Goal: Task Accomplishment & Management: Complete application form

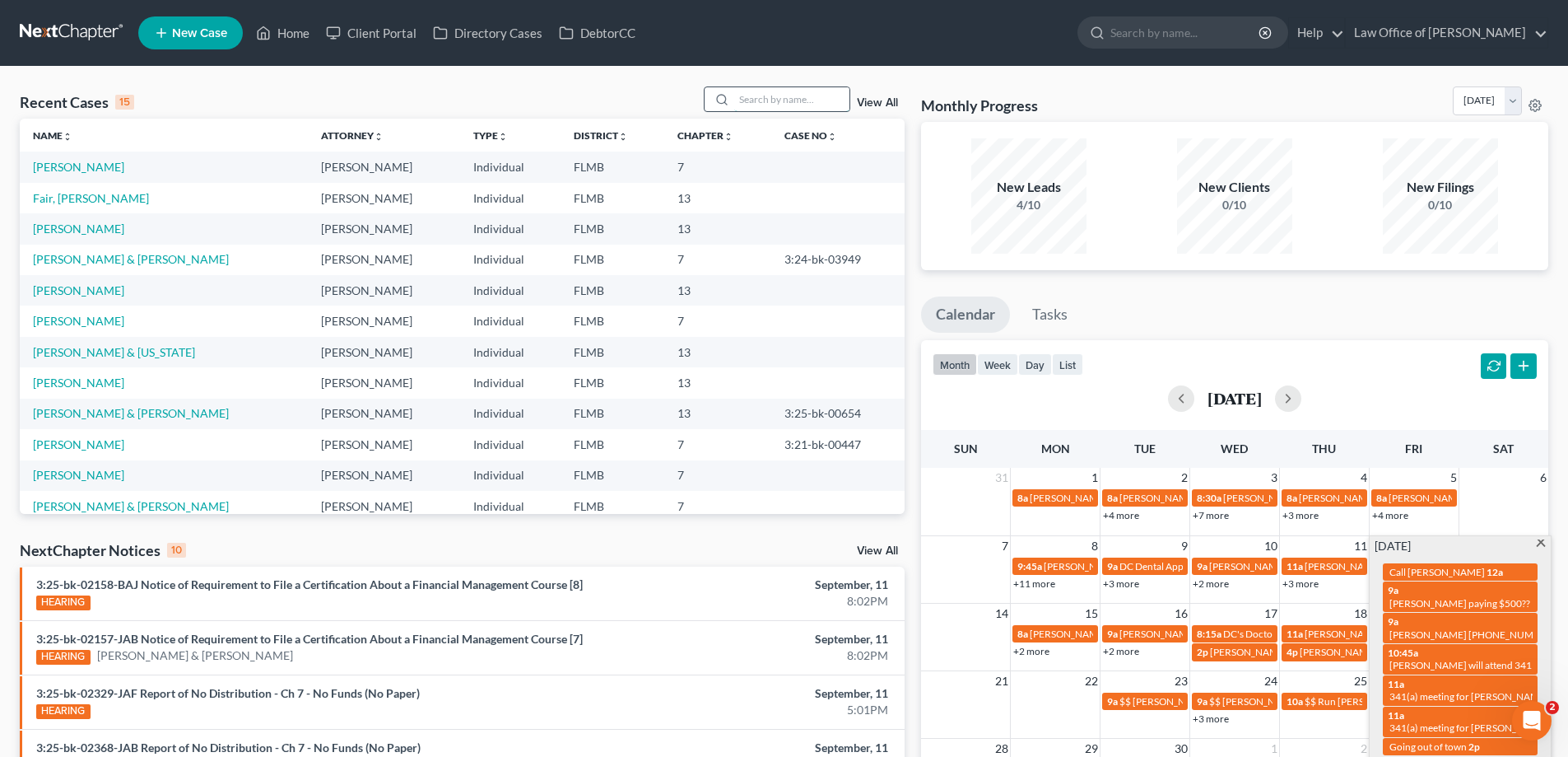
click at [821, 103] on input "search" at bounding box center [792, 100] width 115 height 24
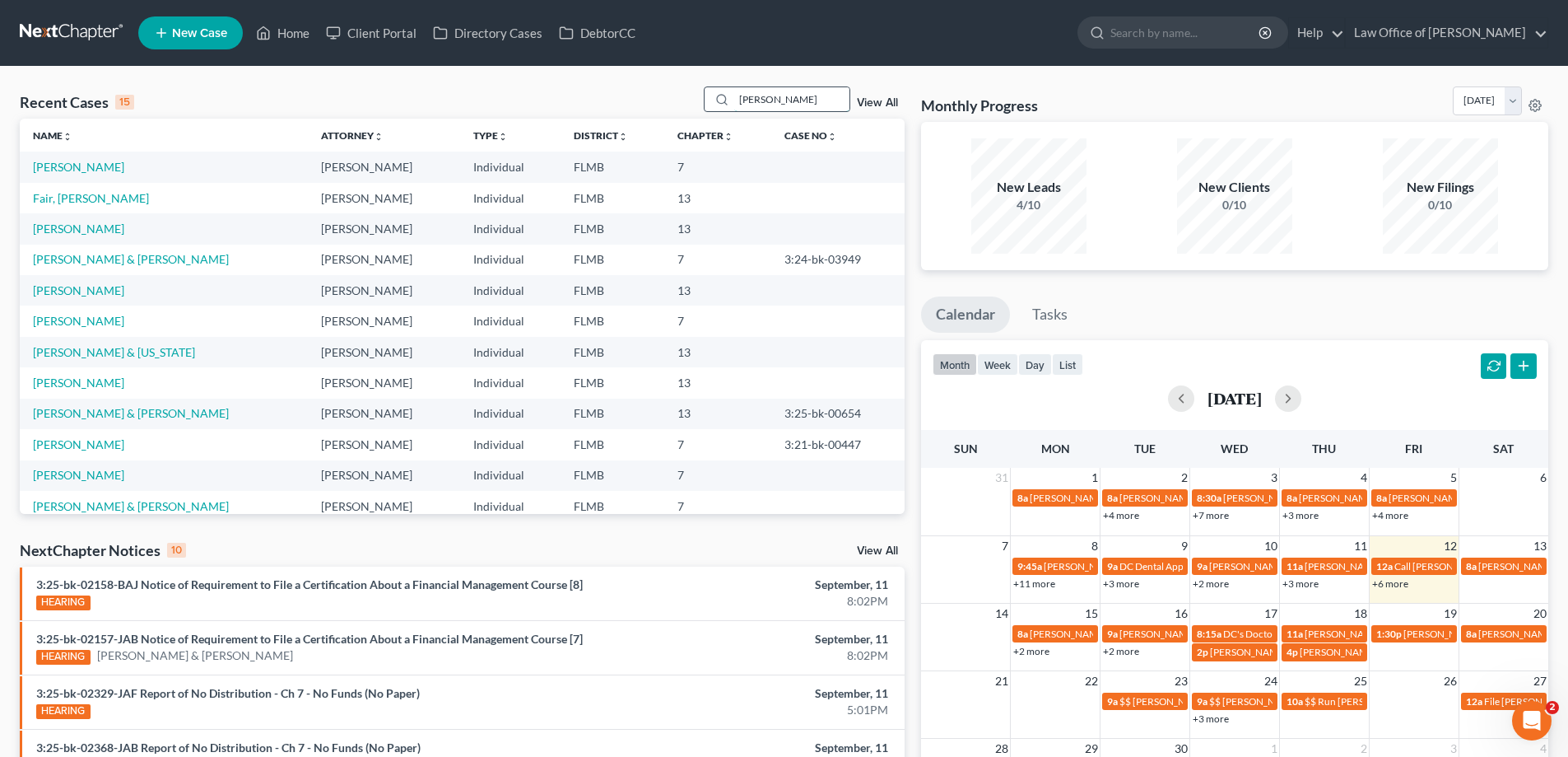
type input "[PERSON_NAME]"
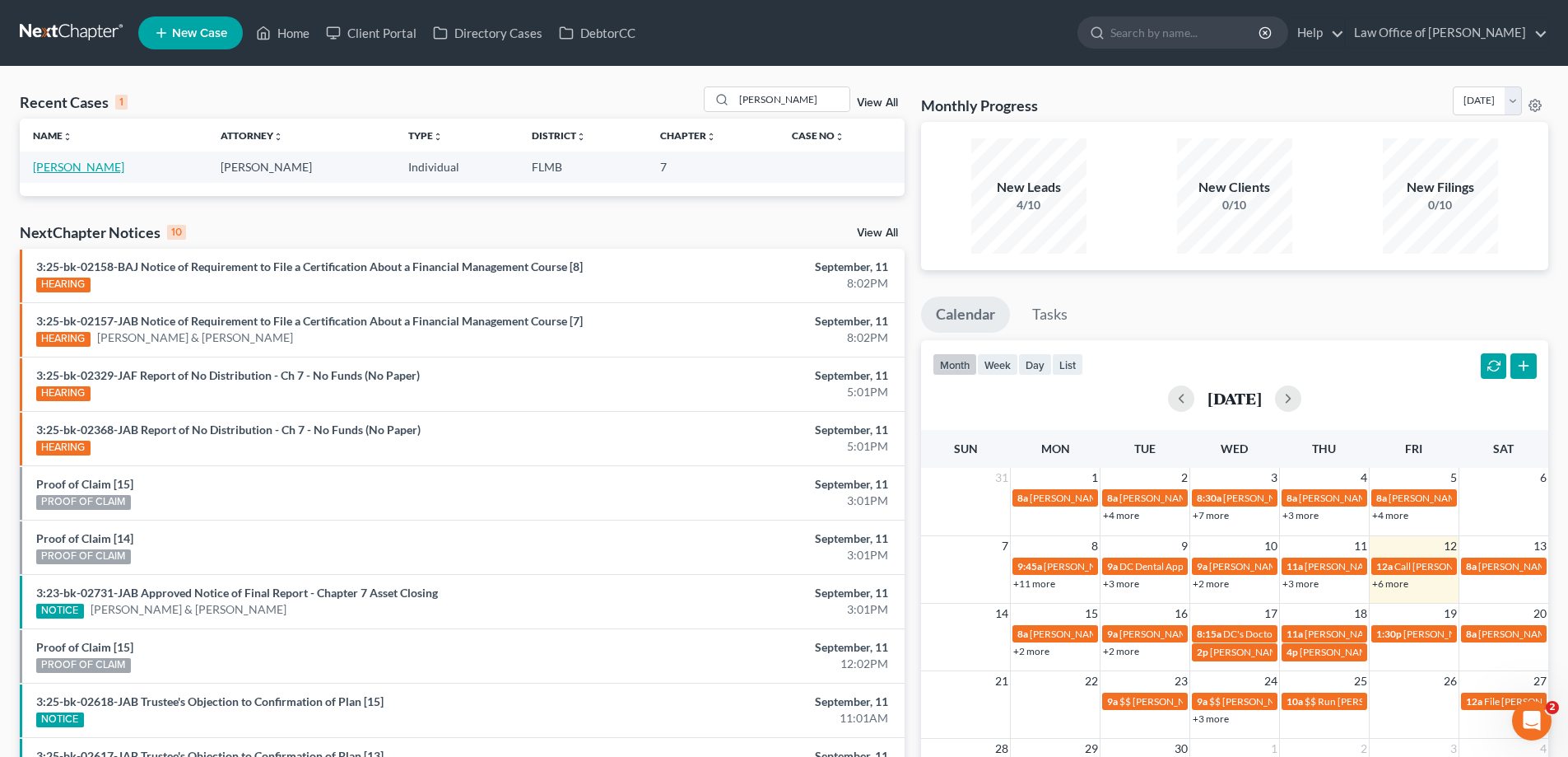
click at [66, 163] on link "[PERSON_NAME]" at bounding box center [78, 166] width 91 height 14
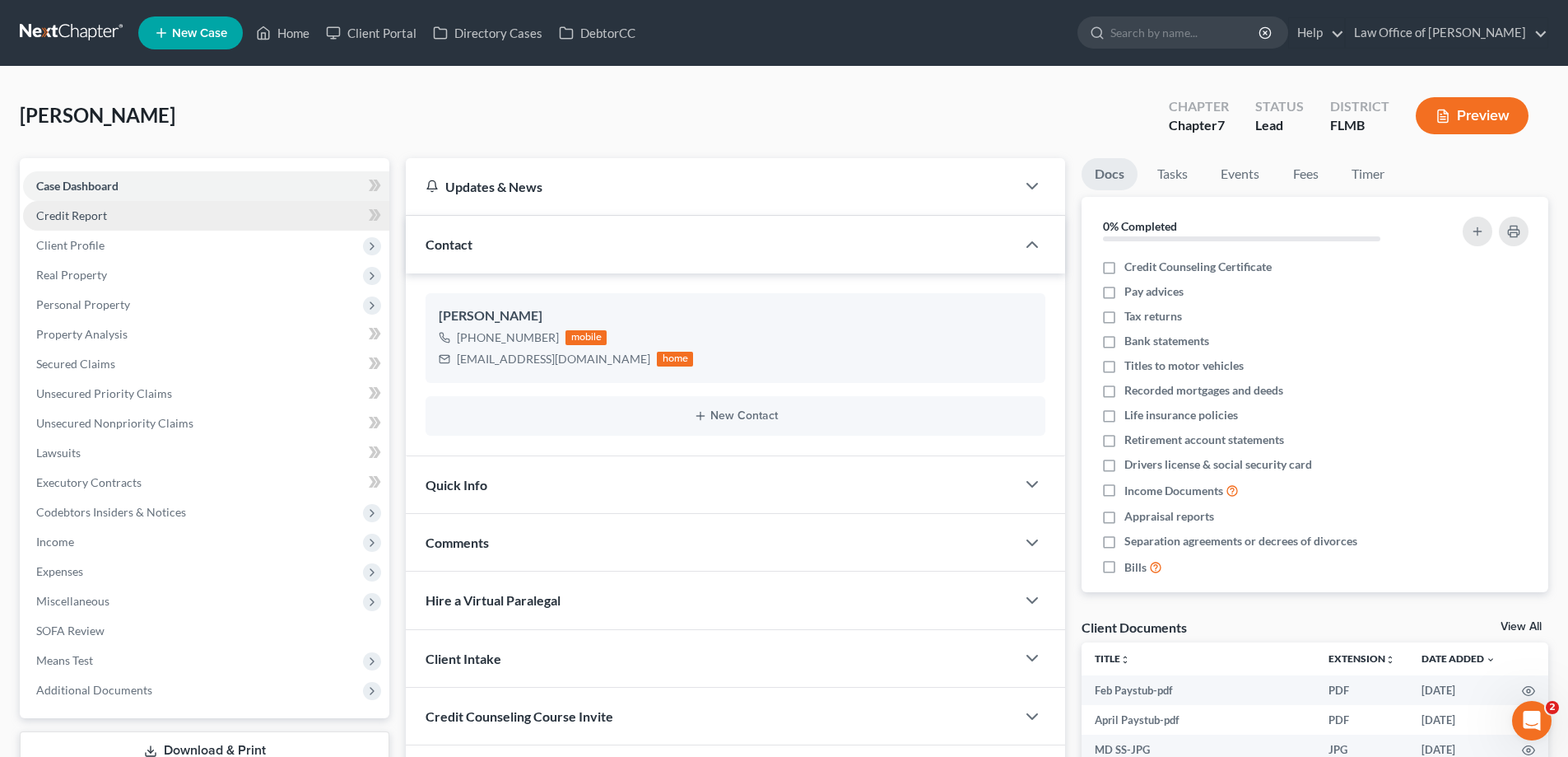
click at [91, 214] on span "Credit Report" at bounding box center [72, 215] width 71 height 14
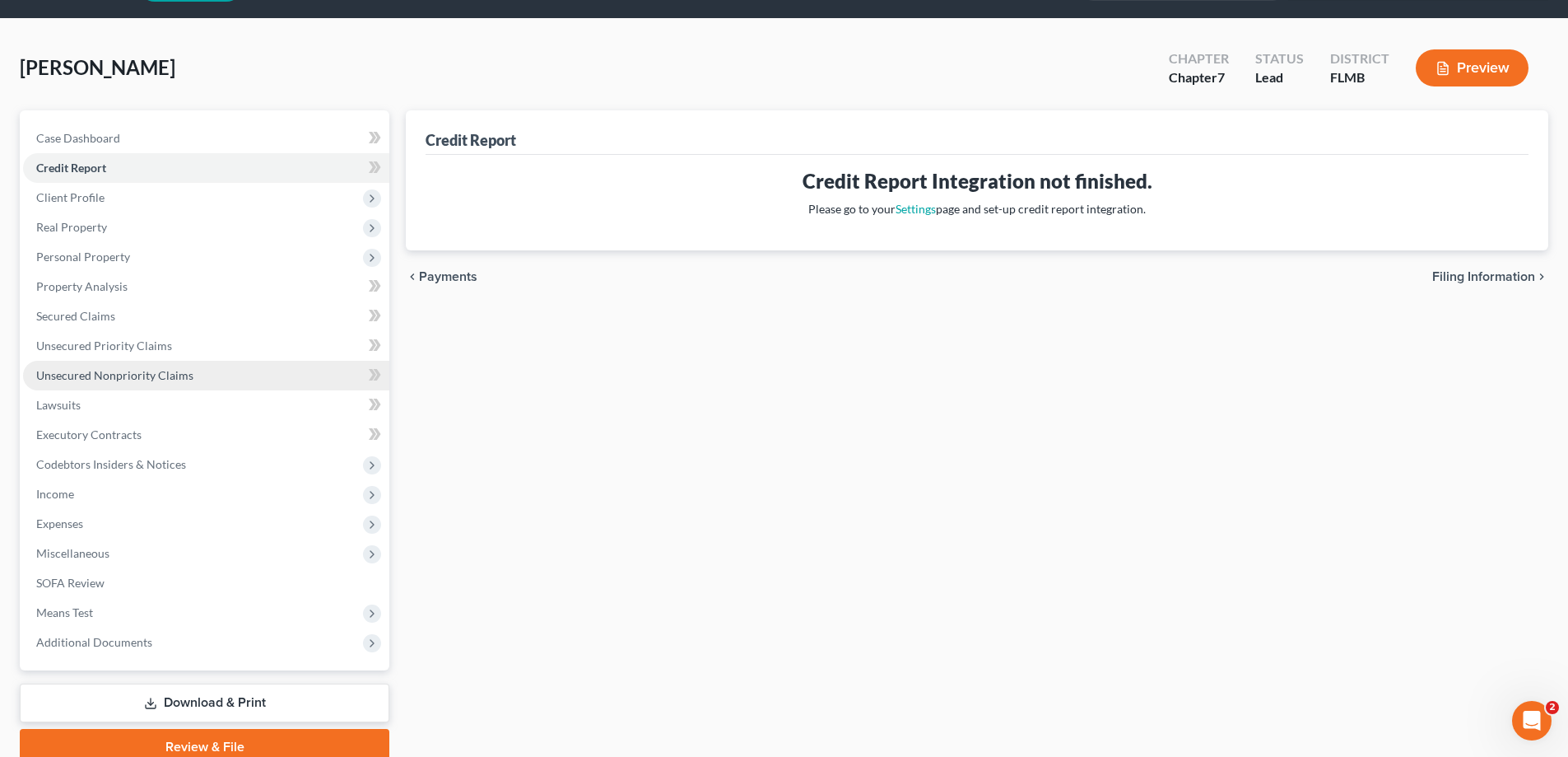
scroll to position [119, 0]
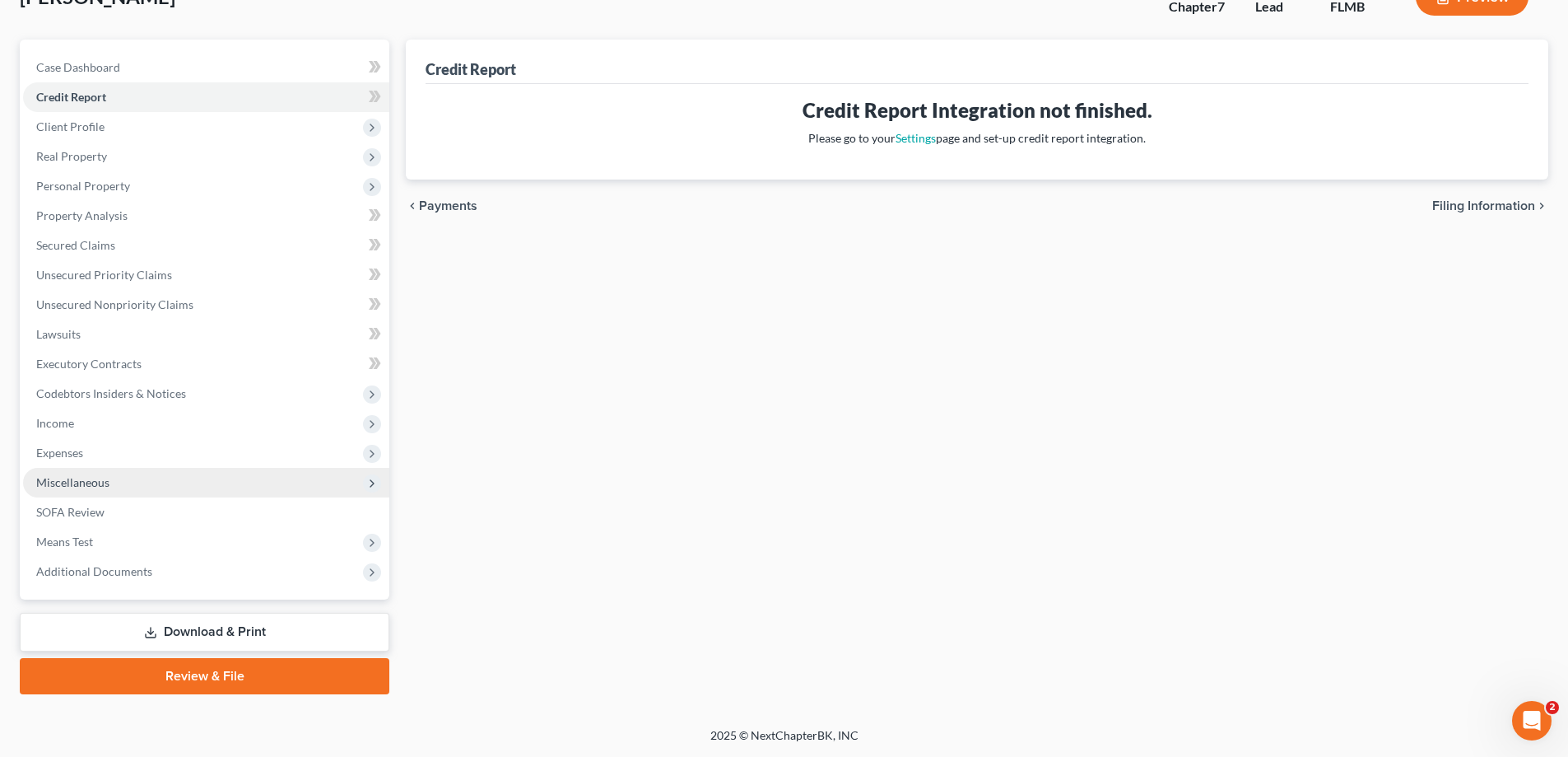
click at [130, 485] on span "Miscellaneous" at bounding box center [205, 482] width 366 height 29
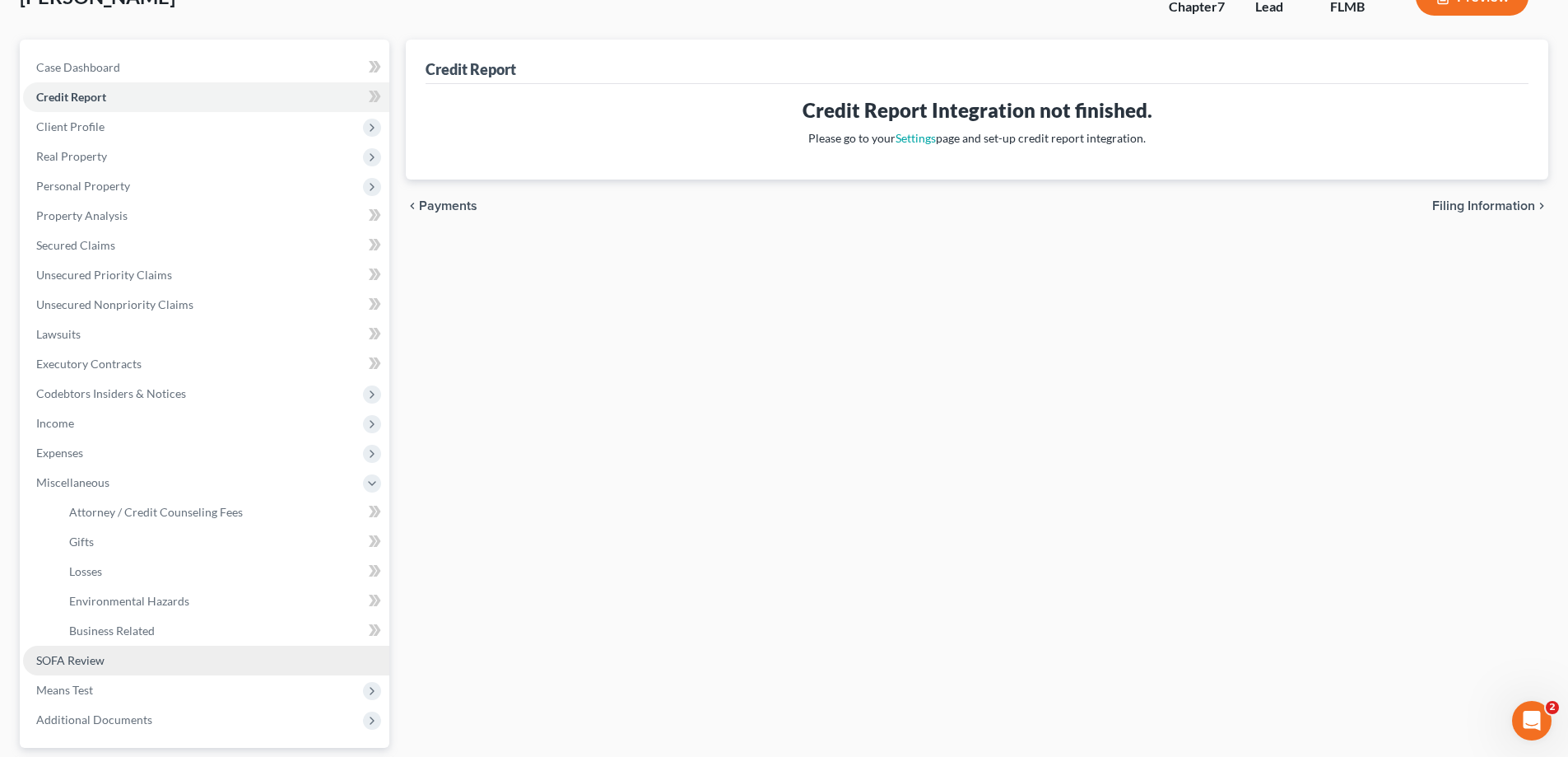
click at [92, 659] on span "SOFA Review" at bounding box center [70, 659] width 68 height 14
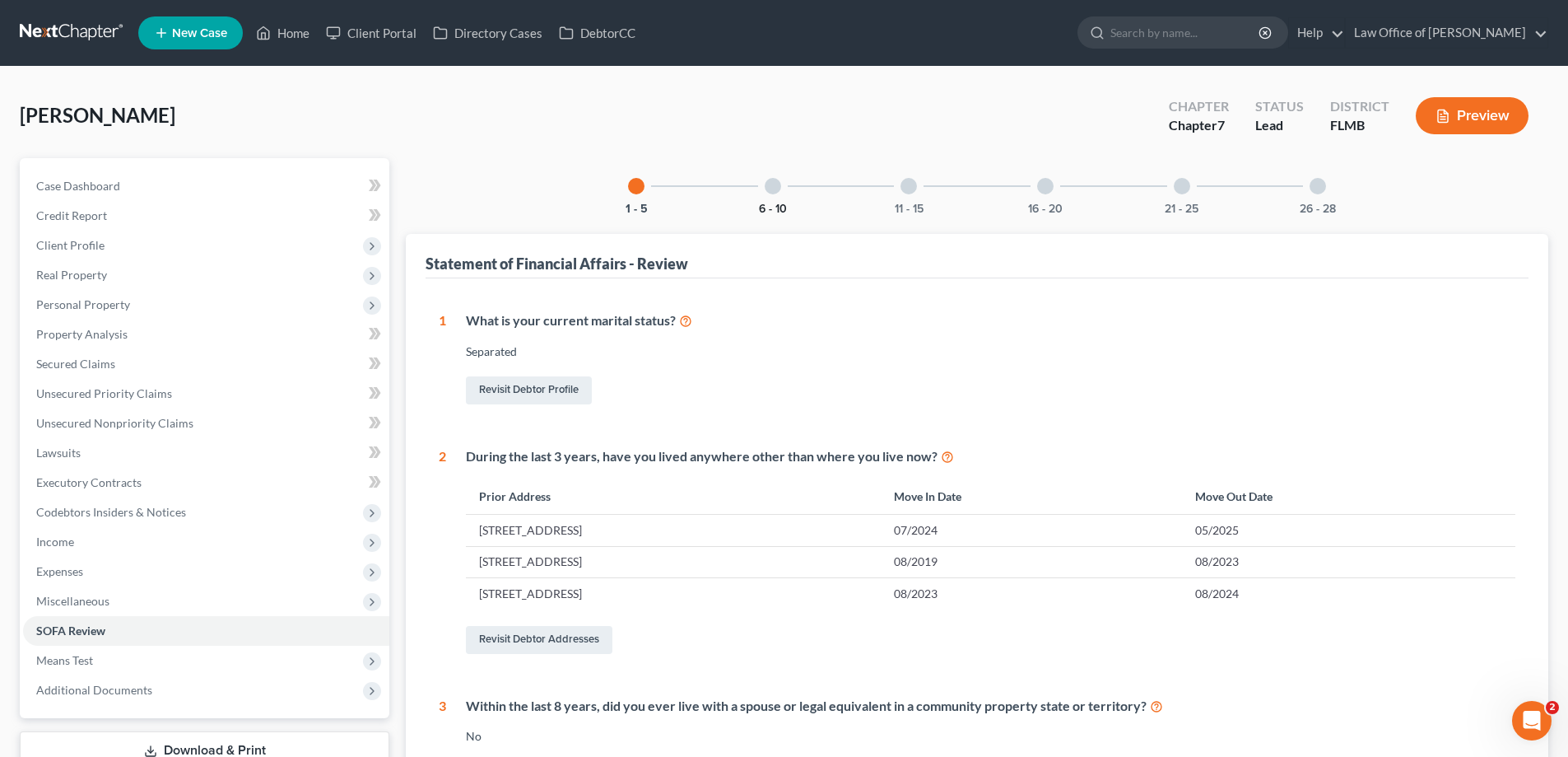
click at [779, 205] on button "6 - 10" at bounding box center [773, 209] width 28 height 12
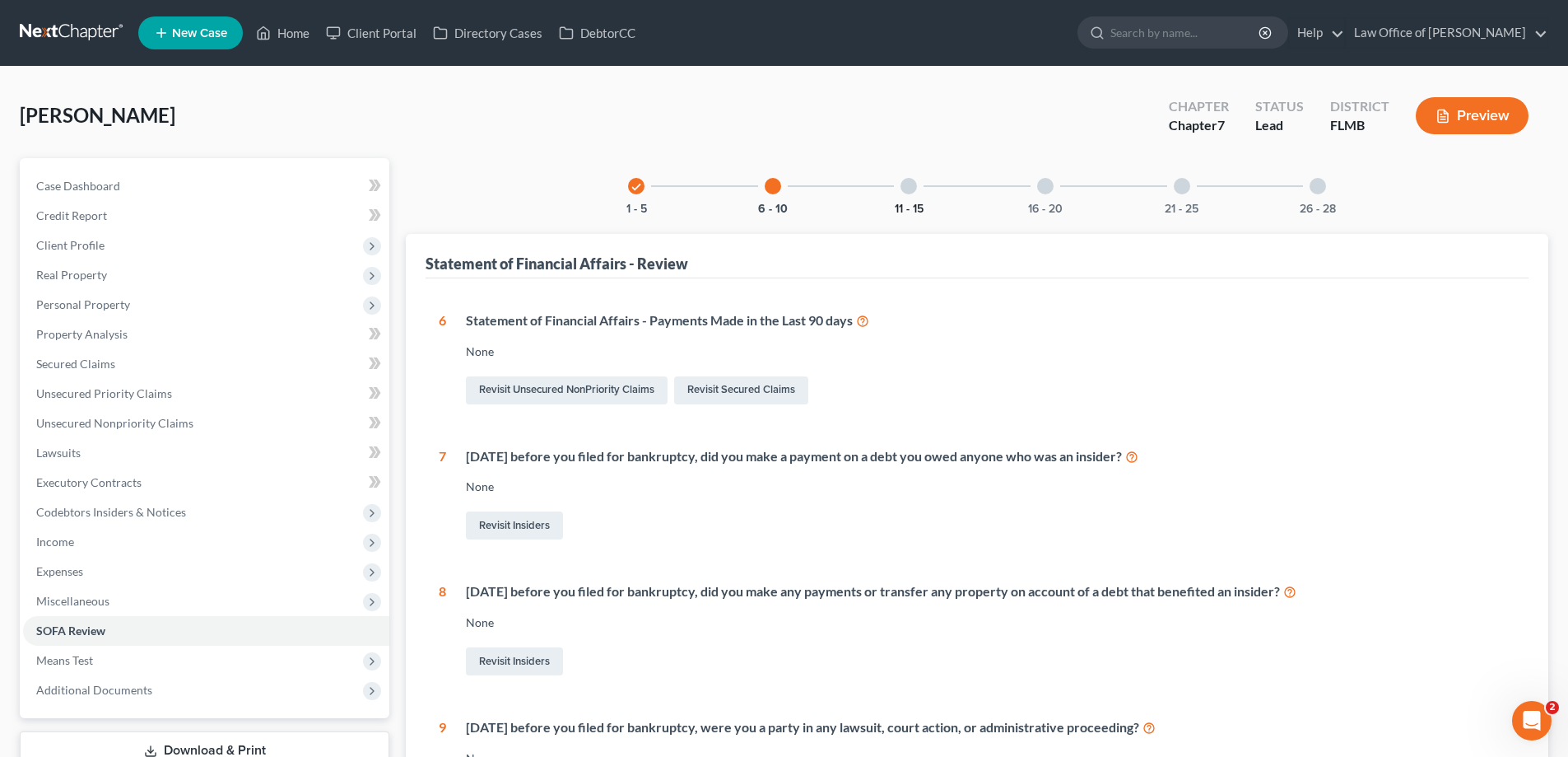
click at [912, 207] on button "11 - 15" at bounding box center [909, 209] width 29 height 12
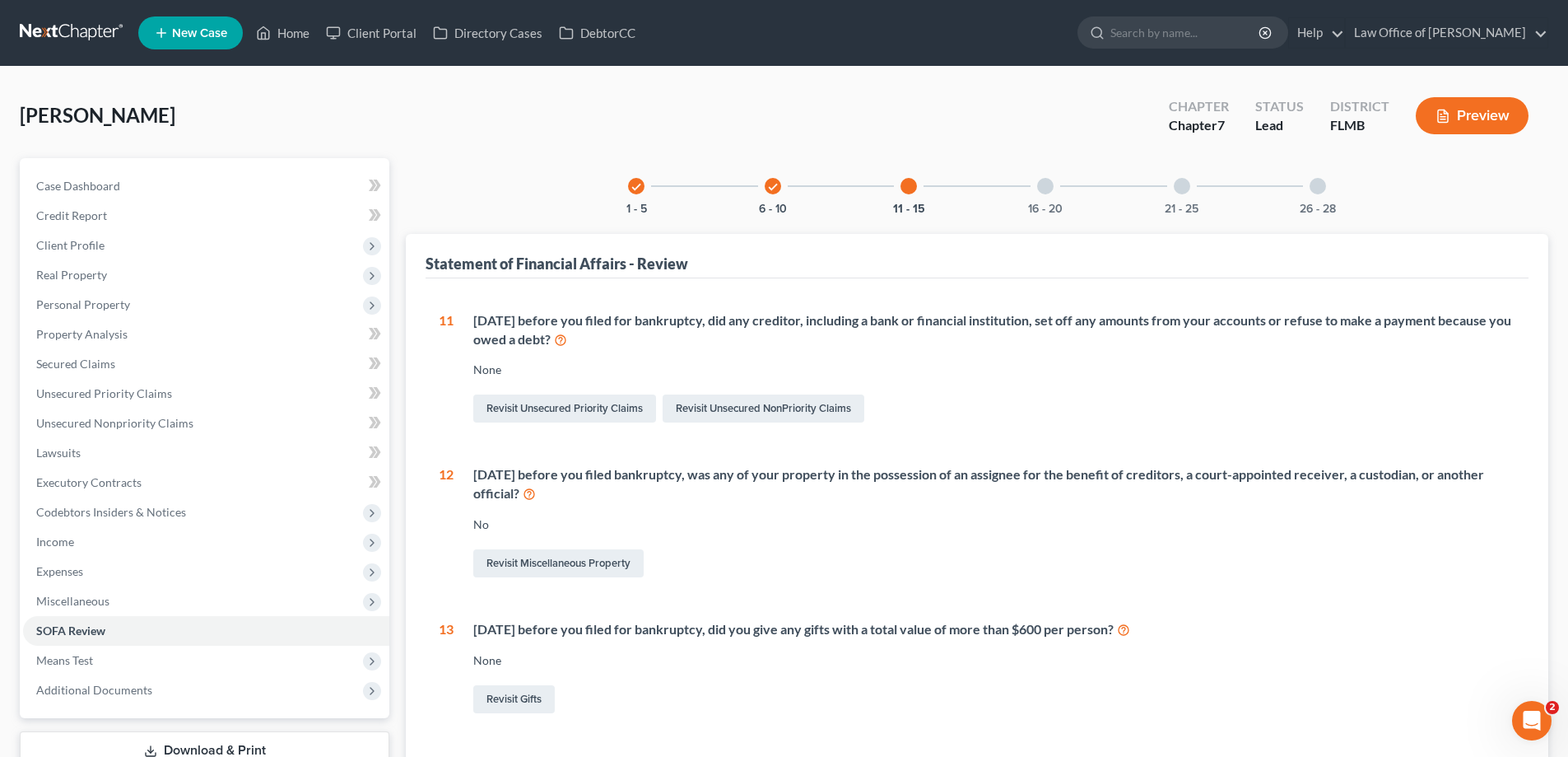
click at [1053, 189] on div "16 - 20" at bounding box center [1045, 185] width 56 height 56
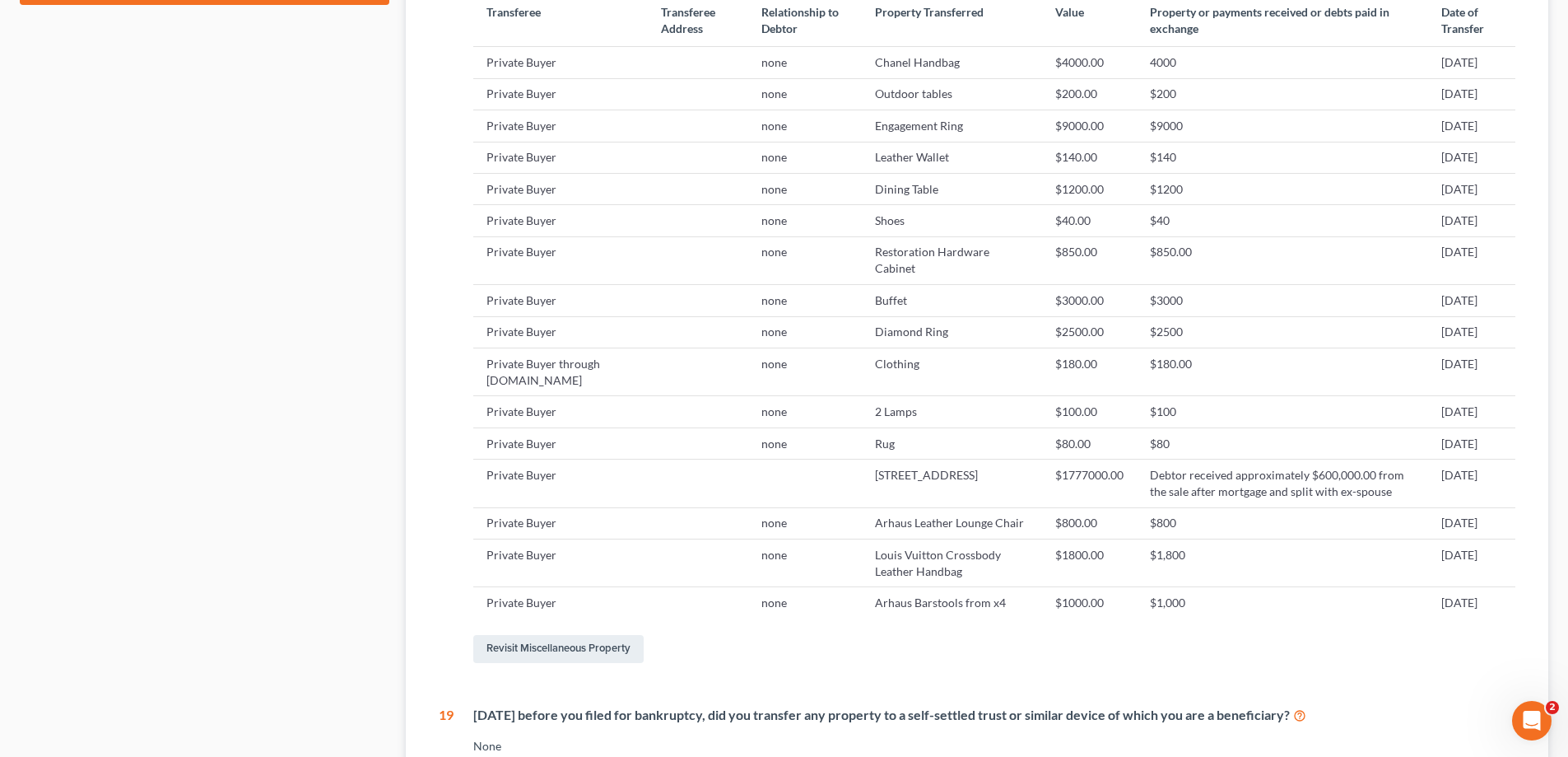
scroll to position [824, 0]
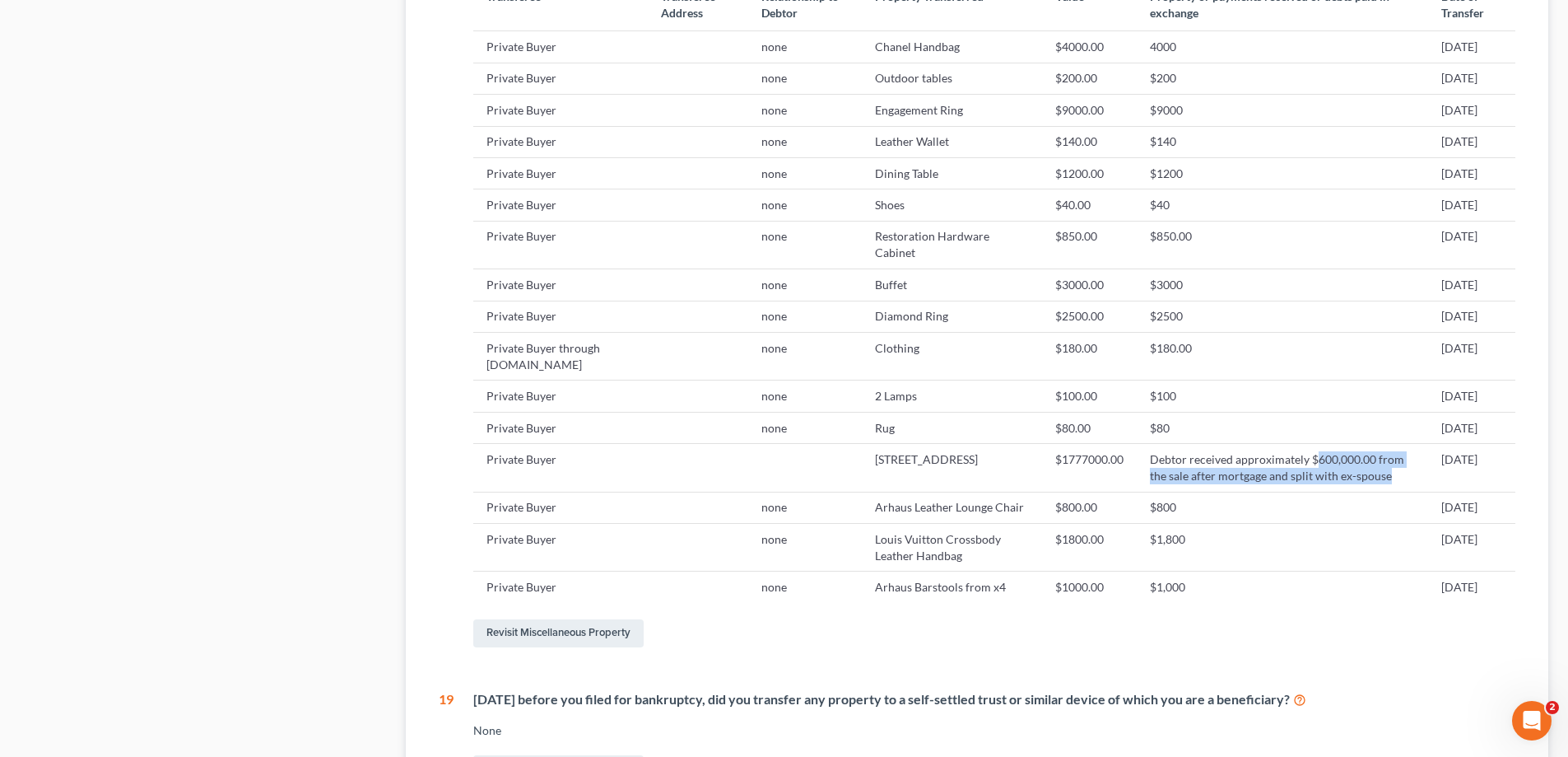
drag, startPoint x: 1369, startPoint y: 476, endPoint x: 1278, endPoint y: 465, distance: 91.7
click at [1278, 465] on td "Debtor received approximately $600,000.00 from the sale after mortgage and spli…" at bounding box center [1282, 468] width 291 height 47
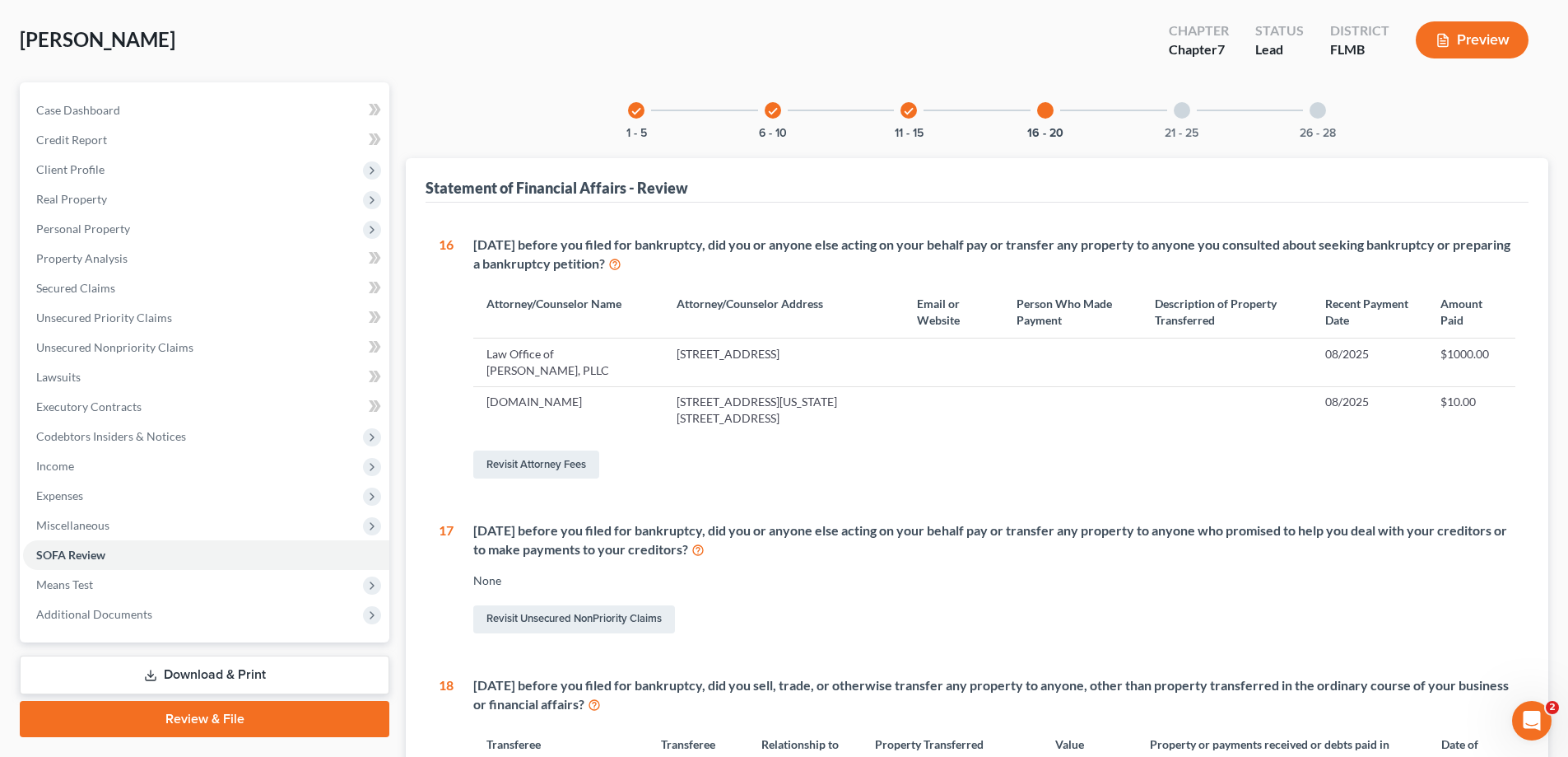
scroll to position [0, 0]
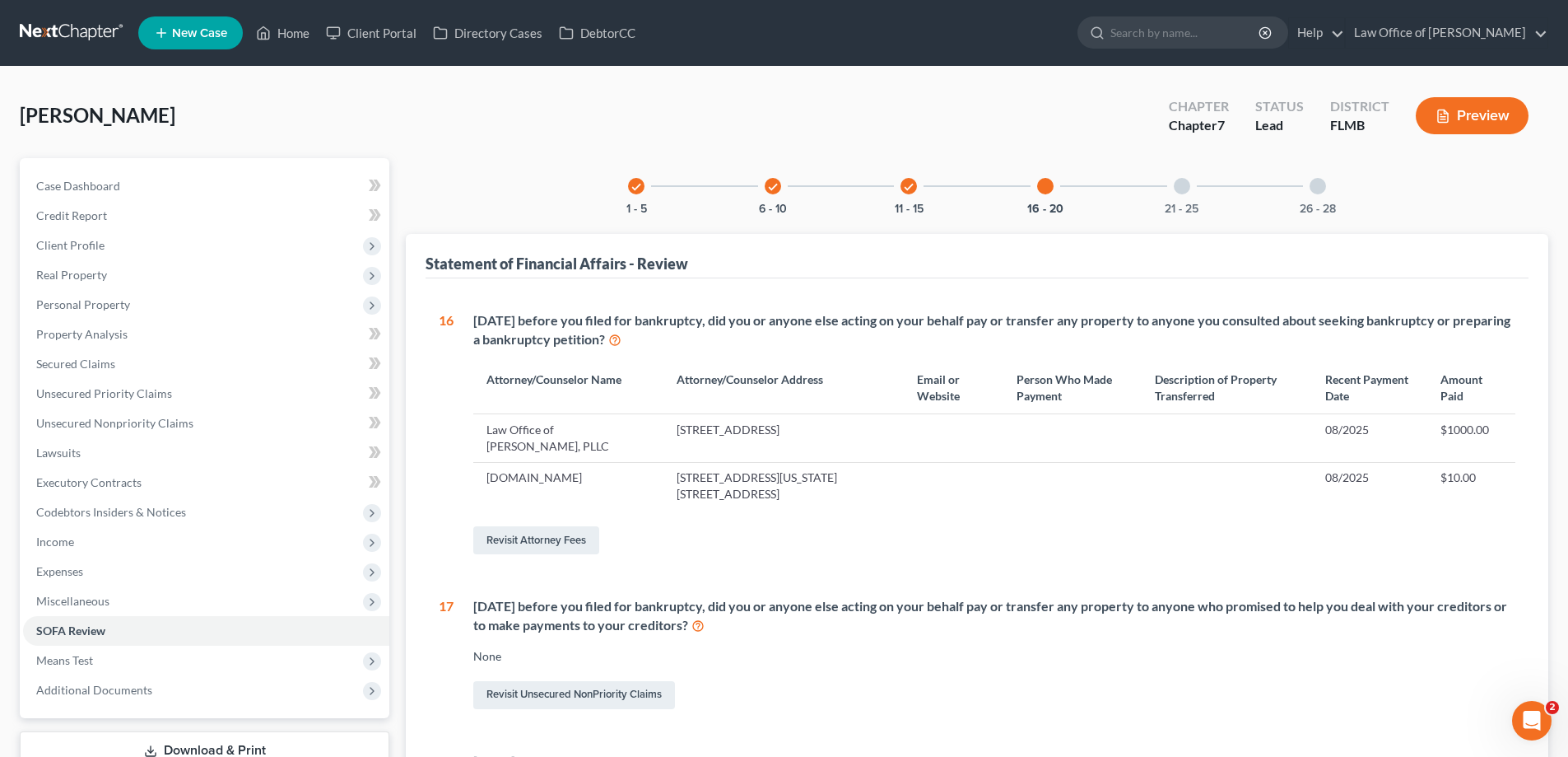
click at [1176, 187] on div at bounding box center [1182, 186] width 16 height 16
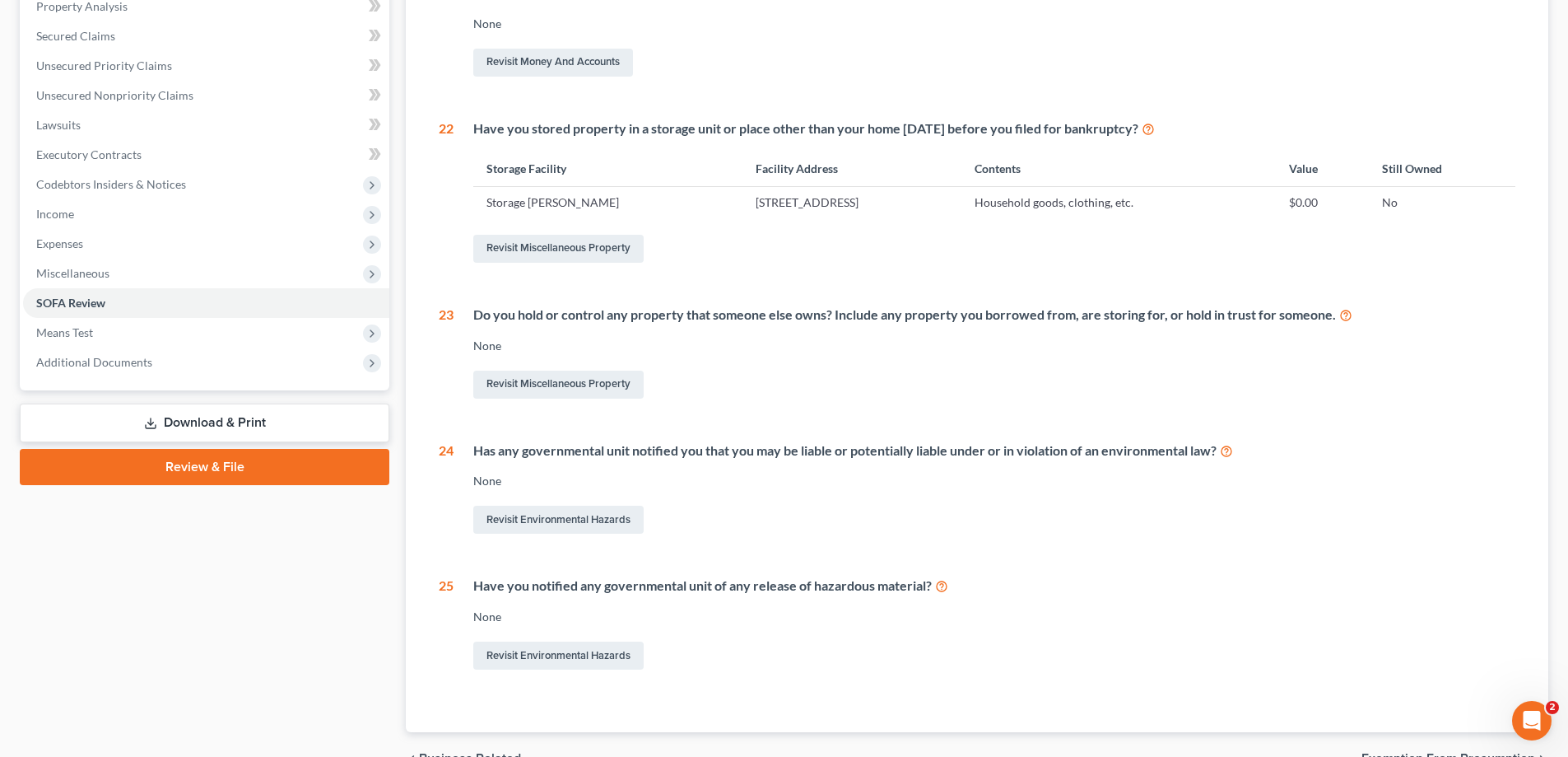
scroll to position [6, 0]
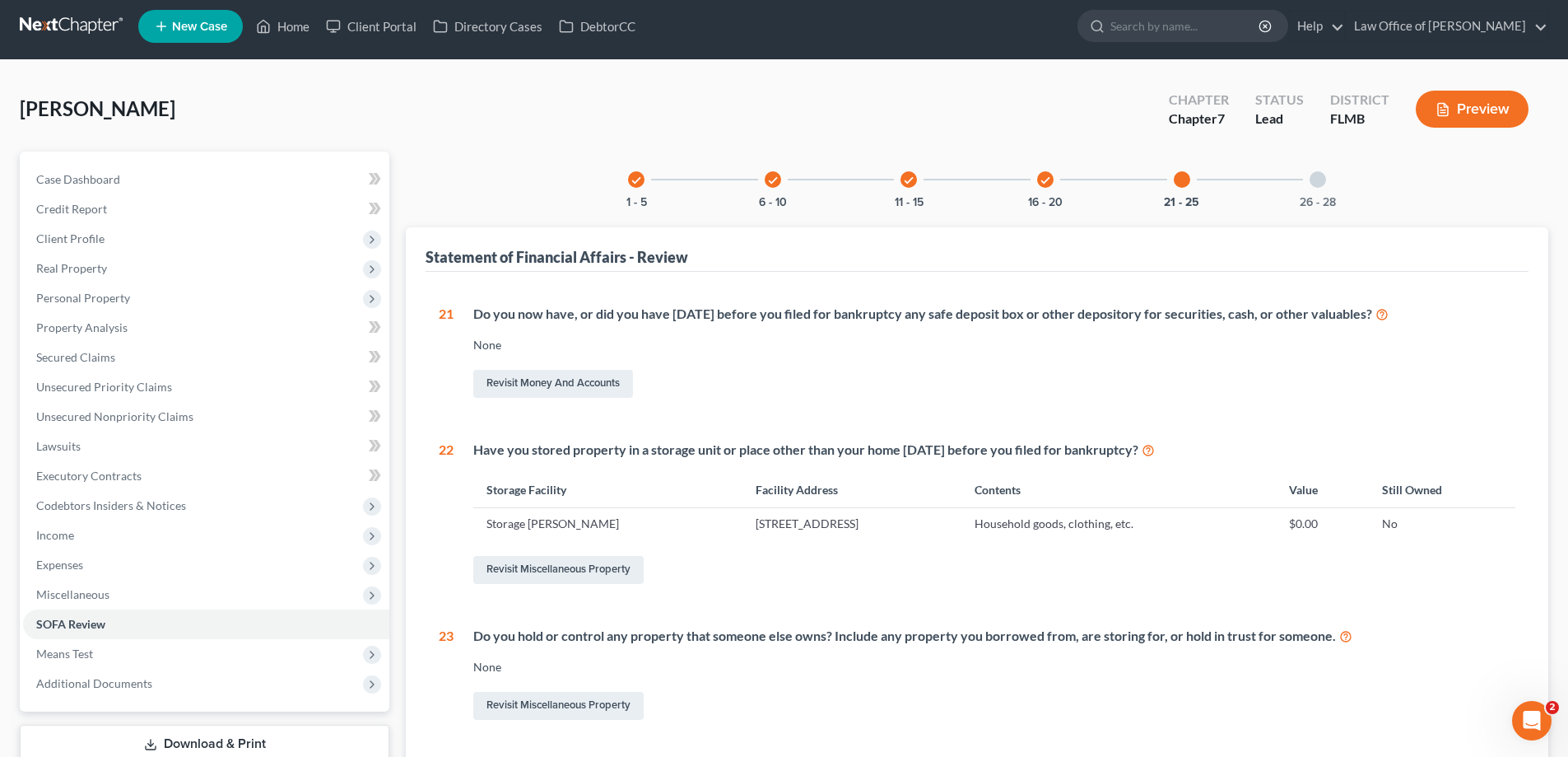
click at [1319, 176] on div at bounding box center [1318, 180] width 16 height 16
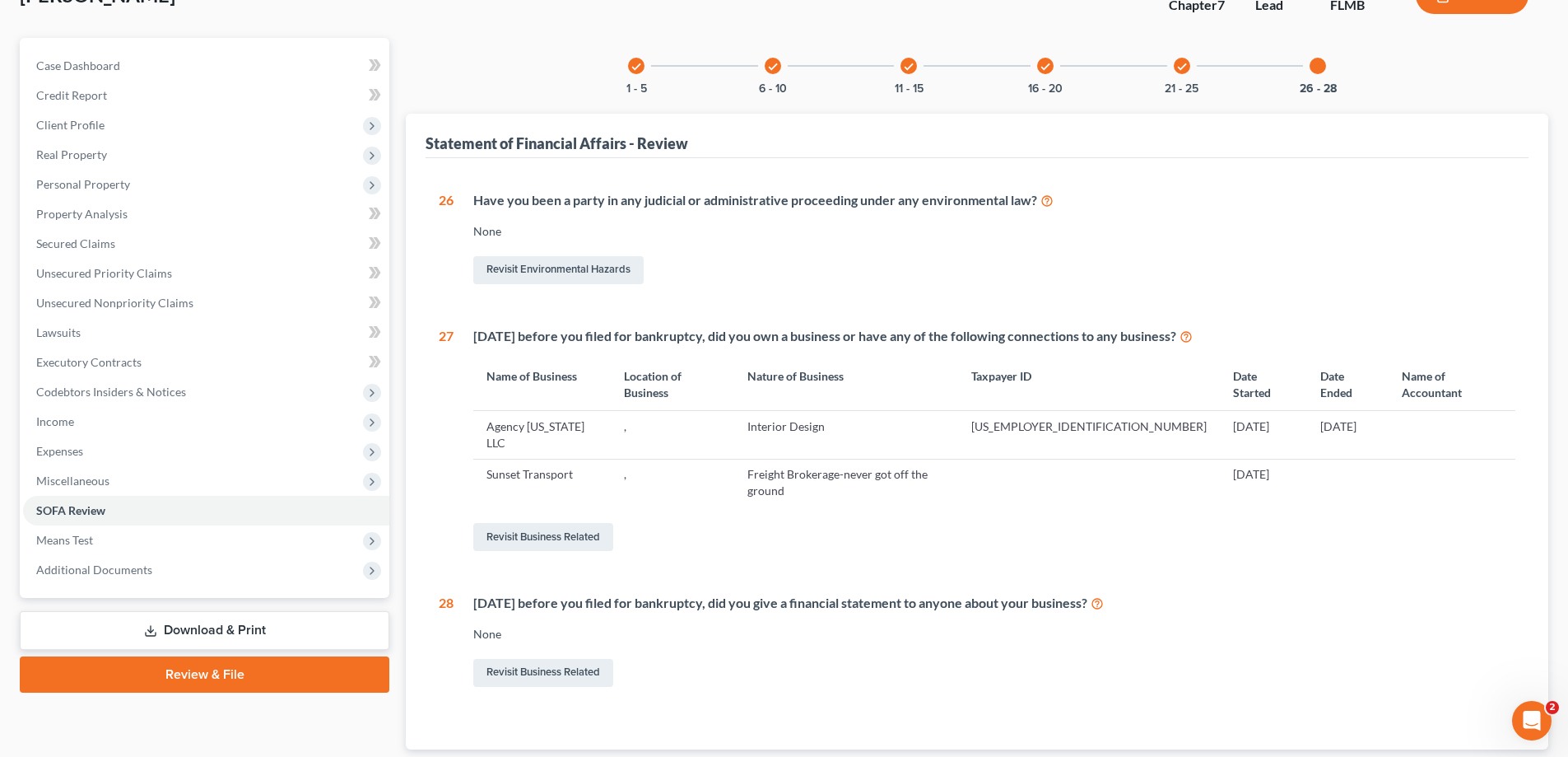
scroll to position [0, 0]
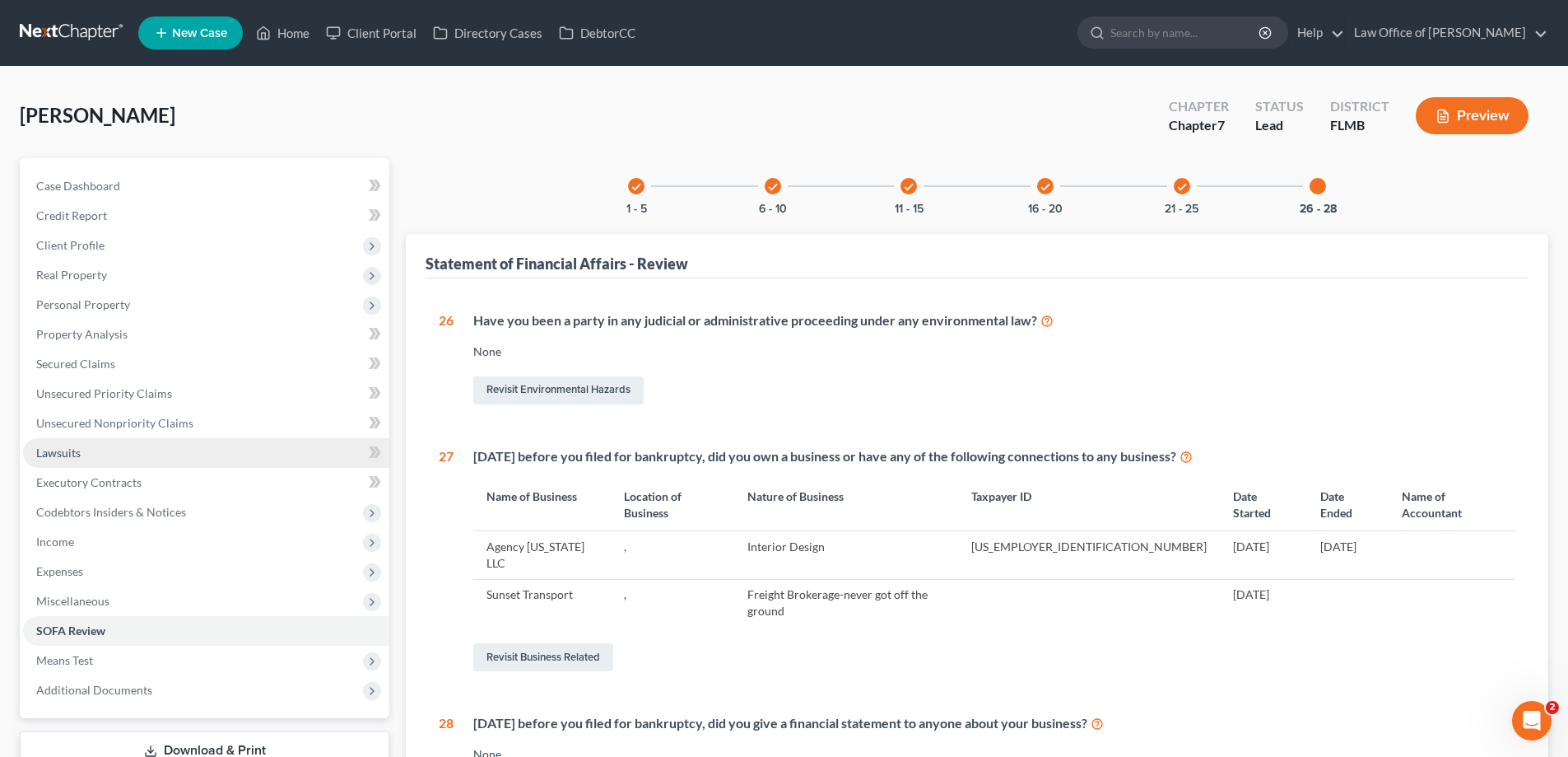
click at [109, 441] on link "Lawsuits" at bounding box center [205, 453] width 366 height 29
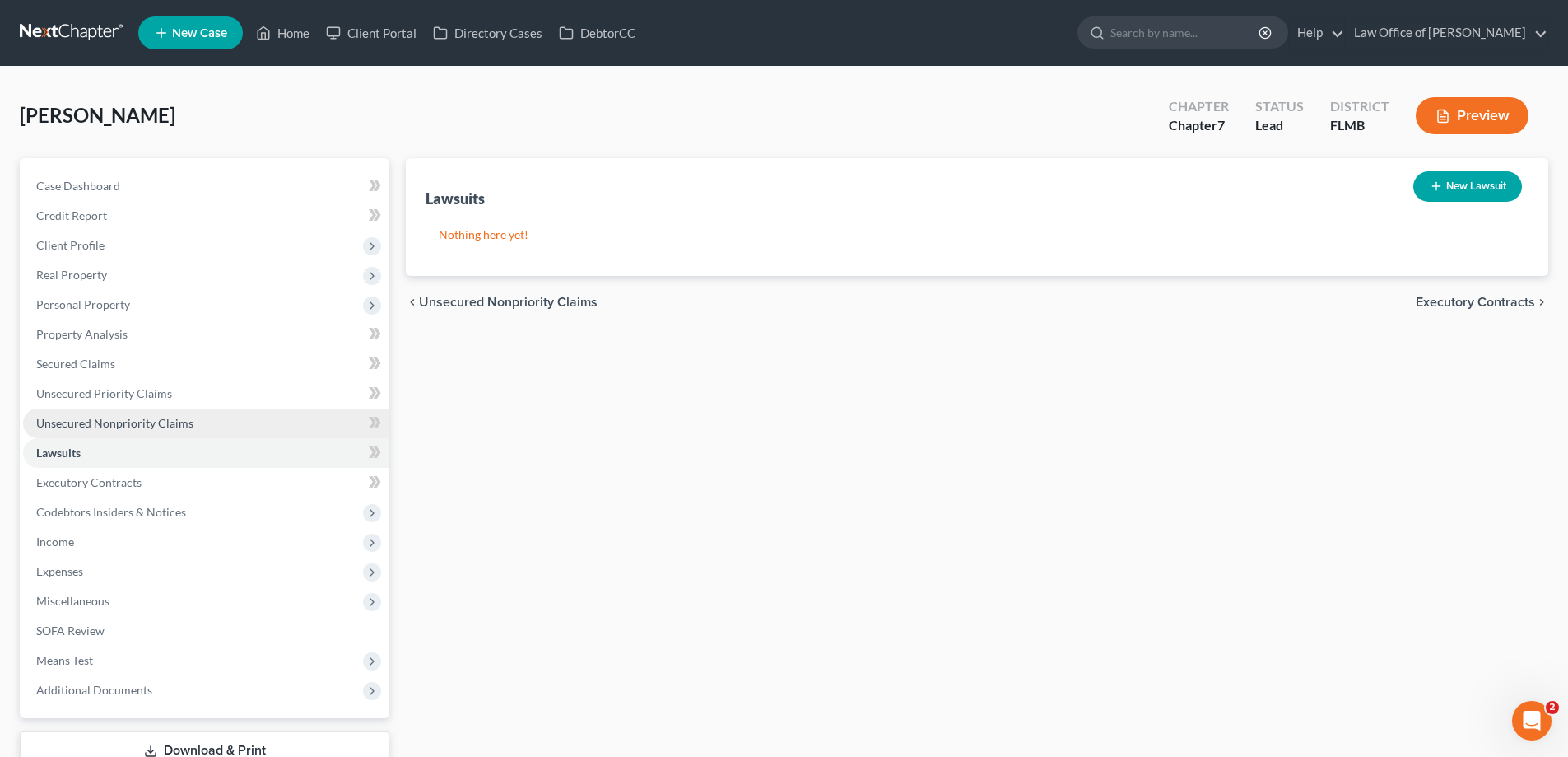
click at [108, 412] on link "Unsecured Nonpriority Claims" at bounding box center [205, 423] width 366 height 29
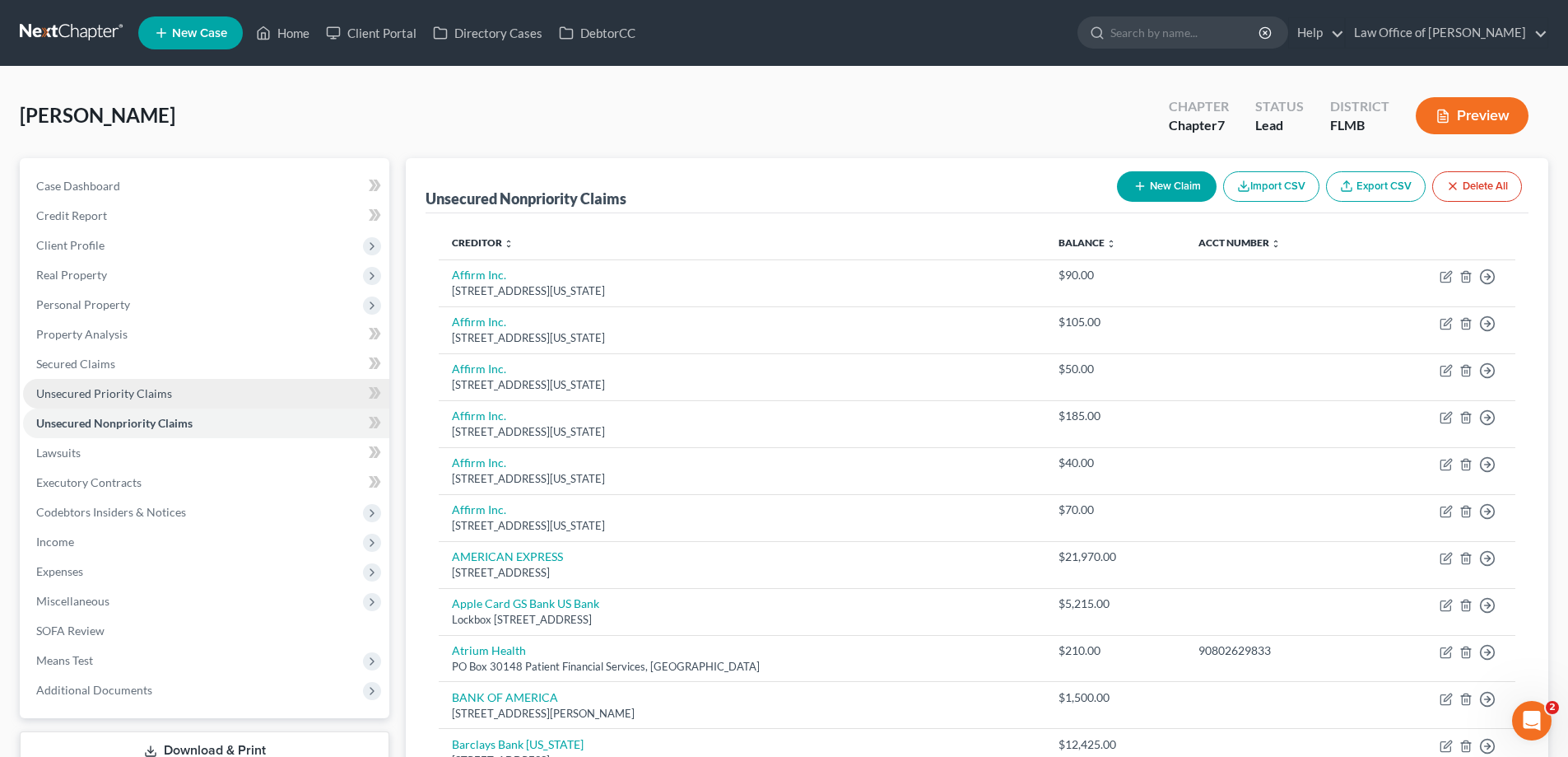
click at [113, 396] on span "Unsecured Priority Claims" at bounding box center [104, 393] width 136 height 14
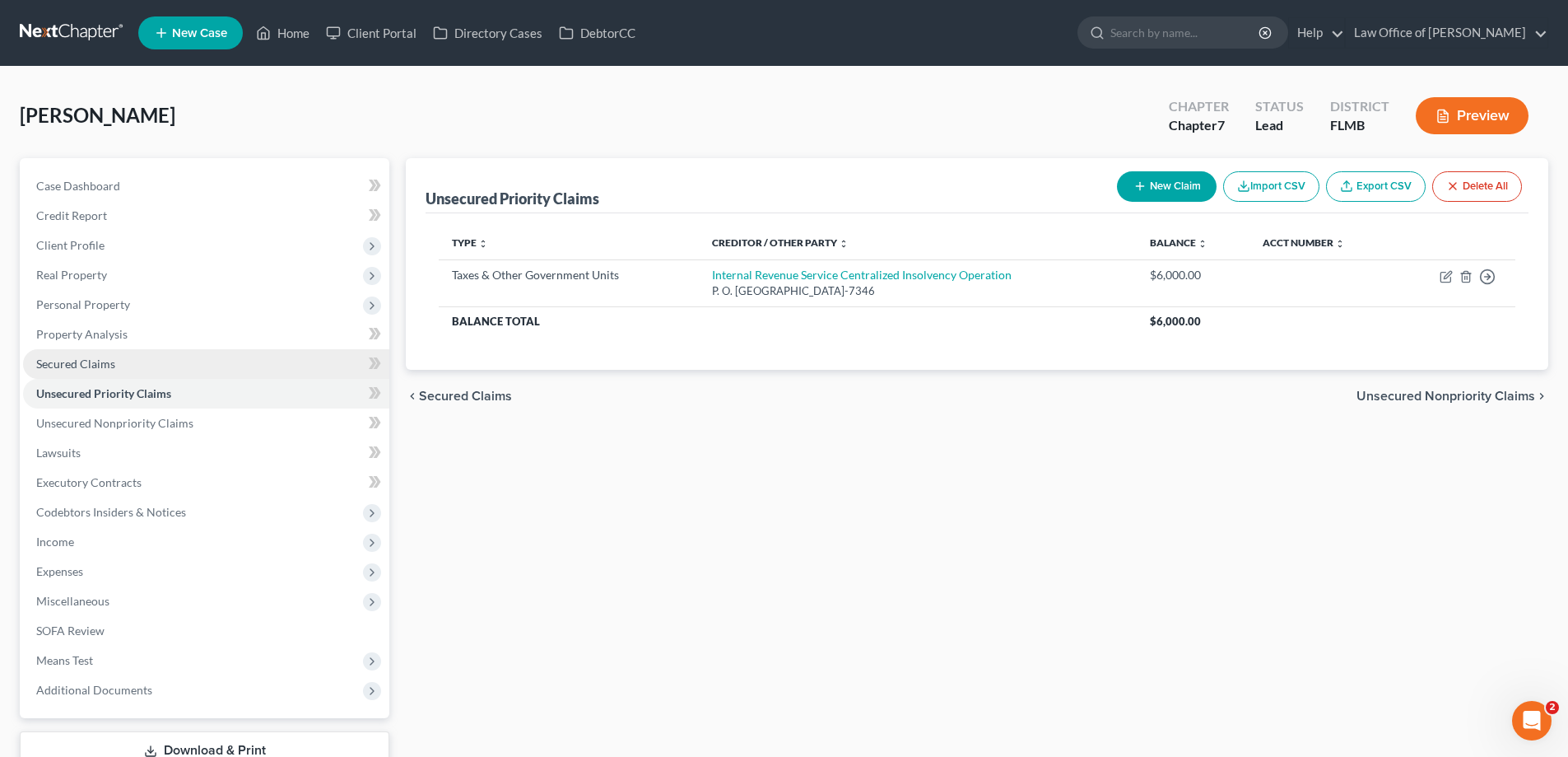
click at [107, 349] on link "Secured Claims" at bounding box center [205, 363] width 366 height 29
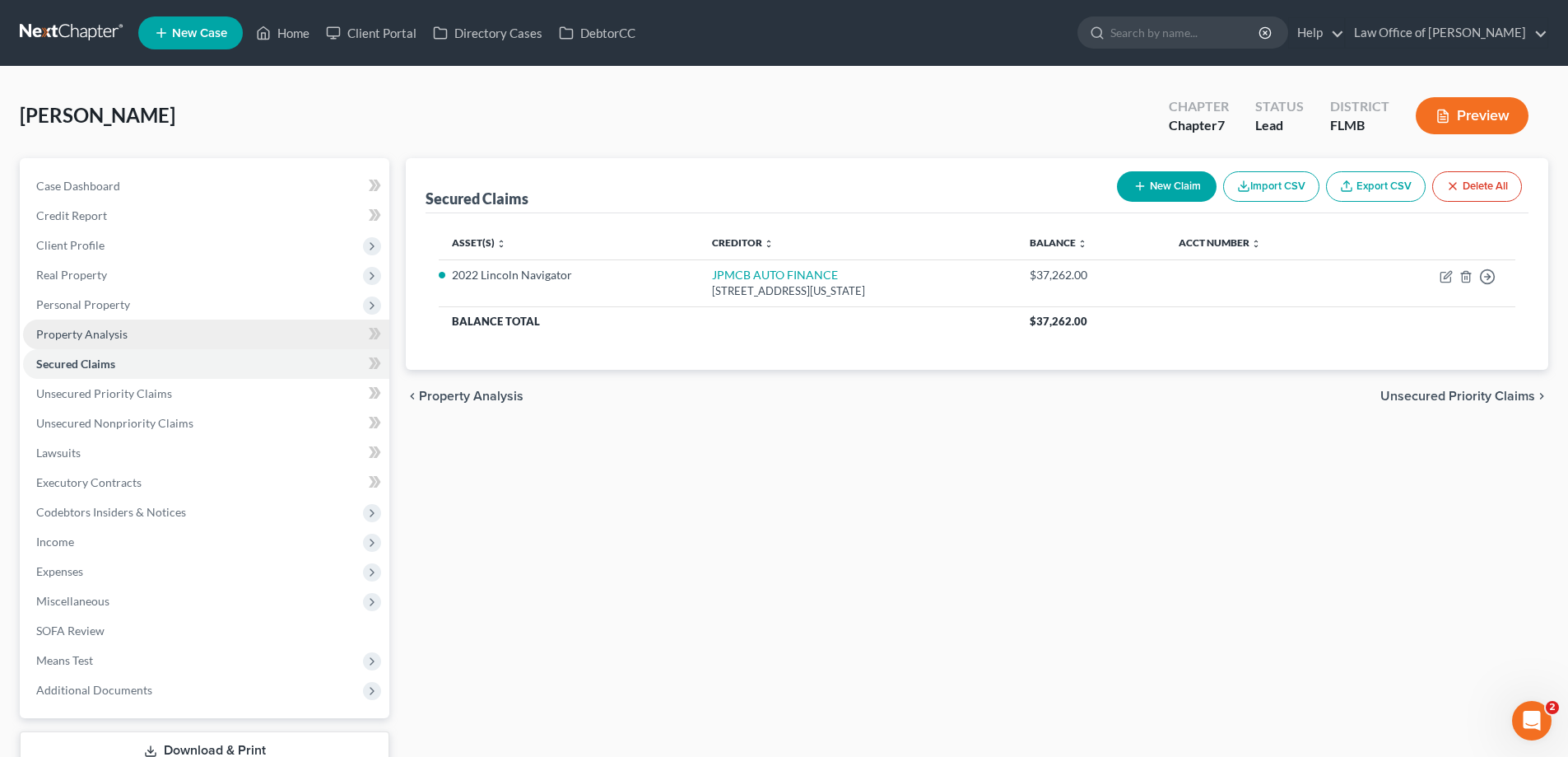
click at [104, 330] on span "Property Analysis" at bounding box center [82, 333] width 91 height 14
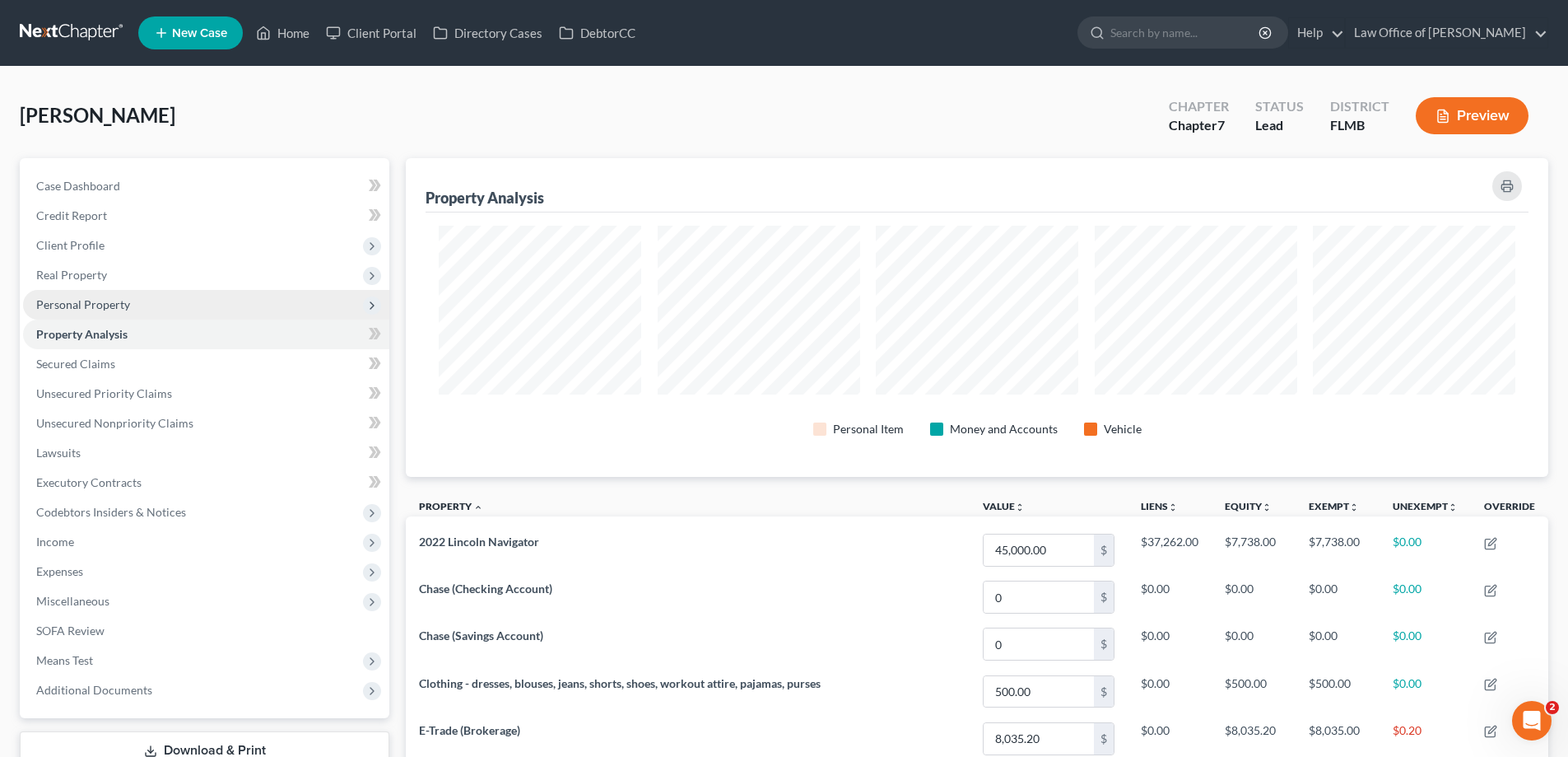
scroll to position [319, 1143]
click at [108, 306] on span "Personal Property" at bounding box center [83, 304] width 94 height 14
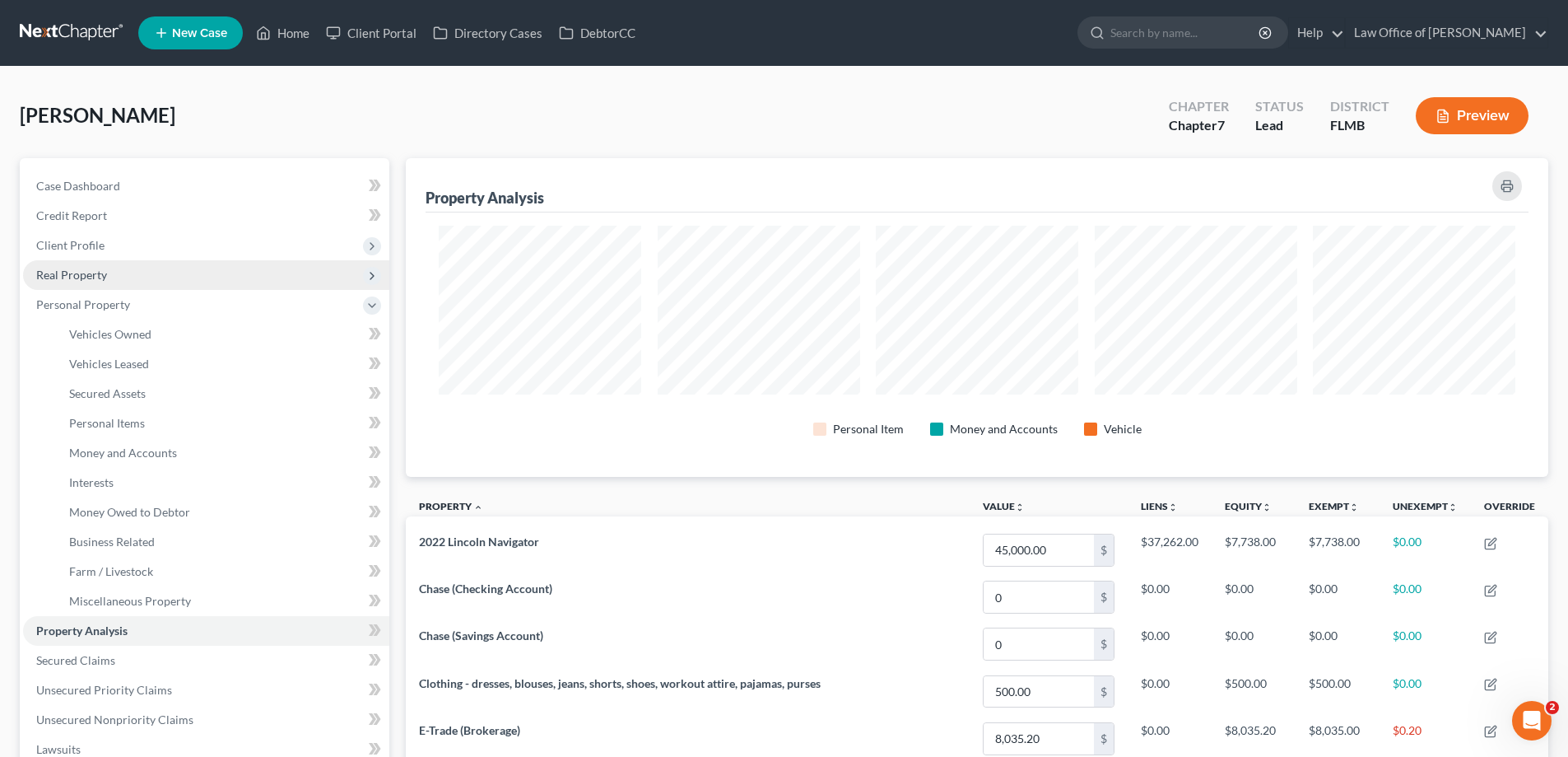
click at [101, 274] on span "Real Property" at bounding box center [72, 274] width 71 height 14
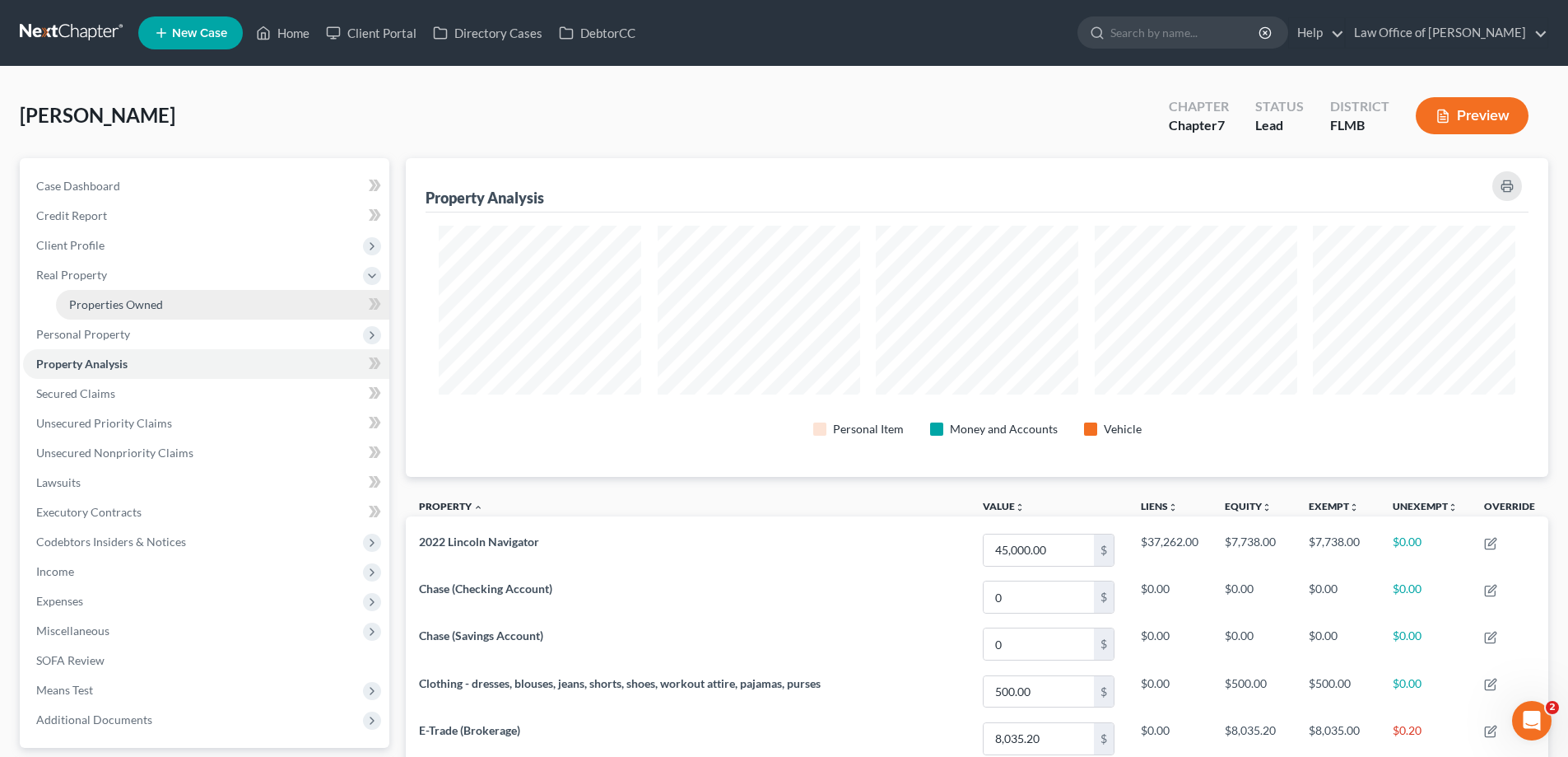
click at [101, 304] on span "Properties Owned" at bounding box center [116, 304] width 94 height 14
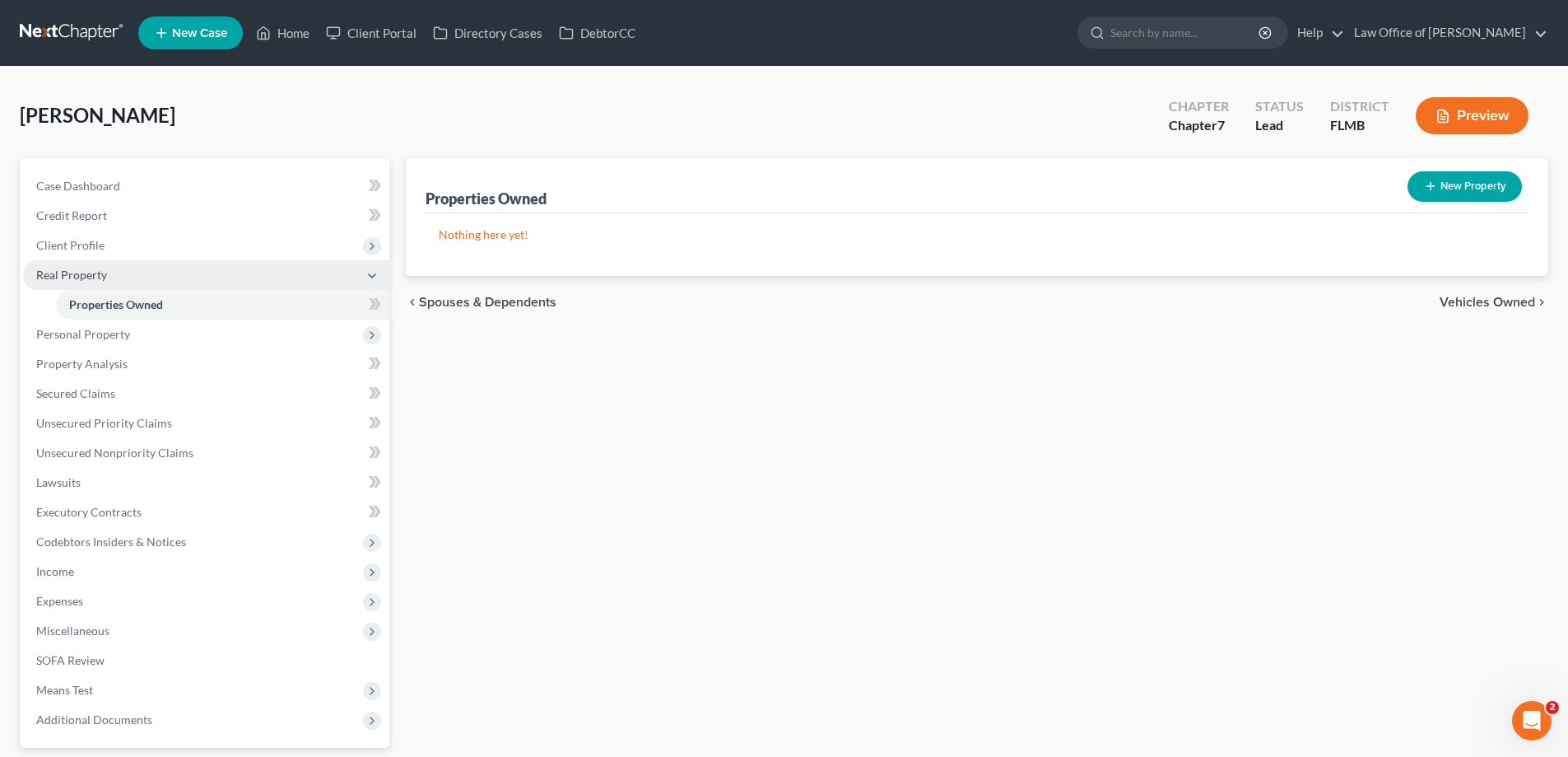
click at [144, 265] on span "Real Property" at bounding box center [205, 275] width 366 height 29
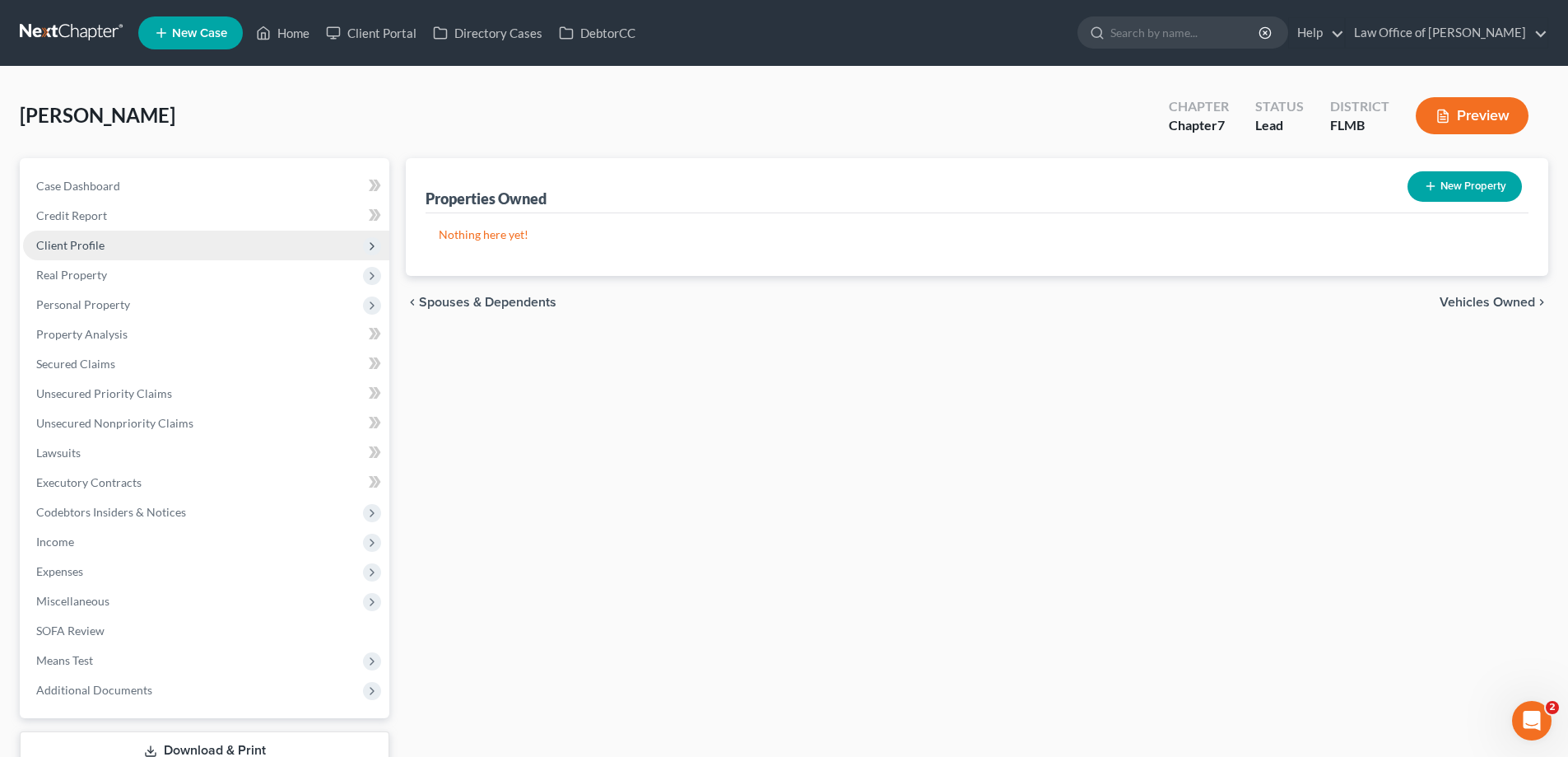
click at [144, 242] on span "Client Profile" at bounding box center [205, 246] width 366 height 29
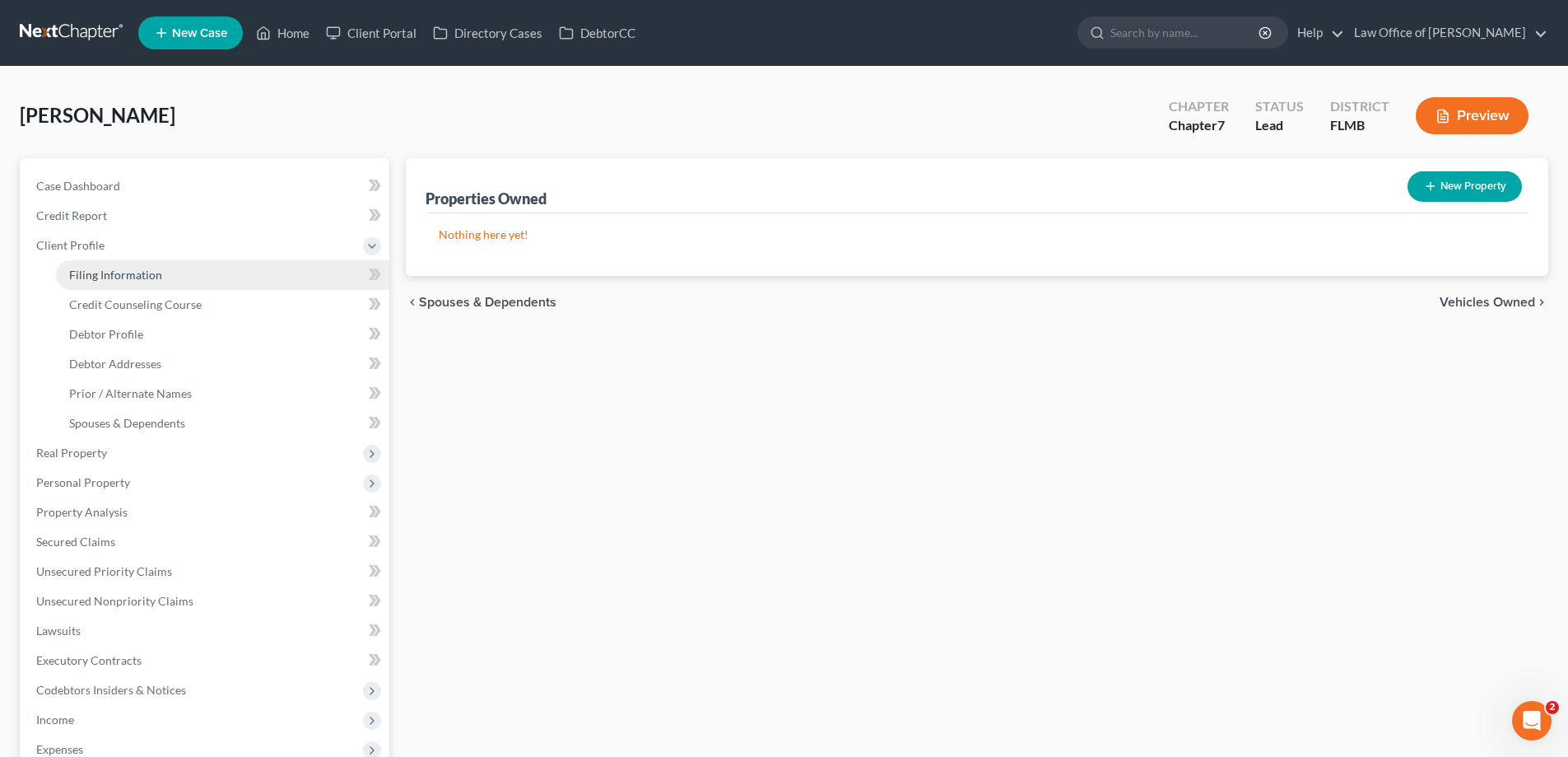
click at [142, 268] on span "Filing Information" at bounding box center [116, 274] width 93 height 14
select select "1"
select select "0"
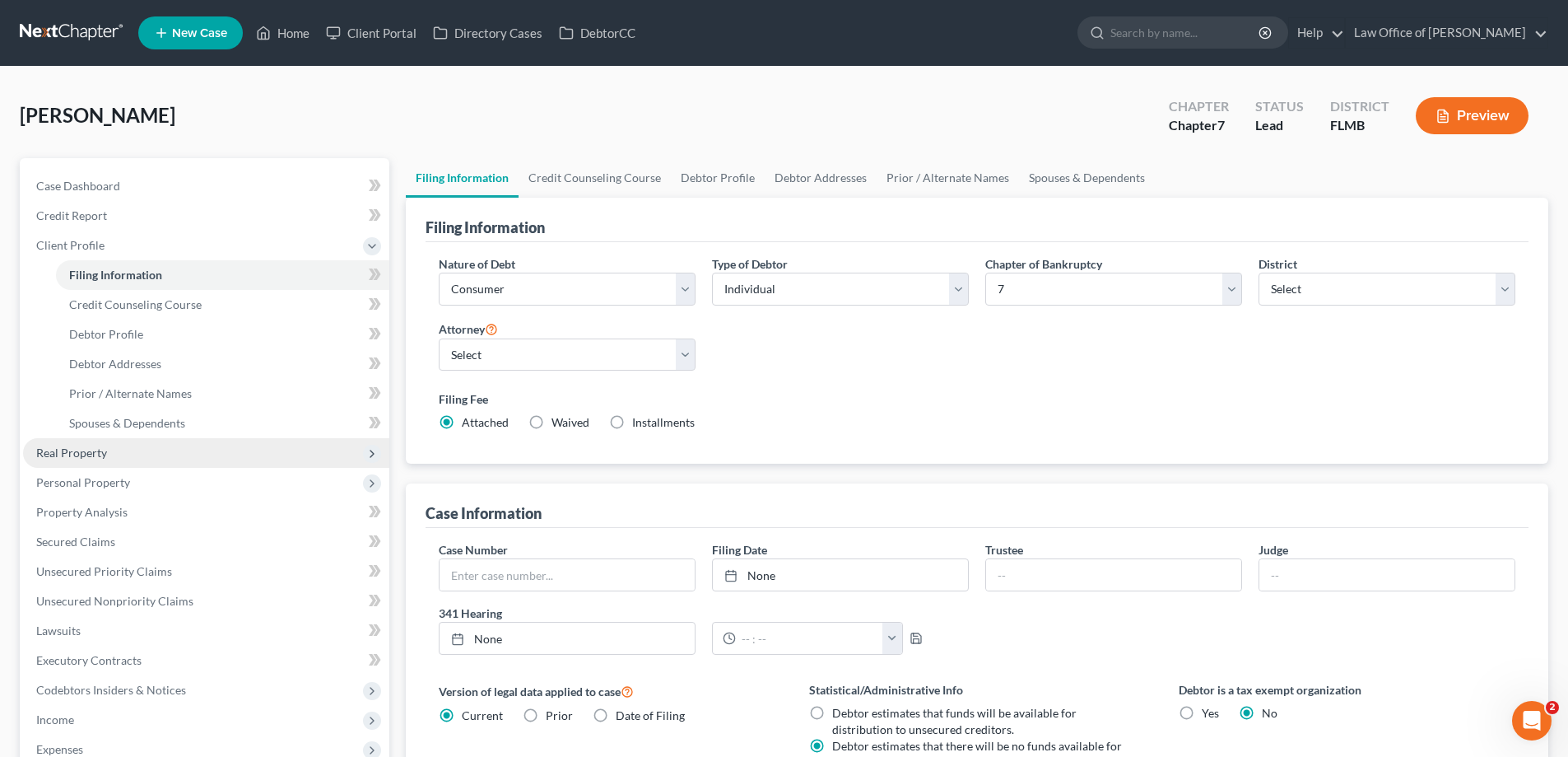
click at [151, 456] on span "Real Property" at bounding box center [205, 453] width 366 height 29
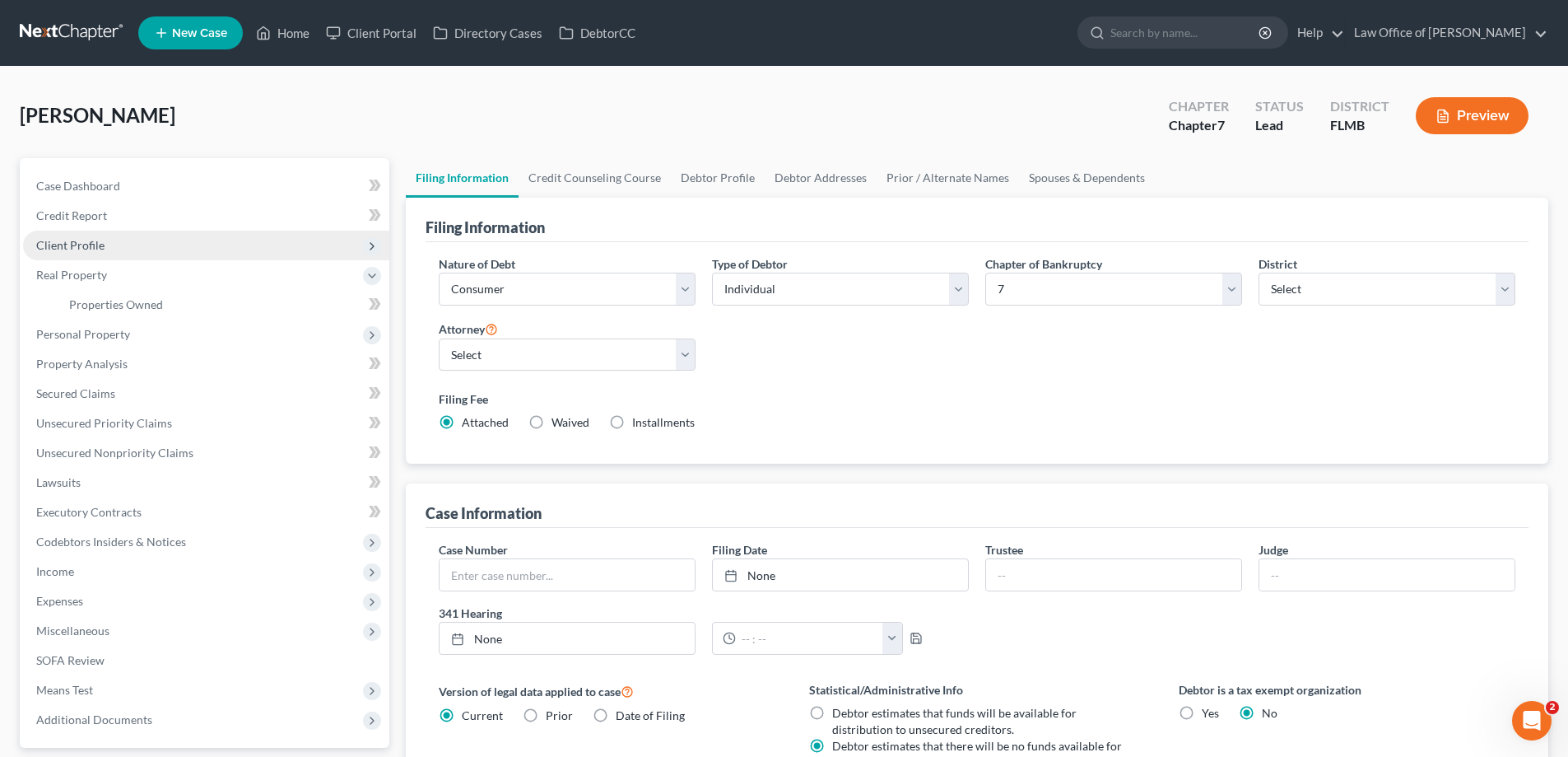
click at [156, 231] on span "Client Profile" at bounding box center [205, 246] width 366 height 29
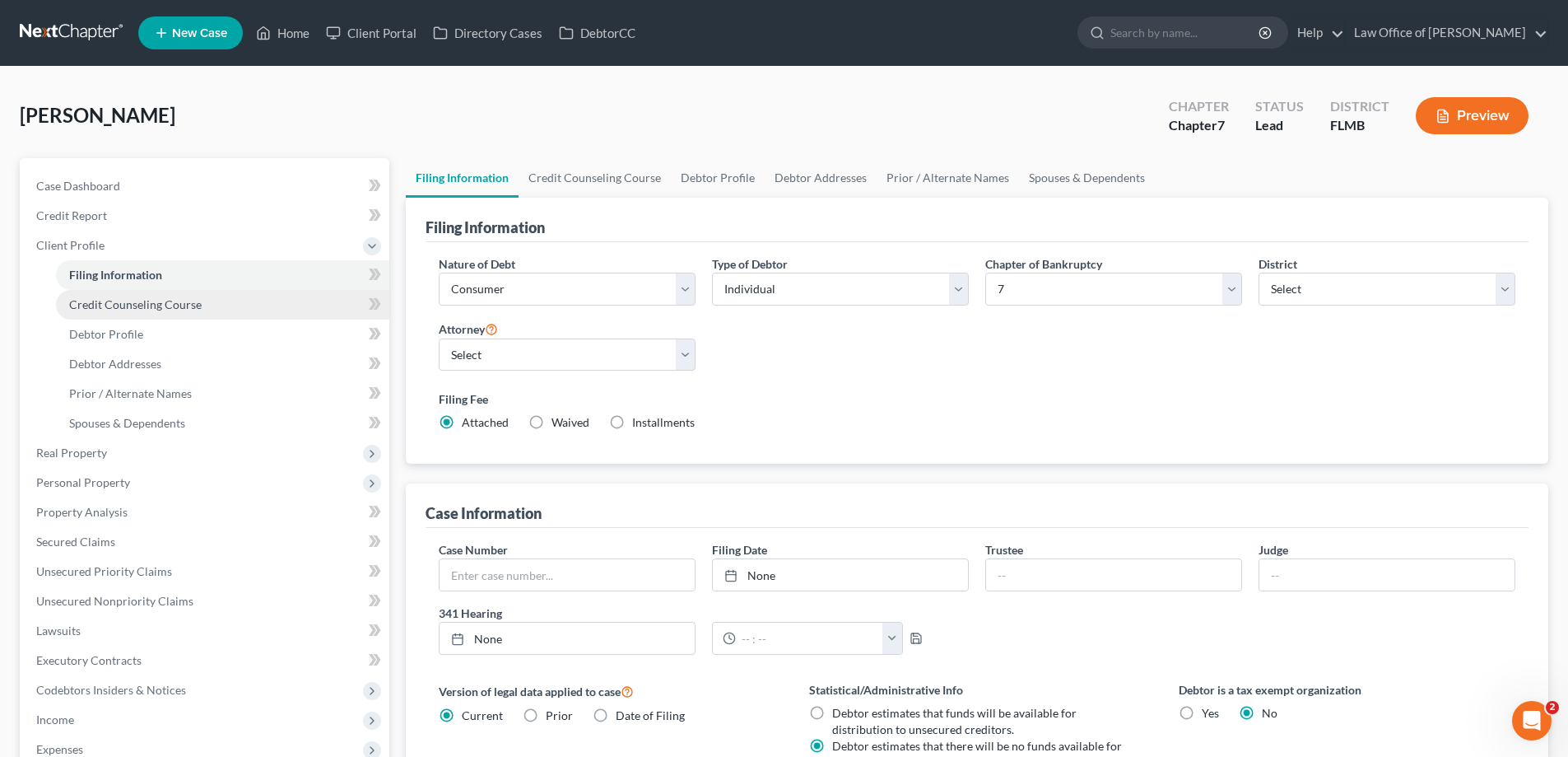
click at [141, 308] on span "Credit Counseling Course" at bounding box center [135, 304] width 132 height 14
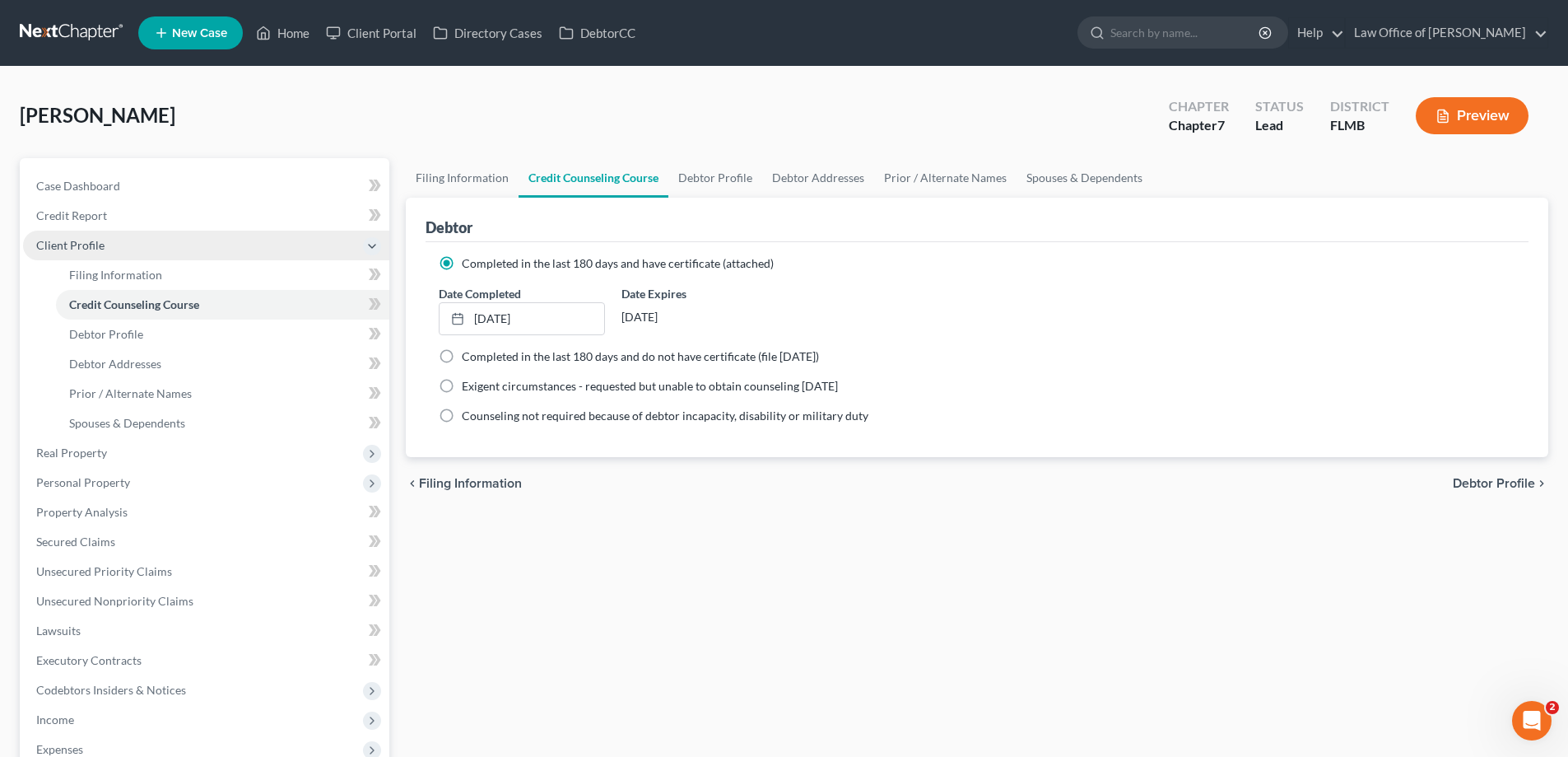
click at [183, 232] on span "Client Profile" at bounding box center [205, 246] width 366 height 29
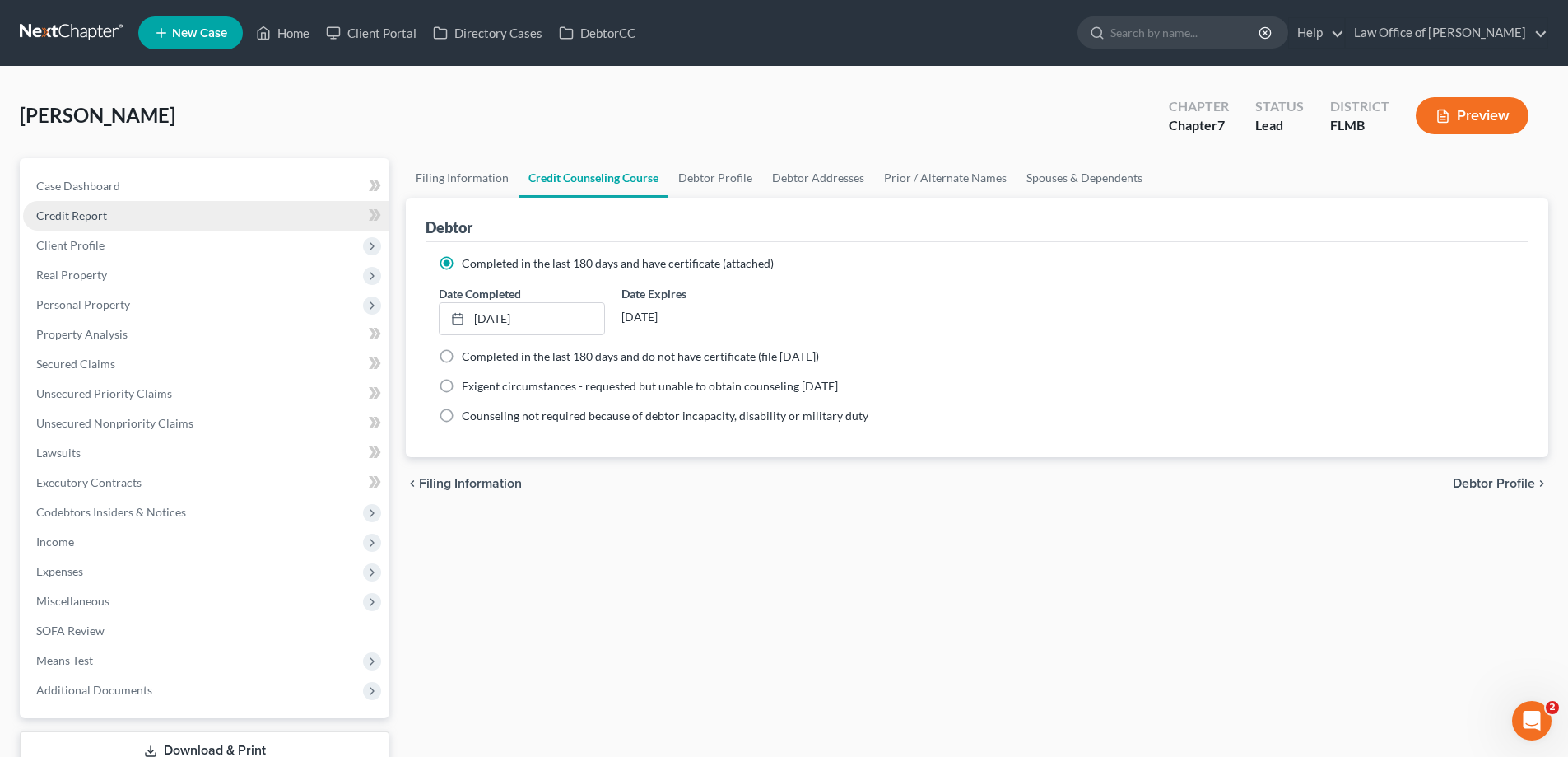
click at [172, 206] on link "Credit Report" at bounding box center [205, 216] width 366 height 29
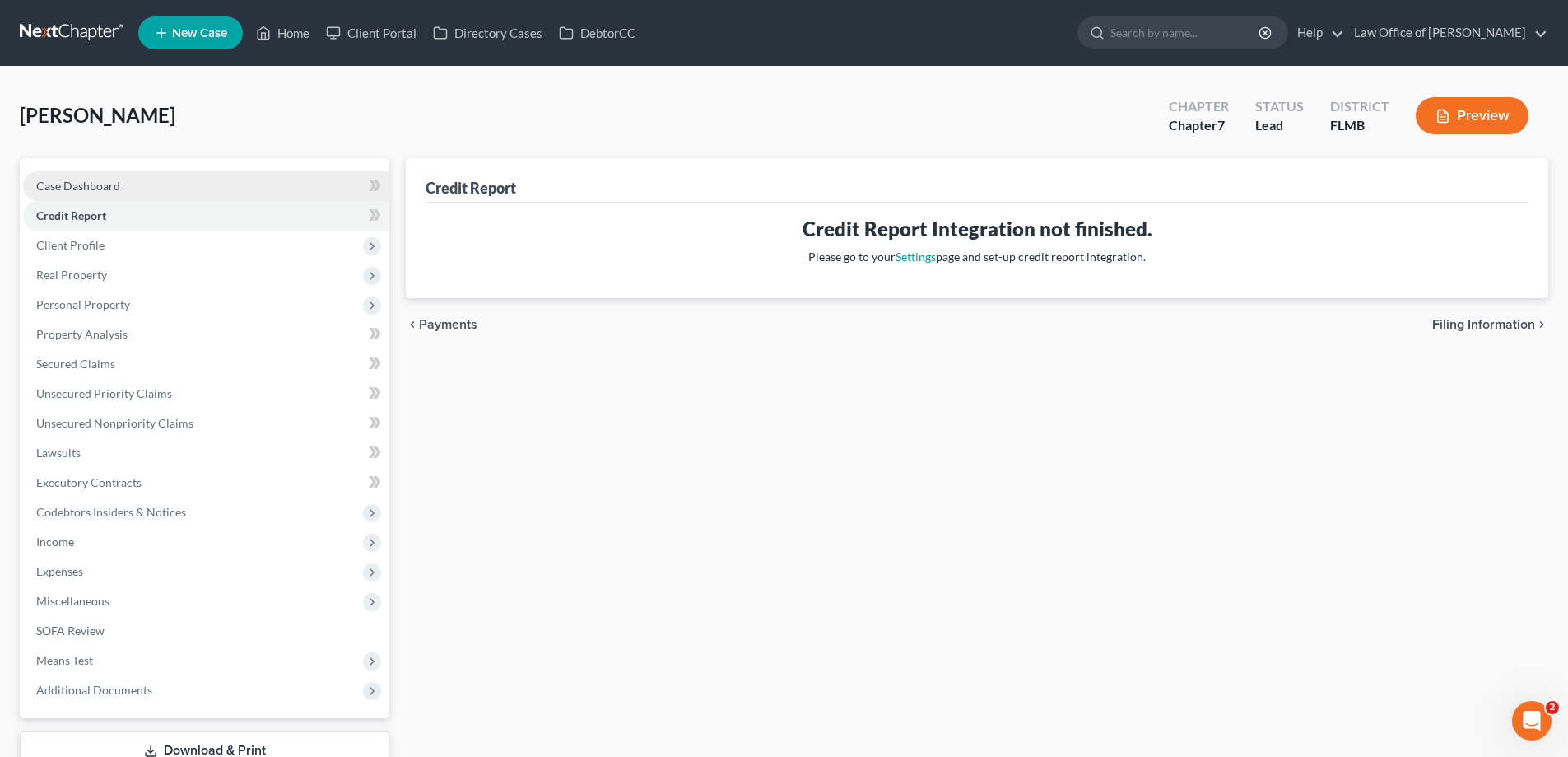
click at [155, 189] on link "Case Dashboard" at bounding box center [205, 186] width 366 height 29
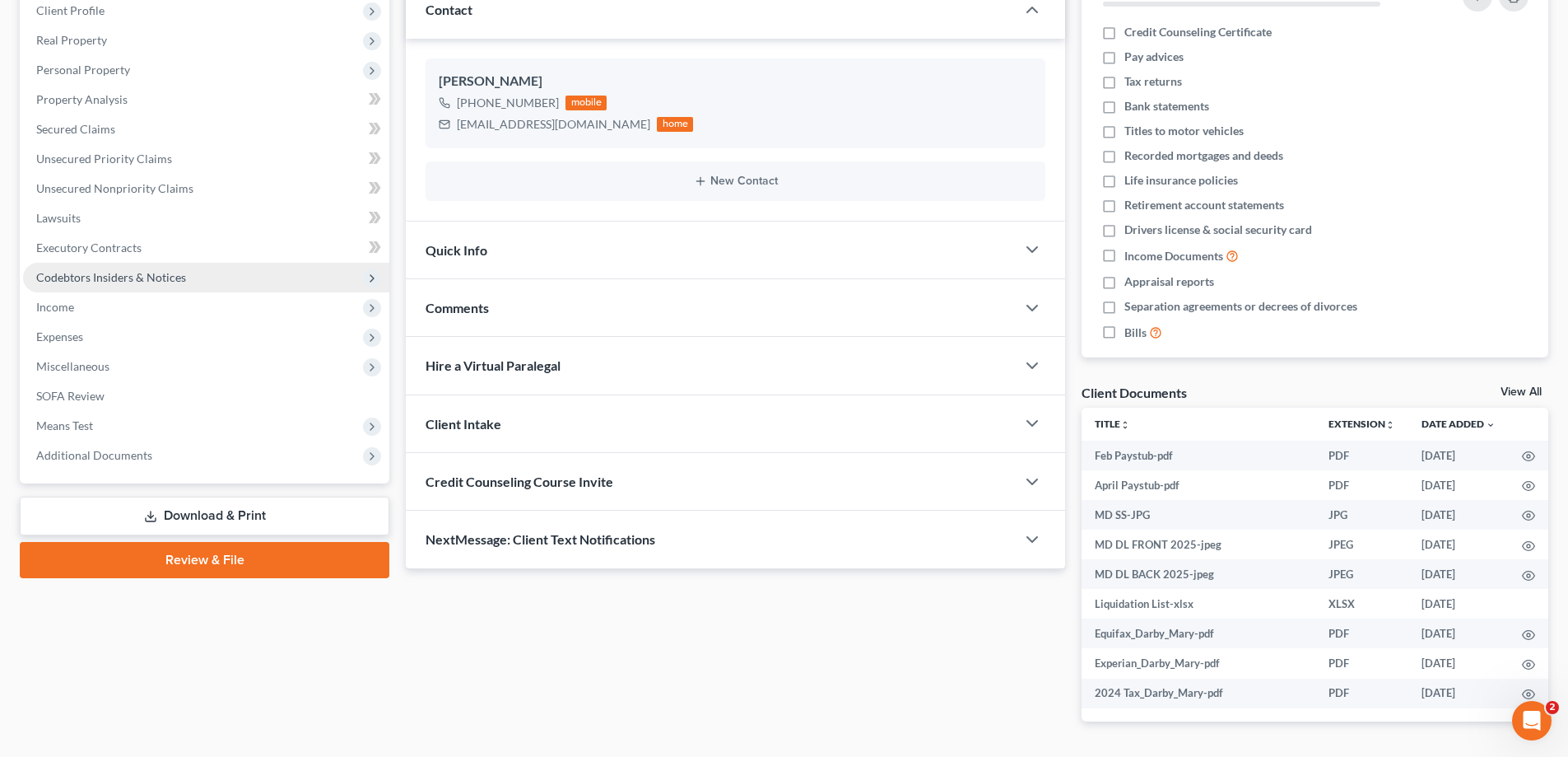
scroll to position [205, 0]
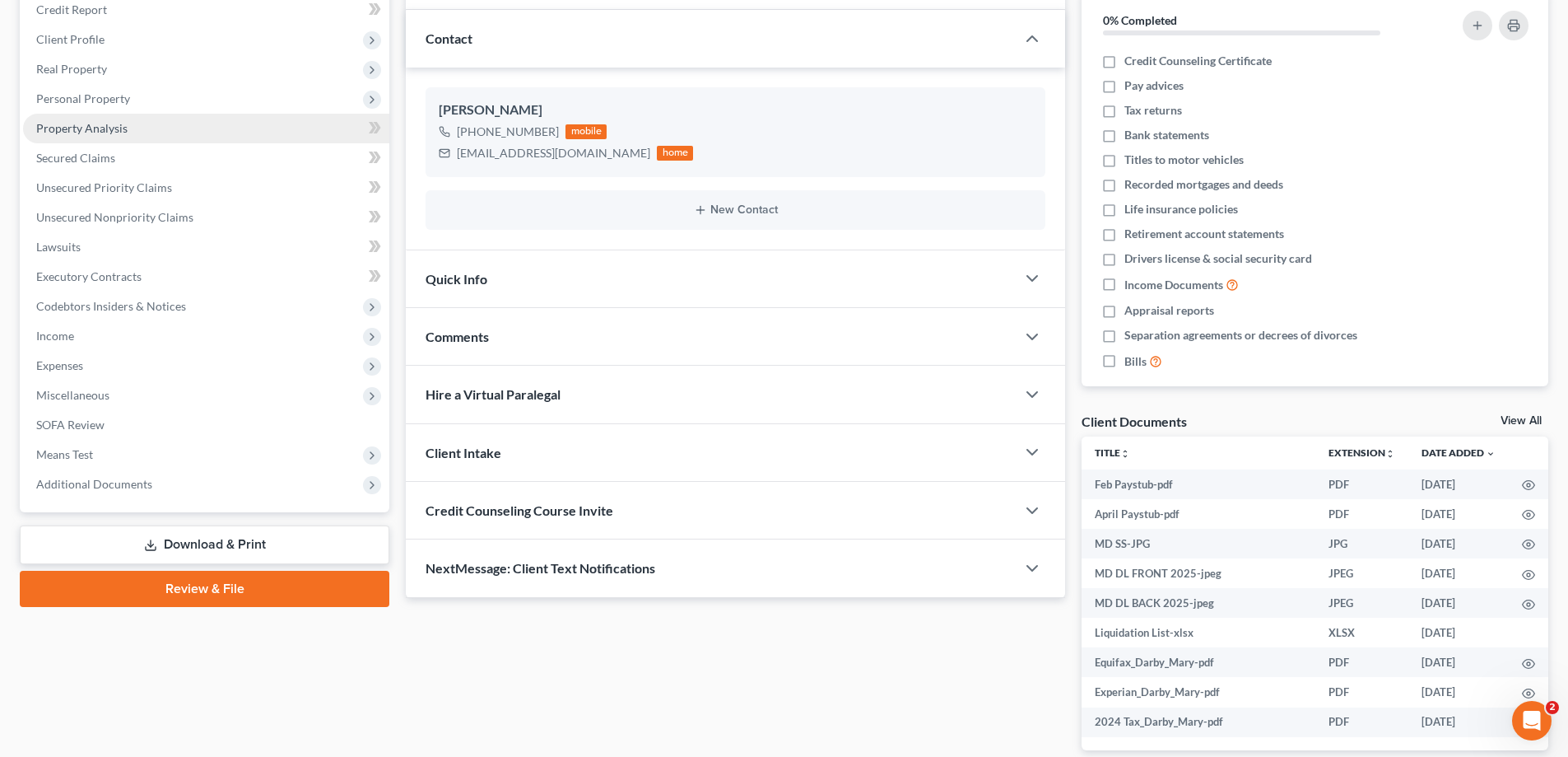
click at [162, 124] on link "Property Analysis" at bounding box center [205, 128] width 366 height 29
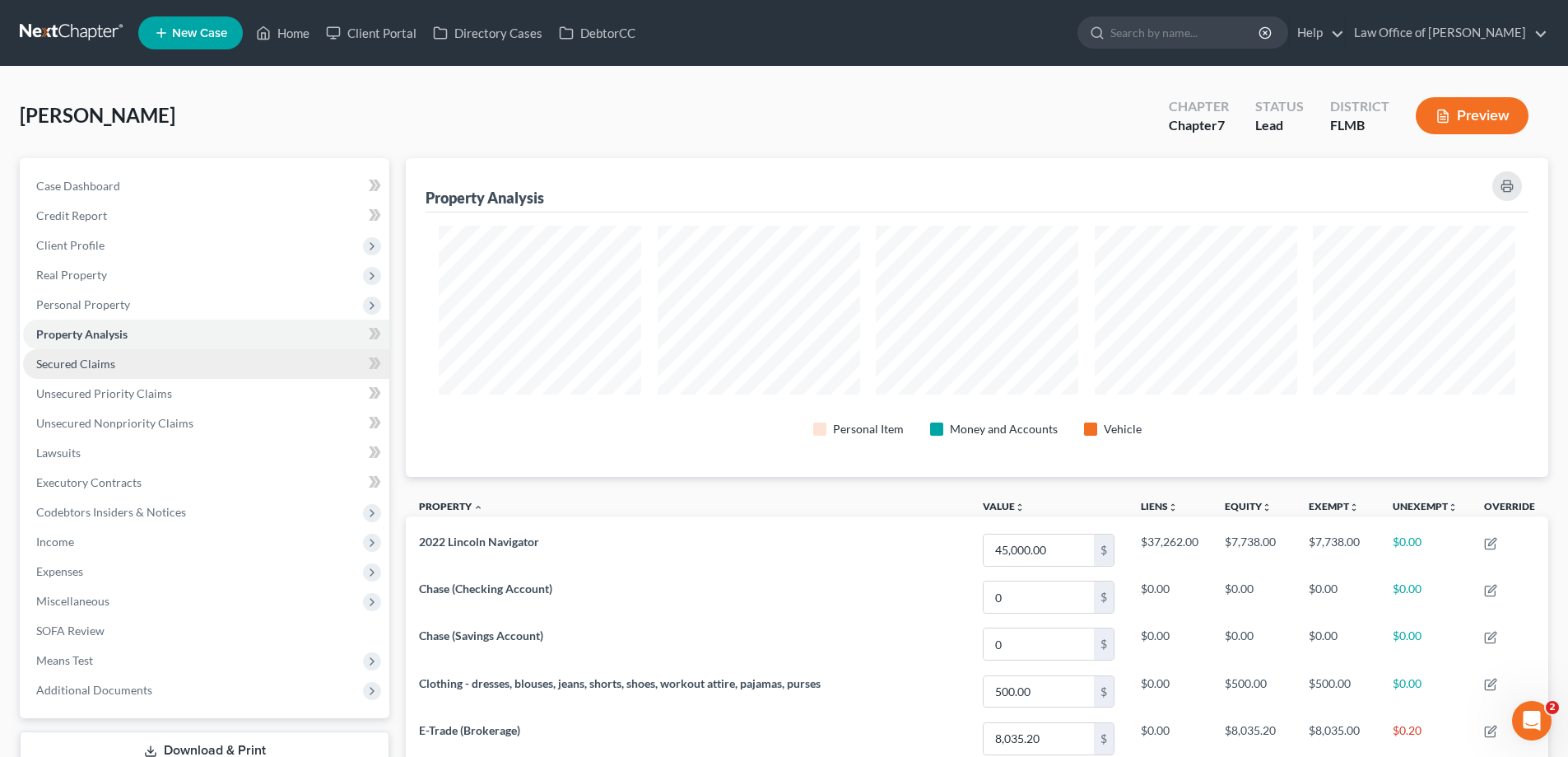
click at [141, 358] on link "Secured Claims" at bounding box center [205, 363] width 366 height 29
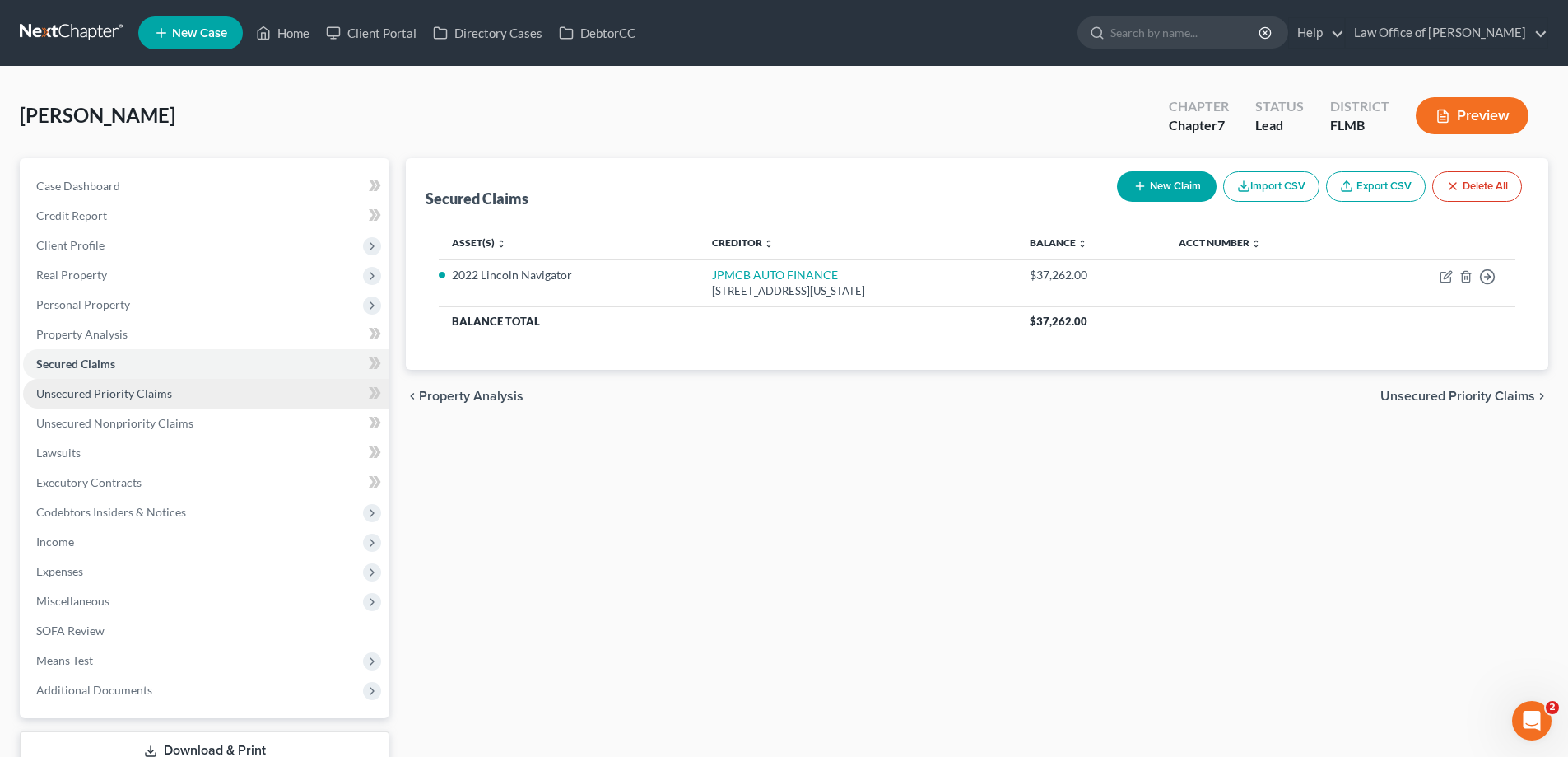
click at [162, 404] on link "Unsecured Priority Claims" at bounding box center [205, 394] width 366 height 29
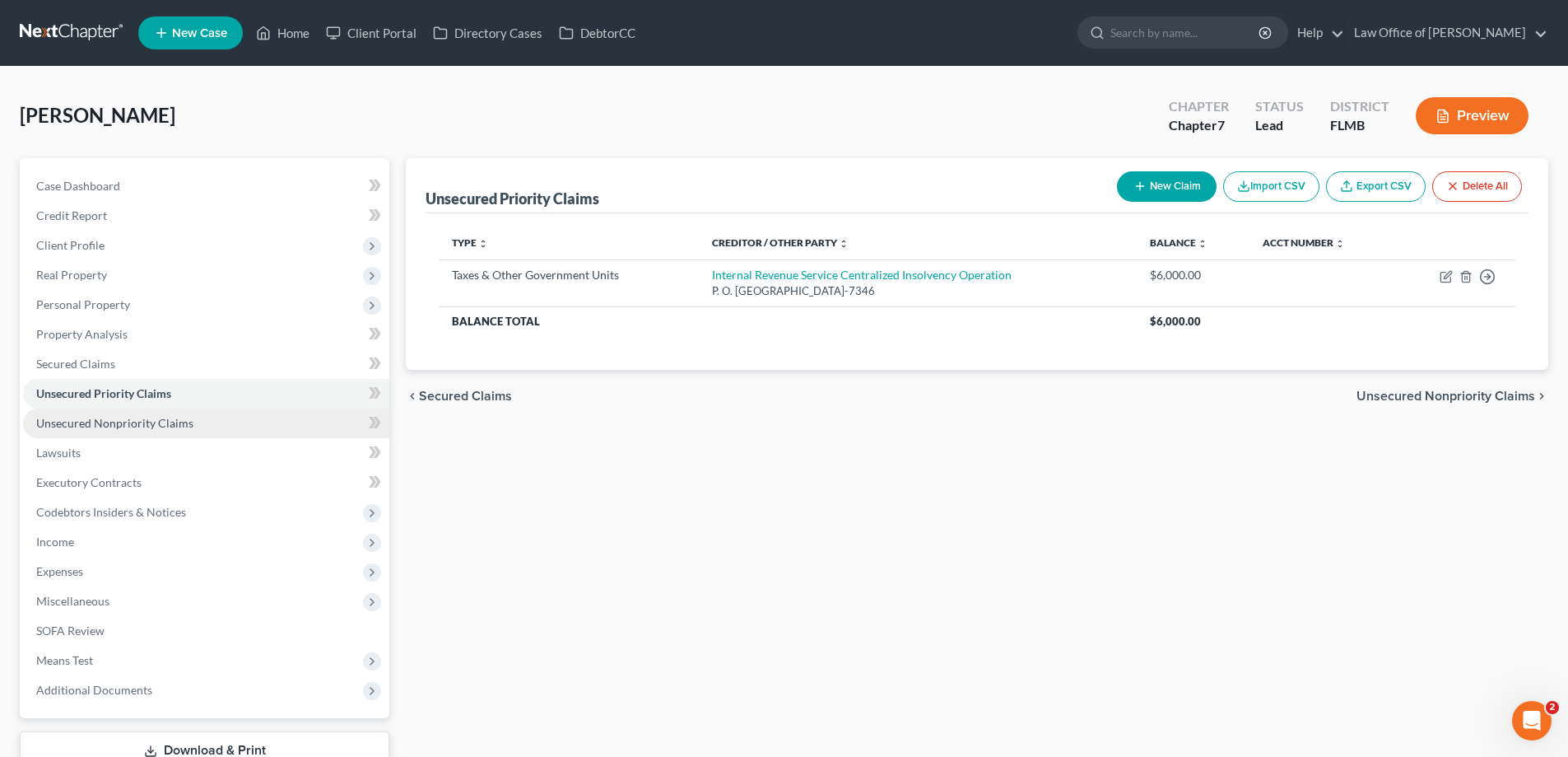
click at [156, 431] on link "Unsecured Nonpriority Claims" at bounding box center [205, 423] width 366 height 29
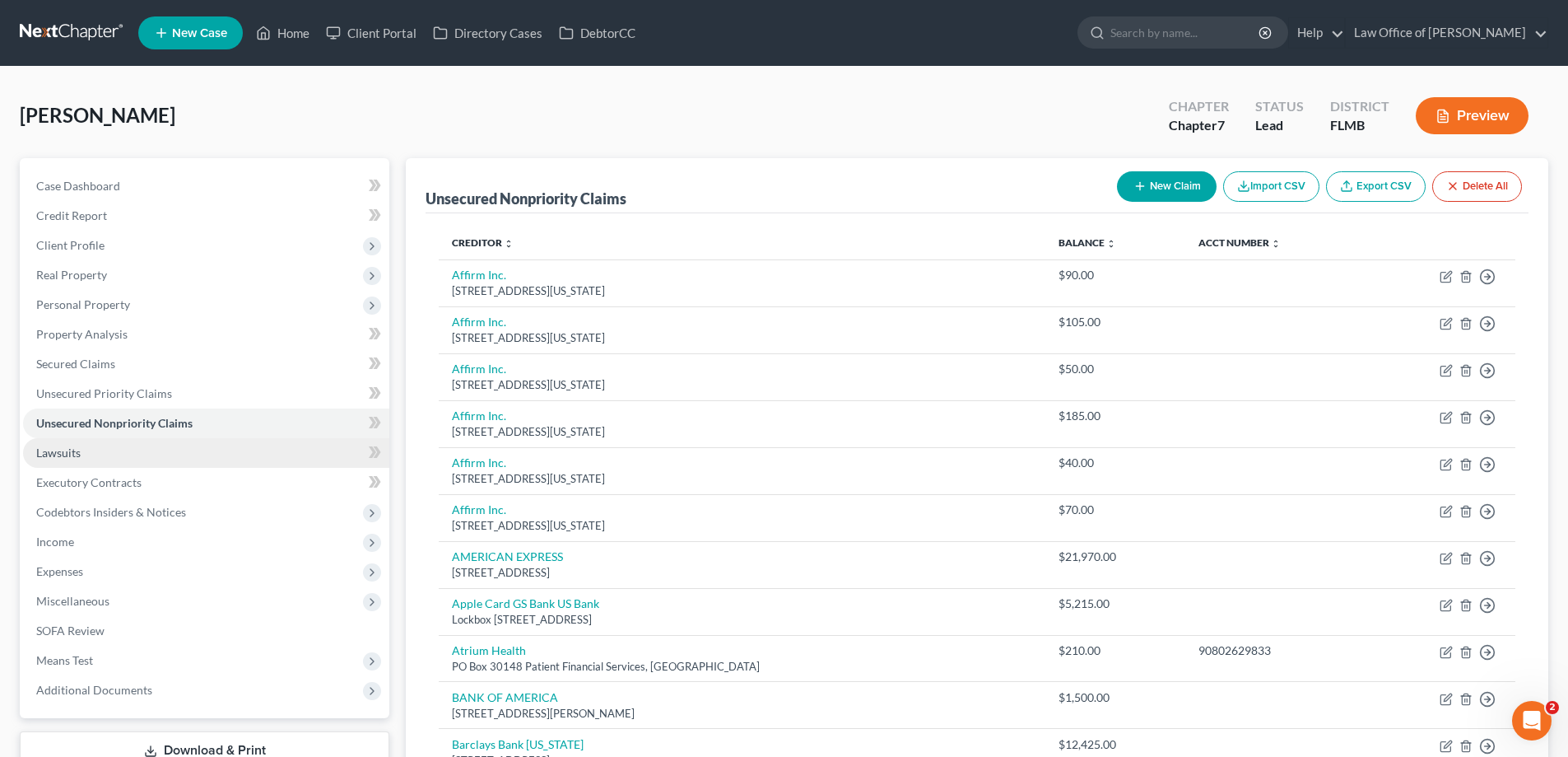
click at [148, 458] on link "Lawsuits" at bounding box center [205, 453] width 366 height 29
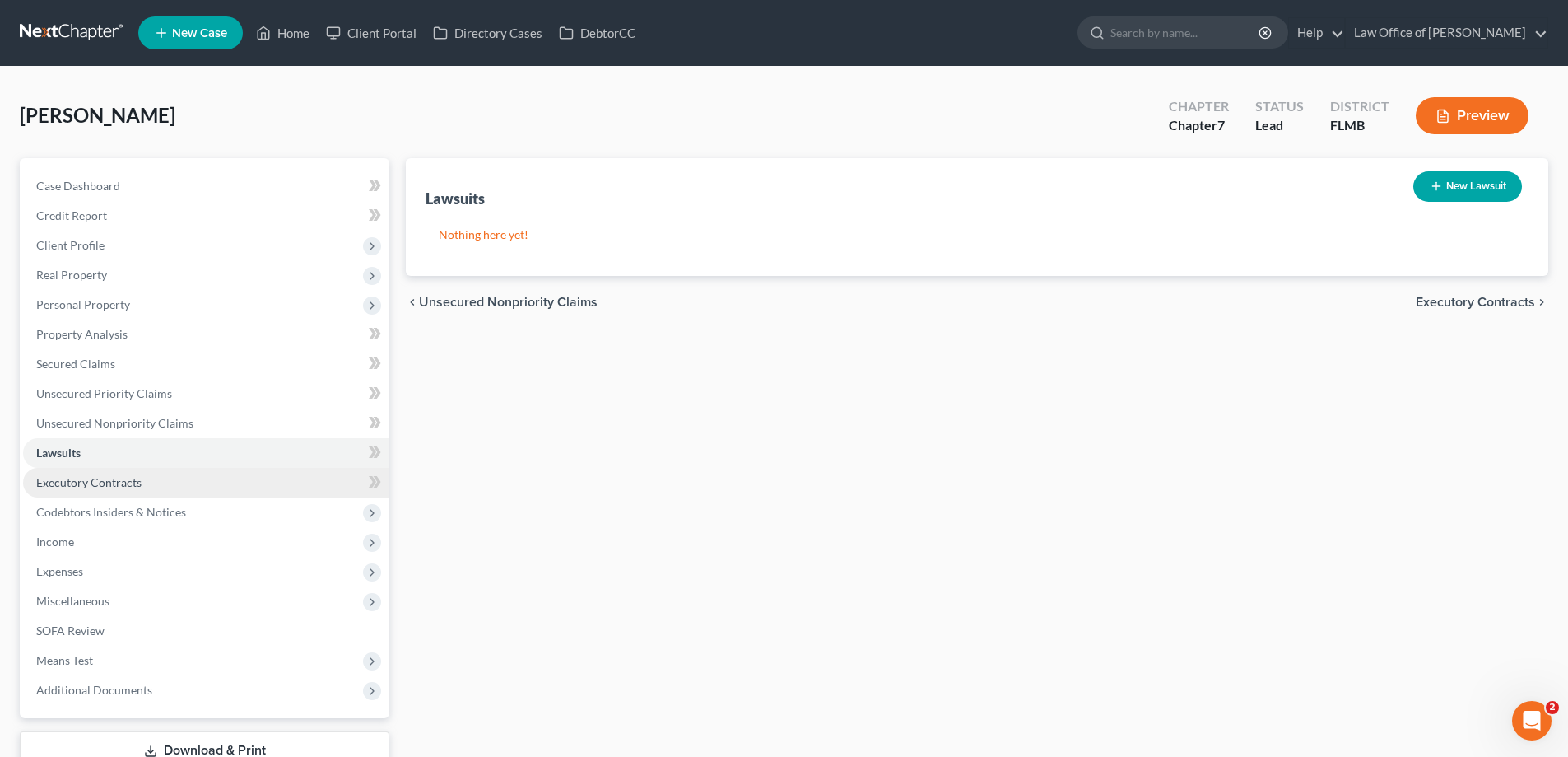
click at [139, 481] on link "Executory Contracts" at bounding box center [205, 482] width 366 height 29
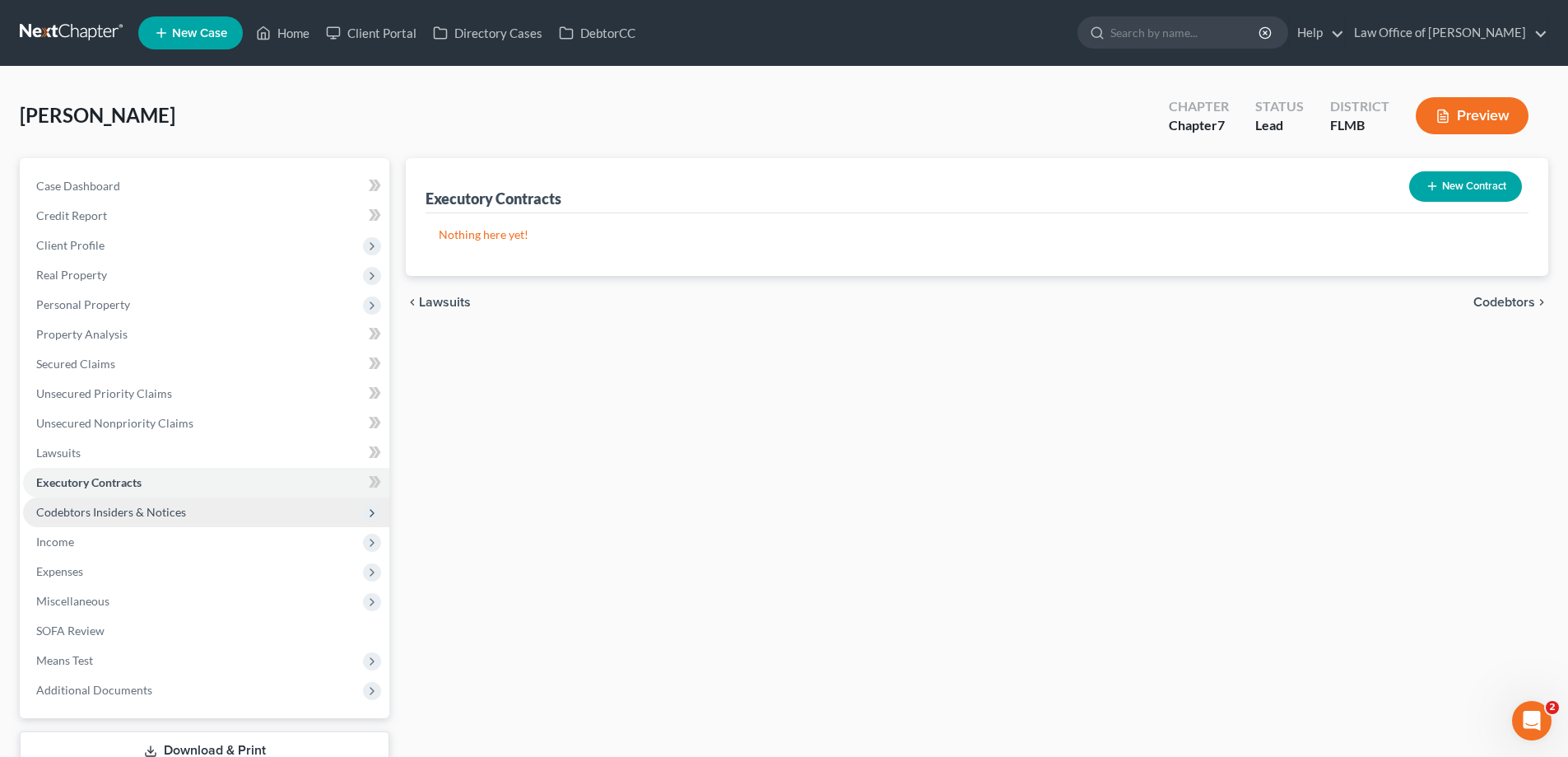
click at [152, 505] on span "Codebtors Insiders & Notices" at bounding box center [111, 511] width 150 height 14
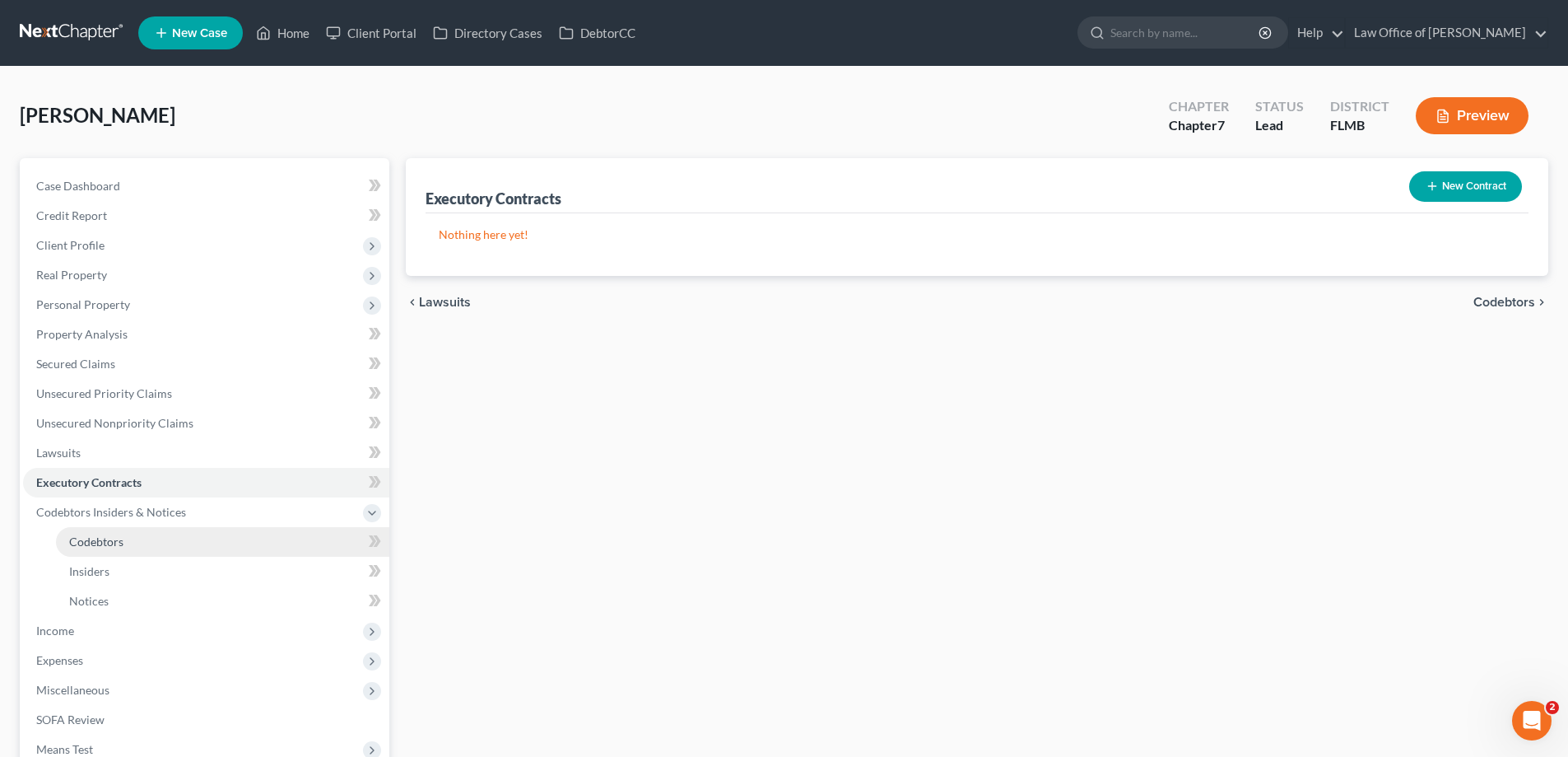
click at [133, 530] on link "Codebtors" at bounding box center [222, 541] width 333 height 29
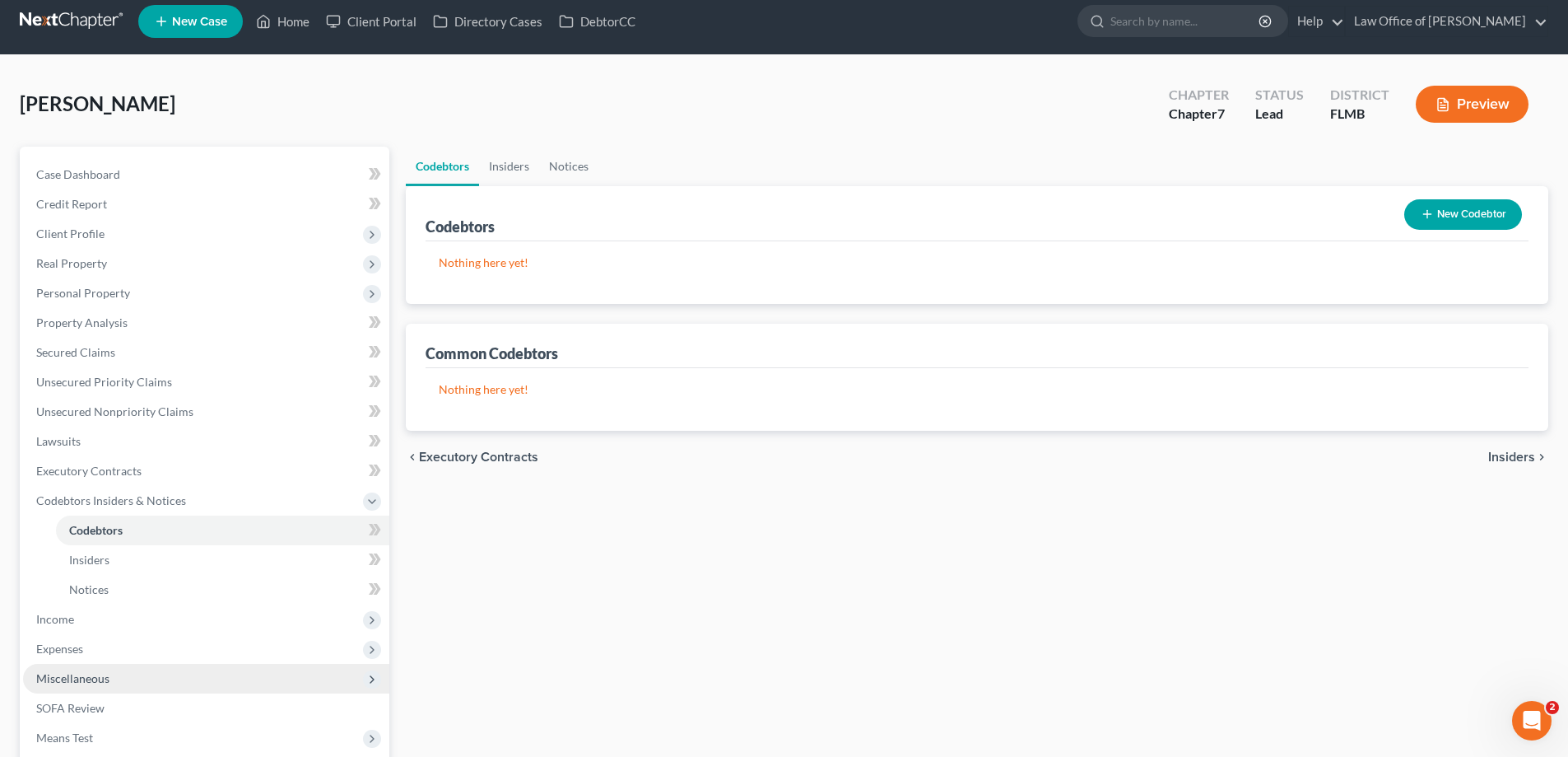
scroll to position [207, 0]
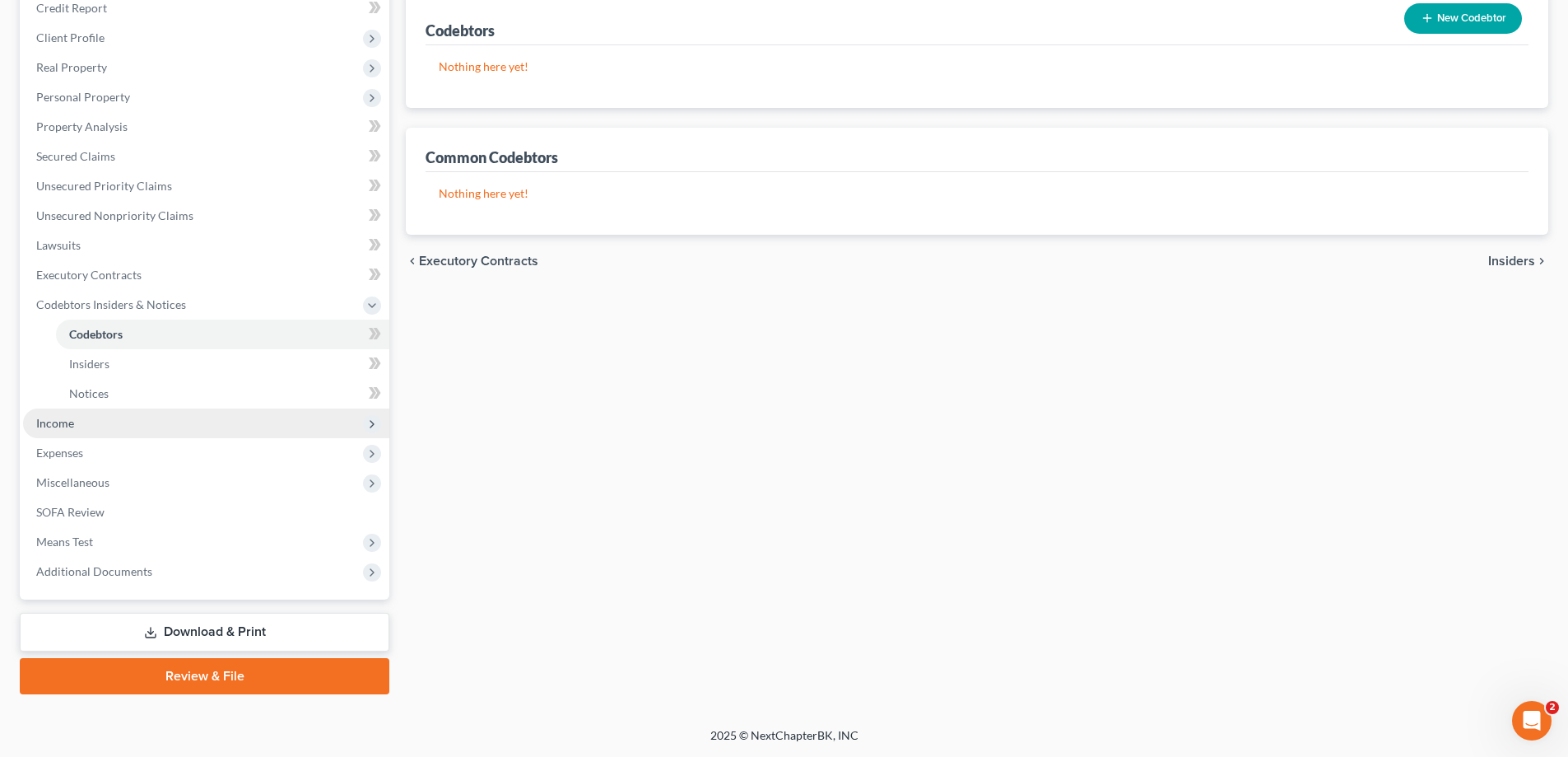
click at [92, 422] on span "Income" at bounding box center [205, 423] width 366 height 29
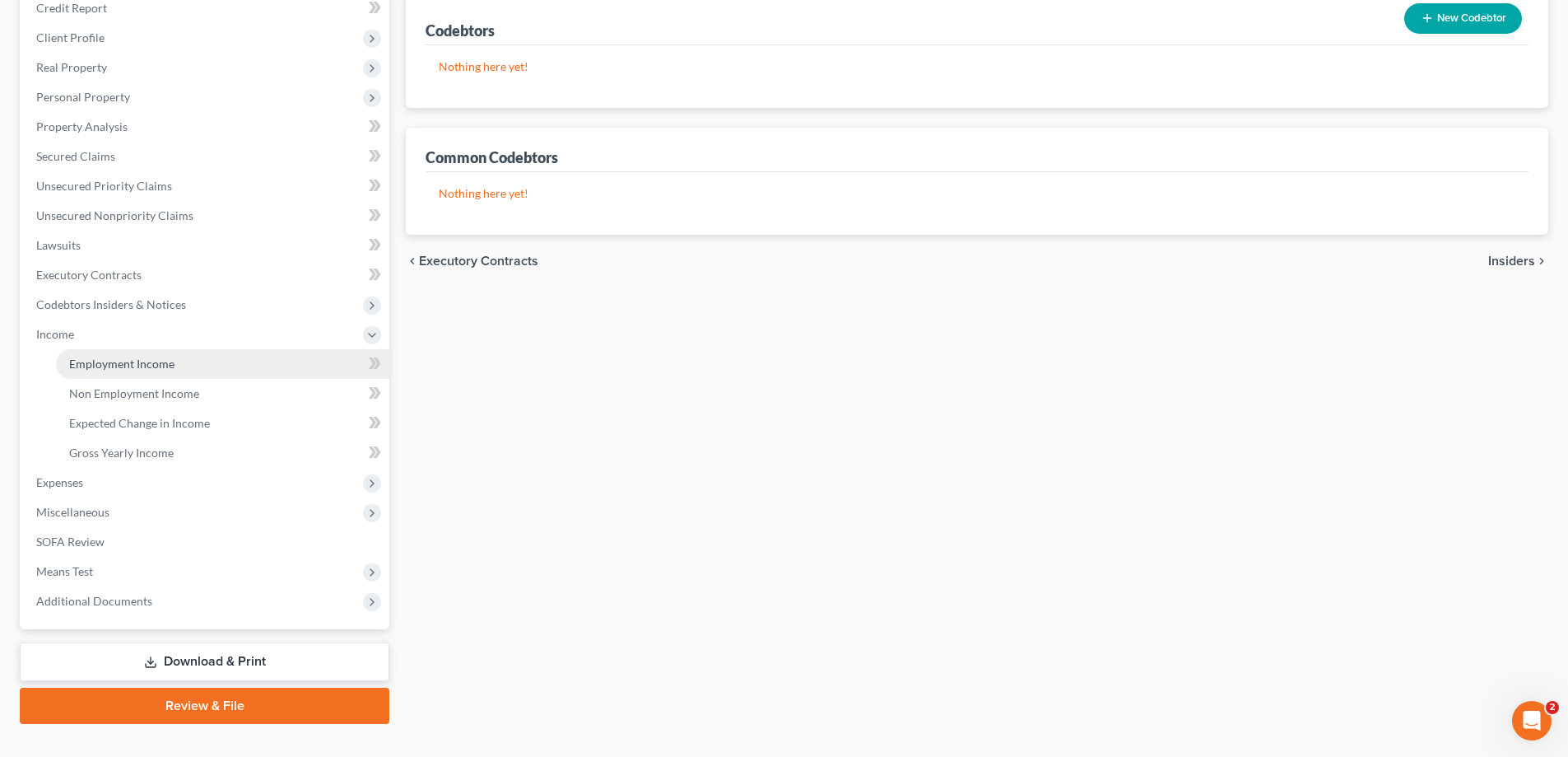
click at [124, 363] on span "Employment Income" at bounding box center [121, 363] width 105 height 14
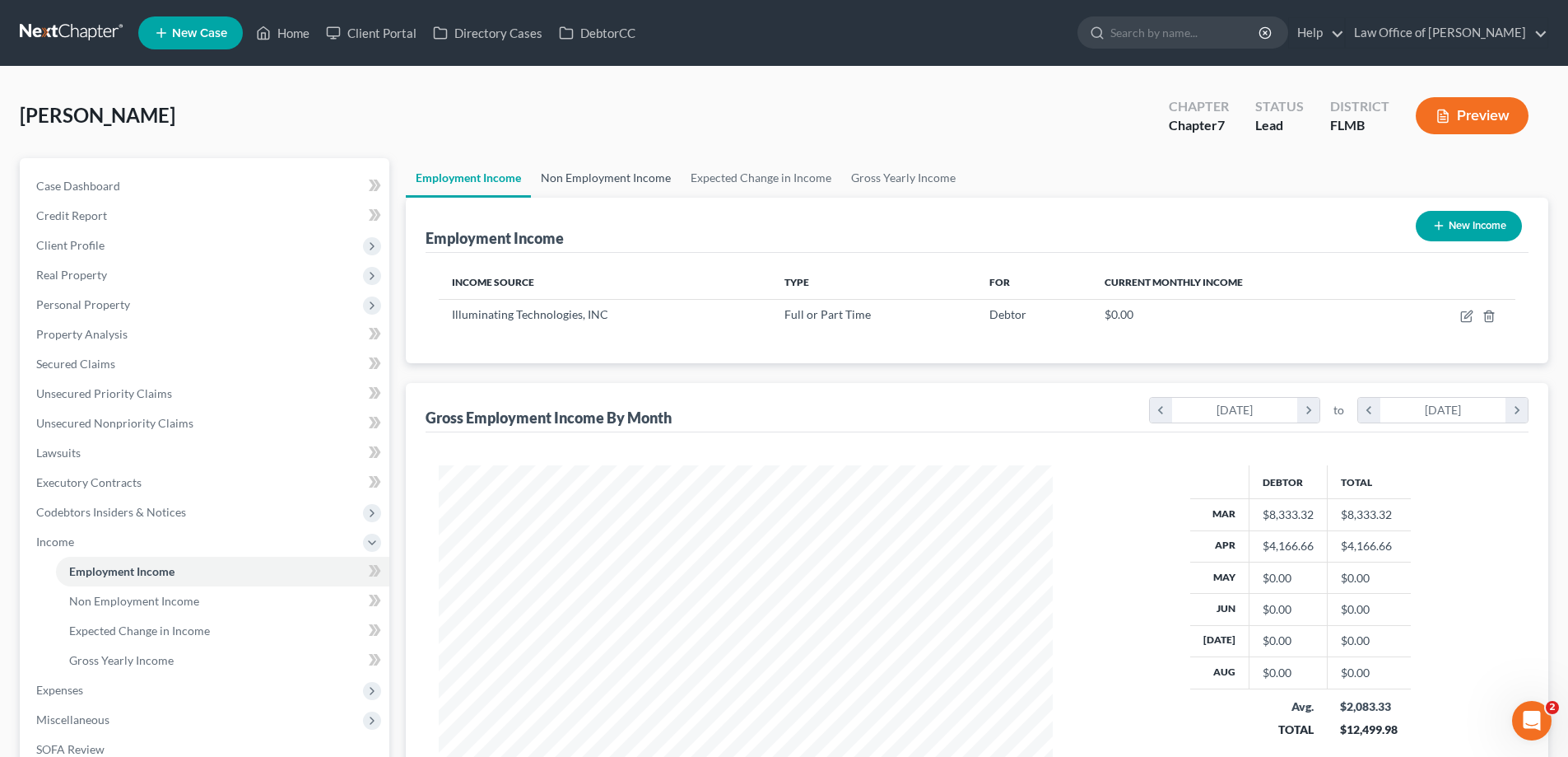
click at [621, 169] on link "Non Employment Income" at bounding box center [606, 177] width 150 height 39
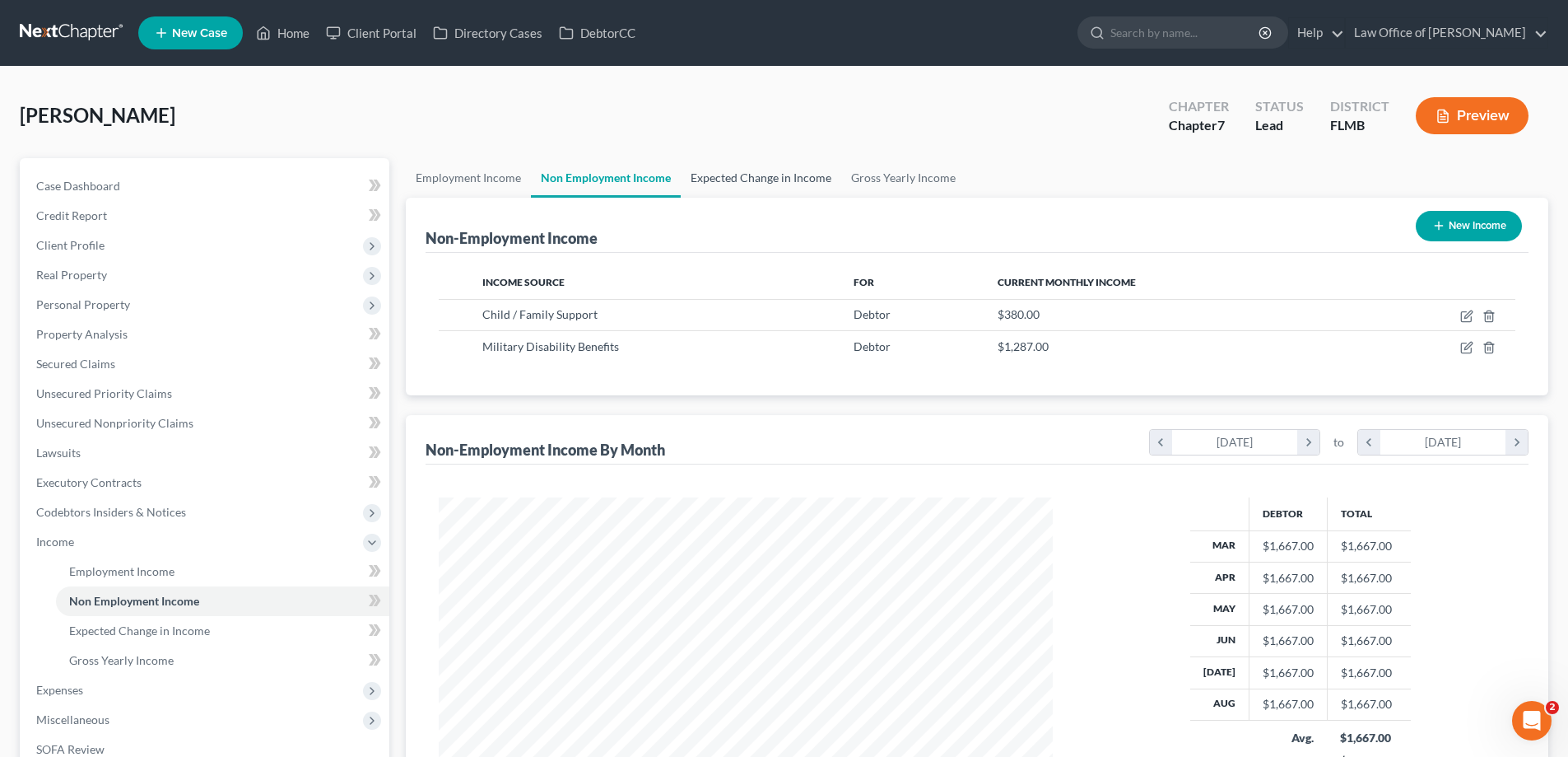
scroll to position [307, 647]
click at [751, 170] on link "Expected Change in Income" at bounding box center [761, 177] width 161 height 39
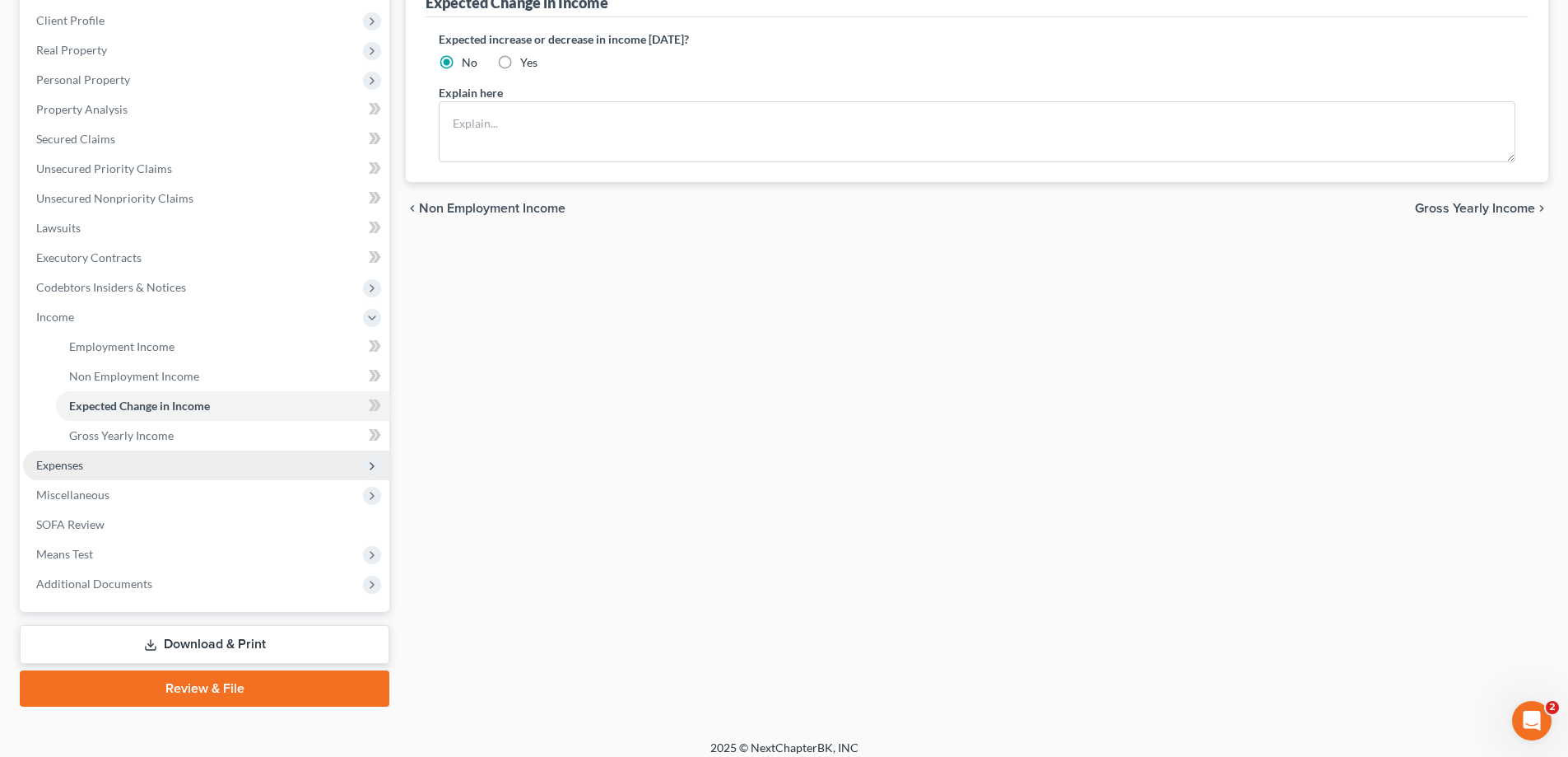
scroll to position [237, 0]
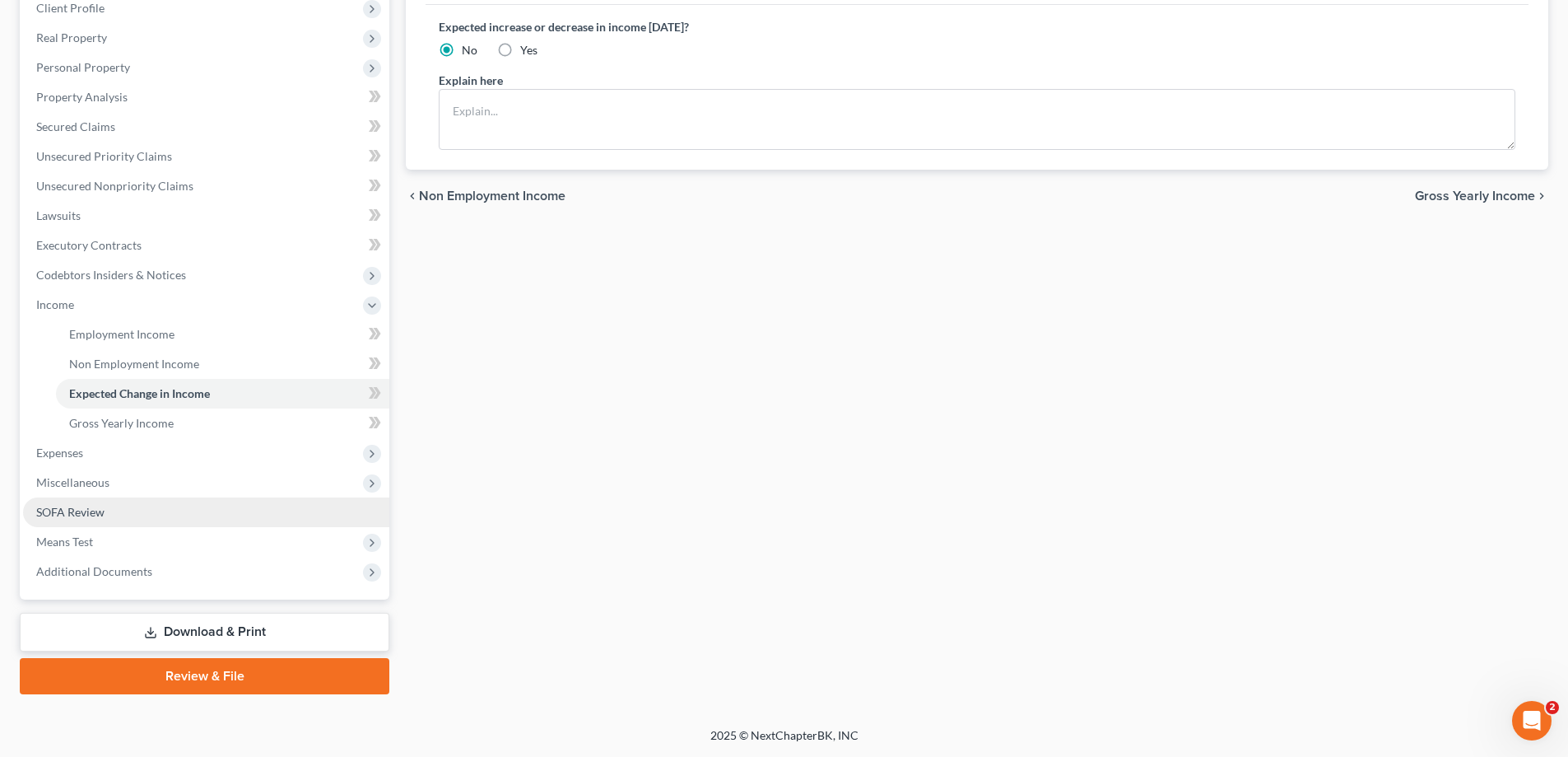
click at [133, 514] on link "SOFA Review" at bounding box center [205, 512] width 366 height 29
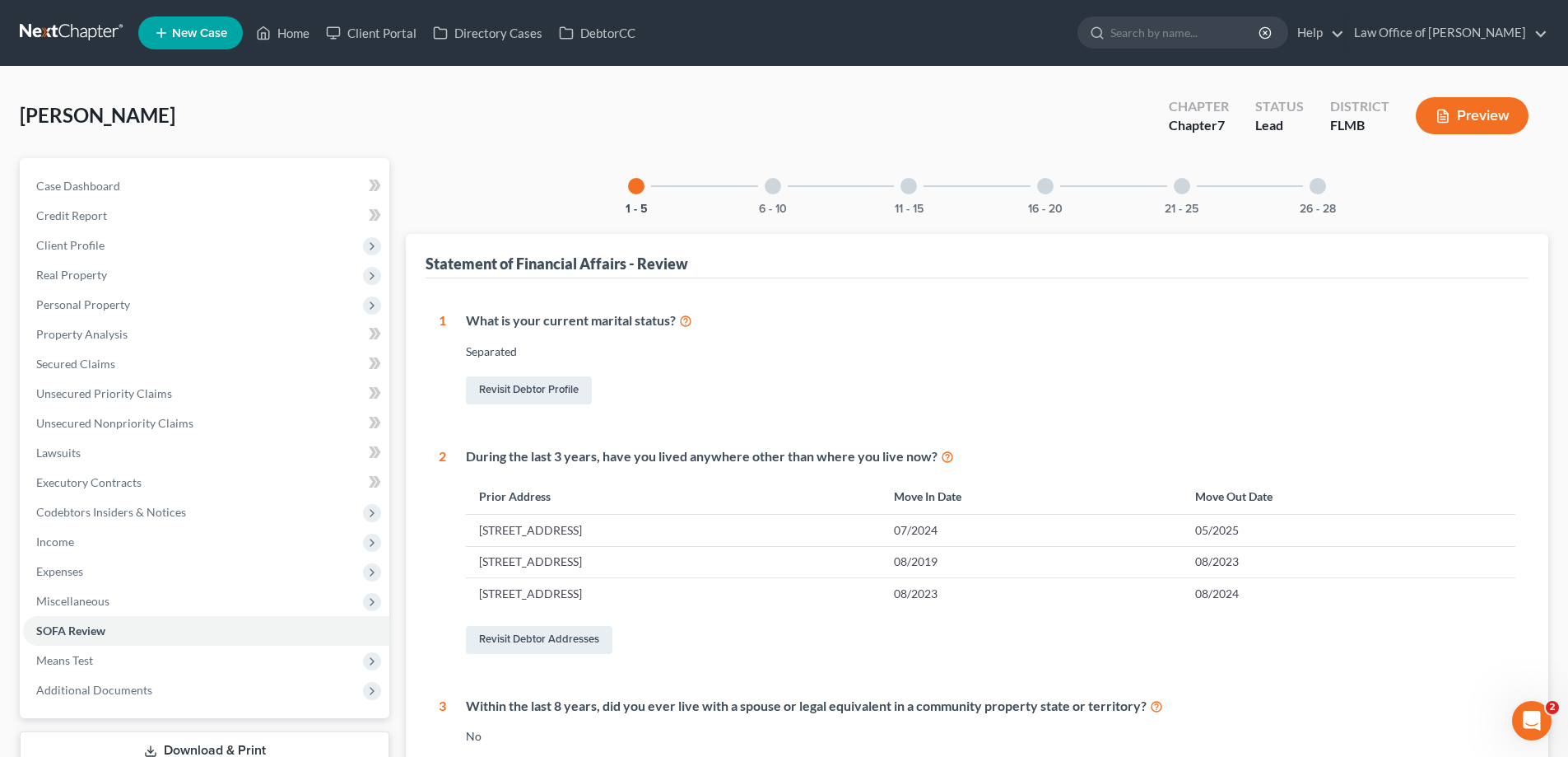
click at [780, 189] on div at bounding box center [773, 186] width 16 height 16
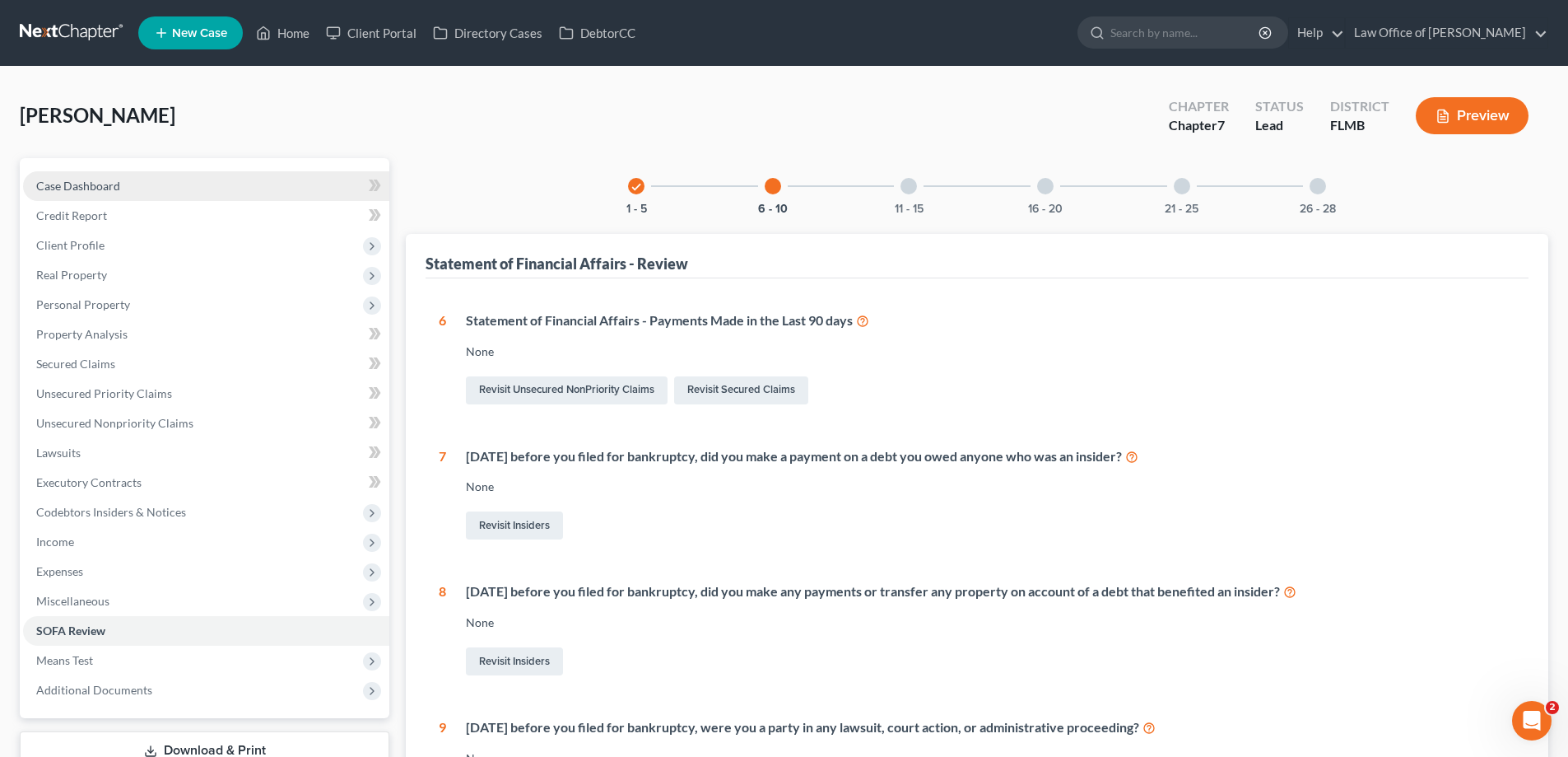
click at [75, 186] on span "Case Dashboard" at bounding box center [78, 185] width 84 height 14
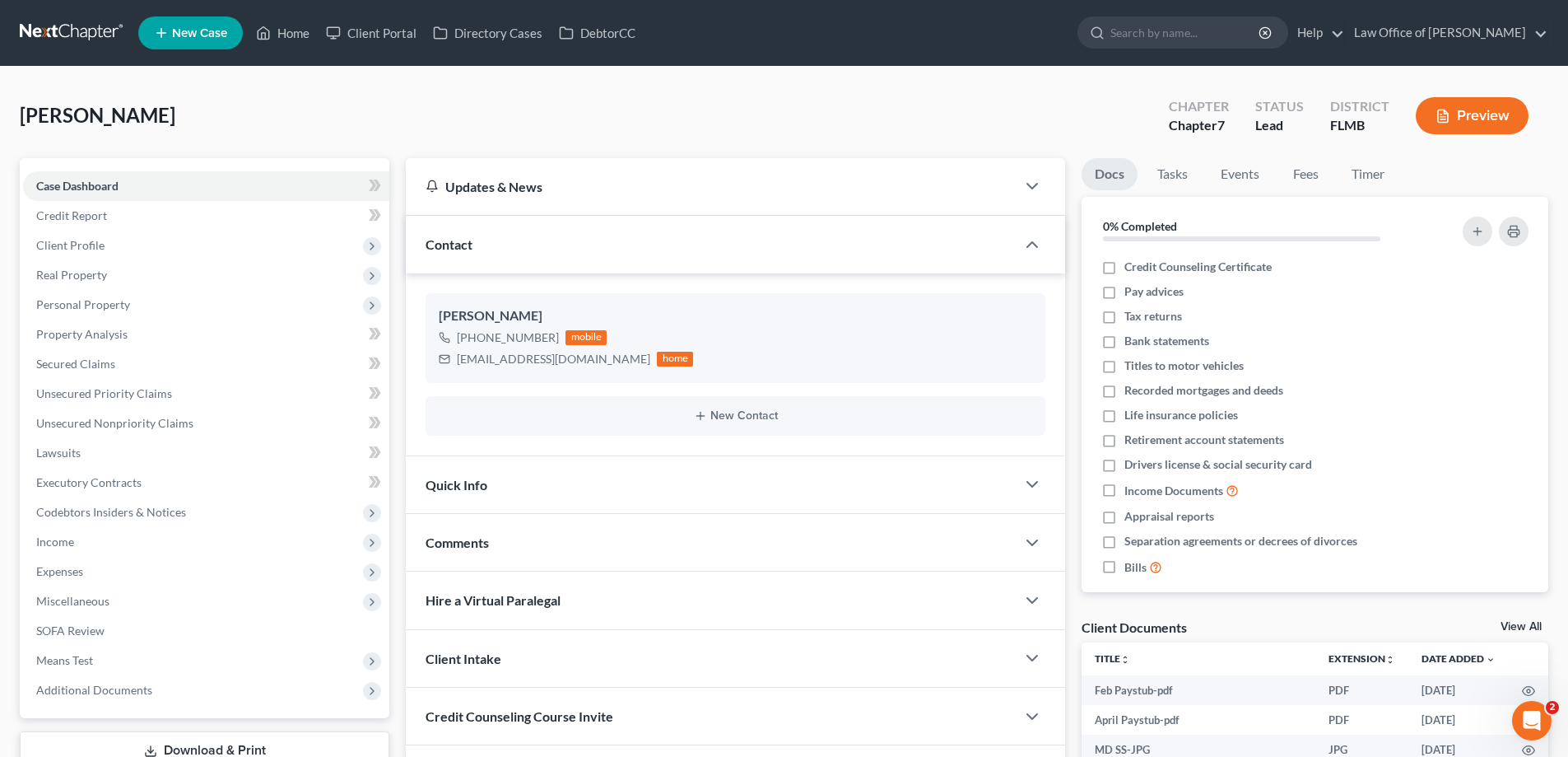
click at [260, 98] on div "[PERSON_NAME] Upgraded Chapter Chapter 7 Status Lead District [GEOGRAPHIC_DATA]…" at bounding box center [784, 122] width 1529 height 71
click at [121, 268] on span "Real Property" at bounding box center [205, 275] width 366 height 29
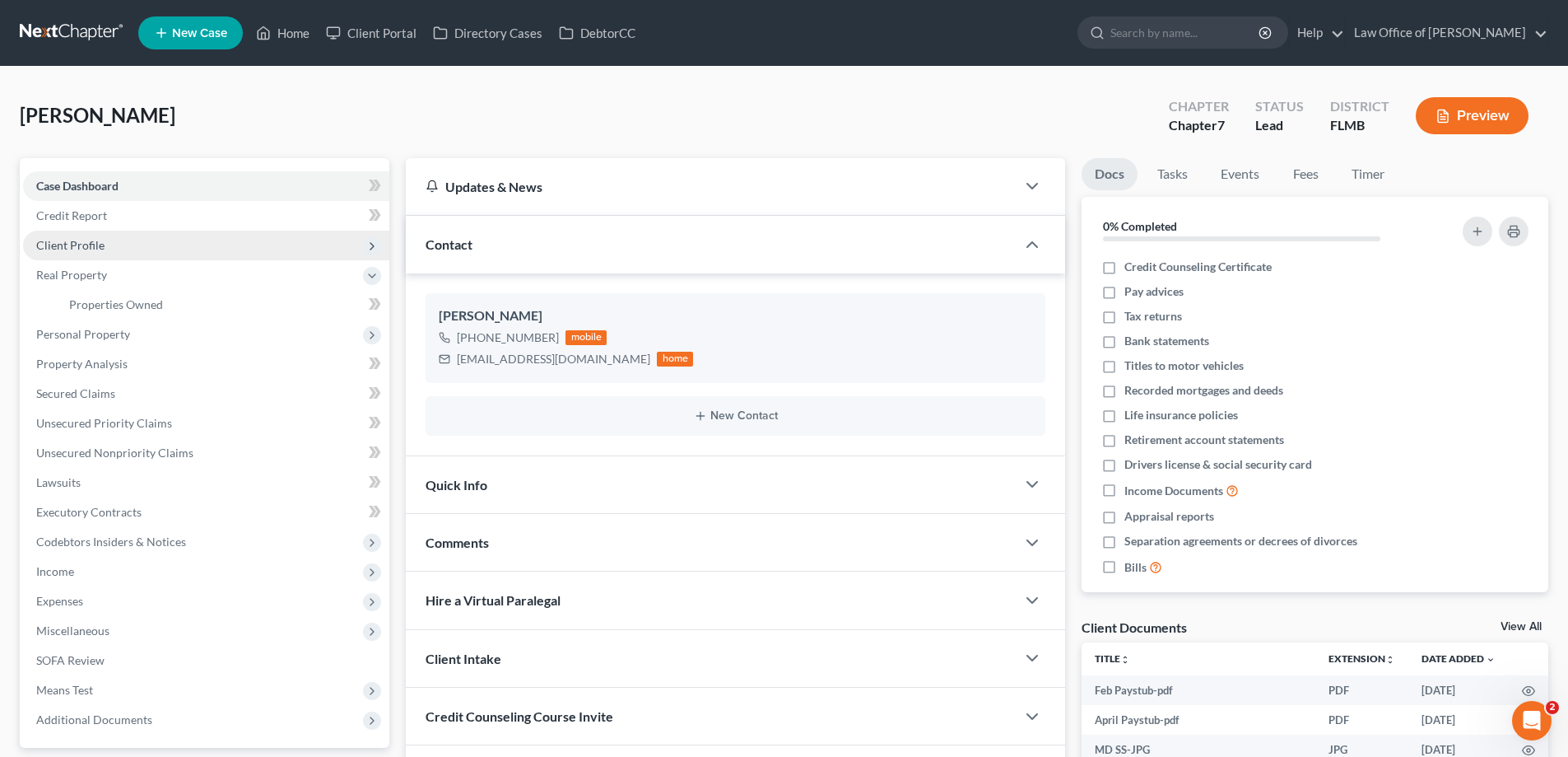
click at [130, 249] on span "Client Profile" at bounding box center [205, 246] width 366 height 29
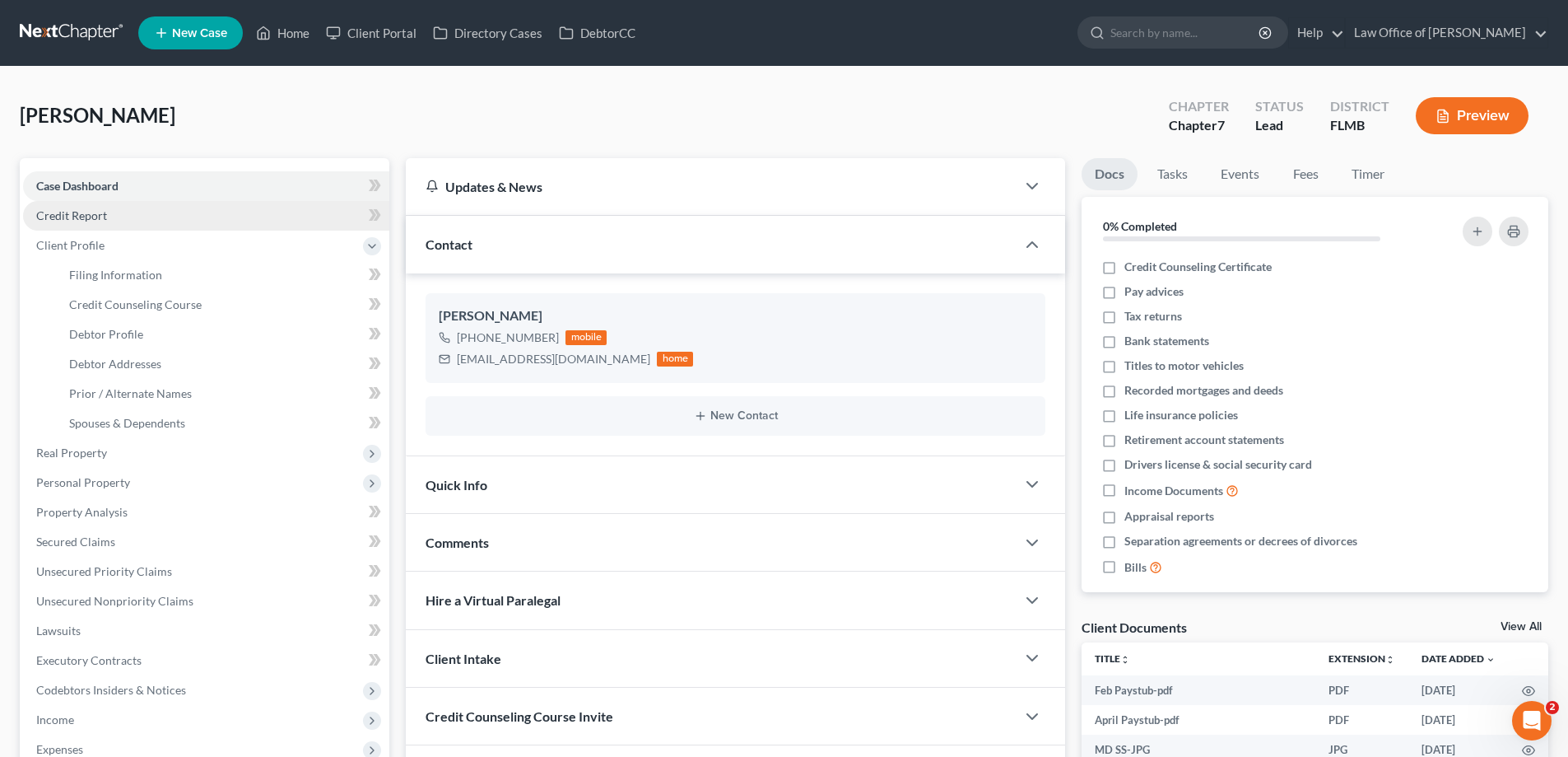
click at [126, 223] on link "Credit Report" at bounding box center [205, 216] width 366 height 29
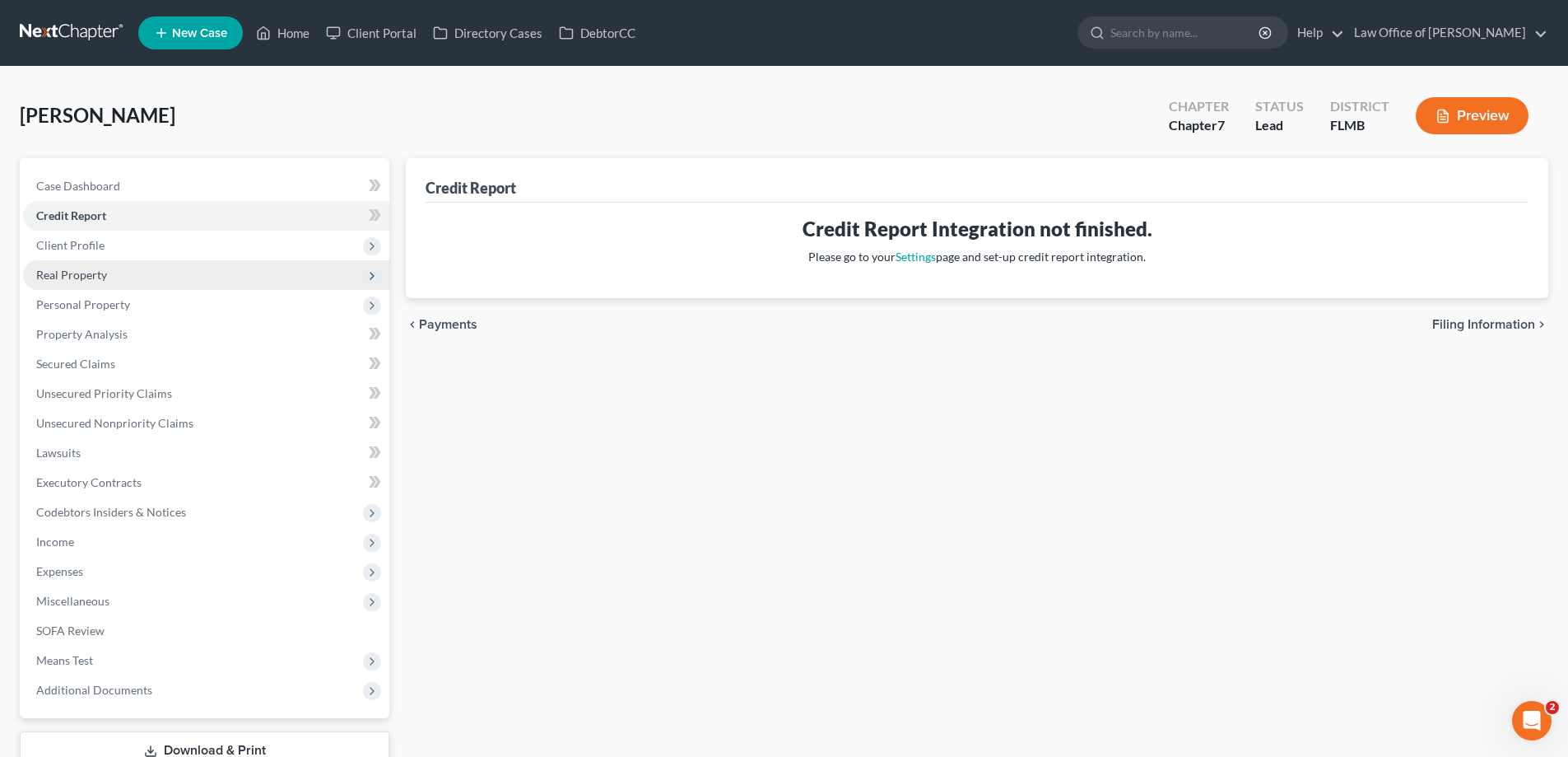
click at [133, 277] on span "Real Property" at bounding box center [205, 275] width 366 height 29
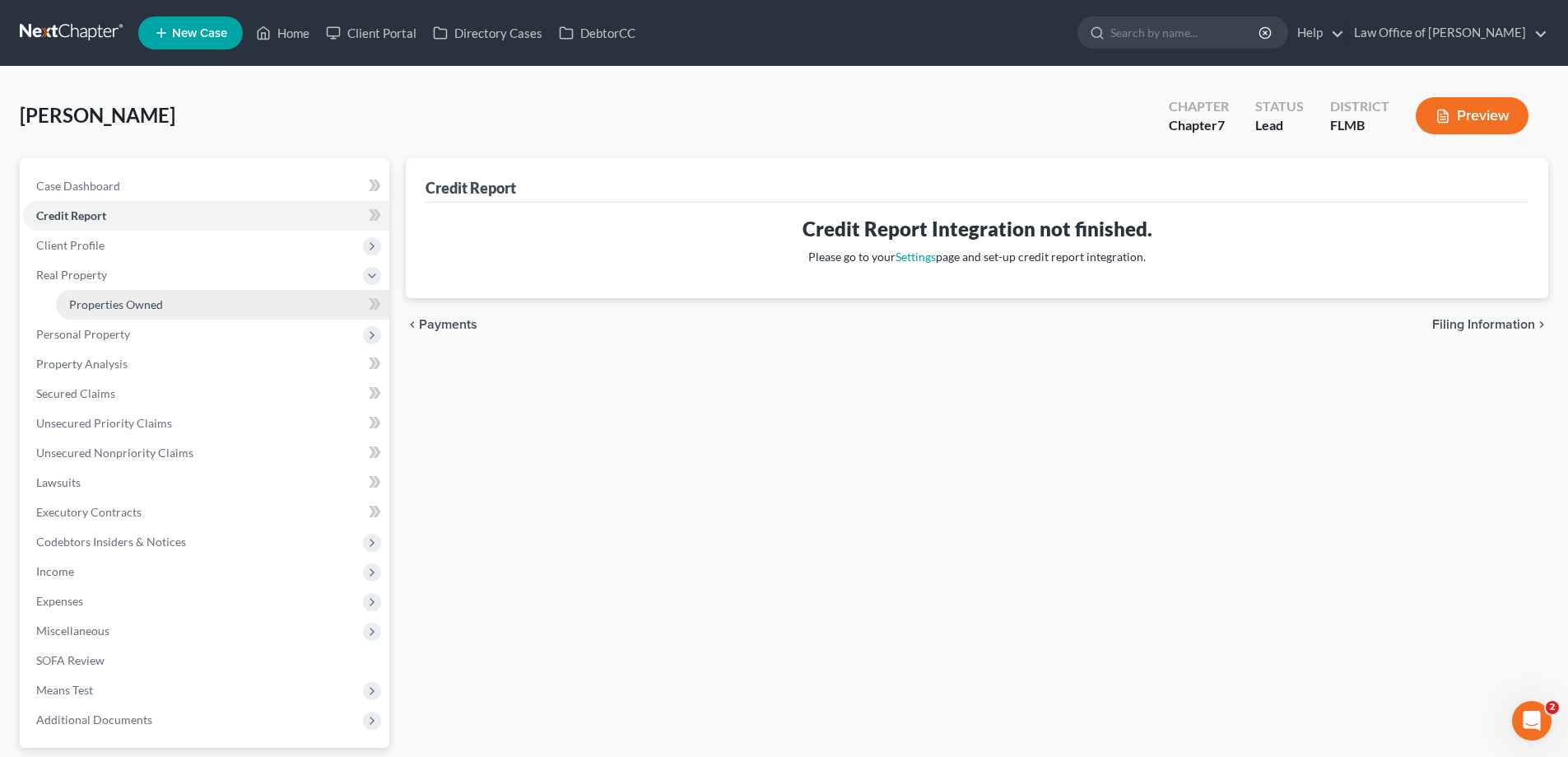
click at [162, 310] on link "Properties Owned" at bounding box center [222, 304] width 333 height 29
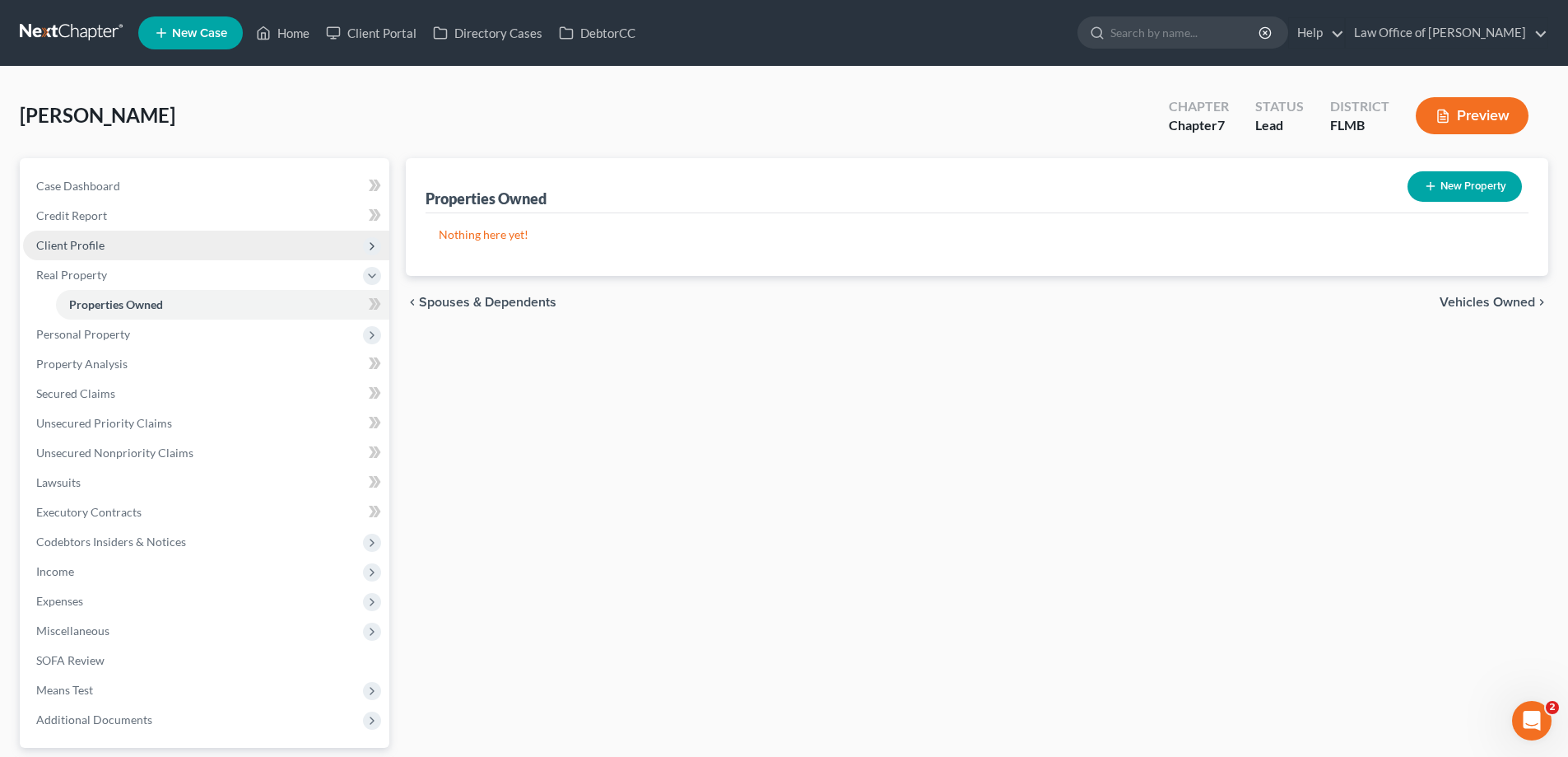
click at [184, 239] on span "Client Profile" at bounding box center [205, 246] width 366 height 29
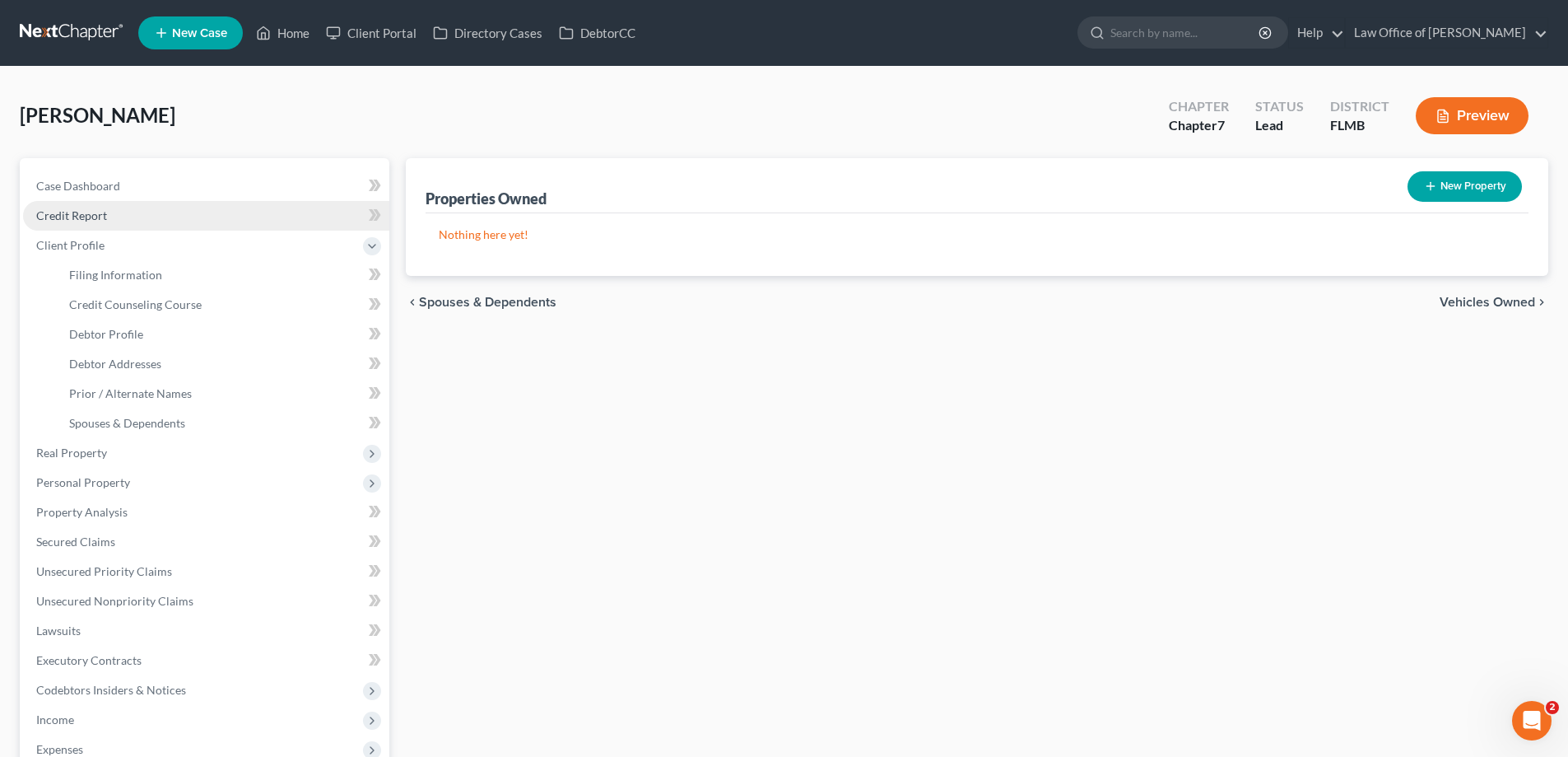
click at [177, 218] on link "Credit Report" at bounding box center [205, 216] width 366 height 29
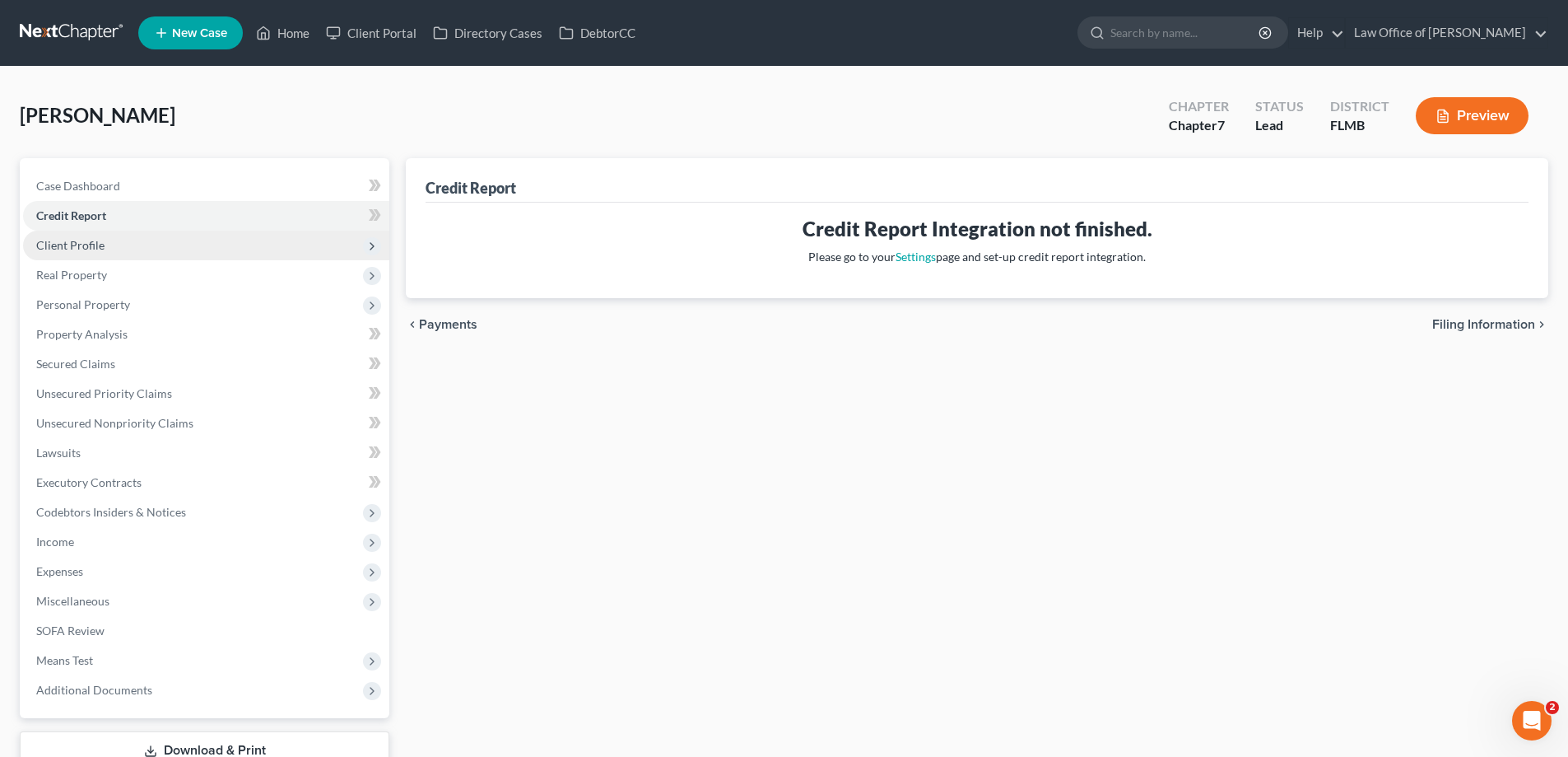
click at [119, 241] on span "Client Profile" at bounding box center [205, 246] width 366 height 29
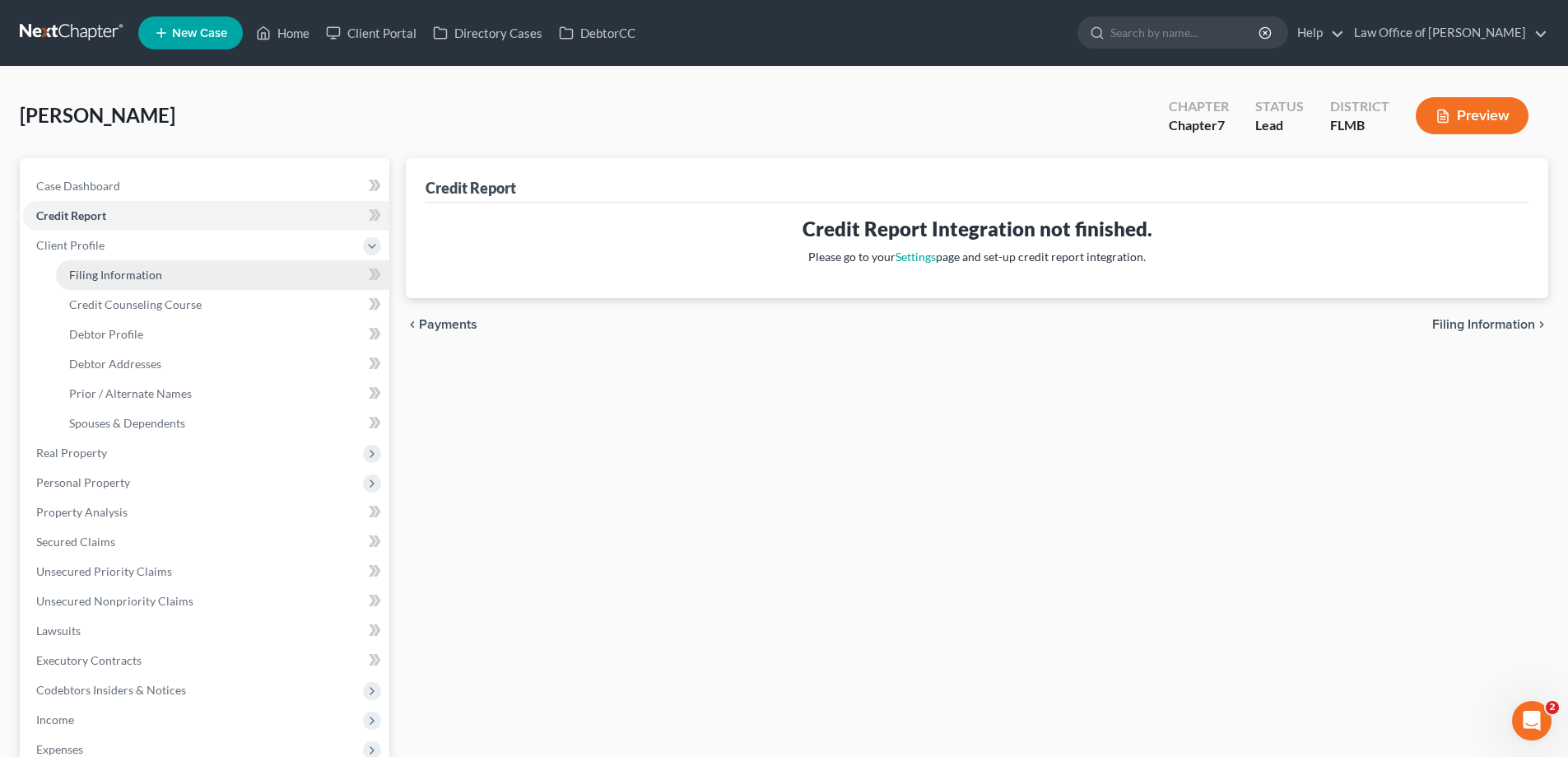
click at [150, 279] on span "Filing Information" at bounding box center [116, 274] width 93 height 14
select select "1"
select select "0"
select select "15"
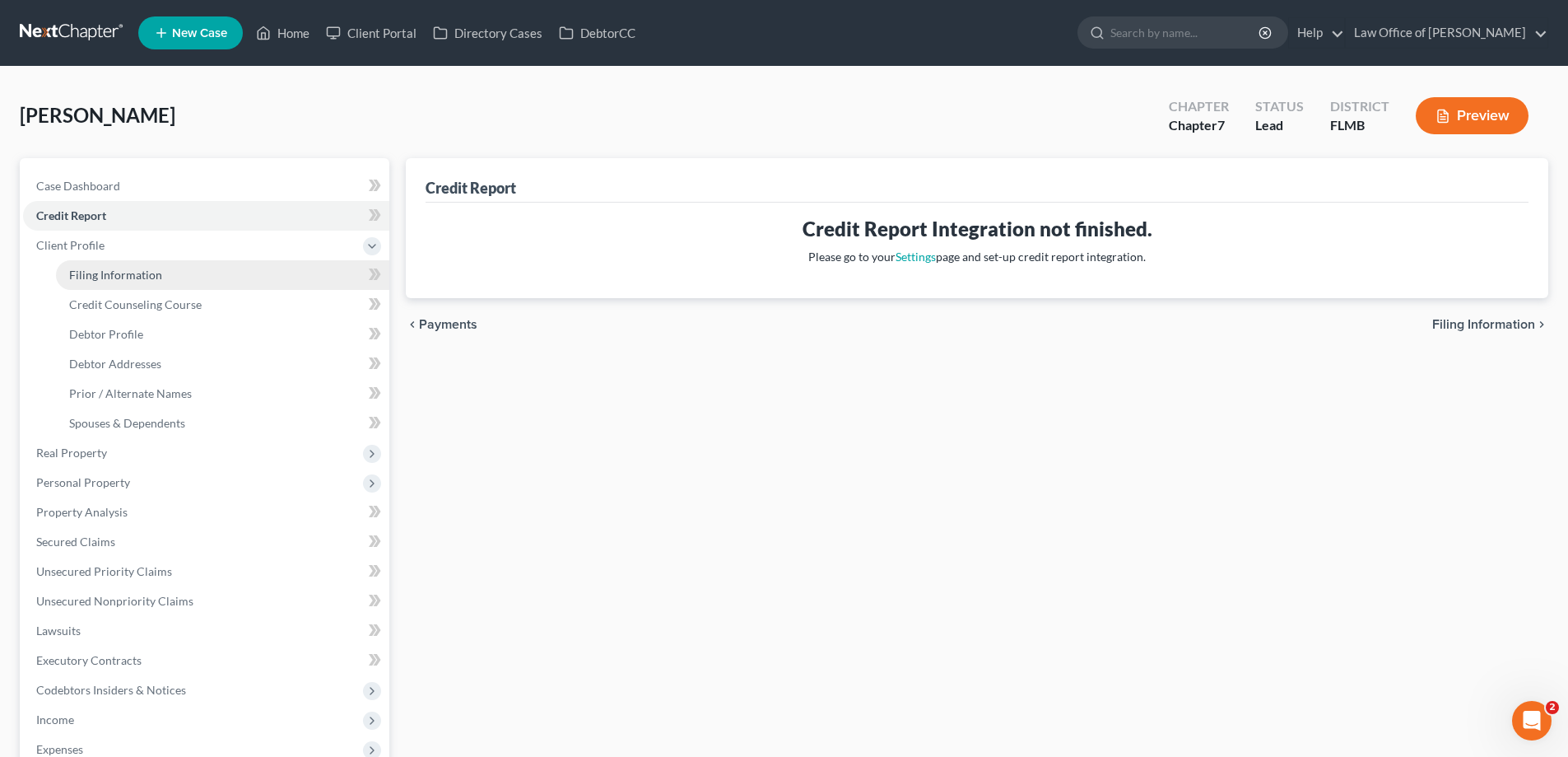
select select "0"
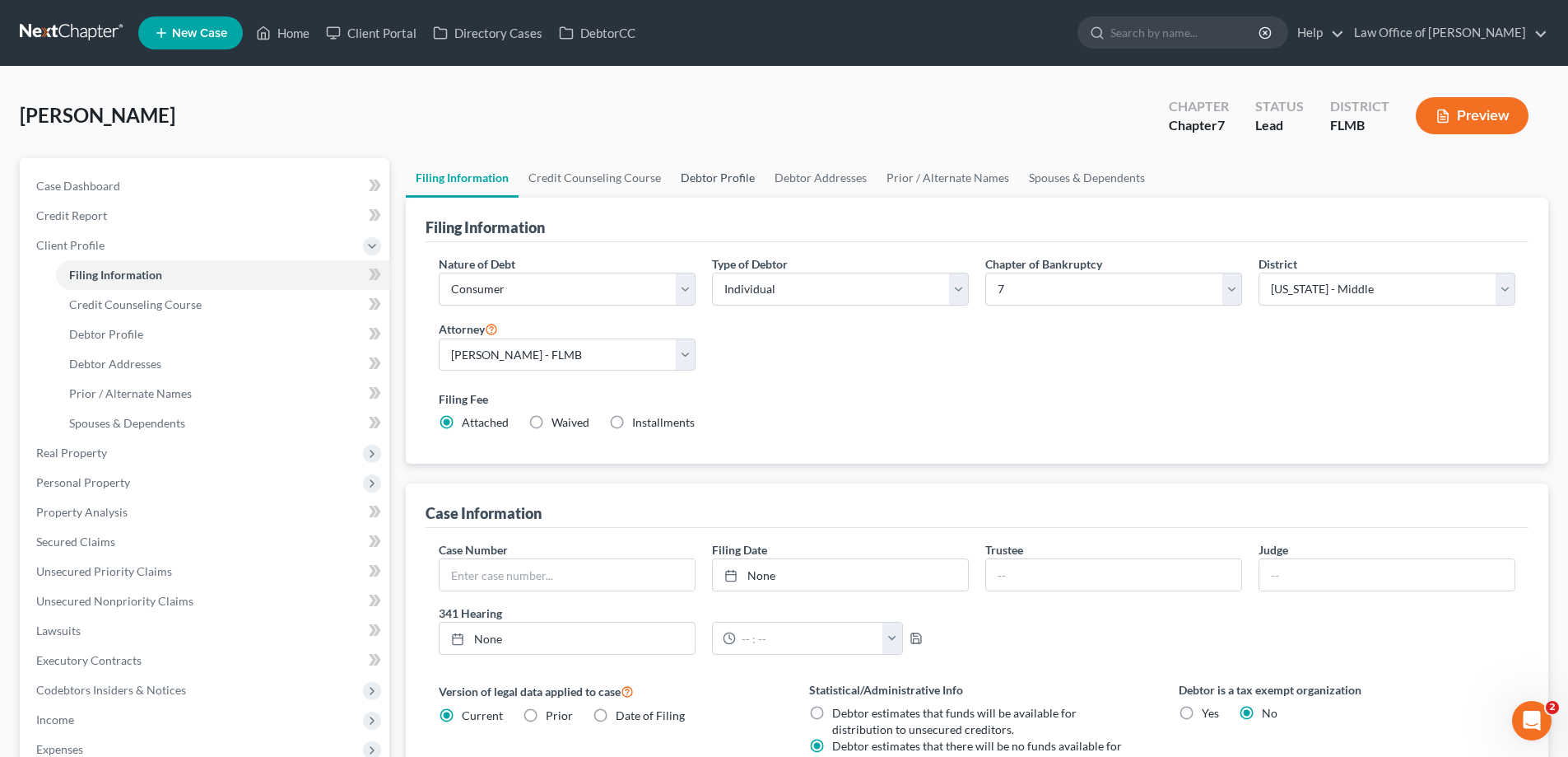
click at [697, 176] on link "Debtor Profile" at bounding box center [717, 177] width 94 height 39
select select "2"
select select "1"
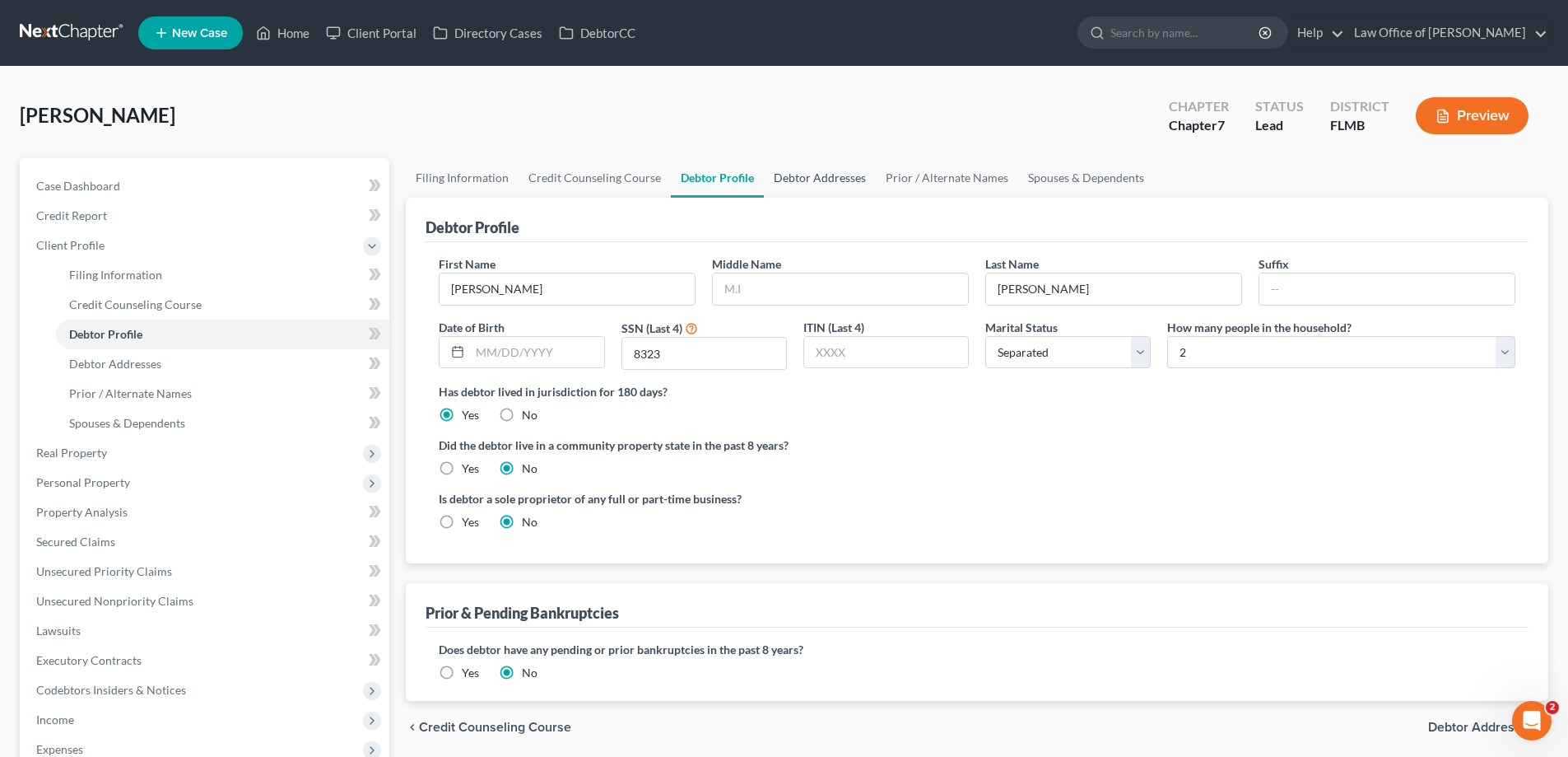
click at [772, 175] on link "Debtor Addresses" at bounding box center [820, 177] width 112 height 39
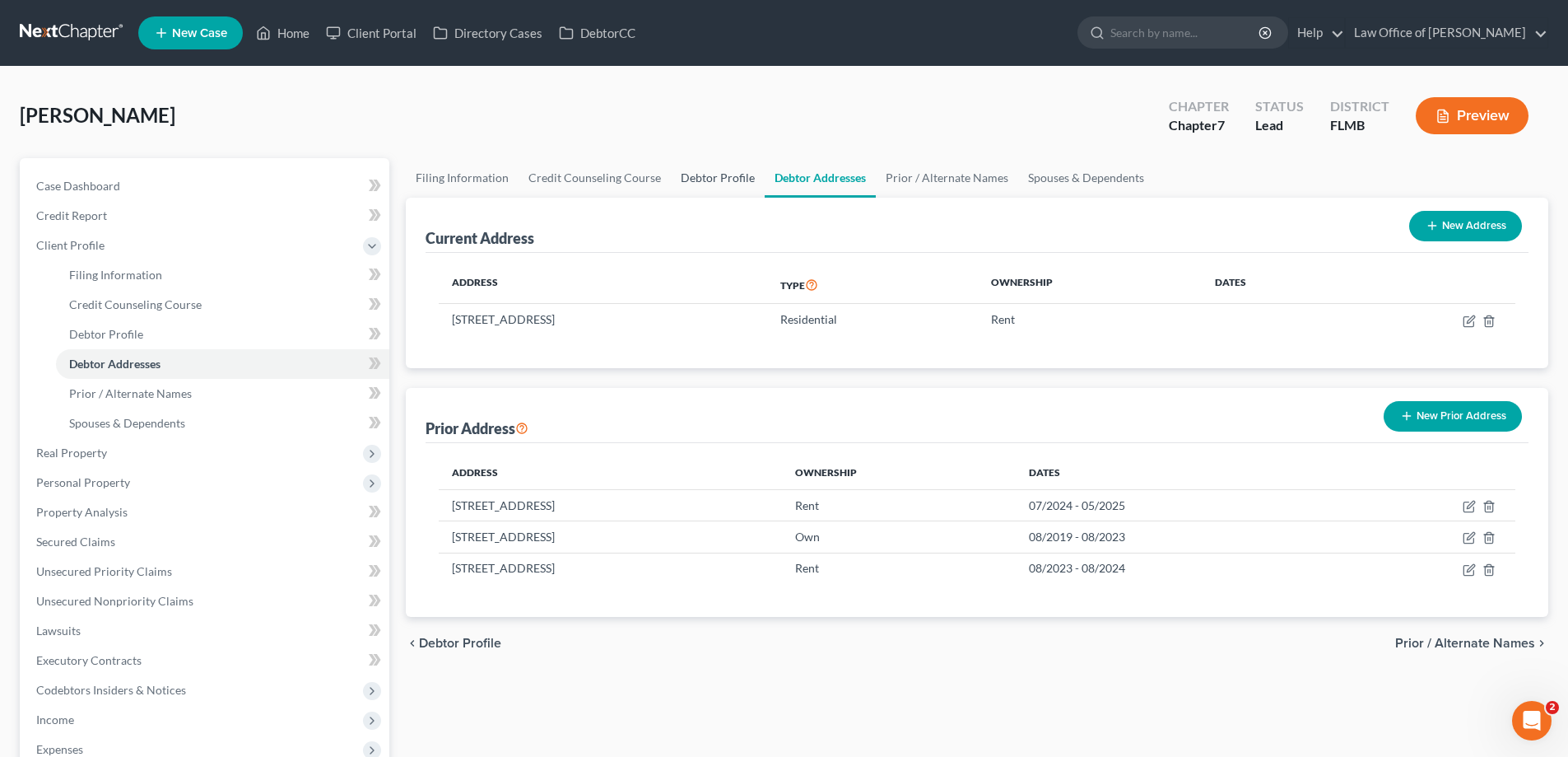
click at [749, 178] on link "Debtor Profile" at bounding box center [717, 177] width 94 height 39
select select "2"
select select "1"
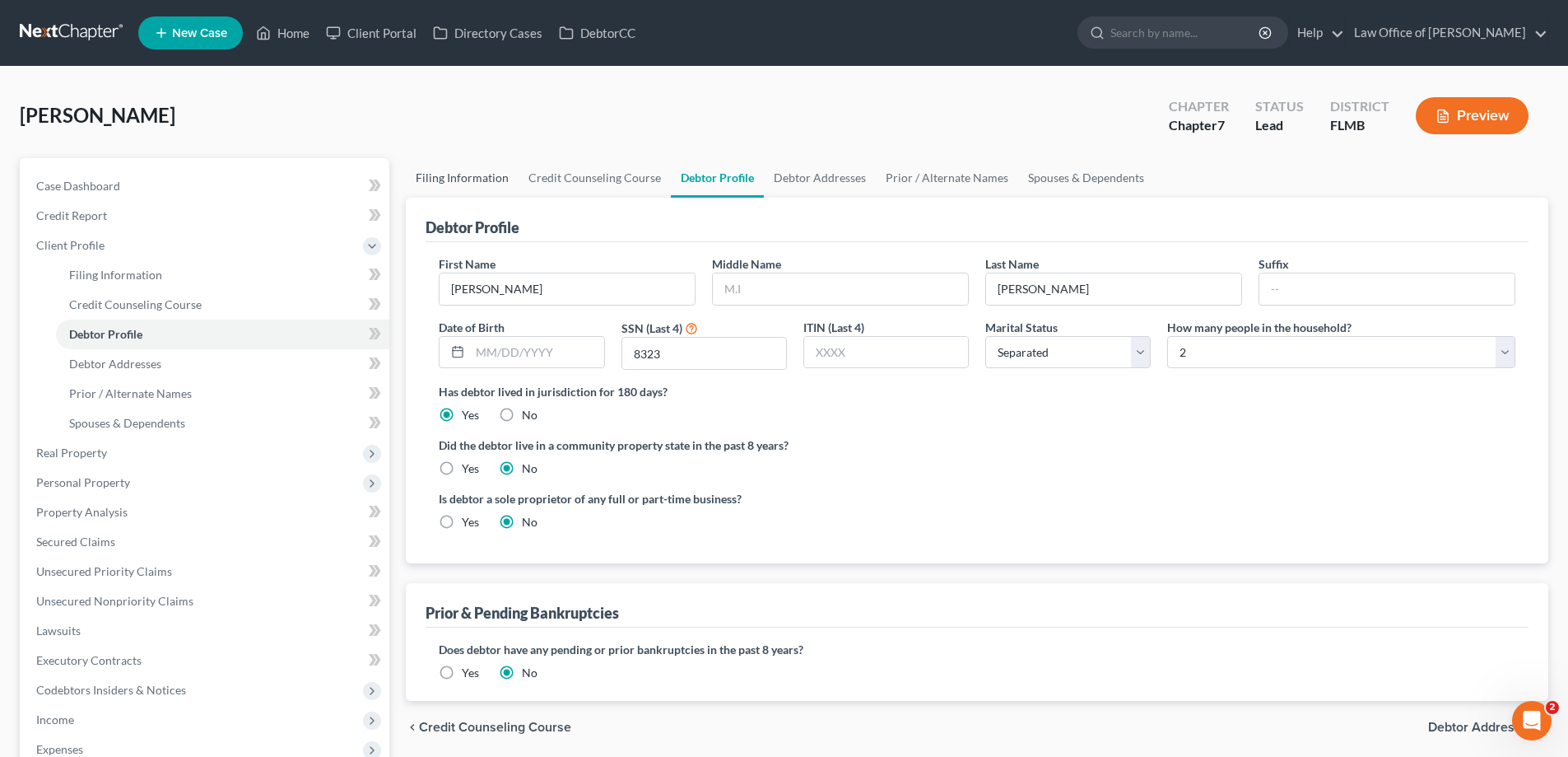
click at [482, 181] on link "Filing Information" at bounding box center [463, 177] width 113 height 39
select select "1"
select select "0"
select select "15"
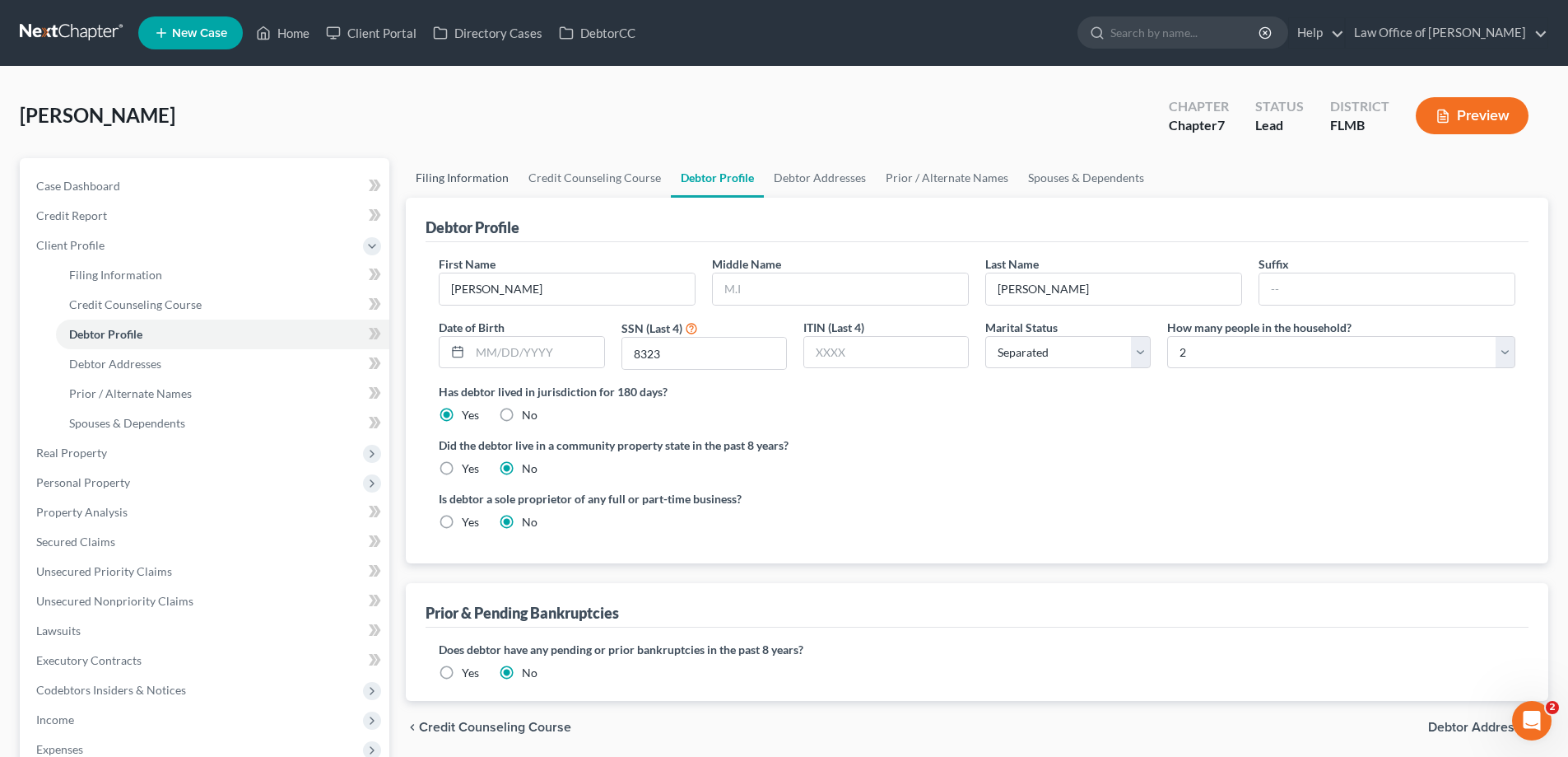
select select "0"
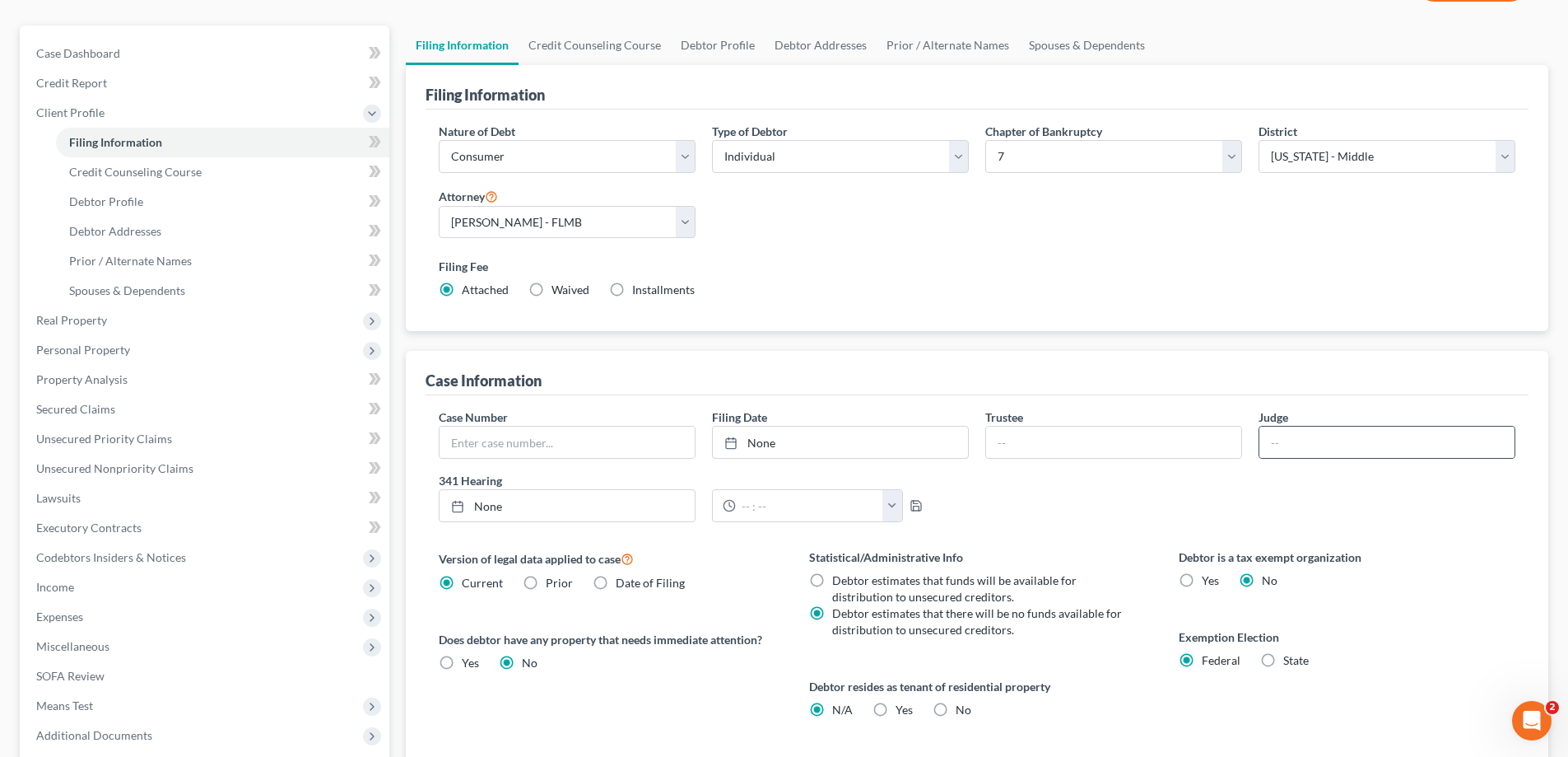
scroll to position [329, 0]
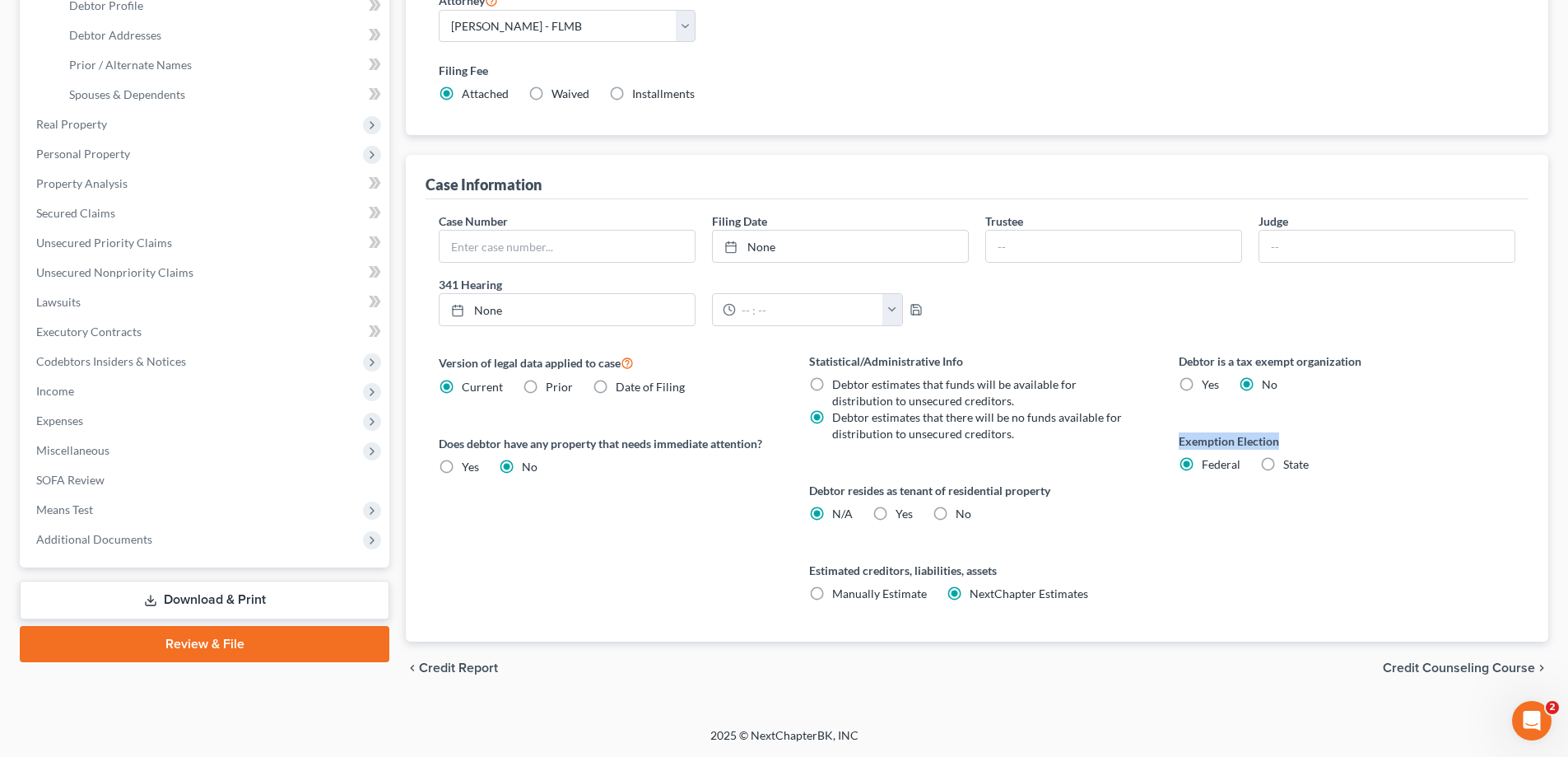
drag, startPoint x: 1178, startPoint y: 440, endPoint x: 1282, endPoint y: 435, distance: 104.1
click at [1282, 435] on label "Exemption Election" at bounding box center [1347, 441] width 337 height 17
click at [1296, 437] on label "Exemption Election" at bounding box center [1347, 441] width 337 height 17
drag, startPoint x: 1317, startPoint y: 441, endPoint x: 1176, endPoint y: 435, distance: 141.1
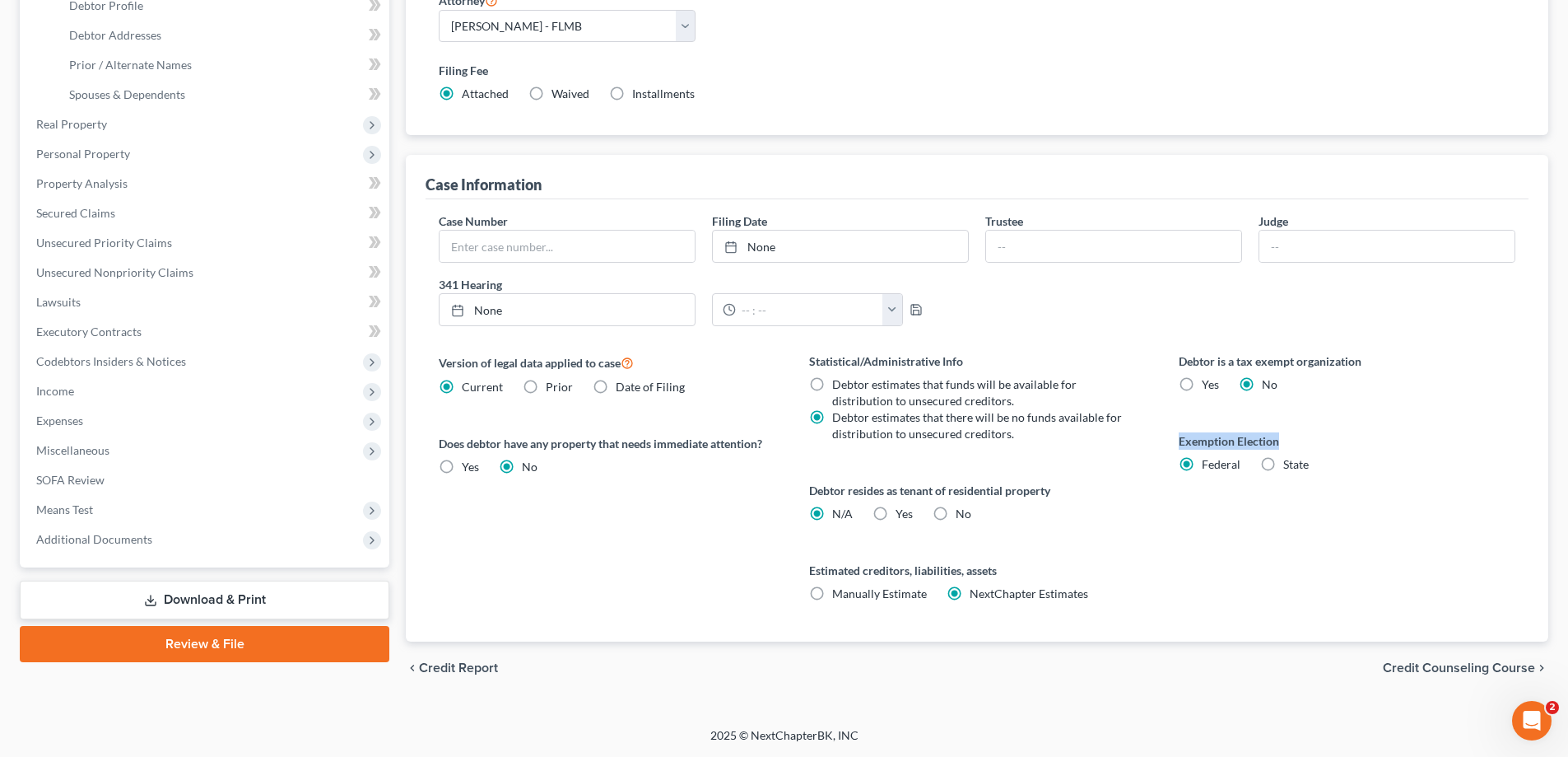
click at [1176, 436] on div "Debtor is a tax exempt organization Yes No Exemption Election Federal State" at bounding box center [1346, 497] width 370 height 289
click at [1176, 435] on div "Debtor is a tax exempt organization Yes No Exemption Election Federal State" at bounding box center [1346, 497] width 370 height 289
click at [79, 476] on span "SOFA Review" at bounding box center [70, 479] width 68 height 14
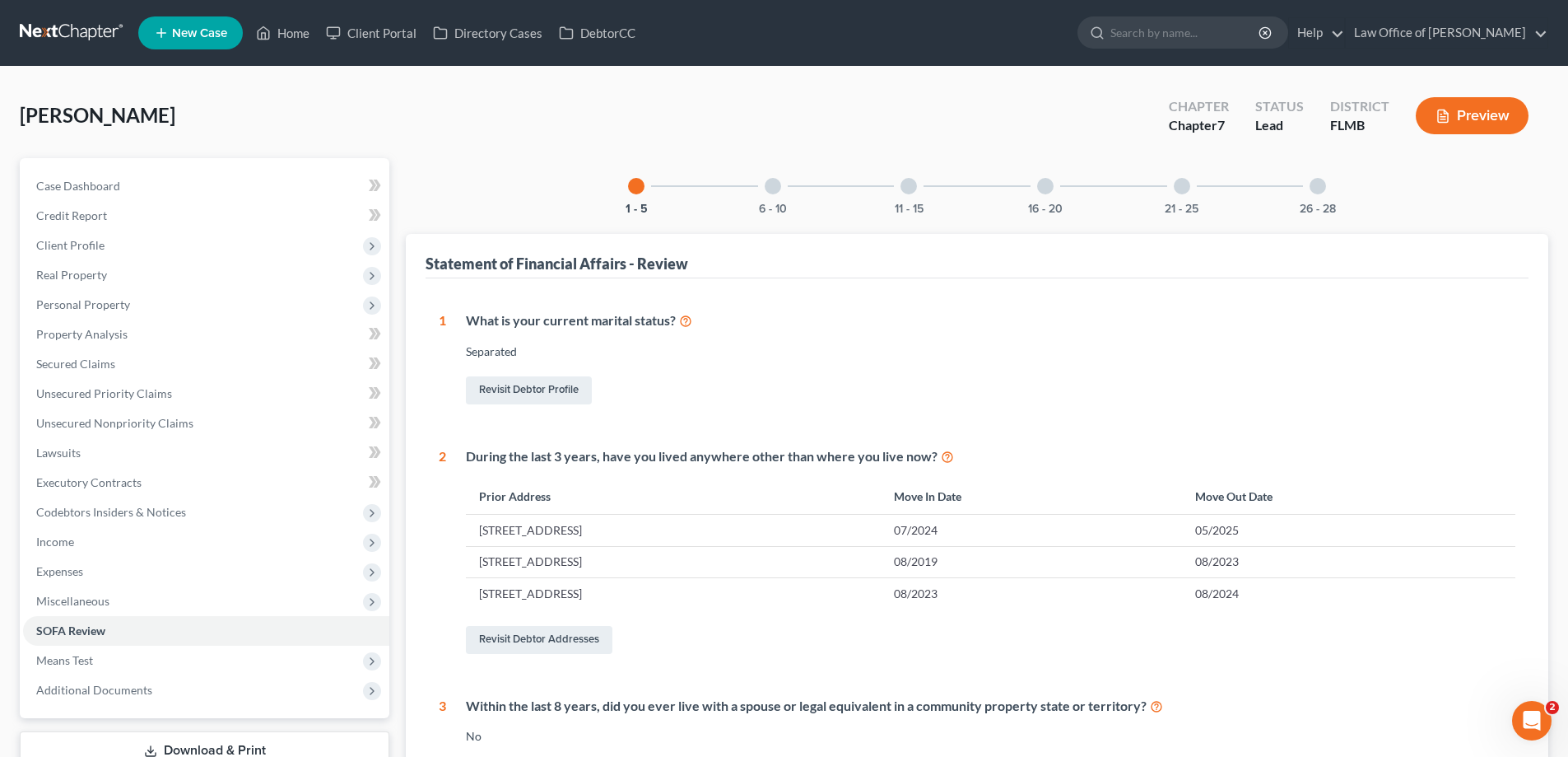
click at [1322, 183] on div at bounding box center [1318, 186] width 16 height 16
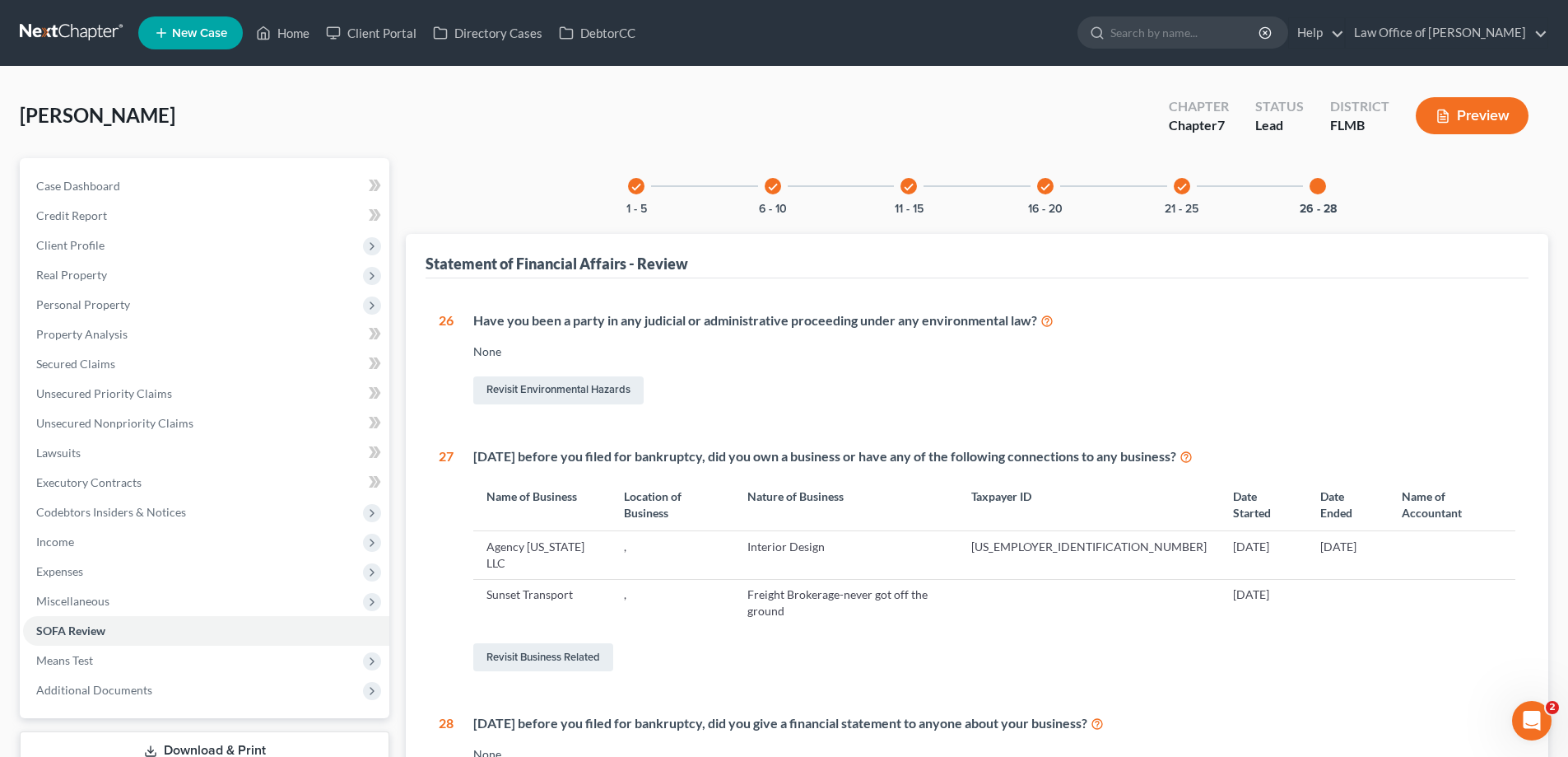
click at [1052, 192] on div "check 16 - 20" at bounding box center [1045, 185] width 56 height 56
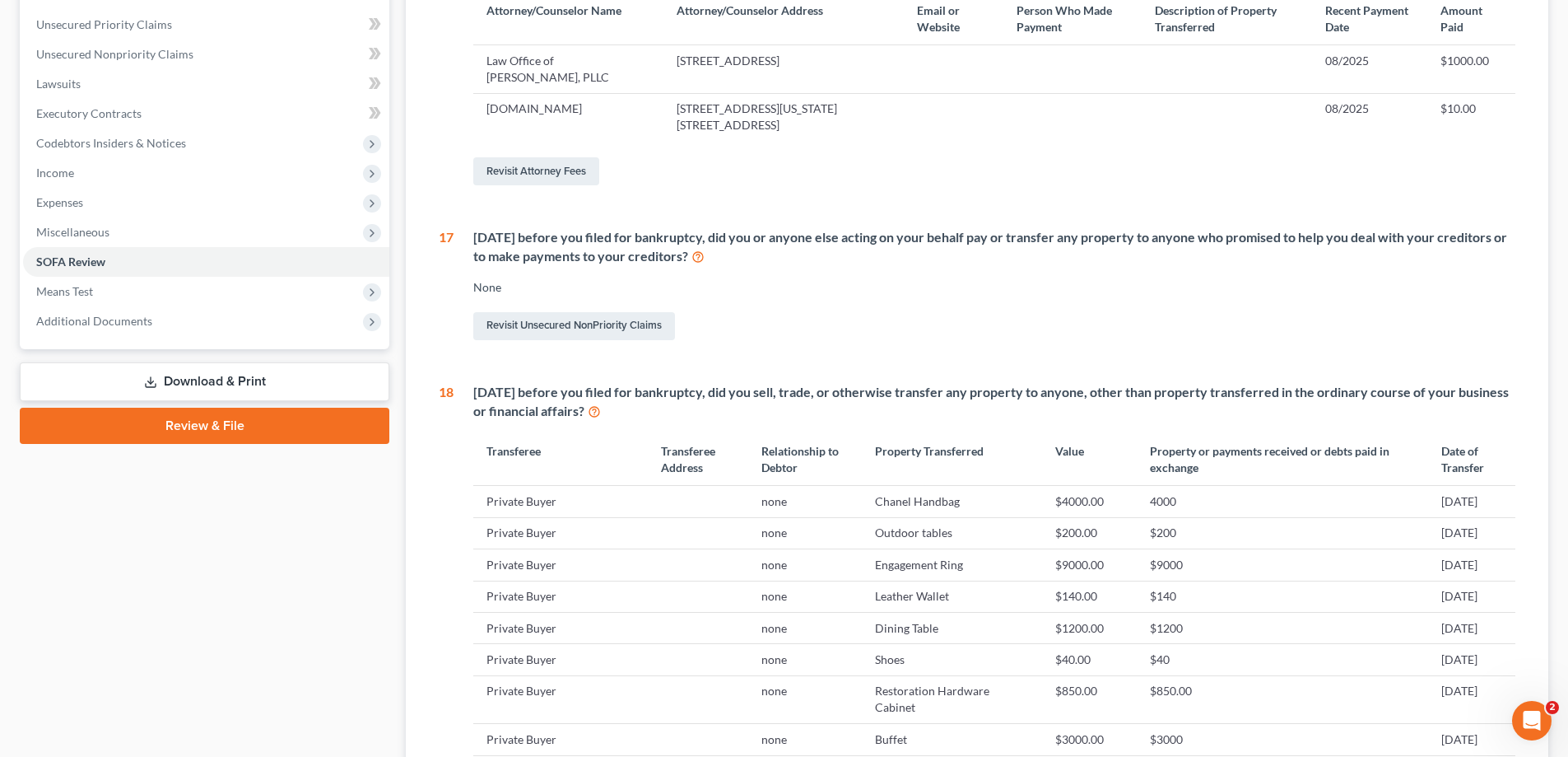
scroll to position [330, 0]
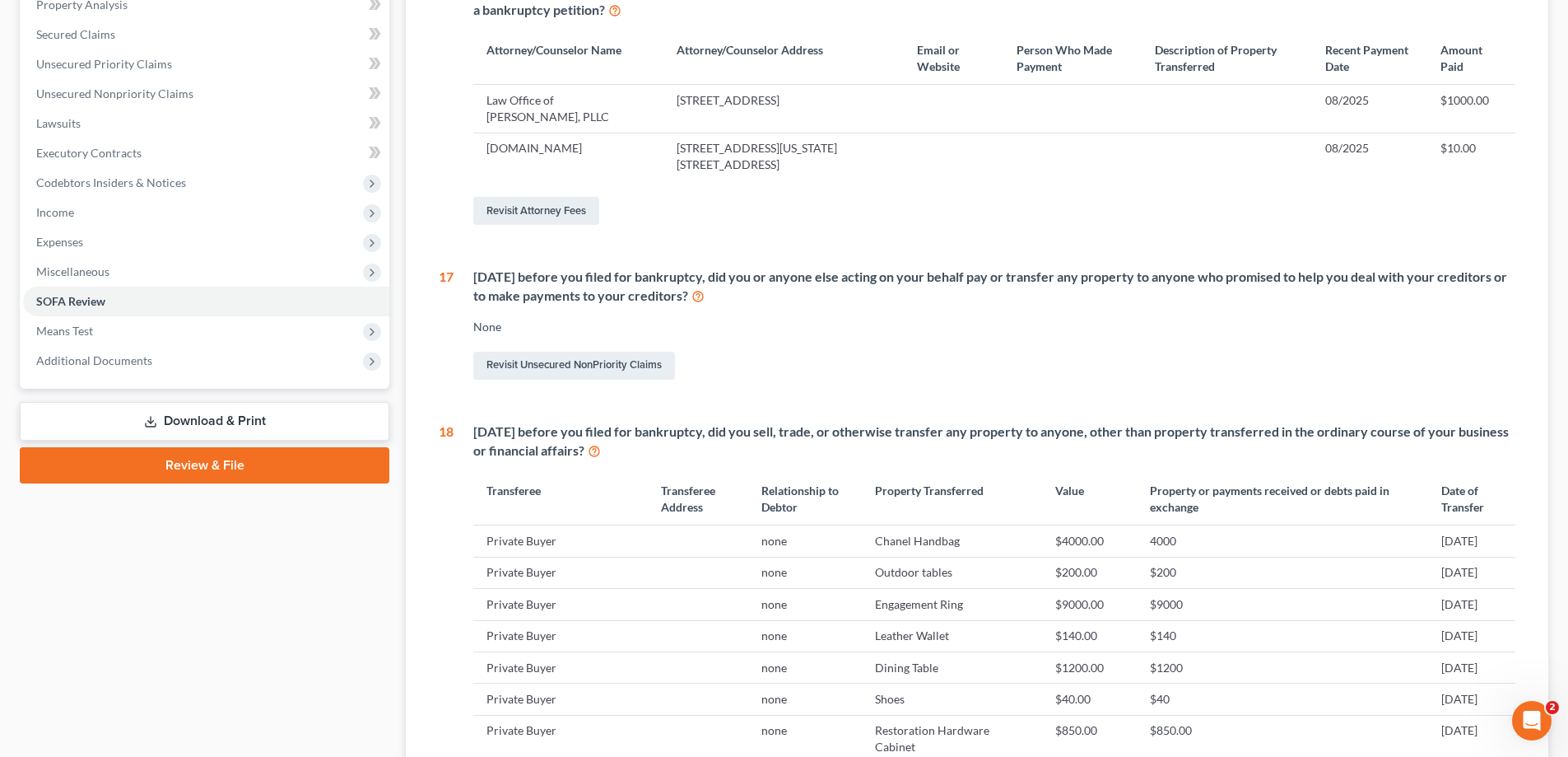
click at [834, 298] on div "[DATE] before you filed for bankruptcy, did you or anyone else acting on your b…" at bounding box center [995, 286] width 1042 height 37
click at [874, 294] on div "[DATE] before you filed for bankruptcy, did you or anyone else acting on your b…" at bounding box center [995, 286] width 1042 height 37
drag, startPoint x: 914, startPoint y: 297, endPoint x: 475, endPoint y: 274, distance: 439.6
click at [475, 274] on div "[DATE] before you filed for bankruptcy, did you or anyone else acting on your b…" at bounding box center [995, 286] width 1042 height 37
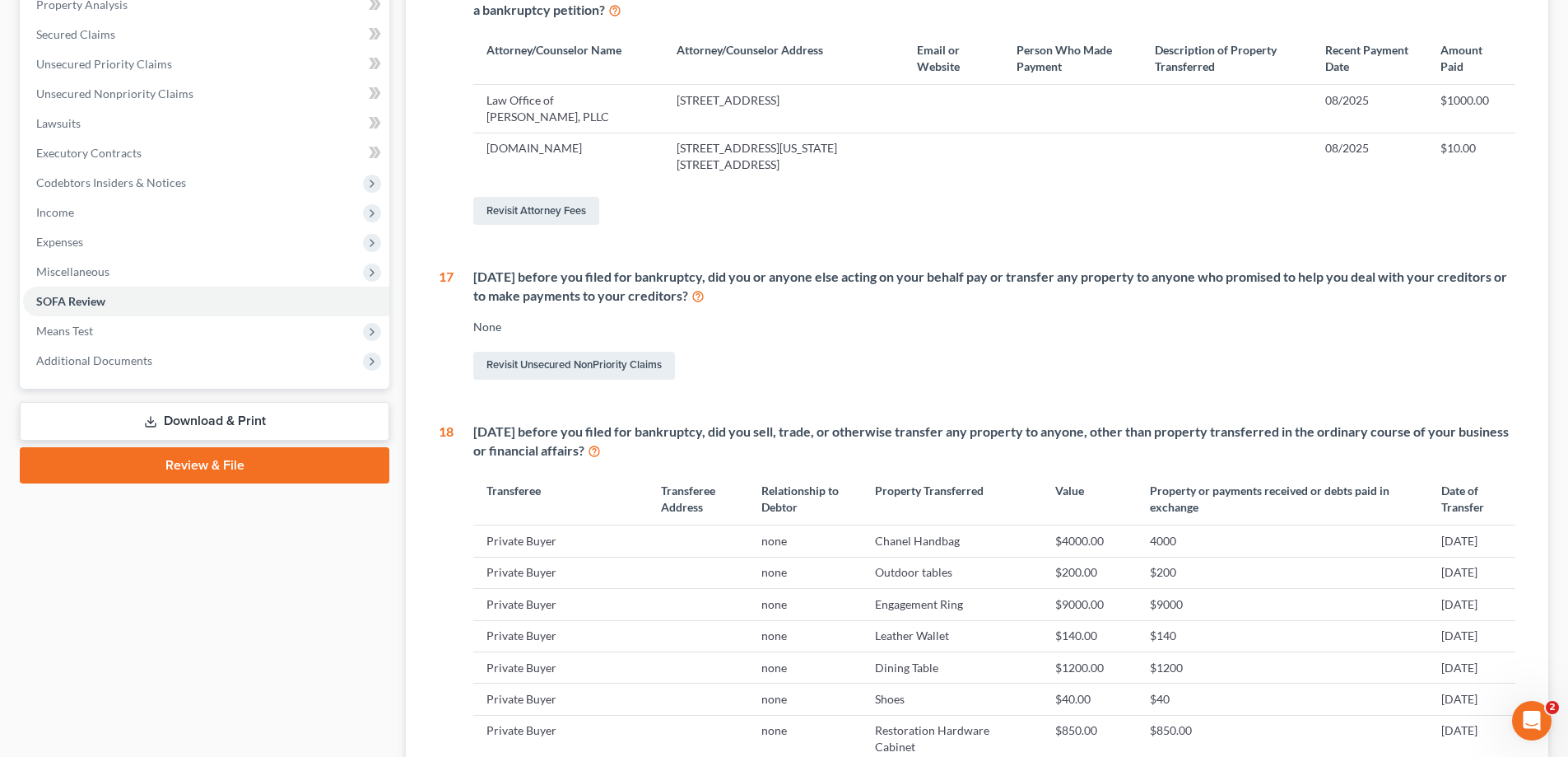
click at [473, 273] on div "[DATE] before you filed for bankruptcy, did you or anyone else acting on your b…" at bounding box center [984, 325] width 1061 height 115
click at [480, 278] on div "[DATE] before you filed for bankruptcy, did you or anyone else acting on your b…" at bounding box center [995, 286] width 1042 height 37
click at [476, 276] on div "[DATE] before you filed for bankruptcy, did you or anyone else acting on your b…" at bounding box center [995, 286] width 1042 height 37
drag, startPoint x: 475, startPoint y: 274, endPoint x: 800, endPoint y: 293, distance: 325.6
click at [800, 293] on div "[DATE] before you filed for bankruptcy, did you or anyone else acting on your b…" at bounding box center [995, 286] width 1042 height 37
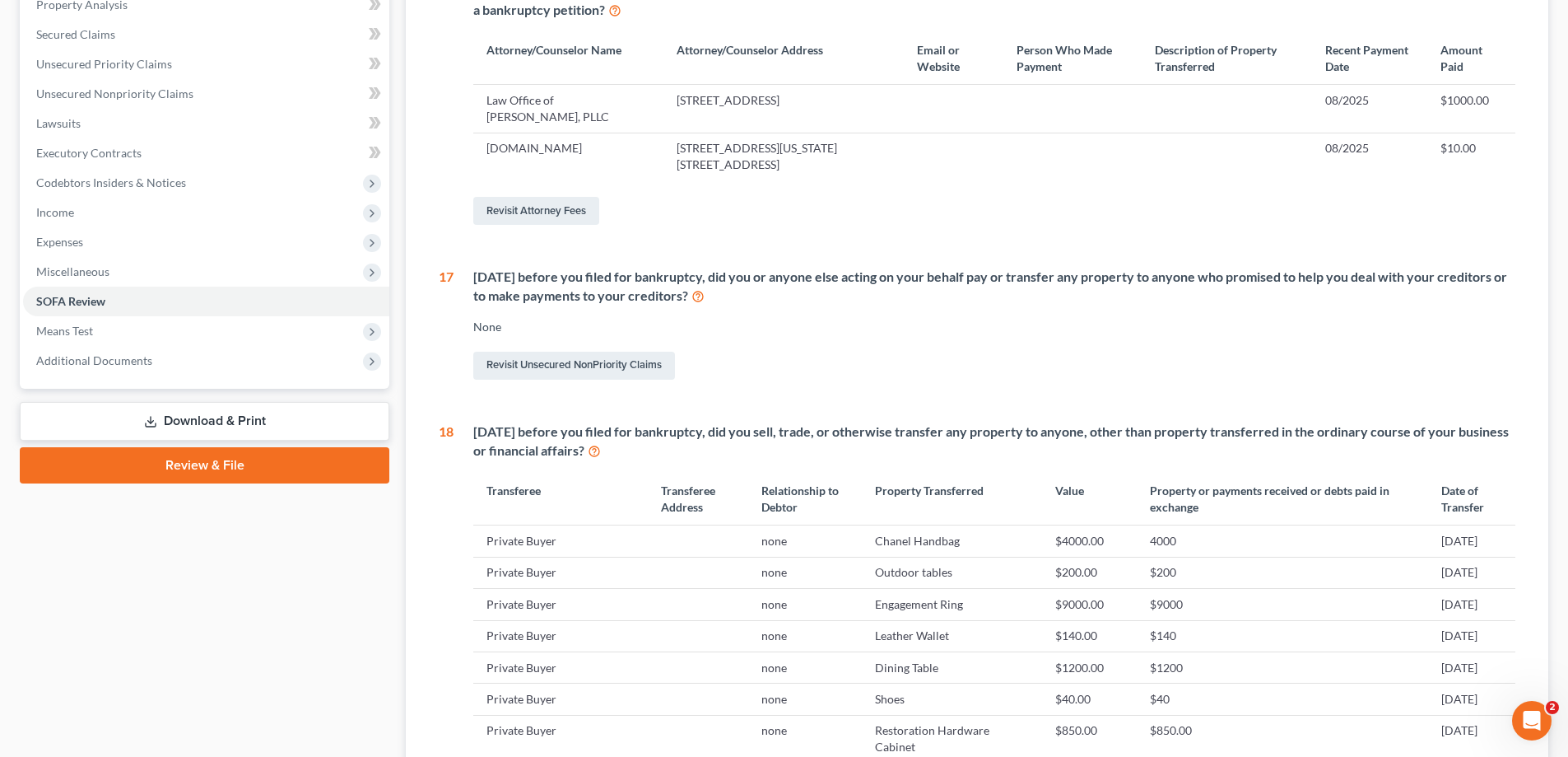
click at [799, 294] on div "[DATE] before you filed for bankruptcy, did you or anyone else acting on your b…" at bounding box center [995, 286] width 1042 height 37
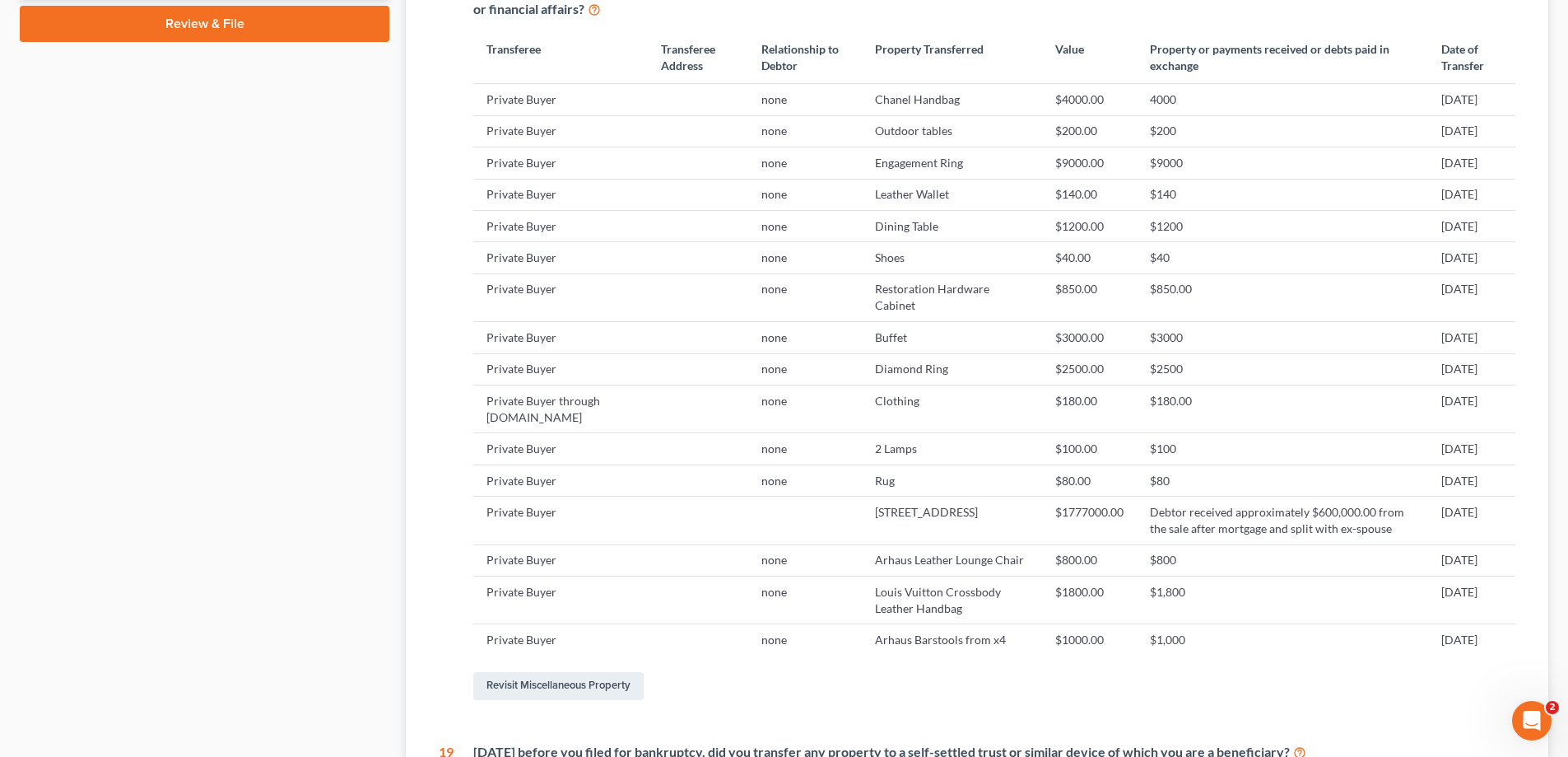
scroll to position [741, 0]
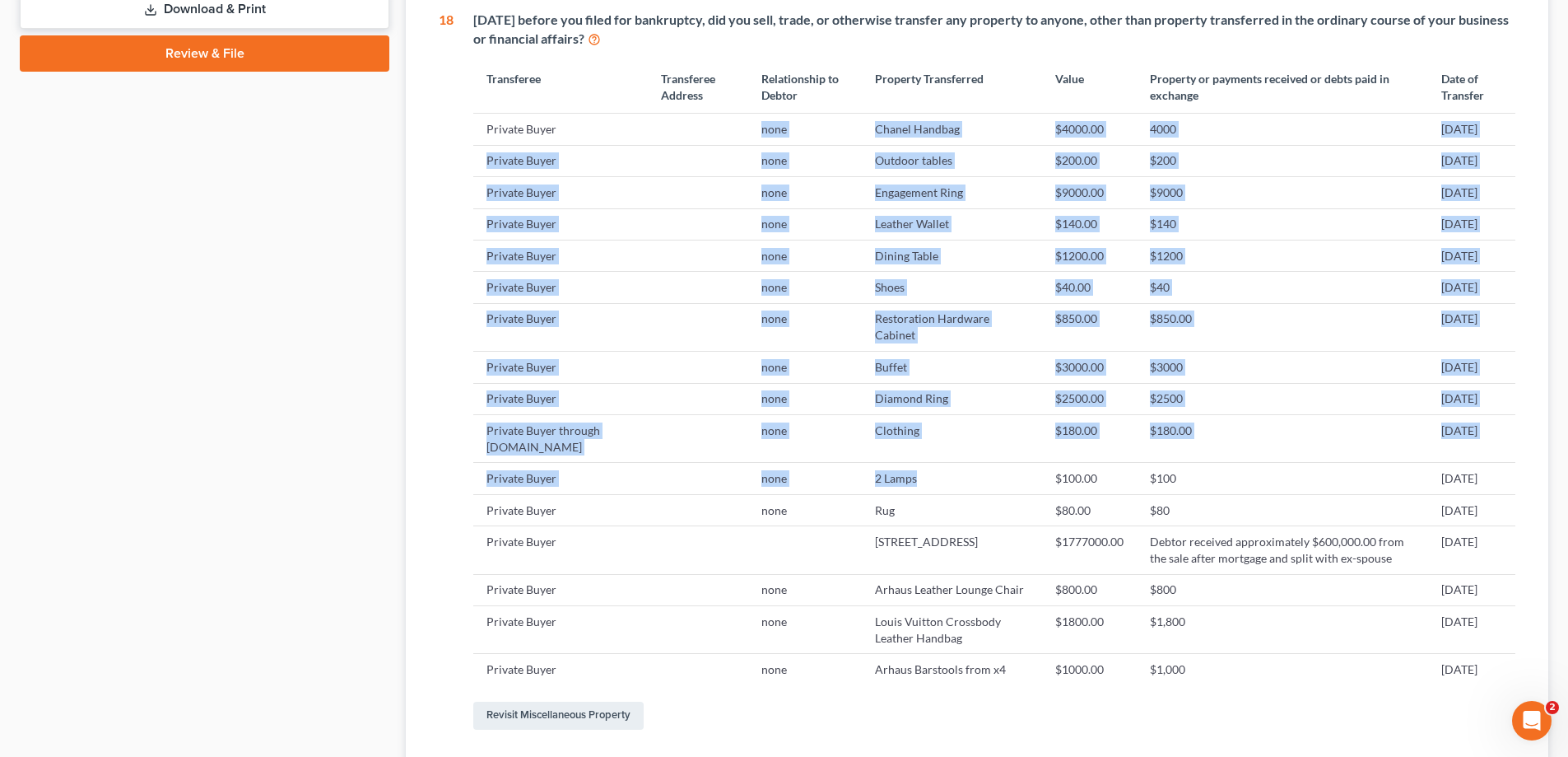
drag, startPoint x: 695, startPoint y: 128, endPoint x: 946, endPoint y: 479, distance: 431.5
click at [946, 479] on tbody "Private Buyer none Chanel Handbag $4000.00 4000 [DATE] Private Buyer none Outdo…" at bounding box center [995, 399] width 1042 height 572
click at [945, 474] on td "2 Lamps" at bounding box center [952, 478] width 181 height 31
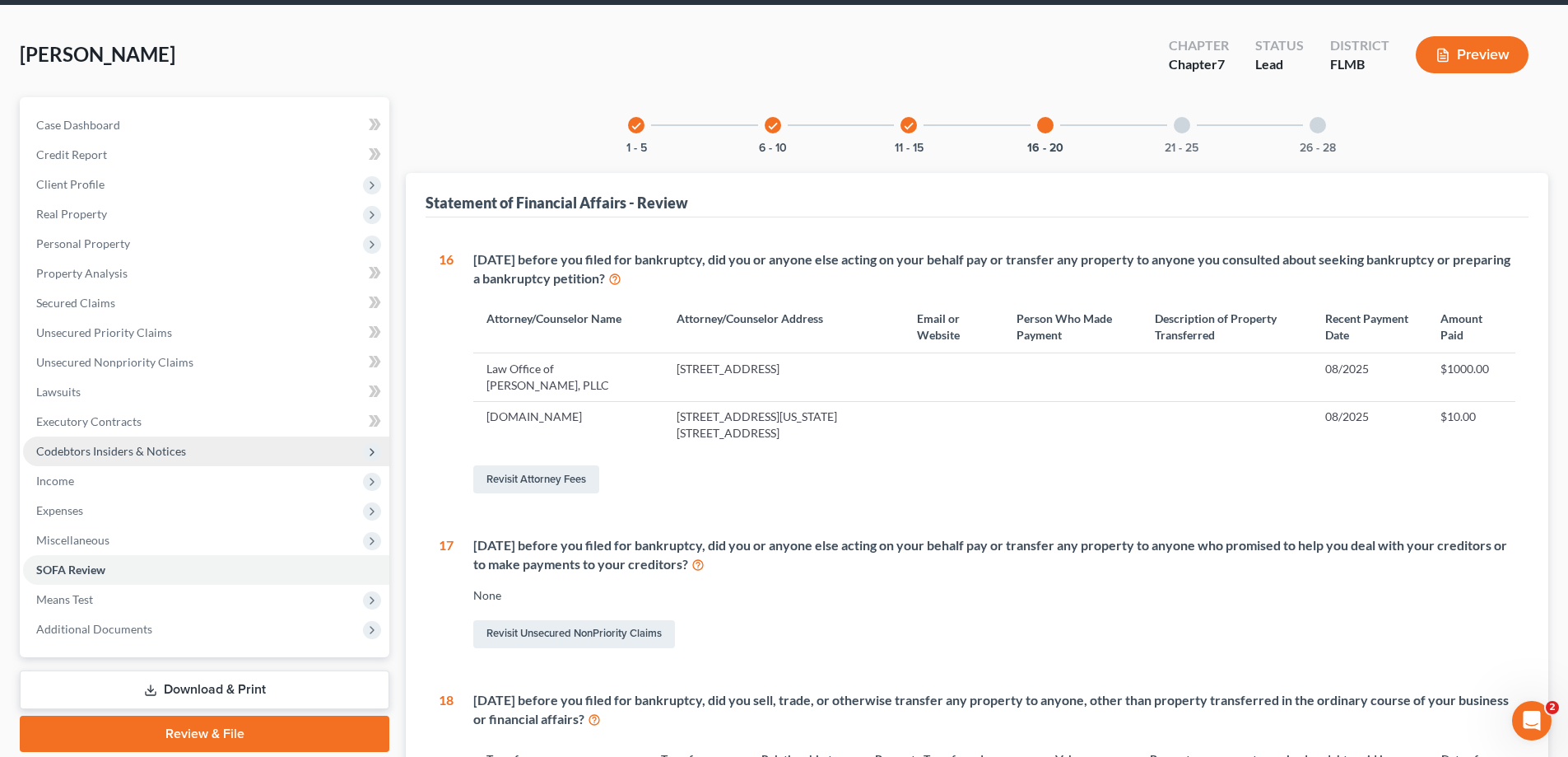
scroll to position [0, 0]
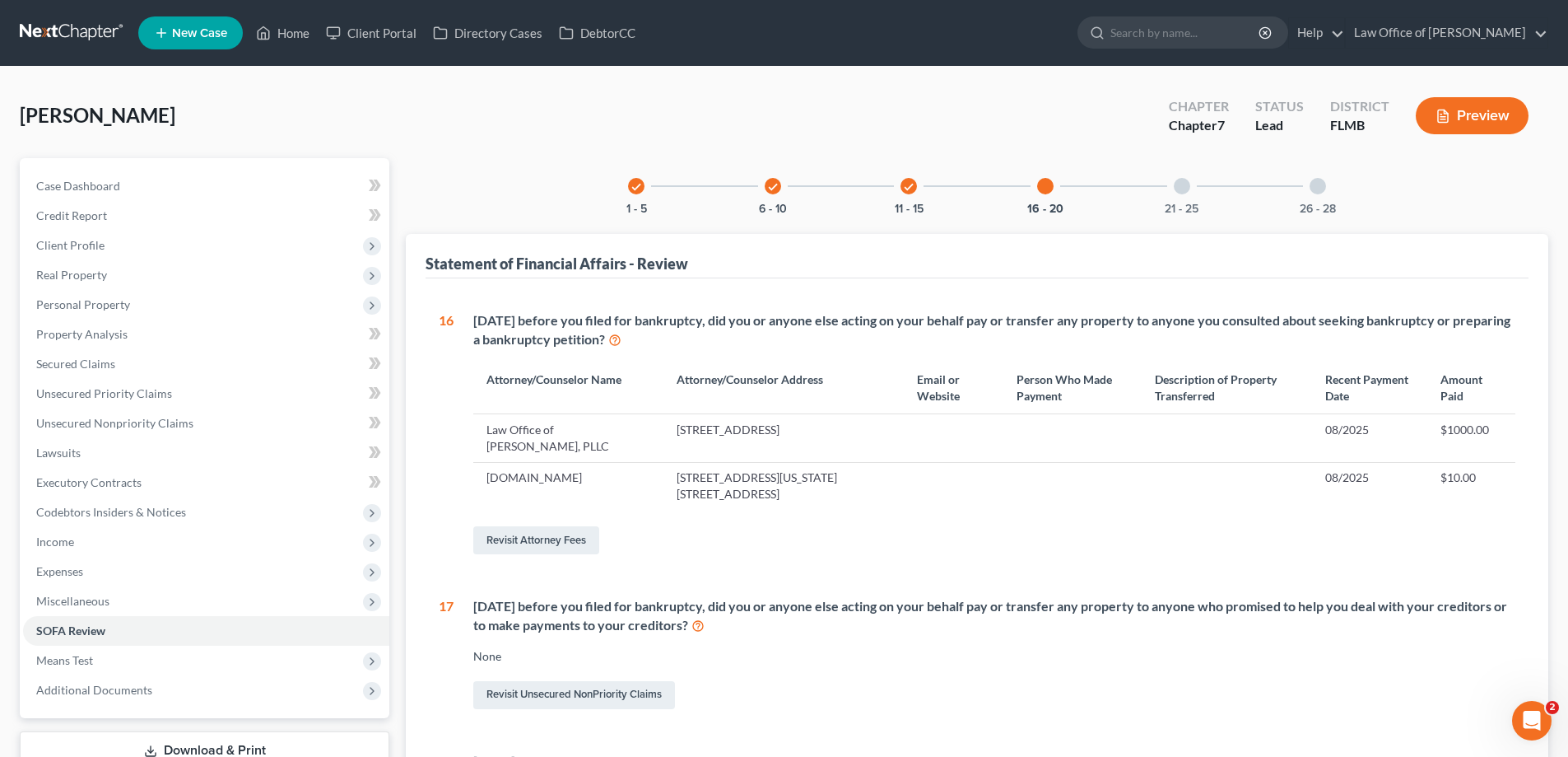
click at [644, 190] on div "check 1 - 5" at bounding box center [636, 185] width 56 height 56
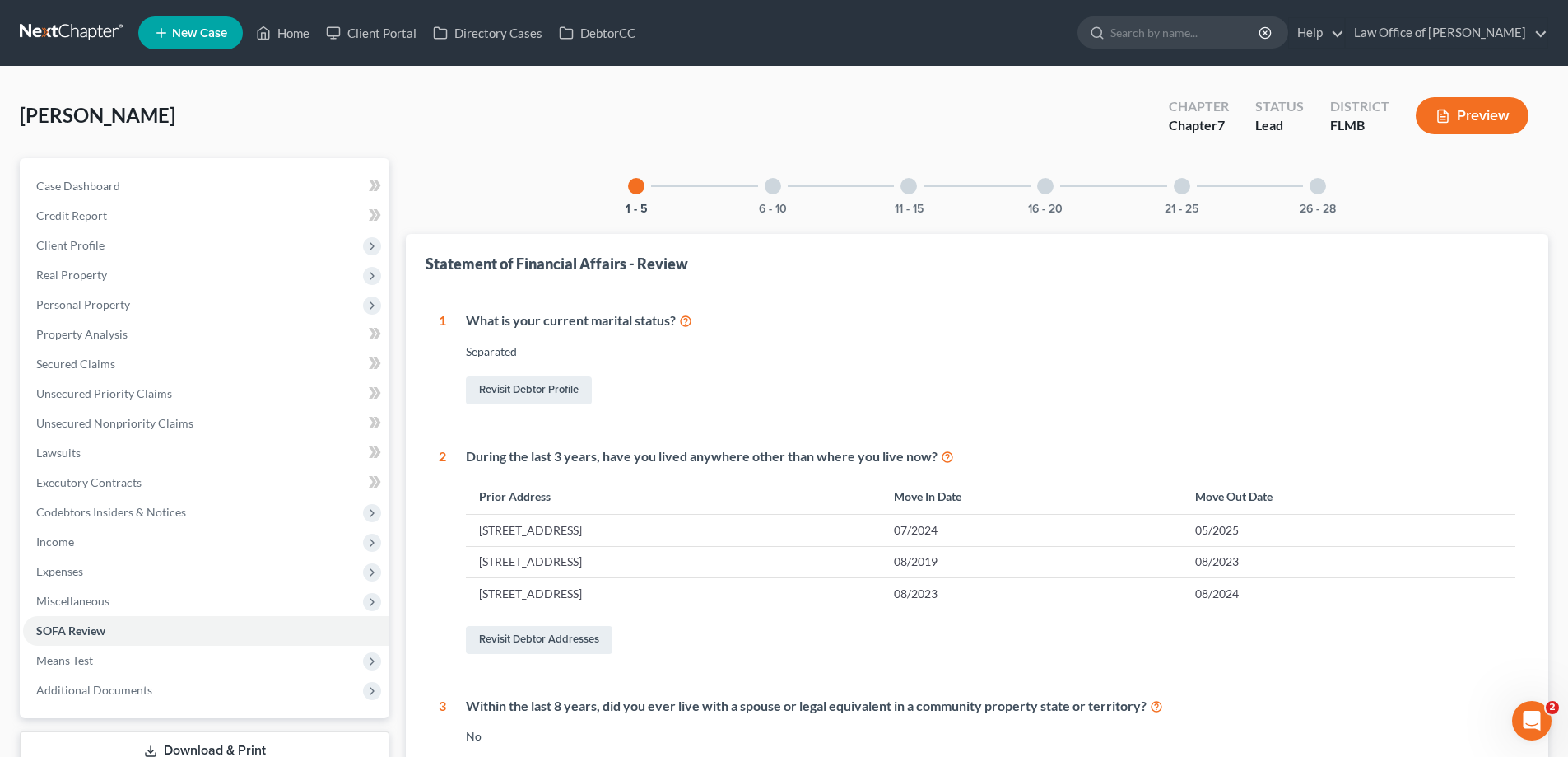
click at [769, 177] on div "6 - 10" at bounding box center [772, 185] width 56 height 56
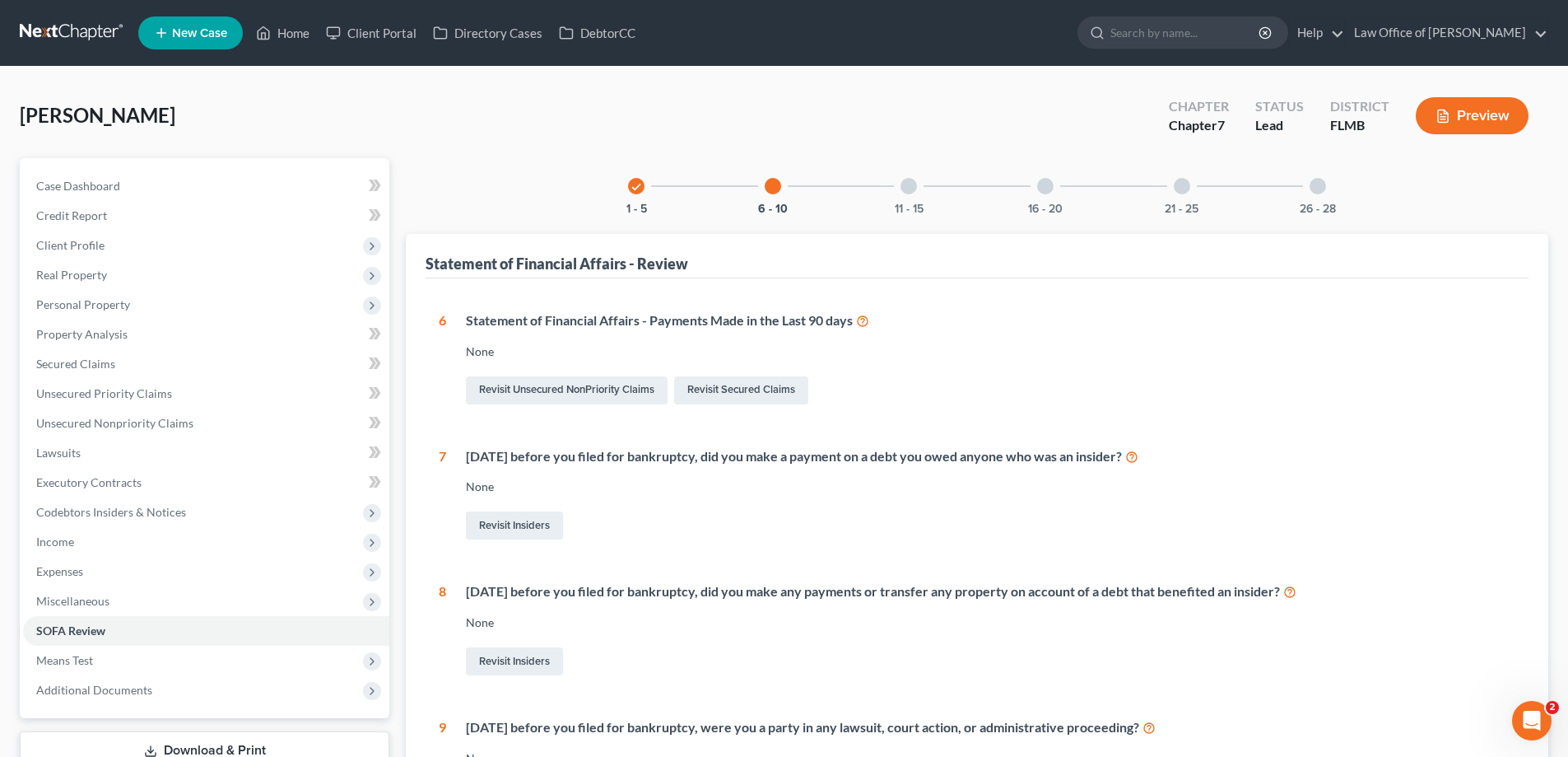
click at [644, 190] on div "check 1 - 5" at bounding box center [636, 185] width 56 height 56
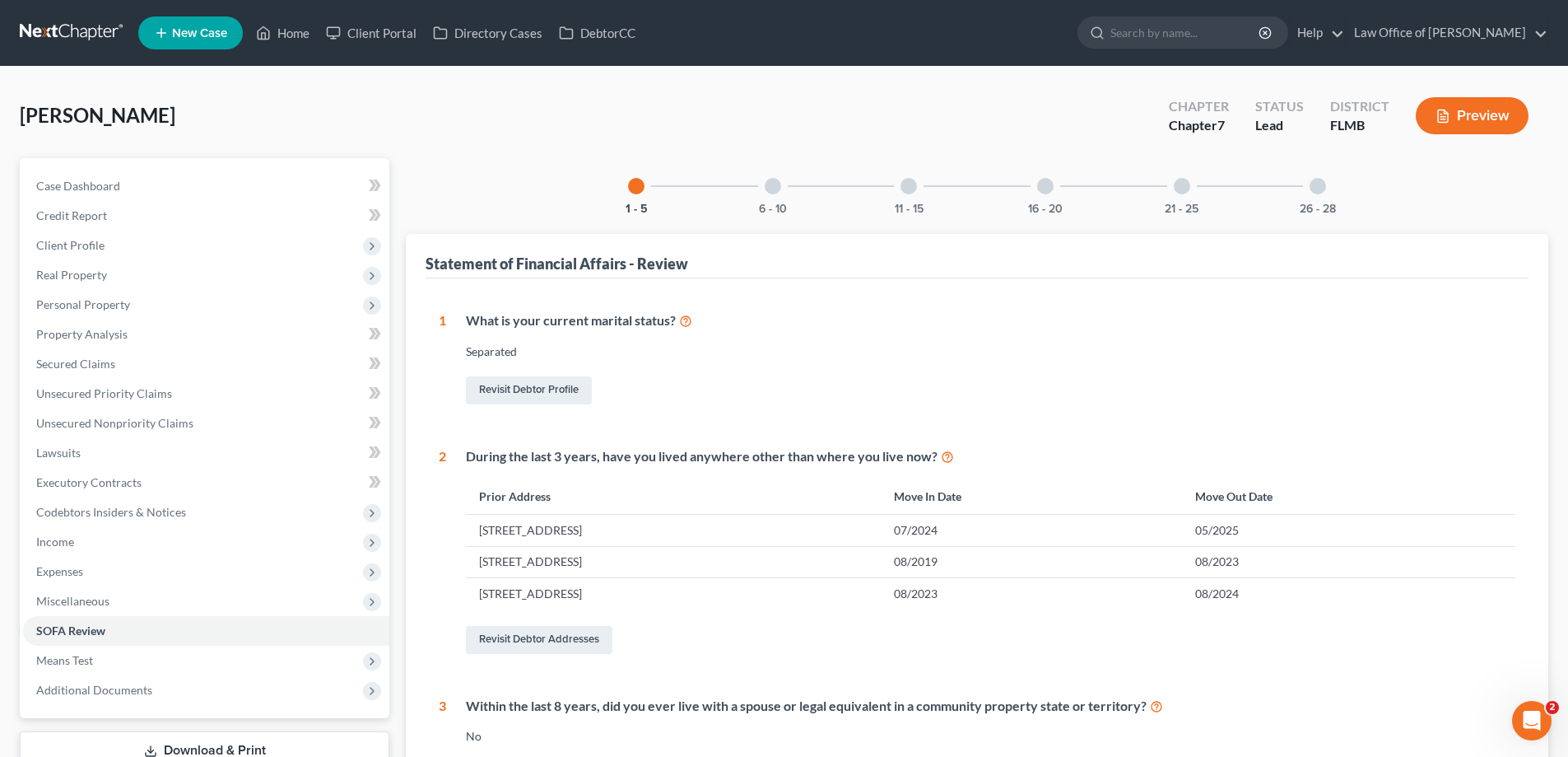
click at [1043, 187] on div at bounding box center [1045, 186] width 16 height 16
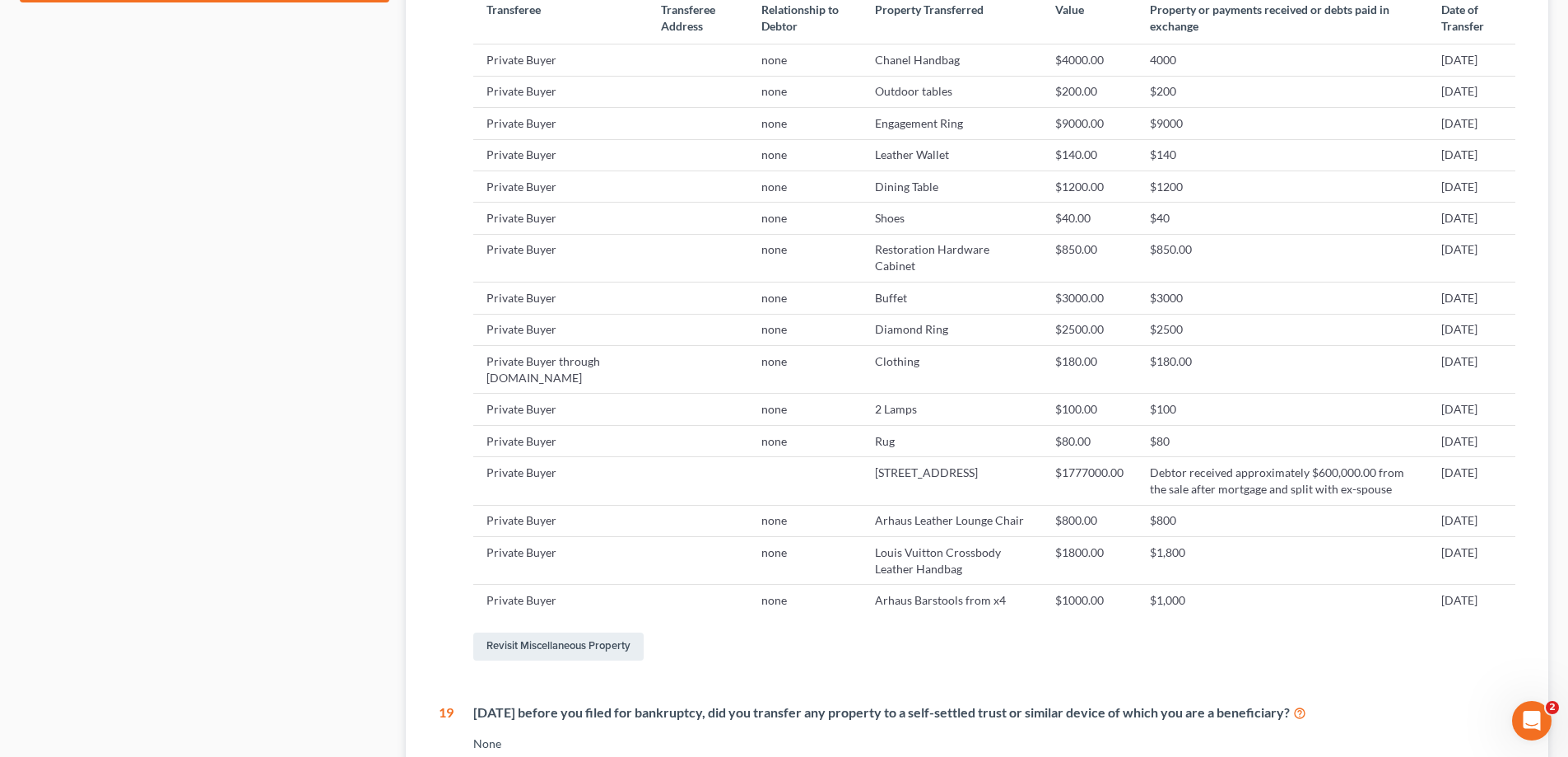
scroll to position [1070, 0]
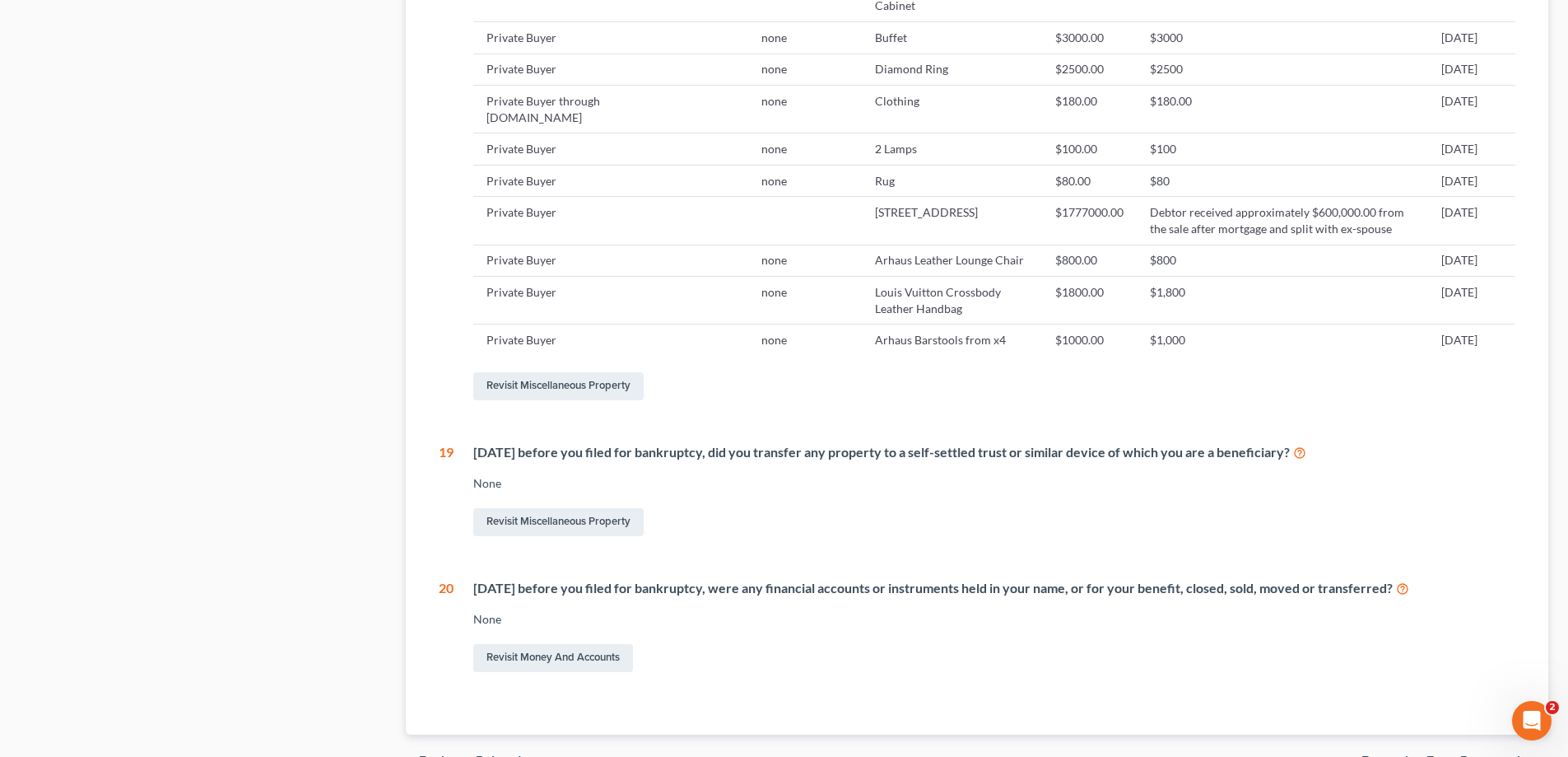
drag, startPoint x: 1511, startPoint y: 216, endPoint x: 476, endPoint y: 208, distance: 1035.0
click at [476, 208] on tr "Private Buyer [STREET_ADDRESS] $1777000.00 Debtor received approximately $600,0…" at bounding box center [995, 221] width 1042 height 47
click at [550, 220] on td "Private Buyer" at bounding box center [560, 221] width 173 height 47
drag, startPoint x: 1498, startPoint y: 231, endPoint x: 488, endPoint y: 220, distance: 1010.1
click at [488, 220] on tr "Private Buyer [STREET_ADDRESS] $1777000.00 Debtor received approximately $600,0…" at bounding box center [995, 221] width 1042 height 47
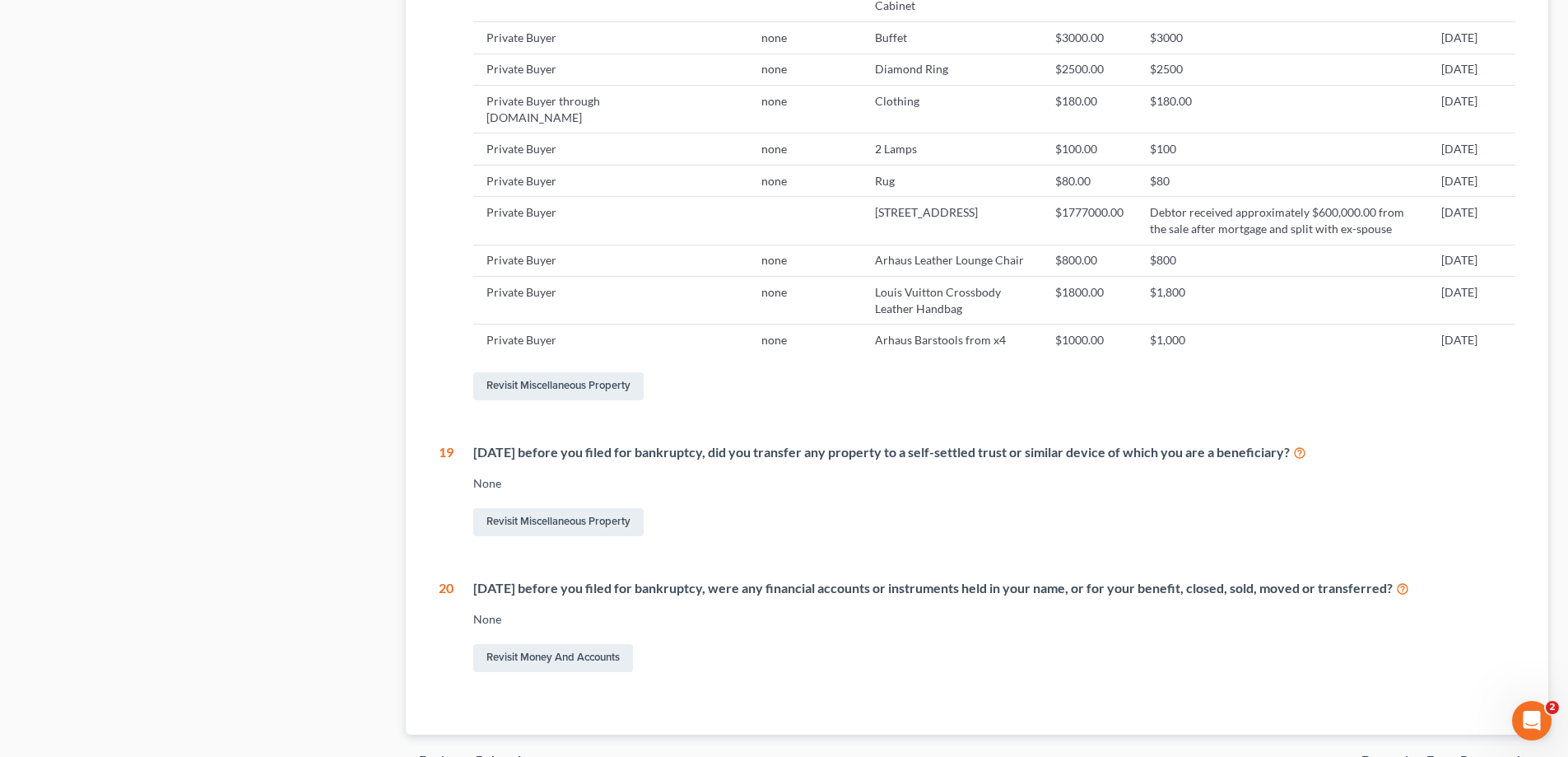
click at [577, 217] on td "Private Buyer" at bounding box center [560, 221] width 173 height 47
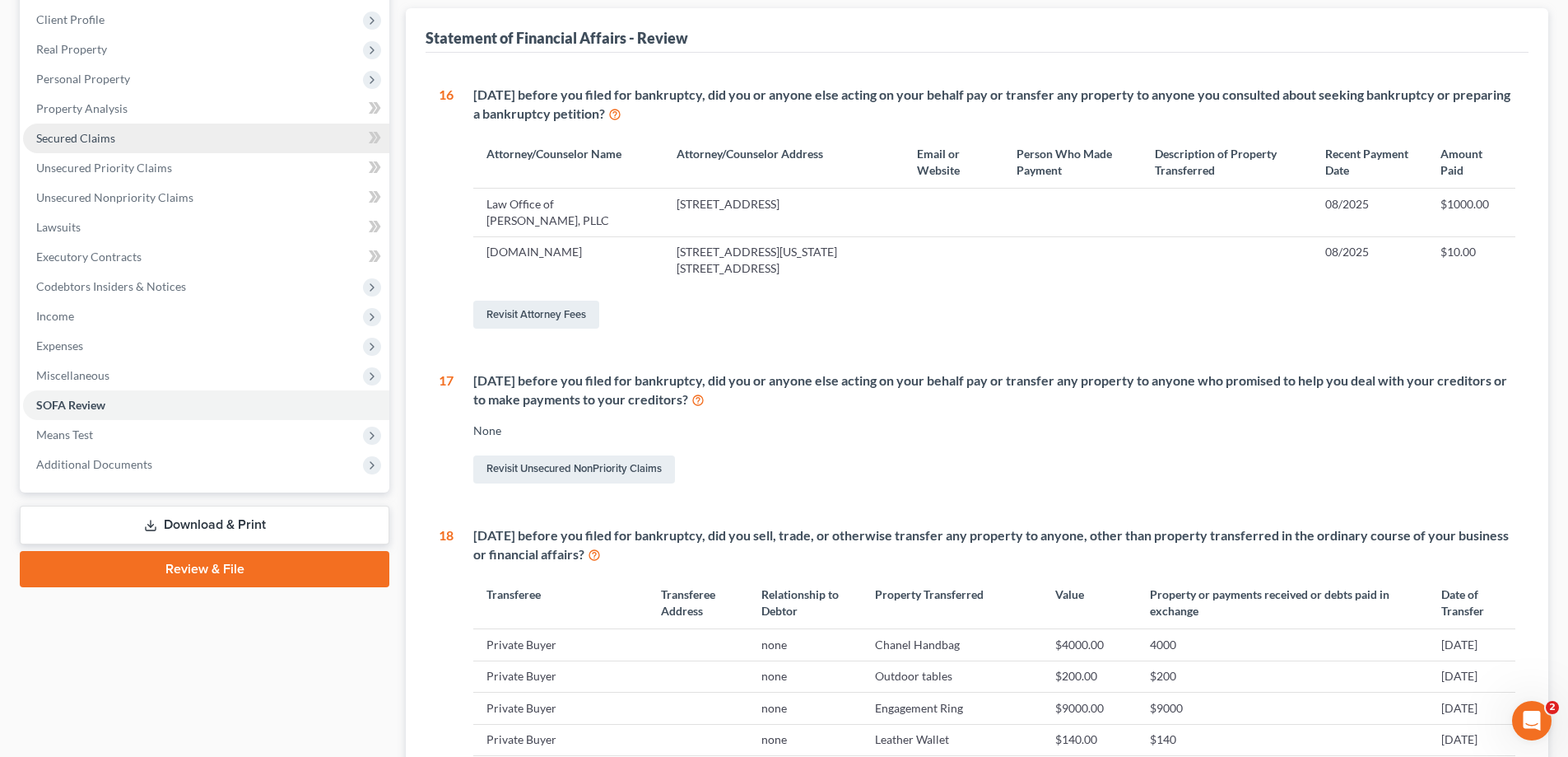
scroll to position [0, 0]
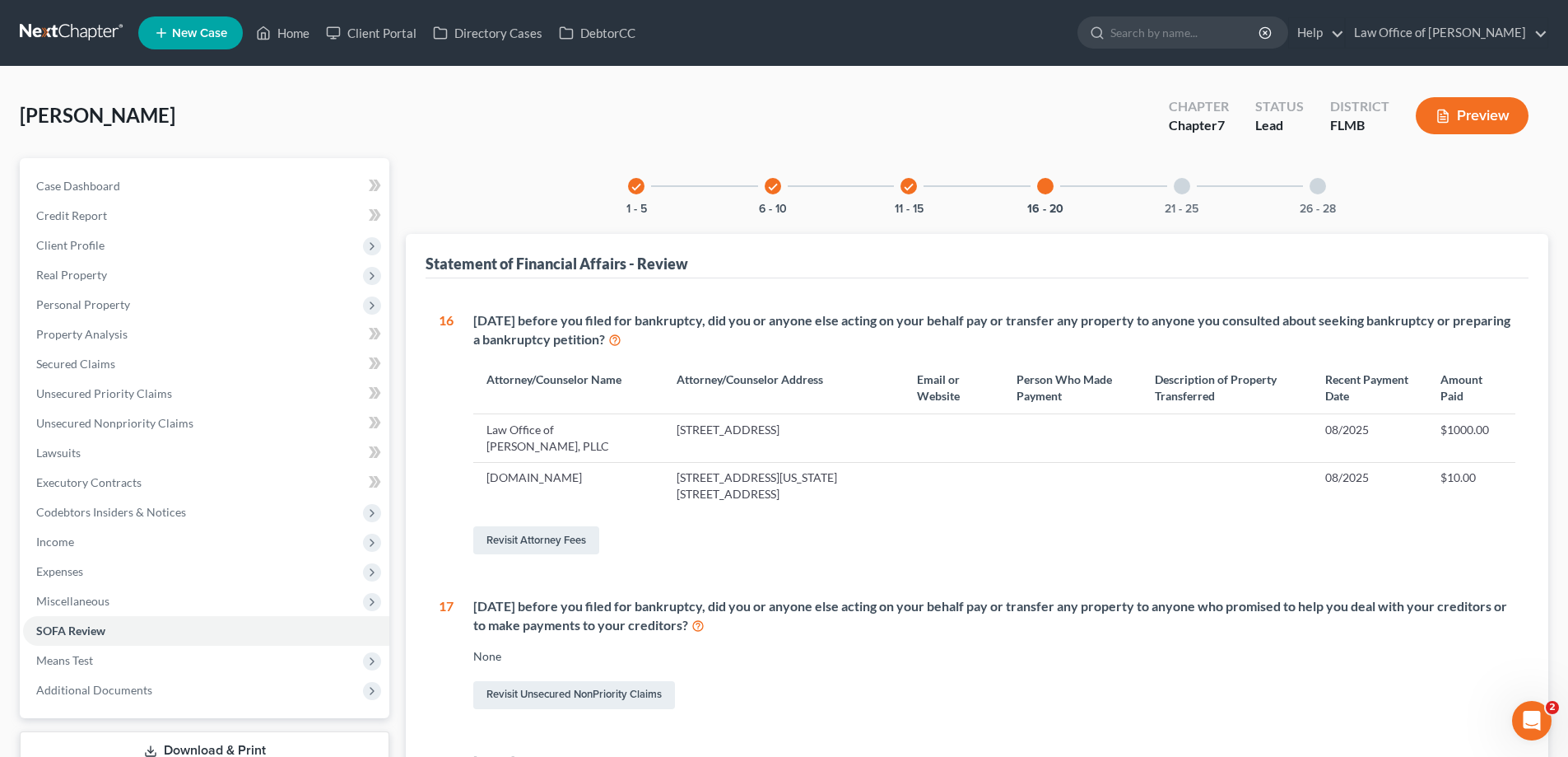
click at [67, 31] on link at bounding box center [72, 33] width 105 height 29
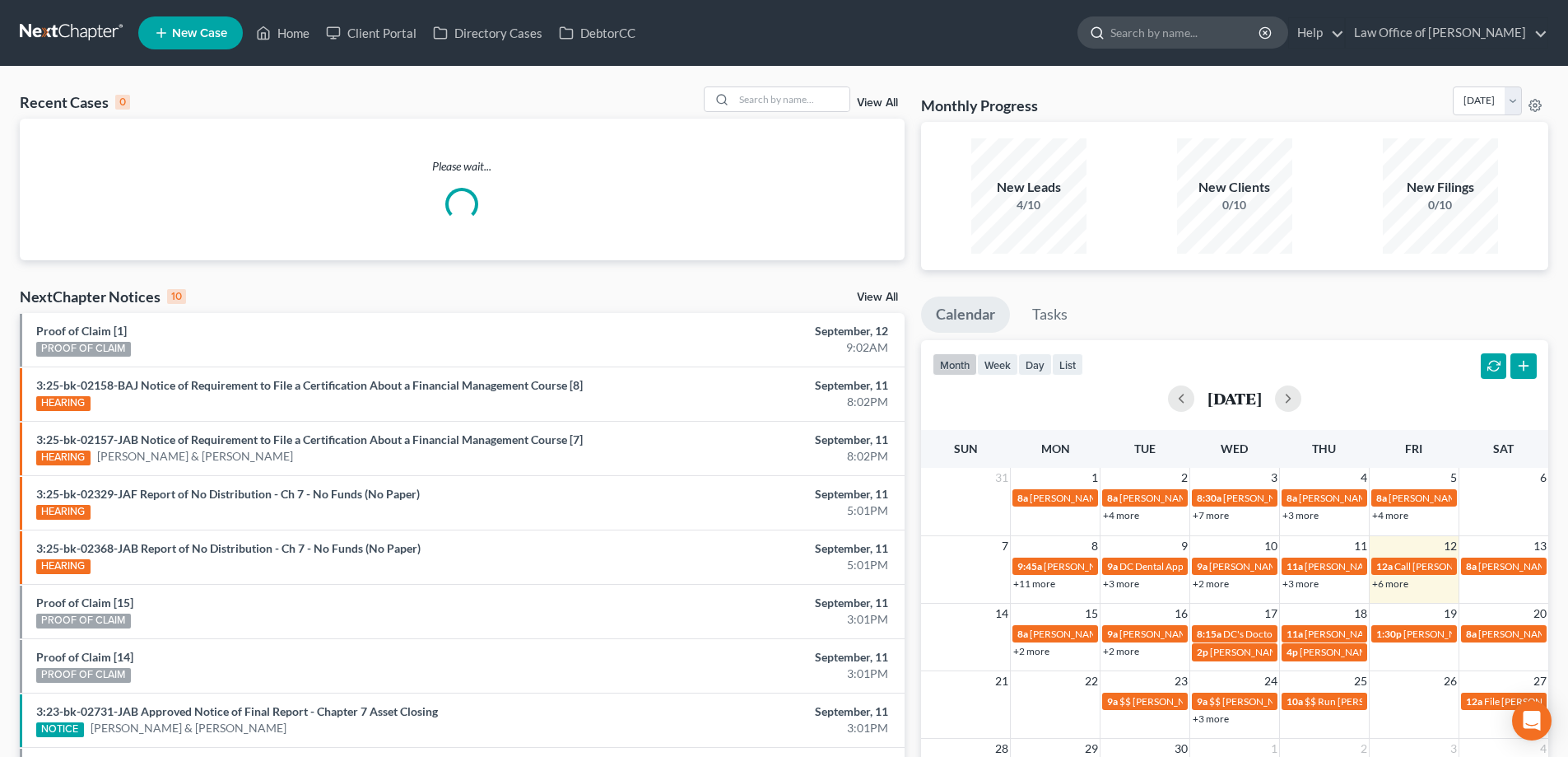
click at [1209, 32] on input "search" at bounding box center [1186, 32] width 151 height 30
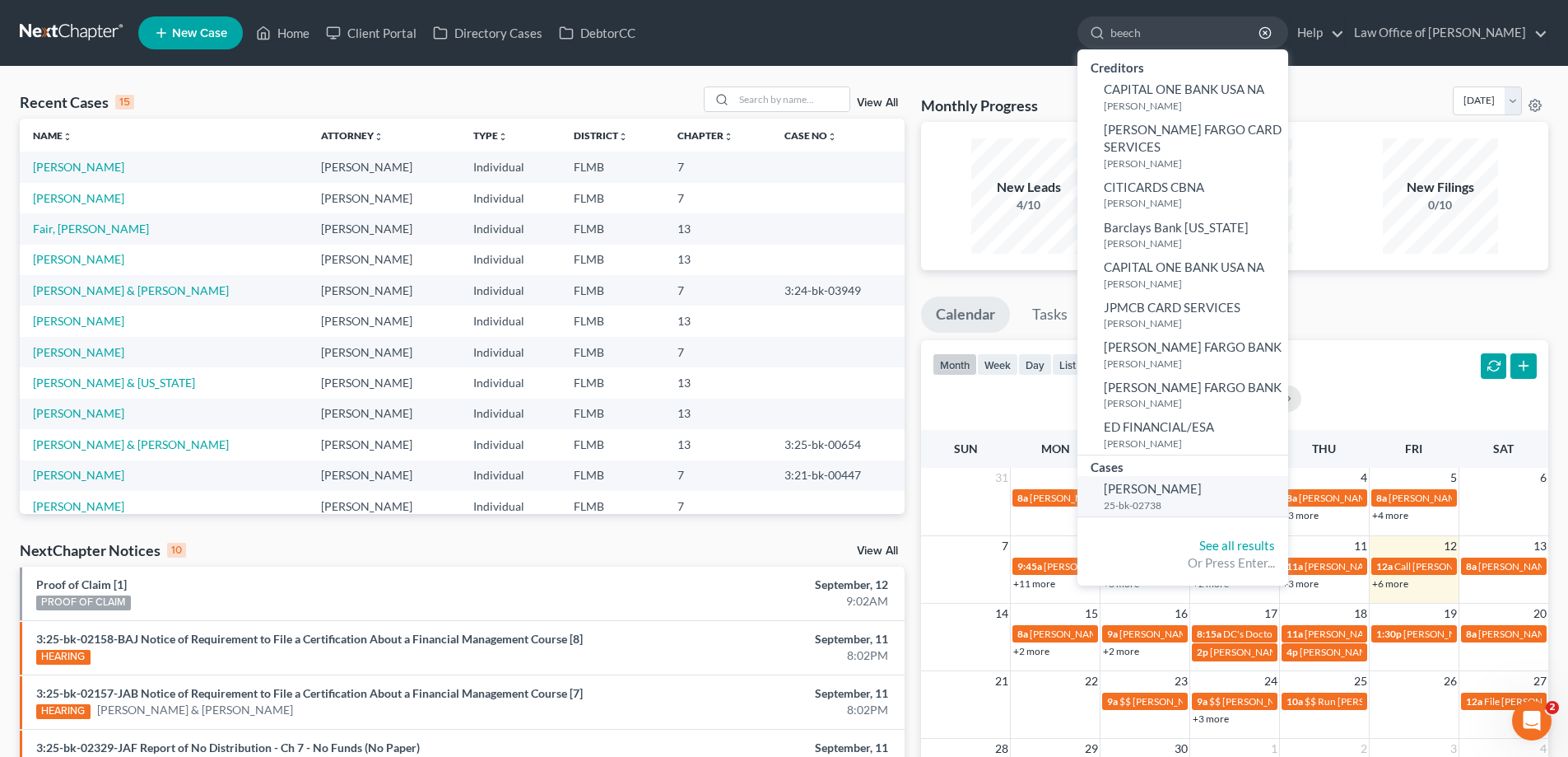
type input "beech"
click at [1124, 483] on link "Beech, Elsa 25-bk-02738" at bounding box center [1183, 496] width 211 height 40
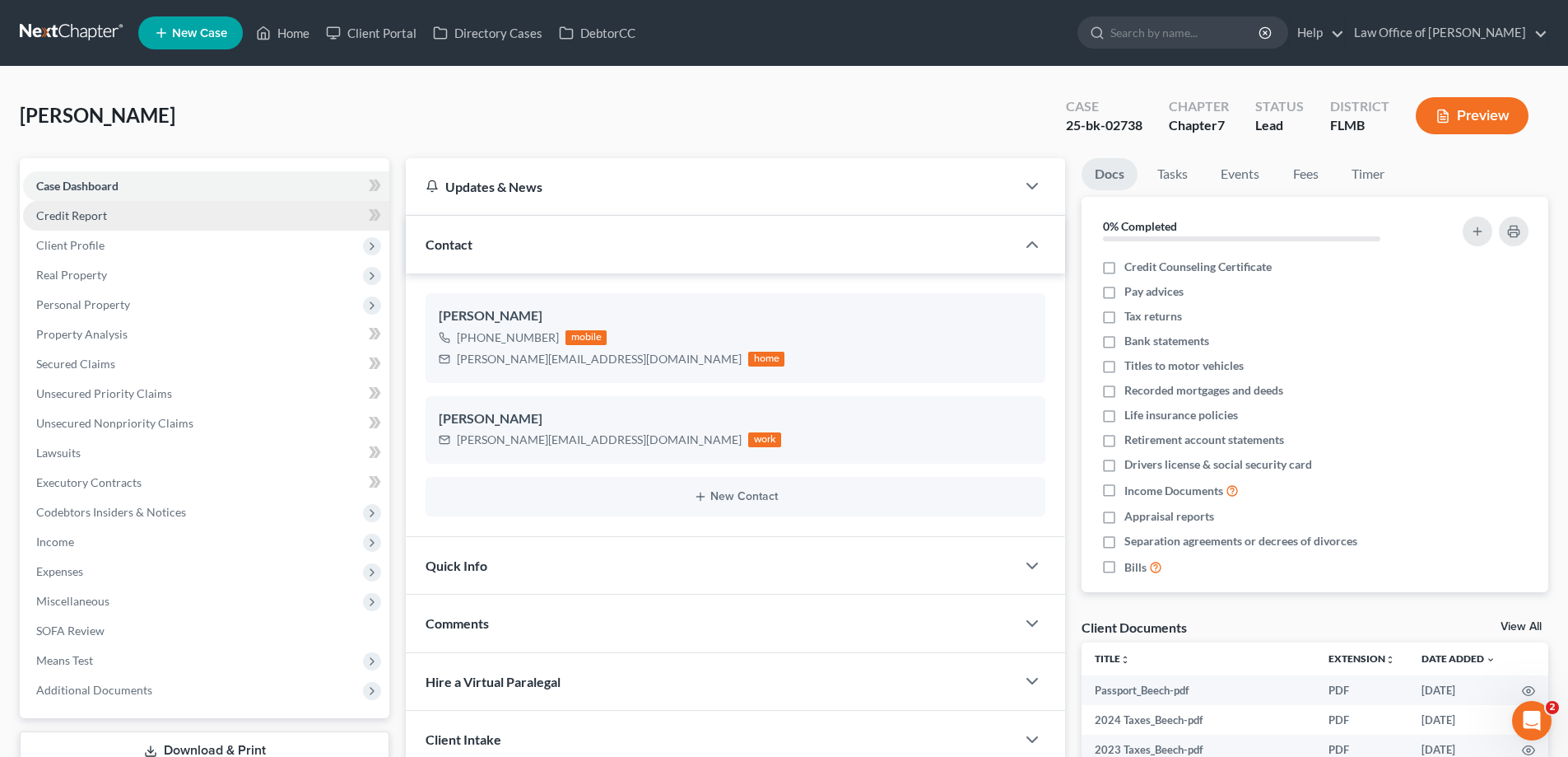
click at [103, 216] on span "Credit Report" at bounding box center [72, 215] width 71 height 14
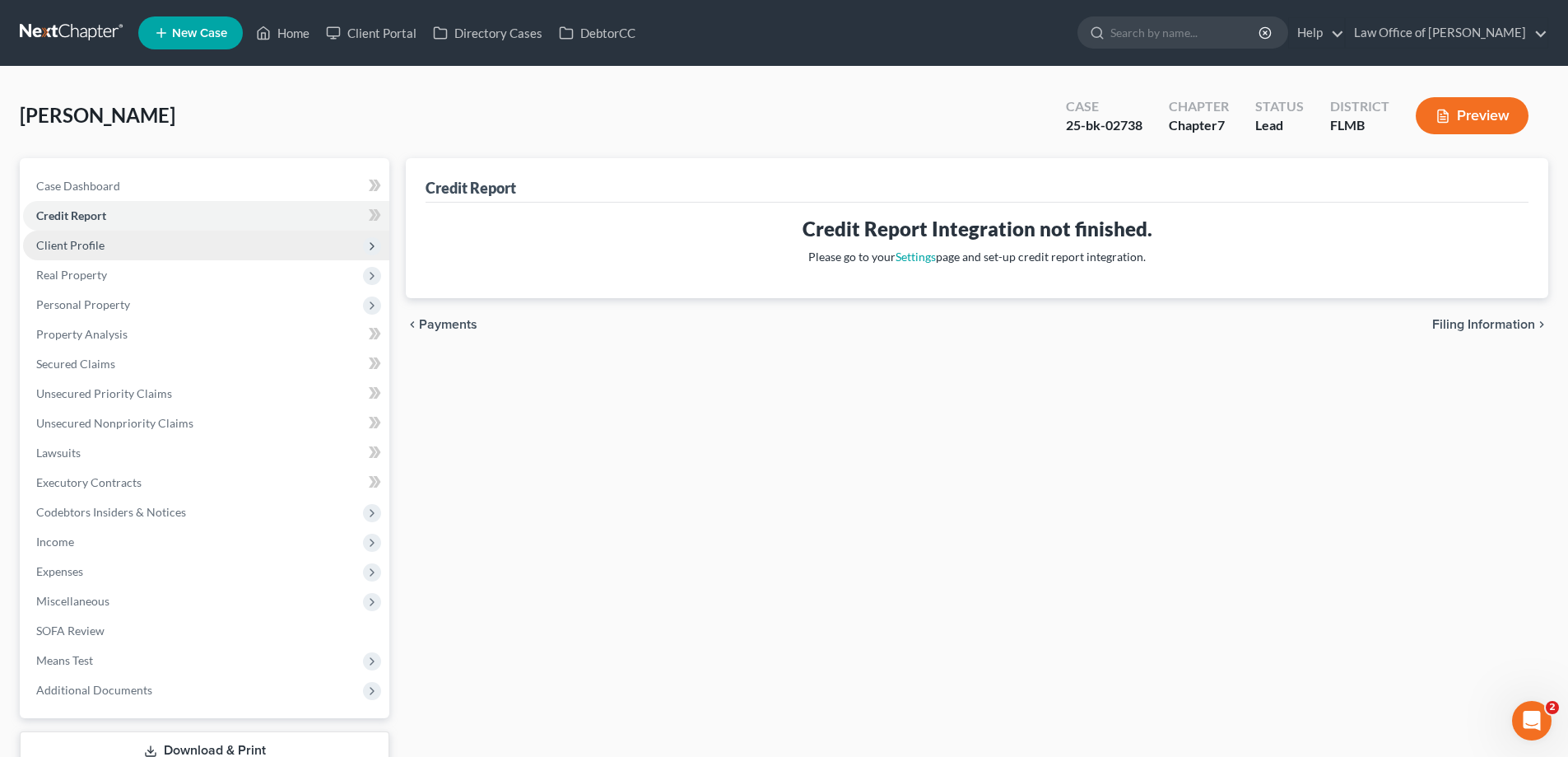
click at [93, 246] on span "Client Profile" at bounding box center [70, 245] width 68 height 14
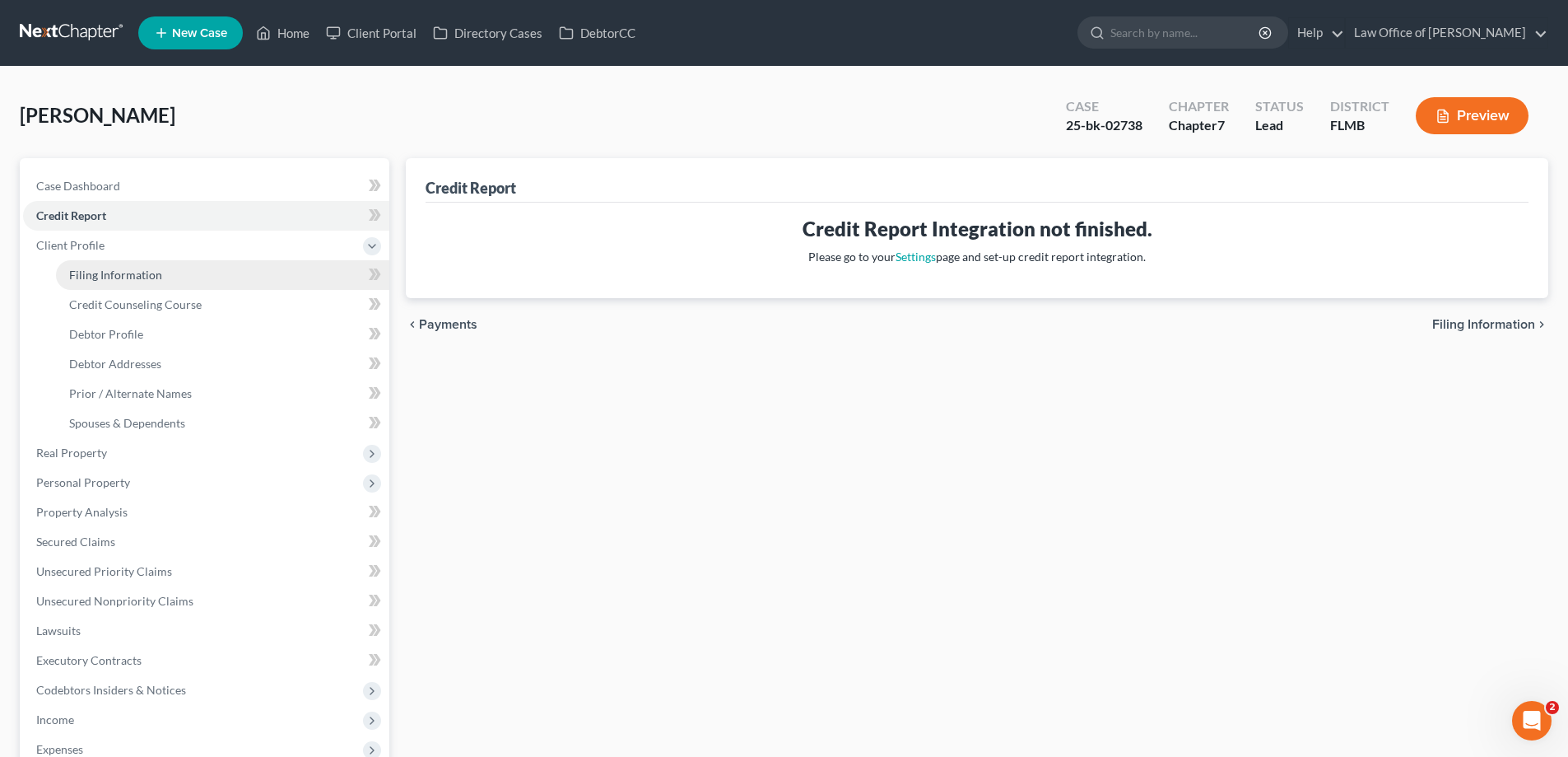
click at [97, 274] on span "Filing Information" at bounding box center [116, 274] width 93 height 14
select select "1"
select select "0"
select select "15"
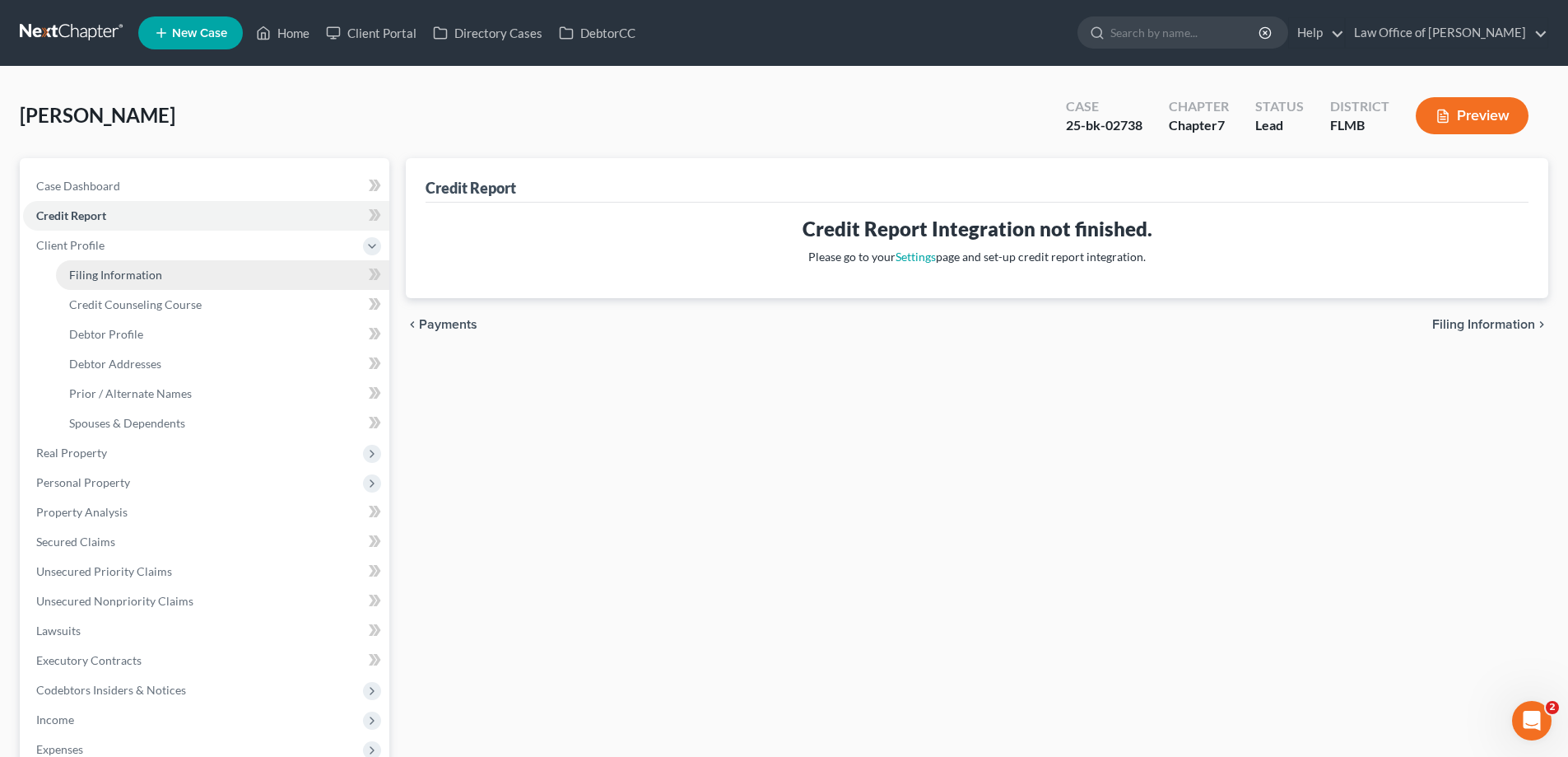
select select "9"
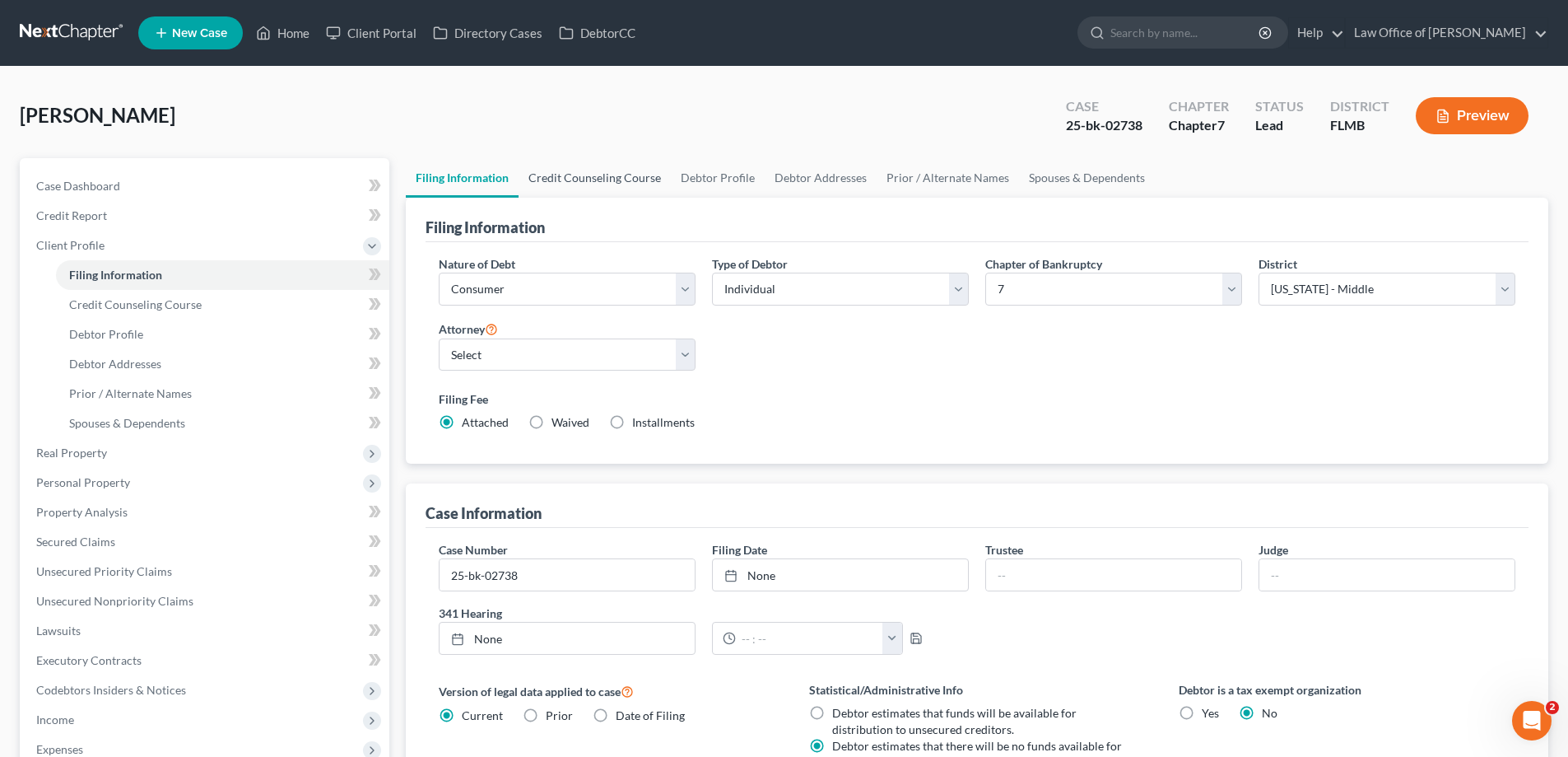
click at [634, 168] on link "Credit Counseling Course" at bounding box center [594, 177] width 152 height 39
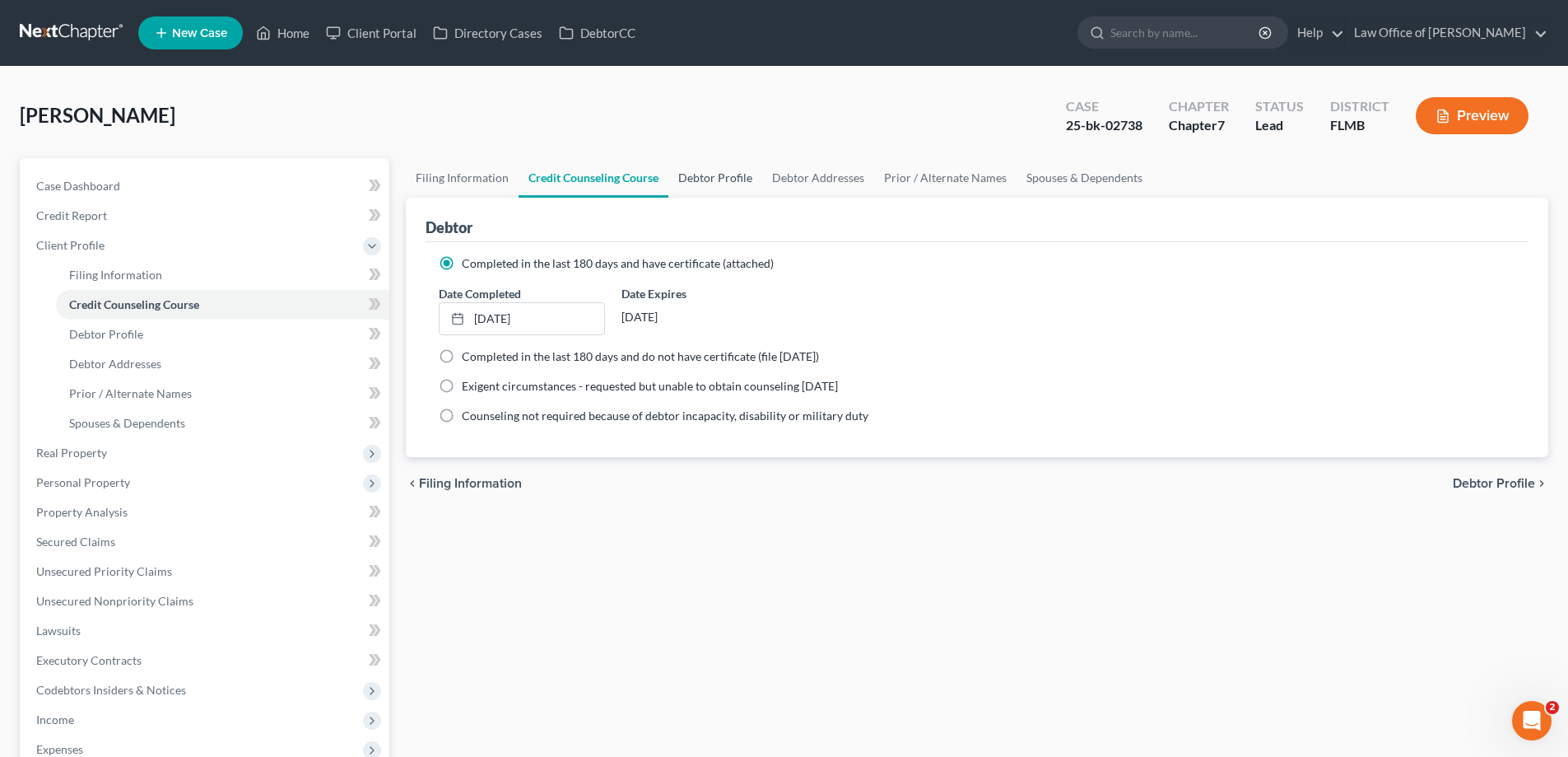
click at [717, 184] on link "Debtor Profile" at bounding box center [715, 177] width 94 height 39
select select "0"
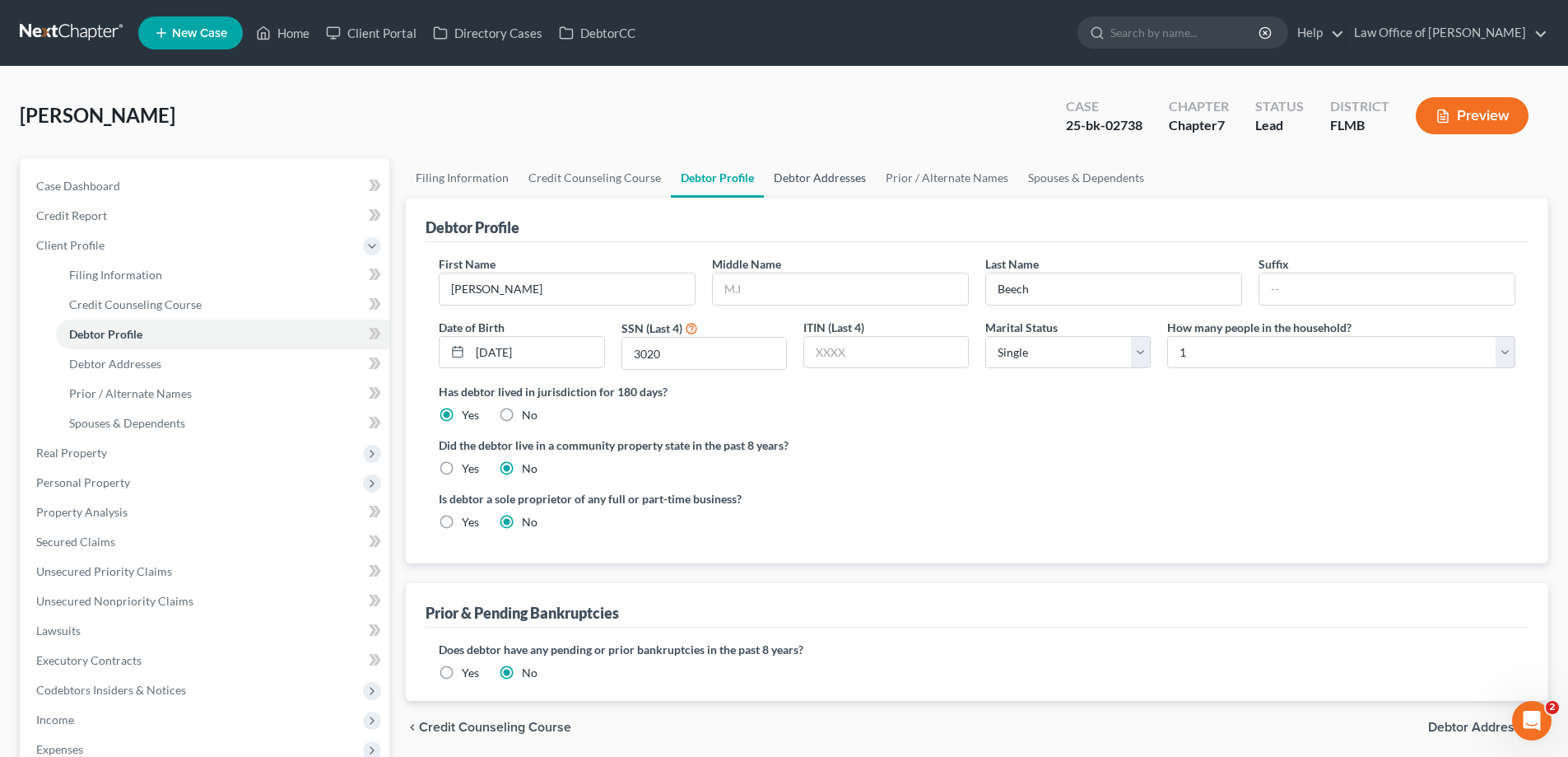
click at [821, 185] on link "Debtor Addresses" at bounding box center [820, 177] width 112 height 39
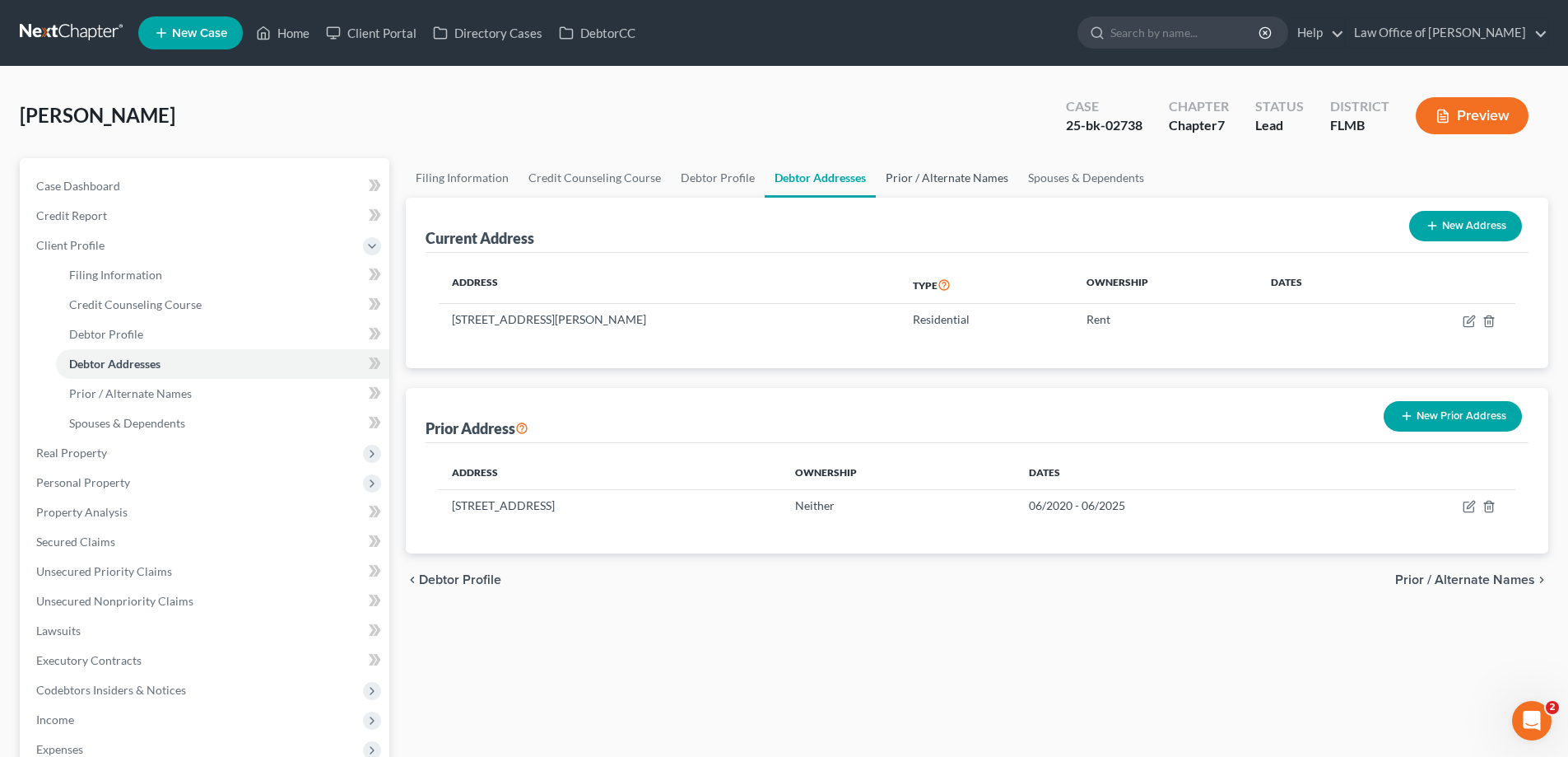
click at [957, 175] on link "Prior / Alternate Names" at bounding box center [947, 177] width 142 height 39
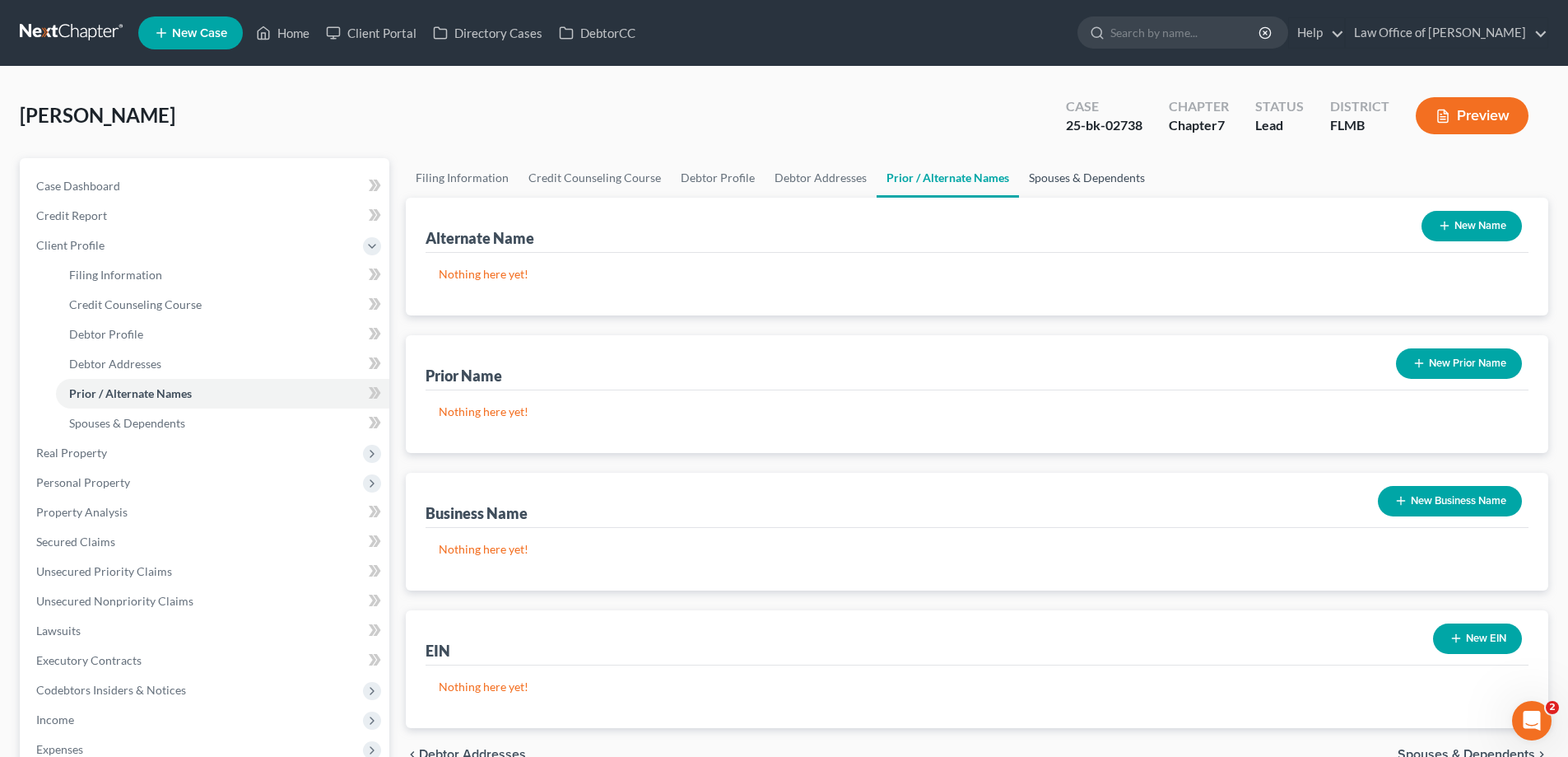
click at [1087, 173] on link "Spouses & Dependents" at bounding box center [1087, 177] width 136 height 39
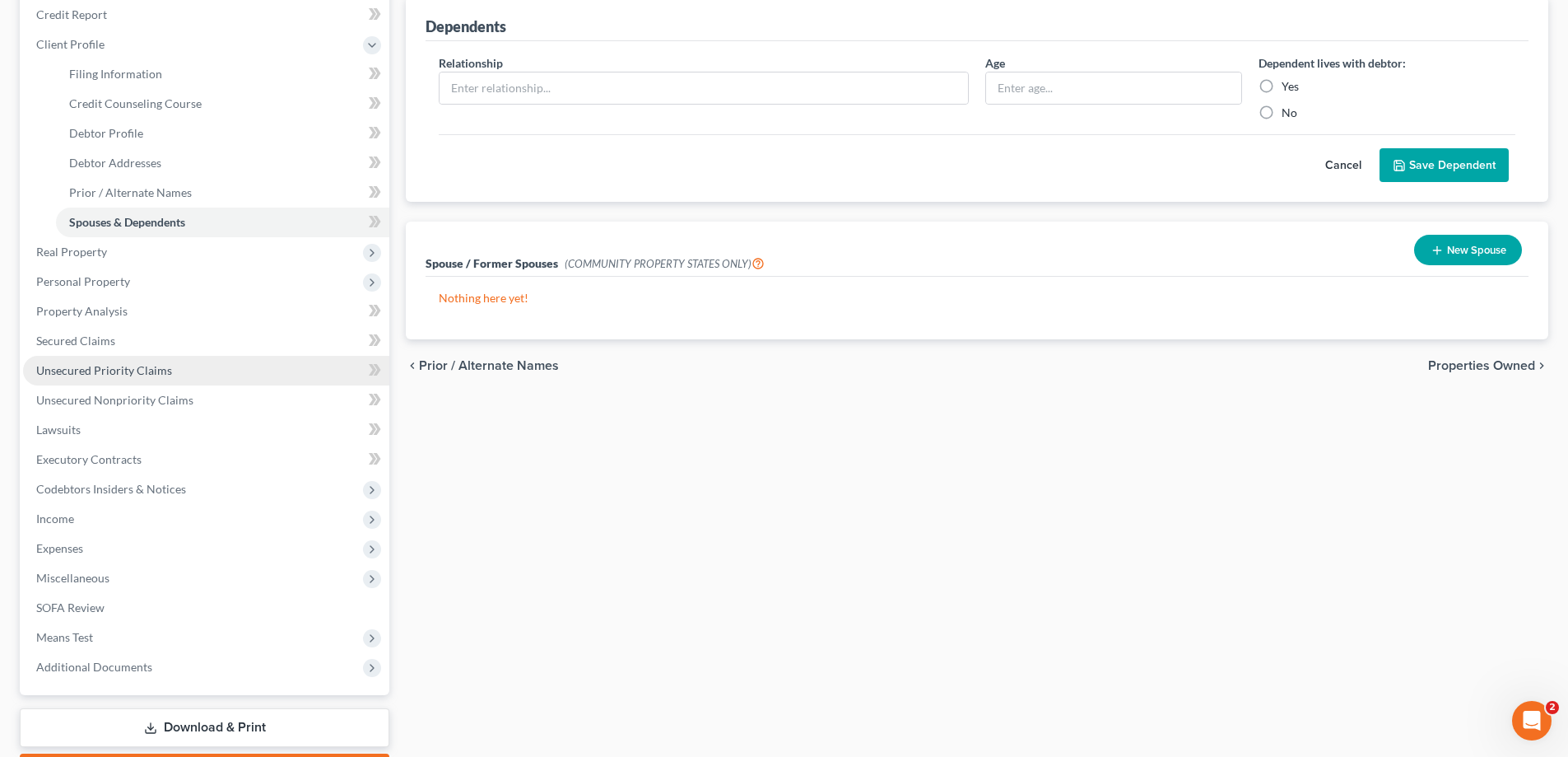
scroll to position [247, 0]
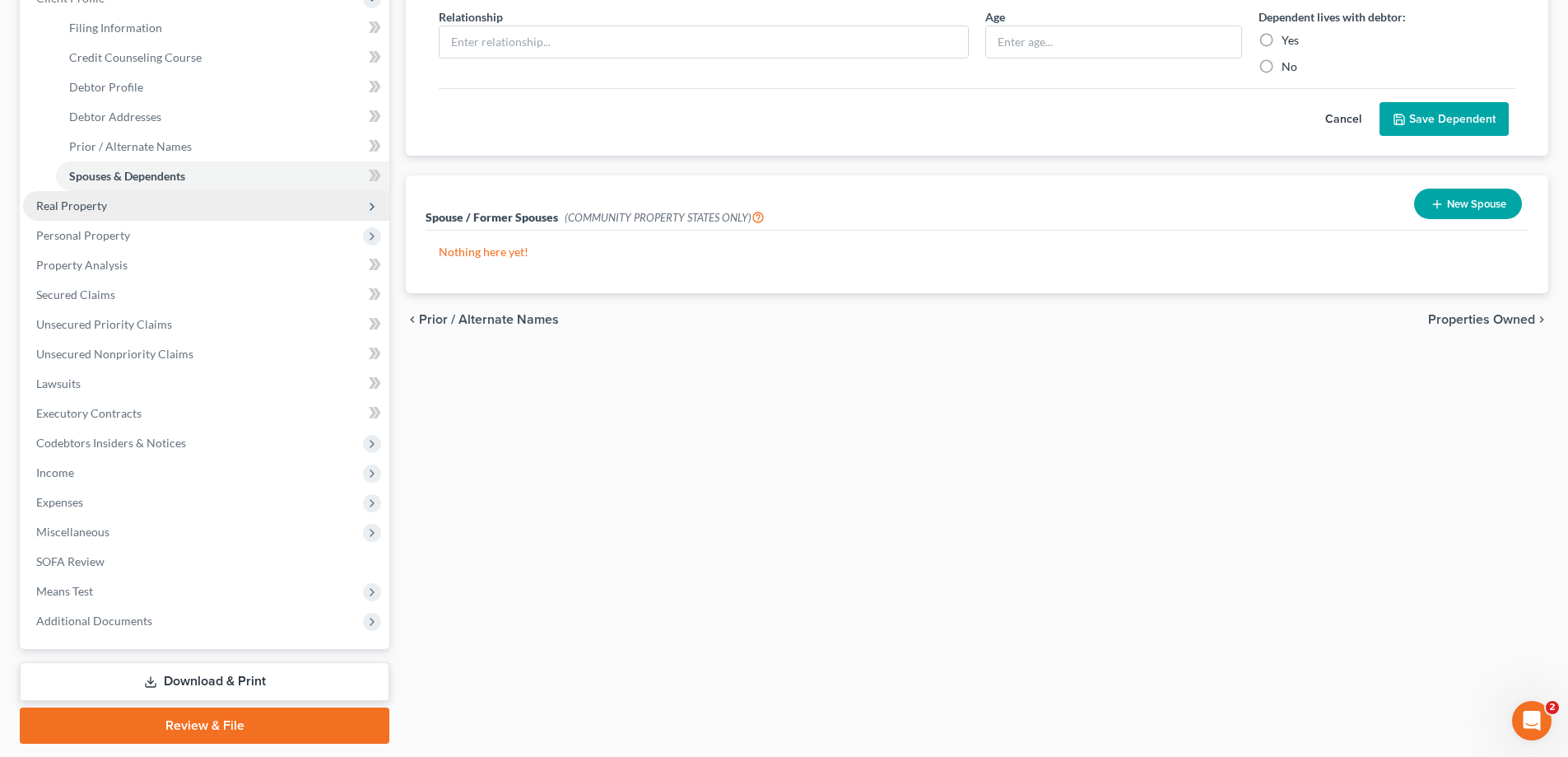
click at [110, 216] on span "Real Property" at bounding box center [205, 205] width 366 height 29
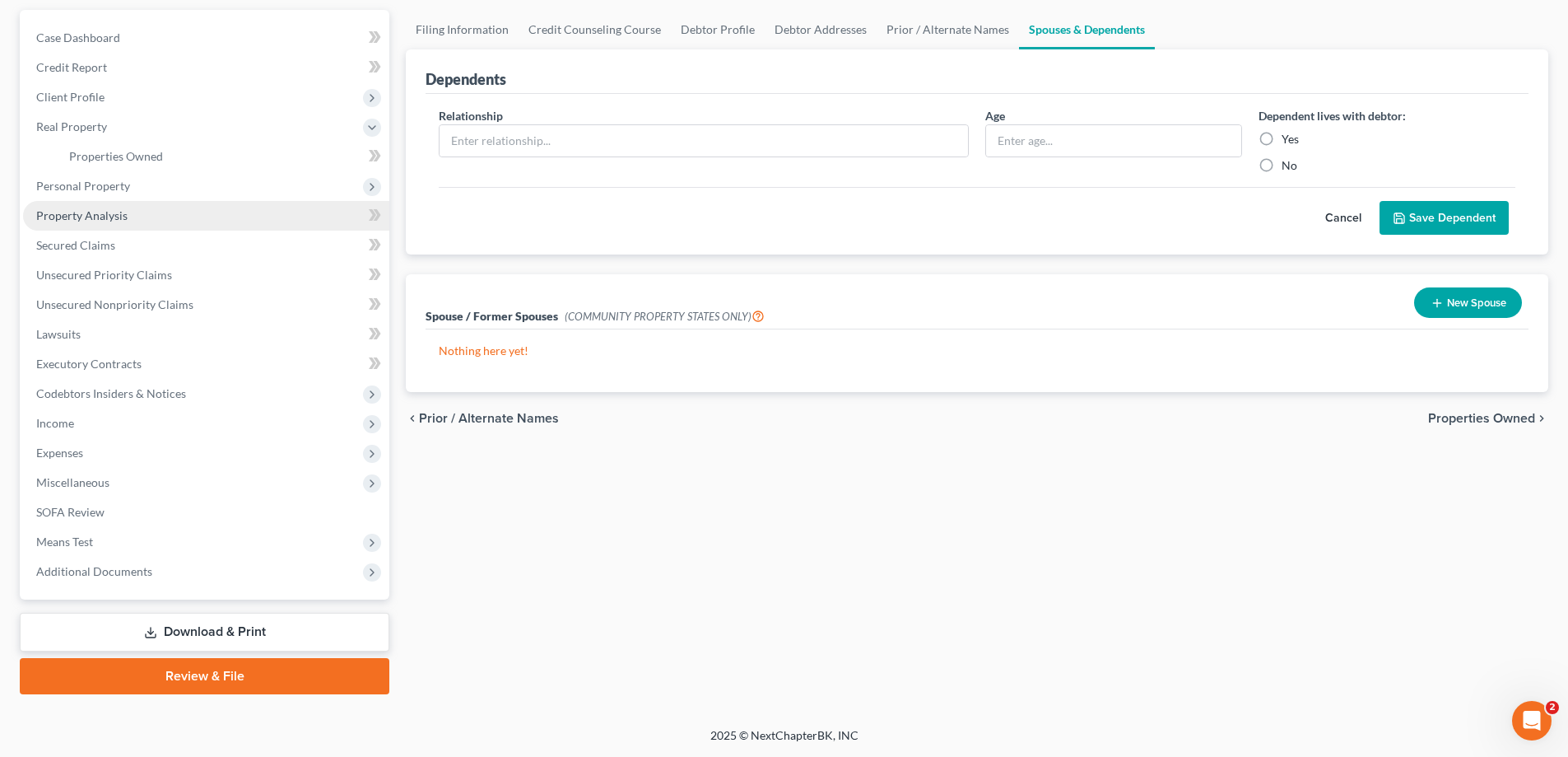
scroll to position [148, 0]
click at [114, 164] on link "Properties Owned" at bounding box center [222, 156] width 333 height 29
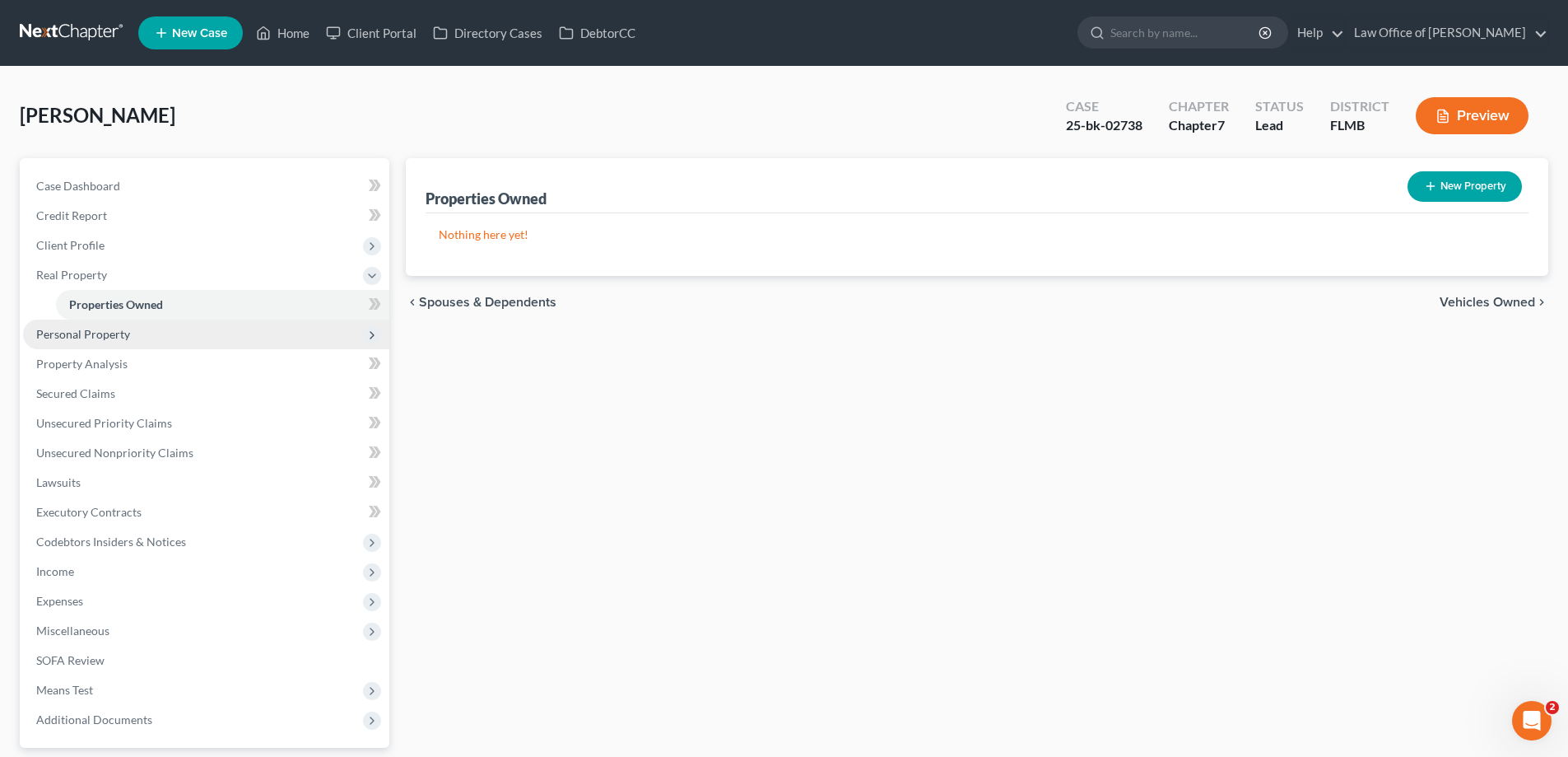
click at [99, 334] on span "Personal Property" at bounding box center [83, 333] width 94 height 14
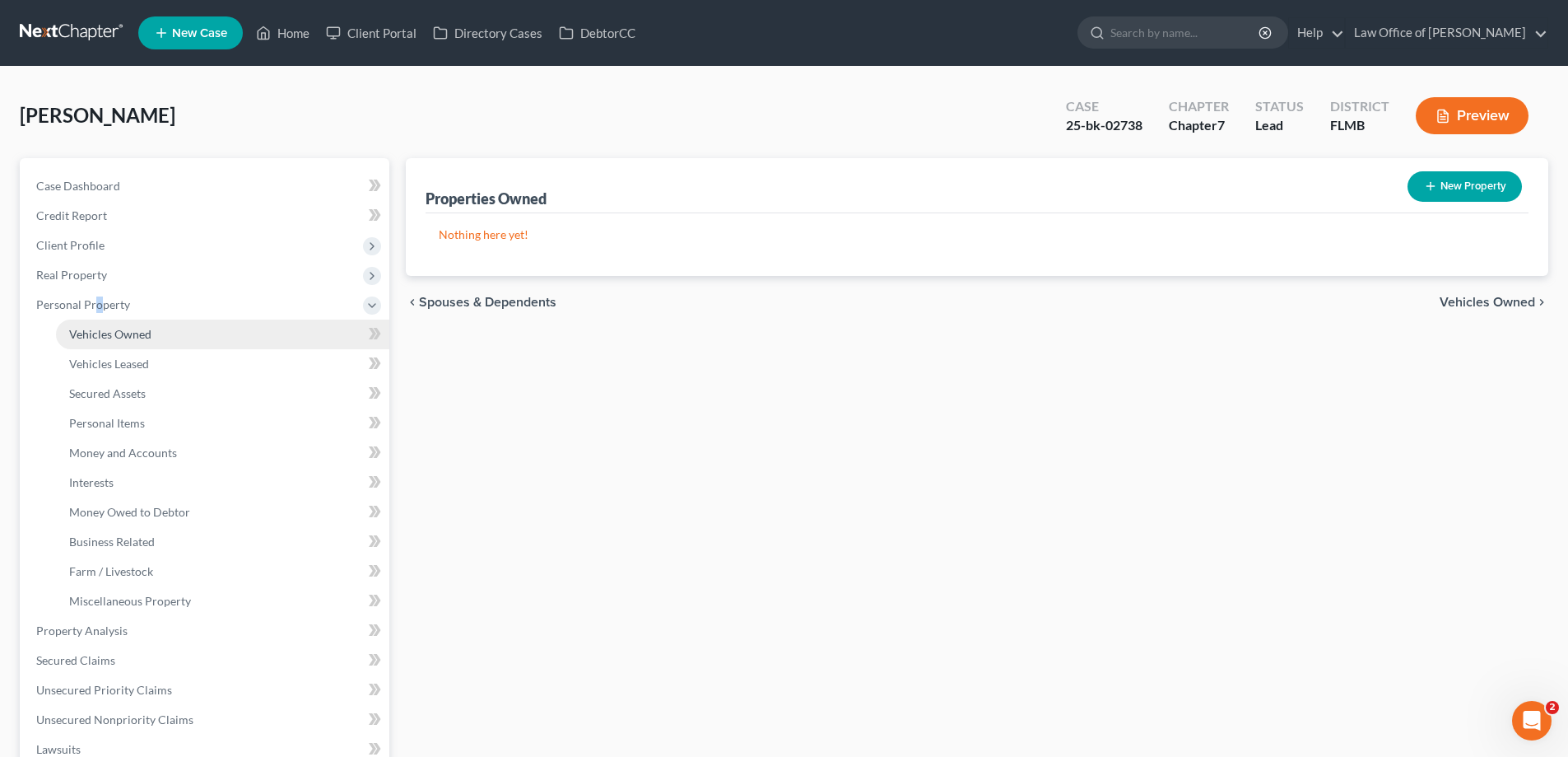
click at [104, 336] on span "Vehicles Owned" at bounding box center [110, 333] width 82 height 14
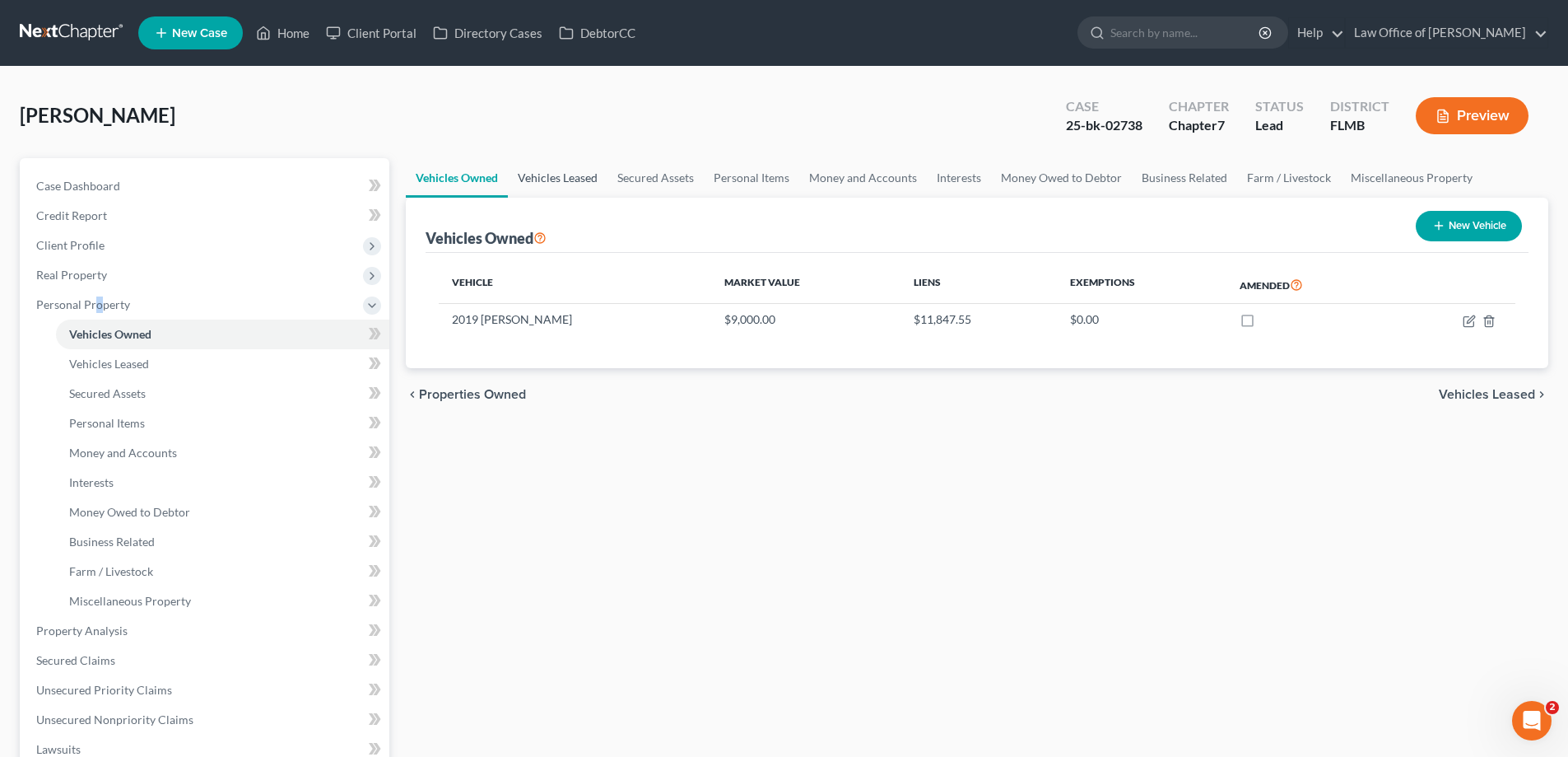
click at [541, 168] on link "Vehicles Leased" at bounding box center [557, 177] width 99 height 39
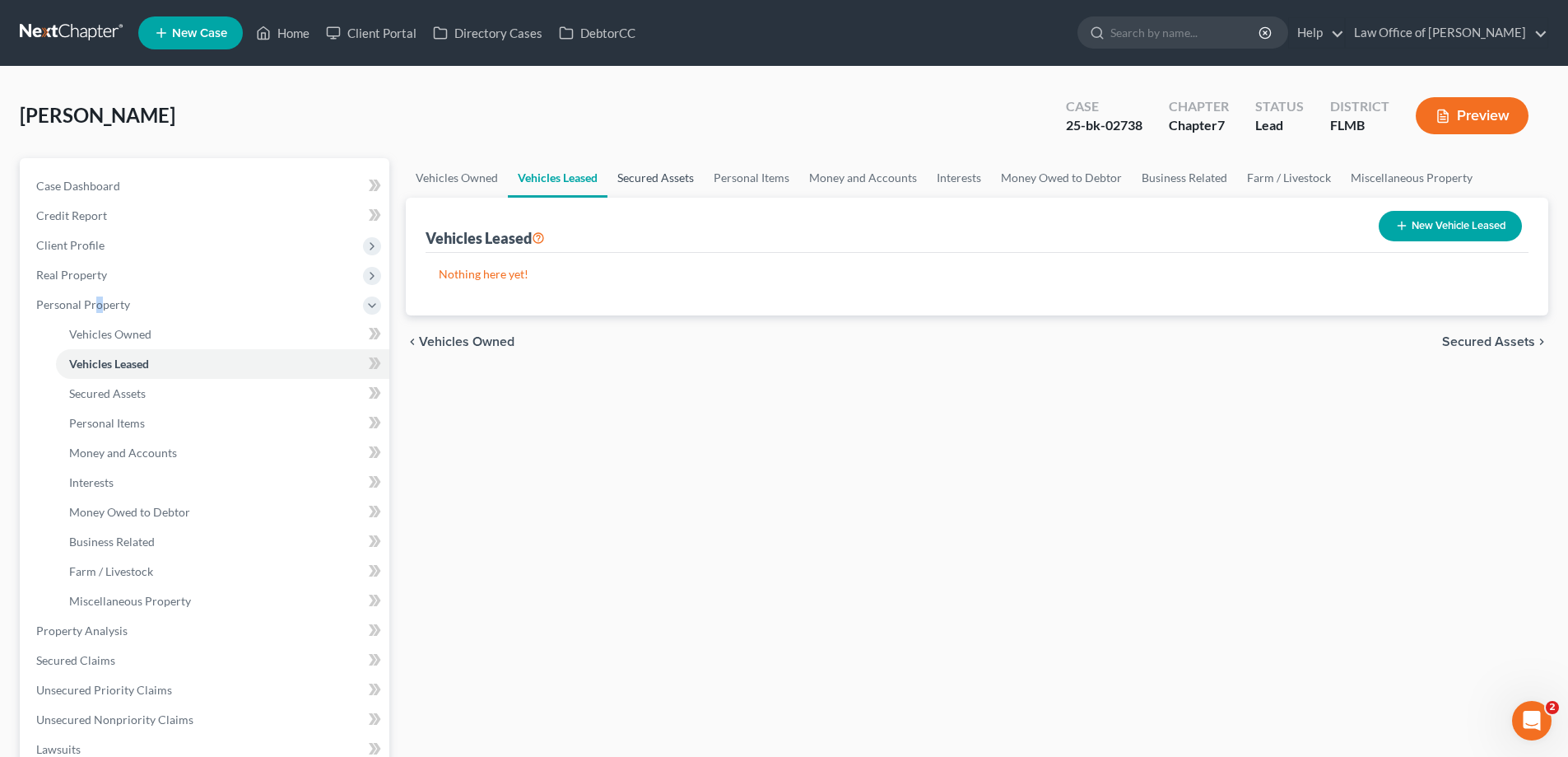
click at [651, 172] on link "Secured Assets" at bounding box center [656, 177] width 97 height 39
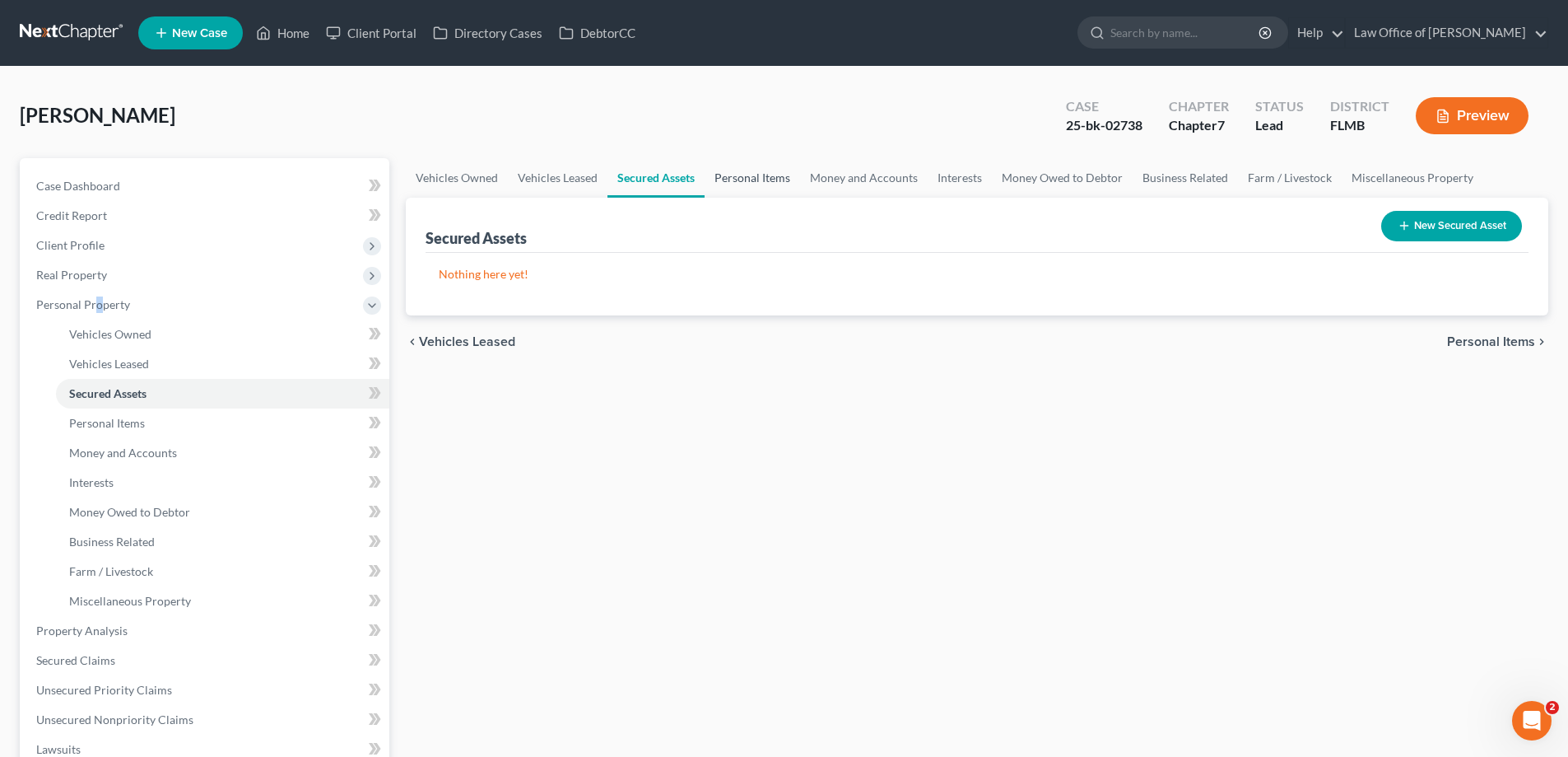
click at [751, 174] on link "Personal Items" at bounding box center [752, 177] width 96 height 39
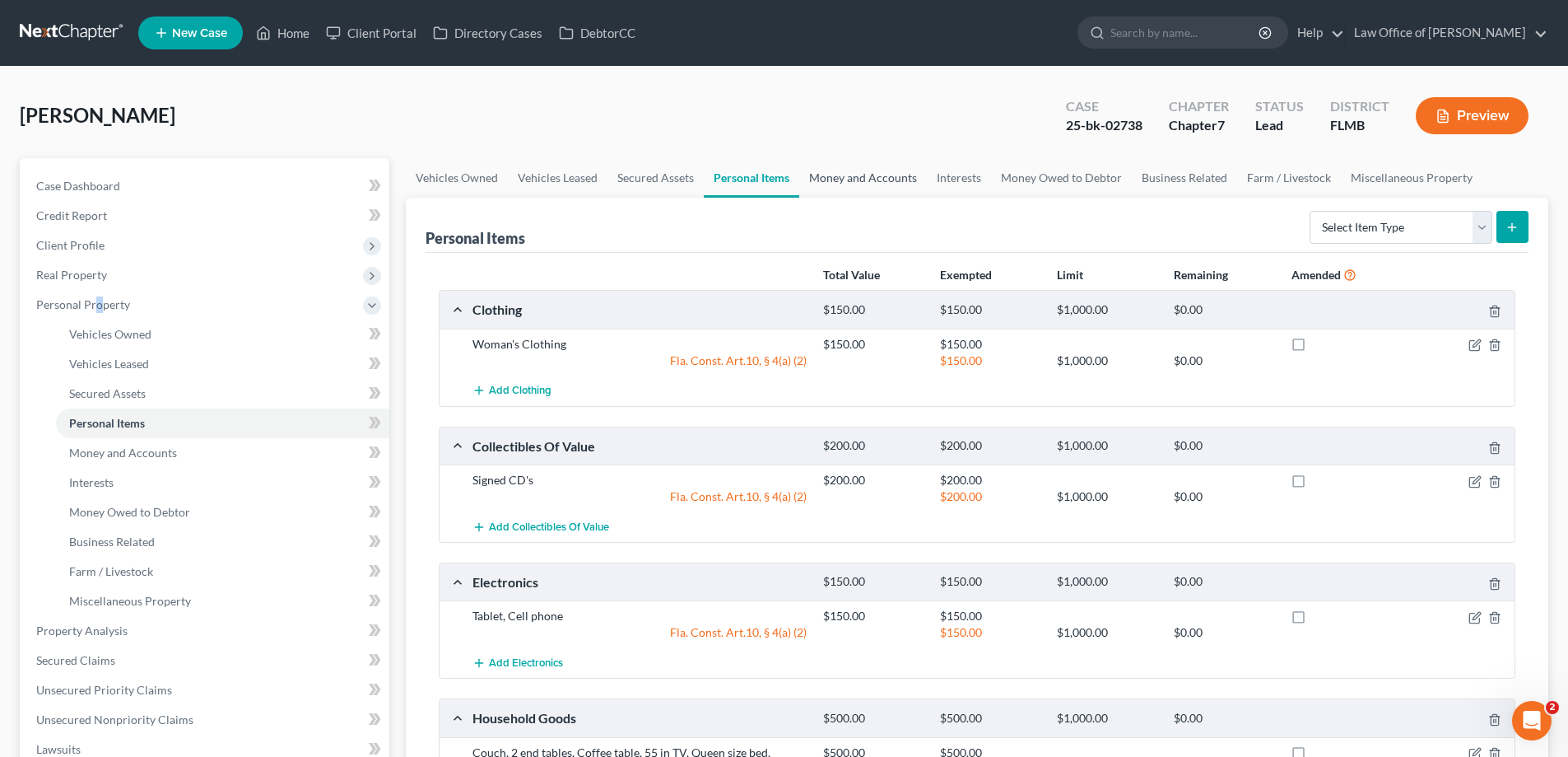
click at [849, 173] on link "Money and Accounts" at bounding box center [863, 177] width 128 height 39
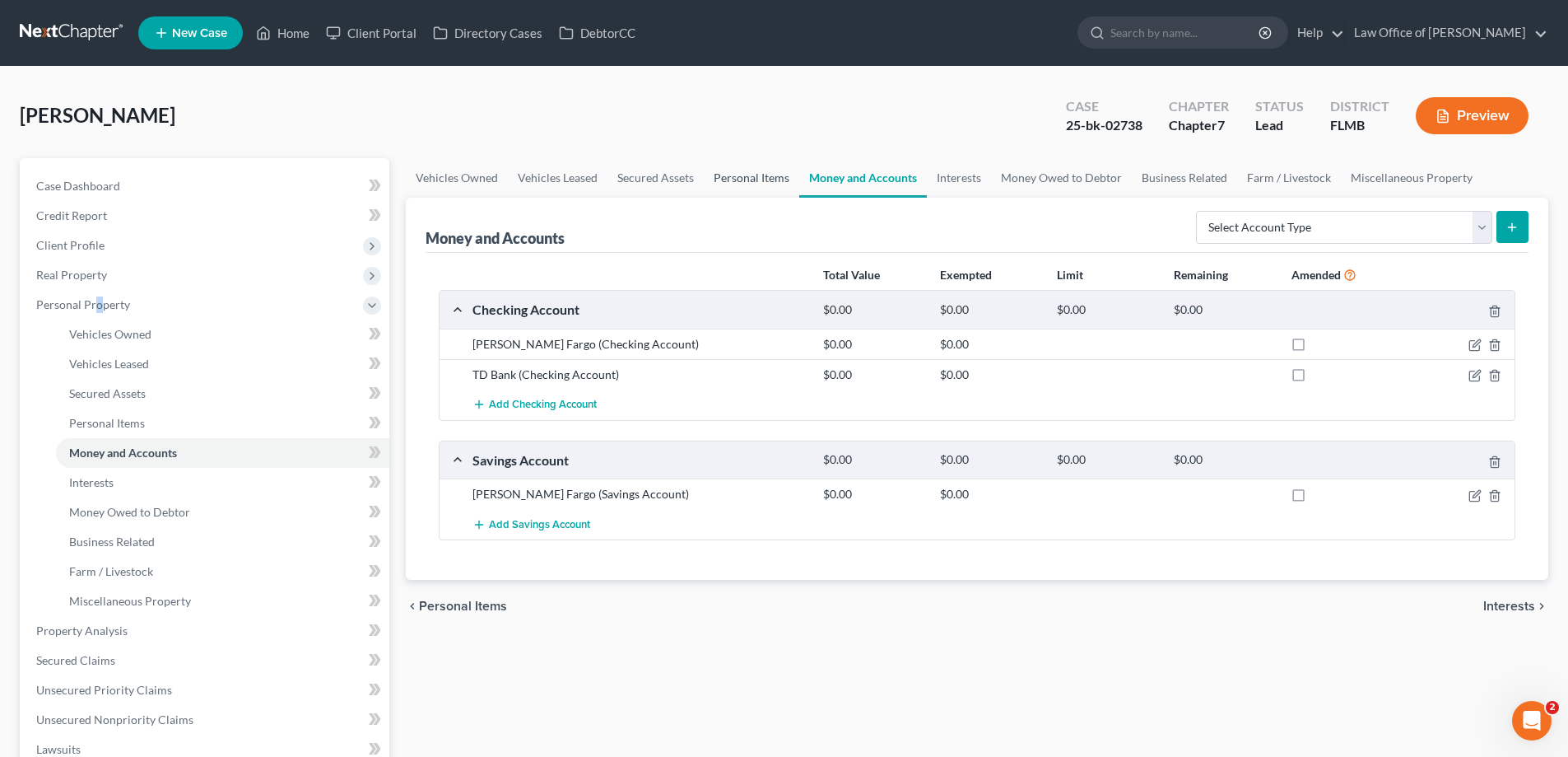
click at [760, 175] on link "Personal Items" at bounding box center [751, 177] width 96 height 39
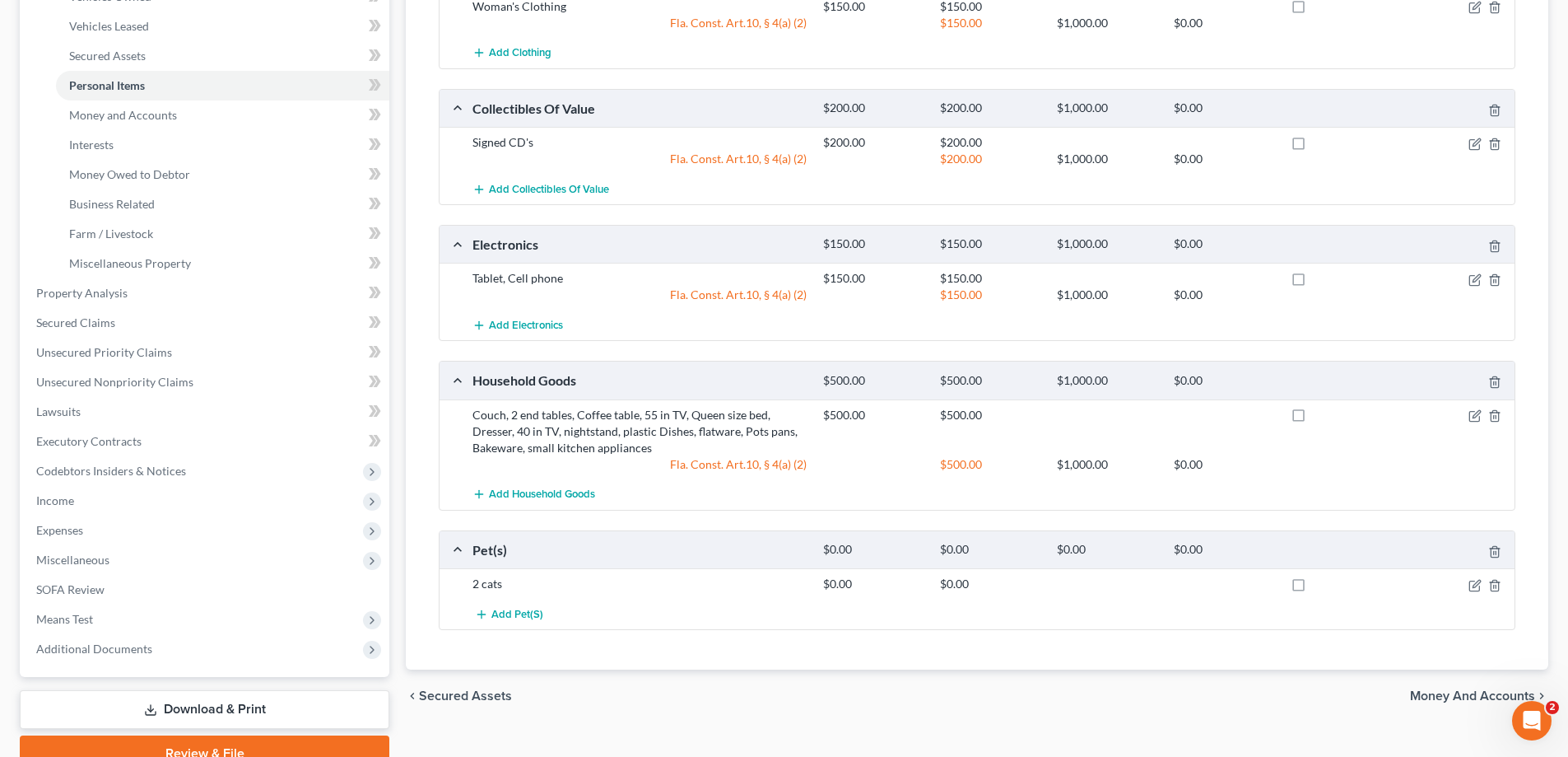
scroll to position [86, 0]
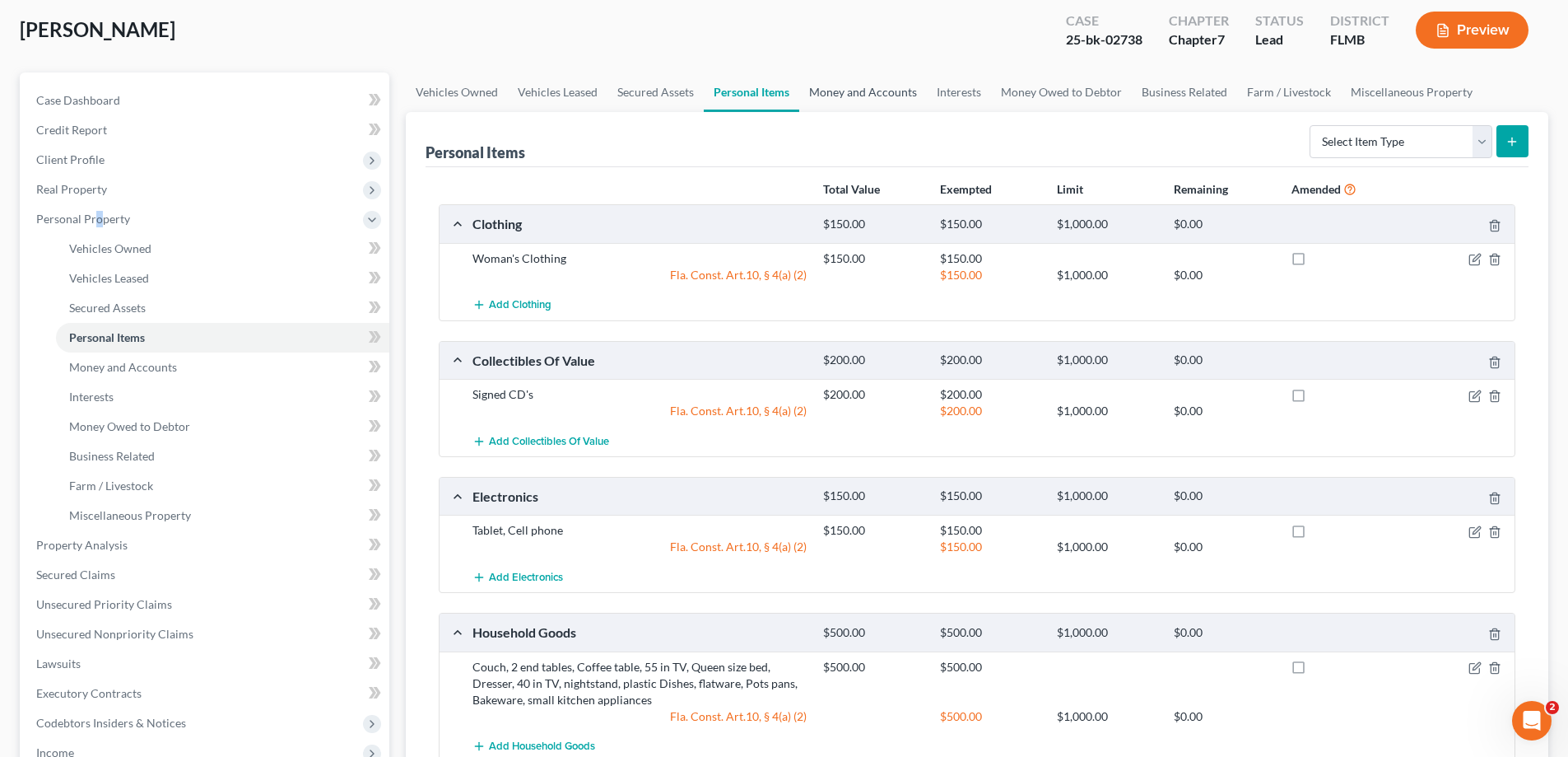
click at [882, 87] on link "Money and Accounts" at bounding box center [863, 91] width 128 height 39
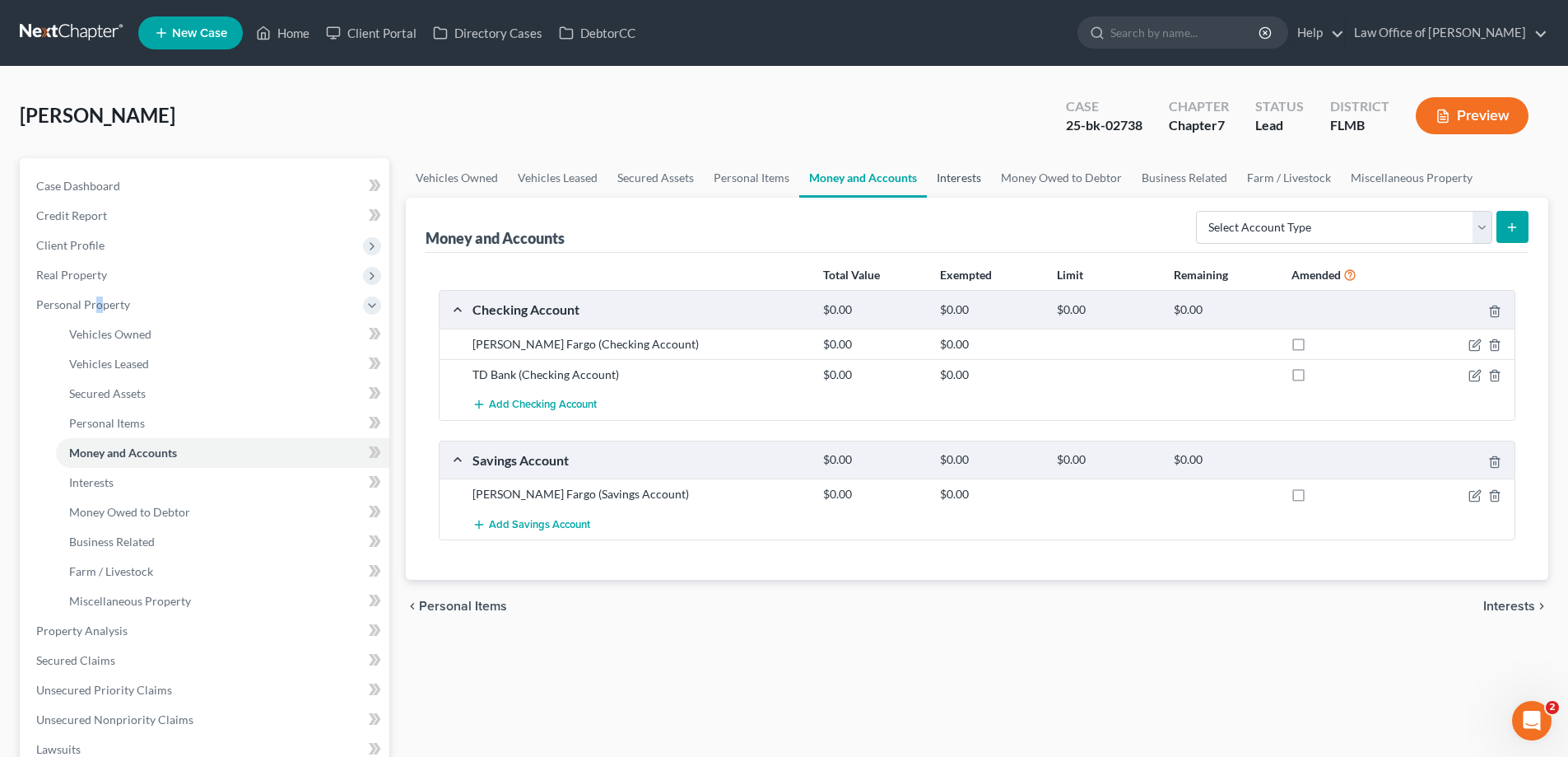
click at [968, 168] on link "Interests" at bounding box center [959, 177] width 64 height 39
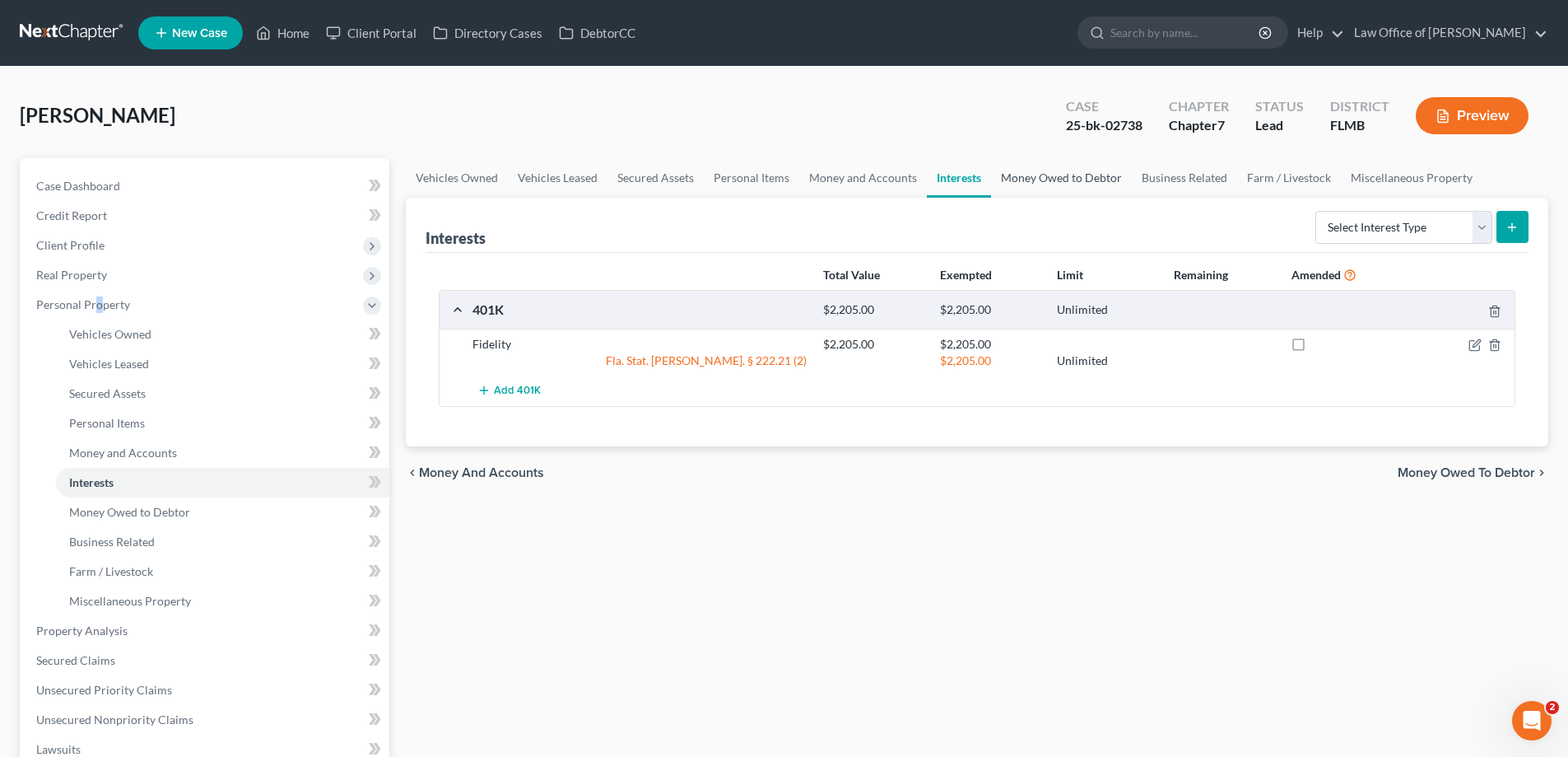
click at [1053, 171] on link "Money Owed to Debtor" at bounding box center [1061, 177] width 141 height 39
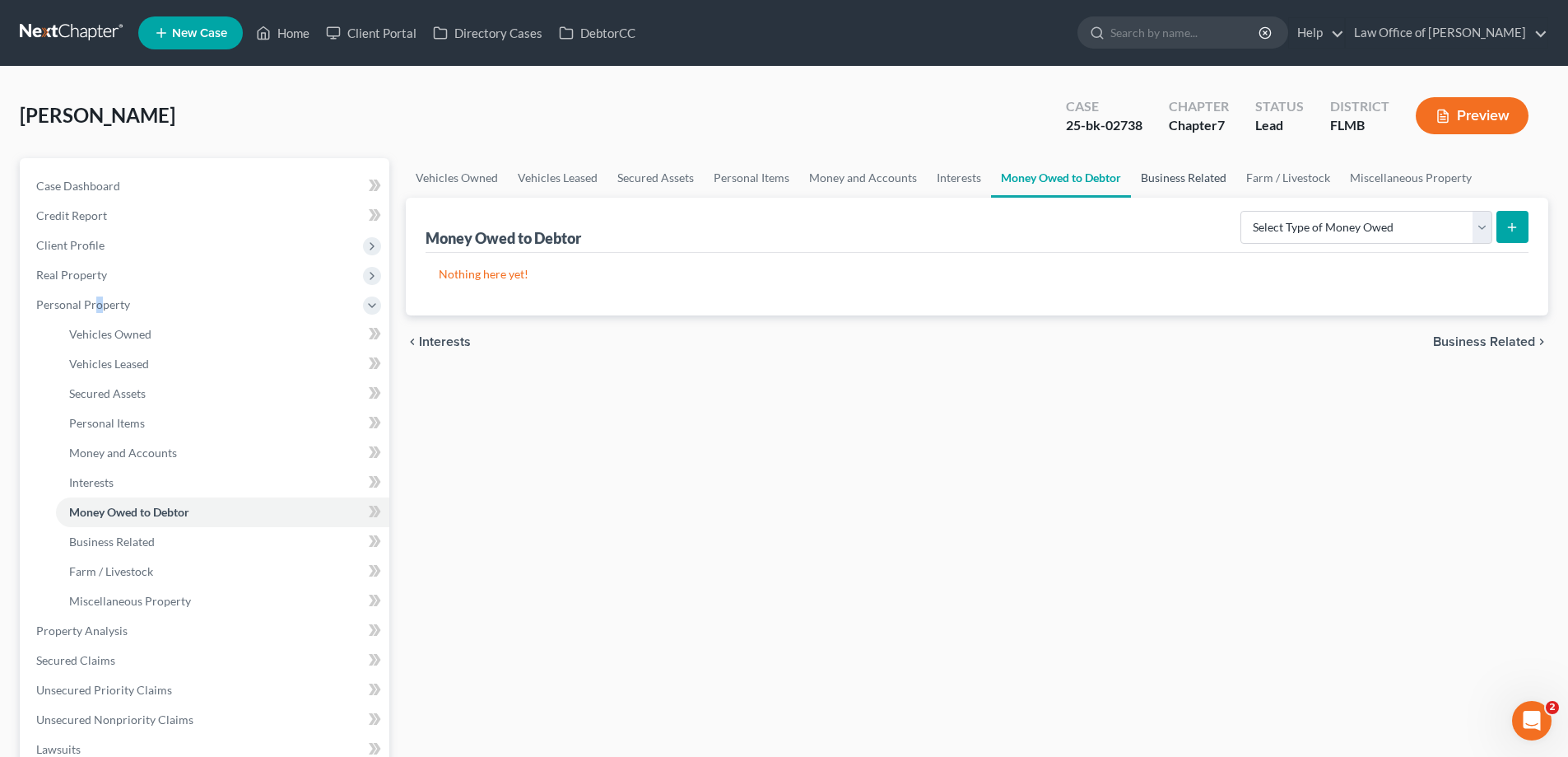
click at [1182, 172] on link "Business Related" at bounding box center [1183, 177] width 105 height 39
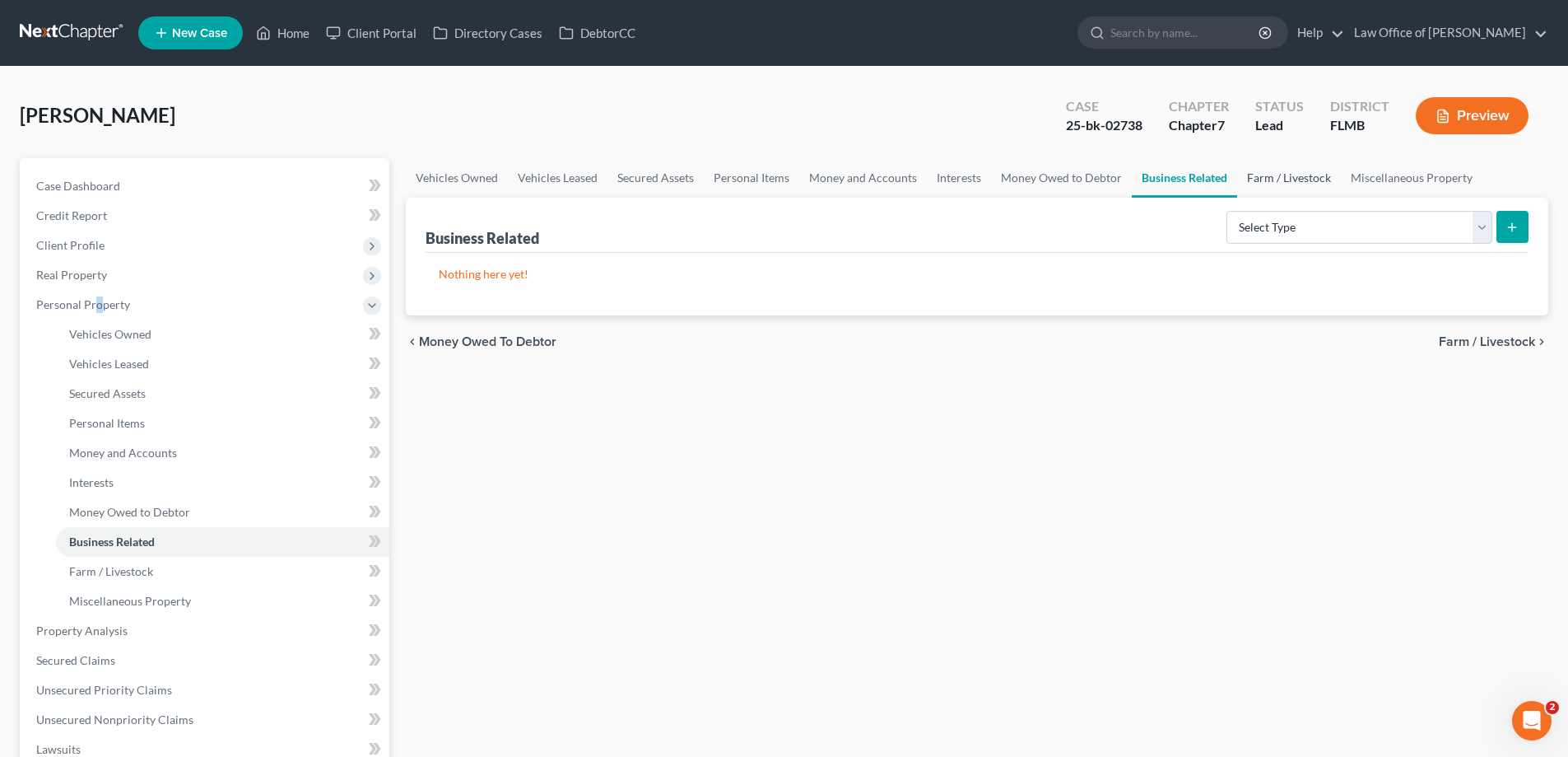
click at [1291, 181] on link "Farm / Livestock" at bounding box center [1290, 177] width 104 height 39
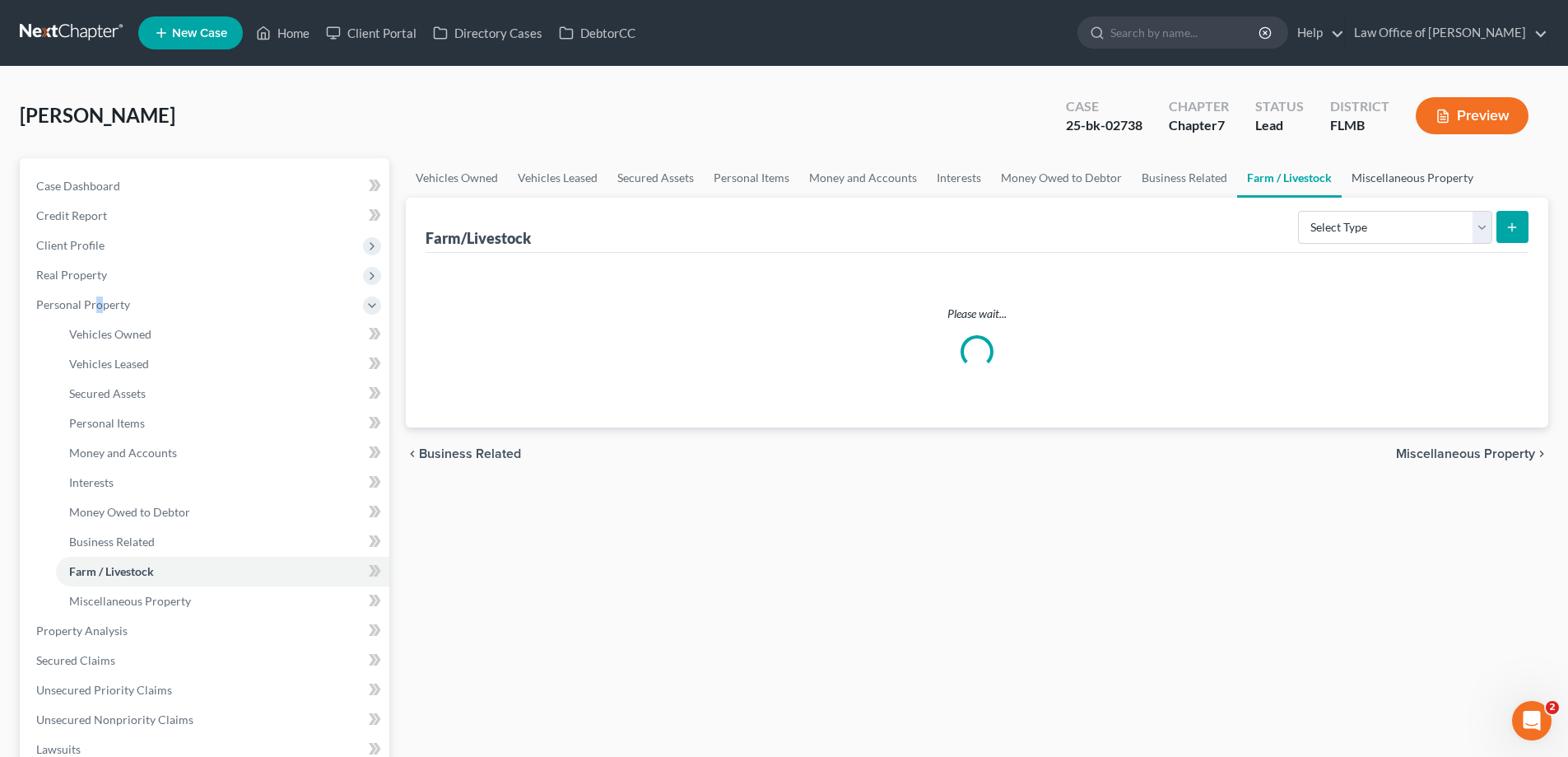
click at [1364, 184] on link "Miscellaneous Property" at bounding box center [1412, 177] width 141 height 39
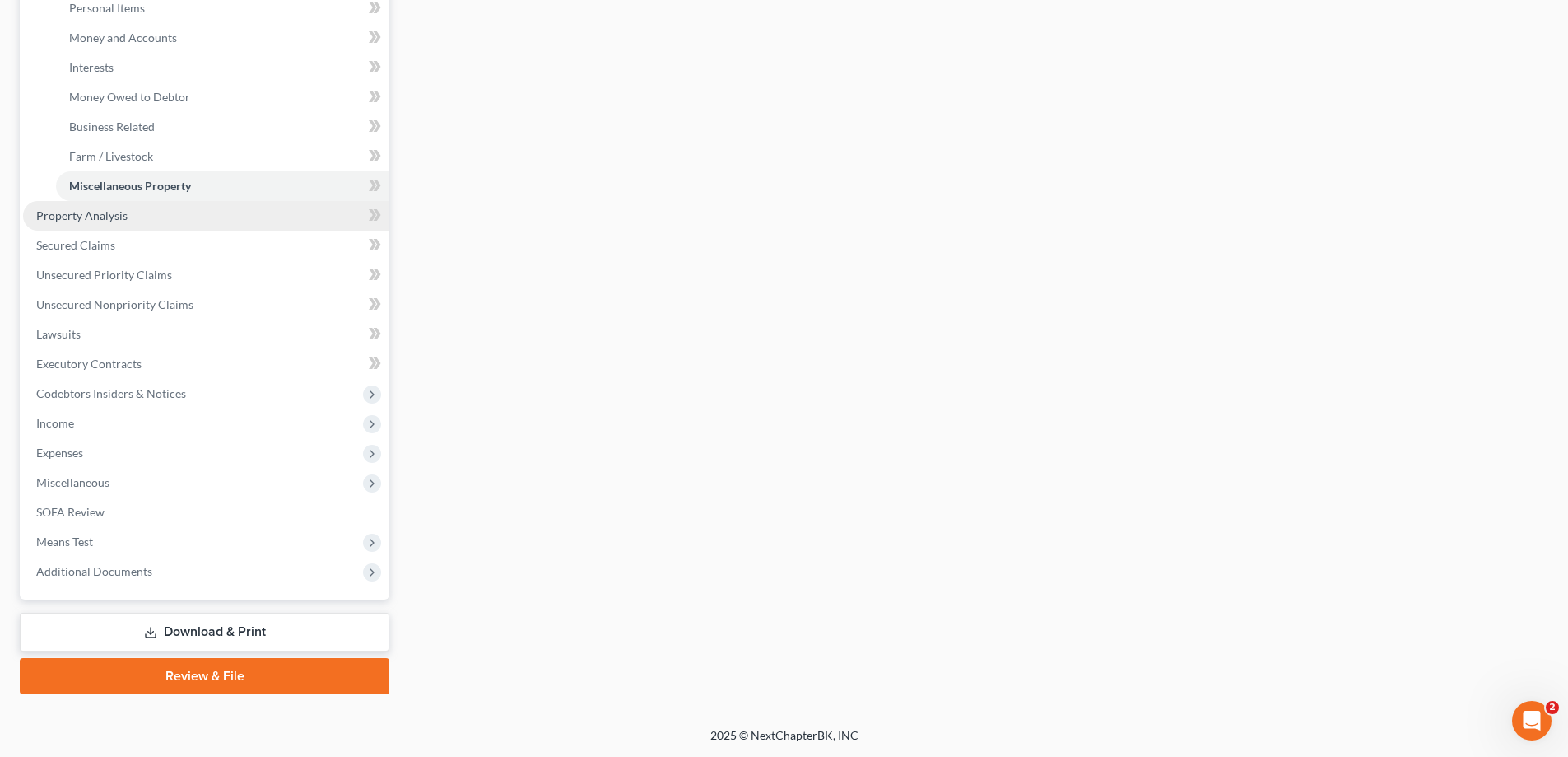
click at [140, 213] on link "Property Analysis" at bounding box center [205, 216] width 366 height 29
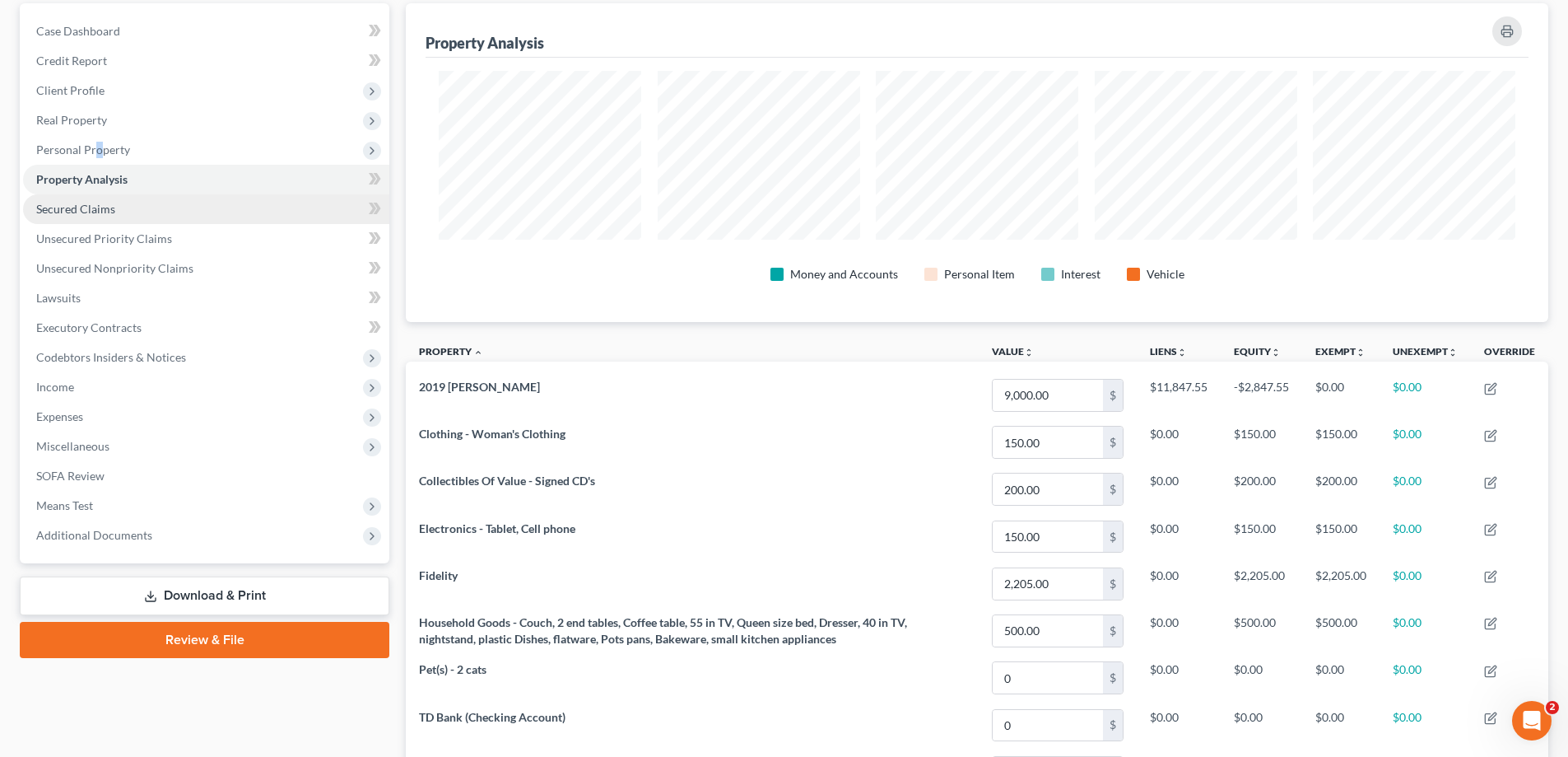
click at [202, 213] on link "Secured Claims" at bounding box center [205, 209] width 366 height 29
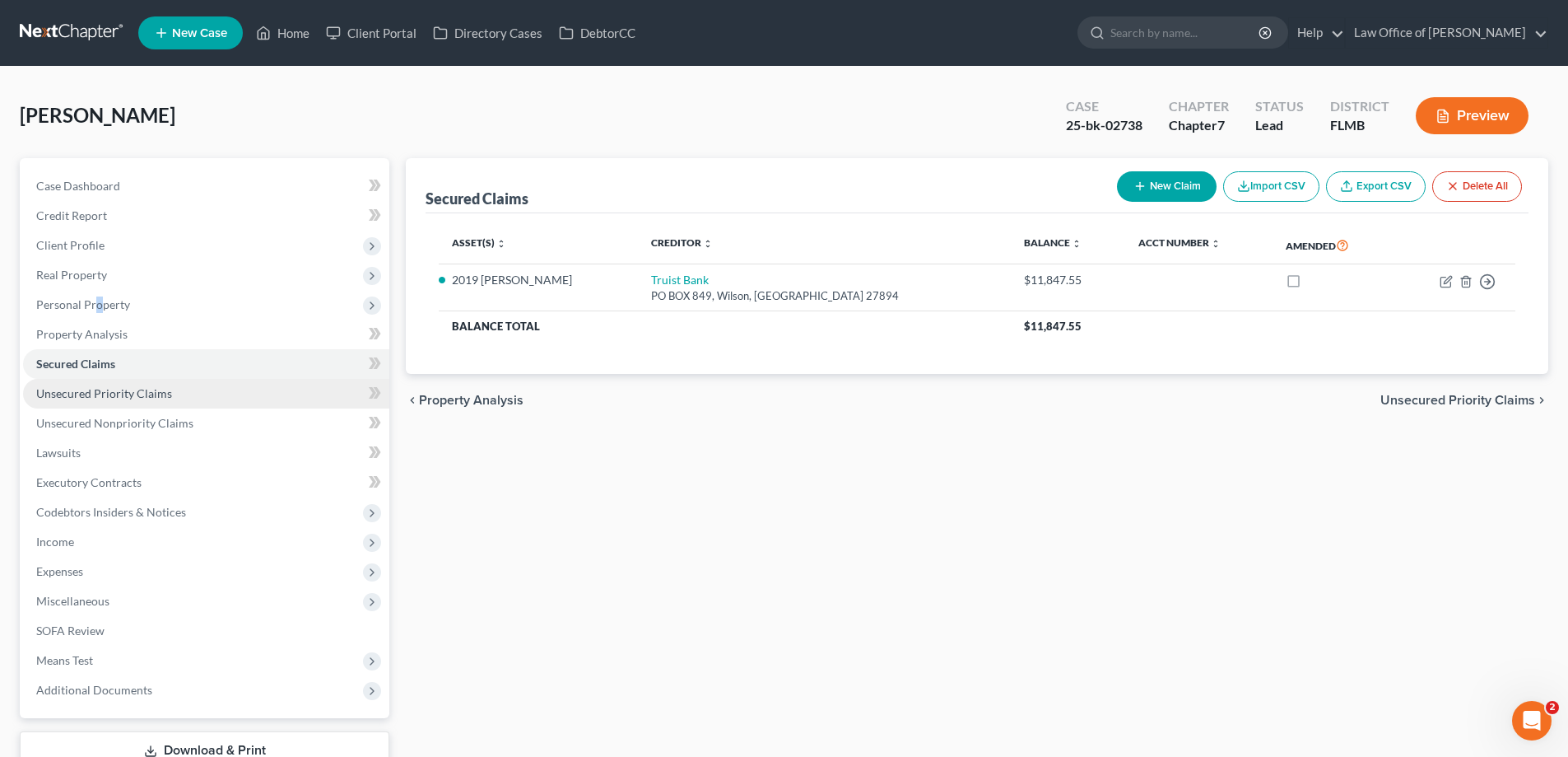
click at [120, 398] on span "Unsecured Priority Claims" at bounding box center [104, 393] width 136 height 14
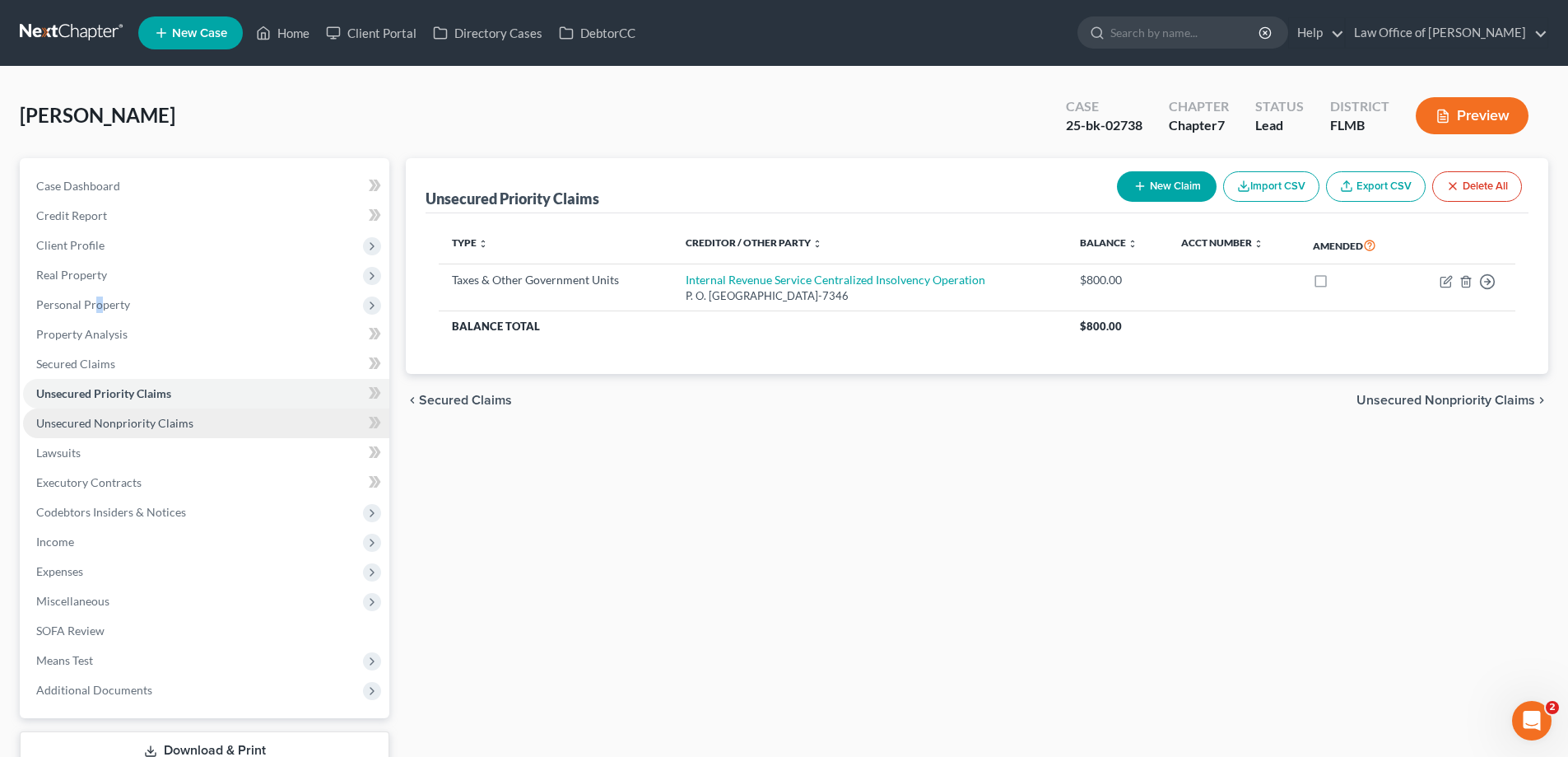
click at [120, 418] on span "Unsecured Nonpriority Claims" at bounding box center [115, 422] width 157 height 14
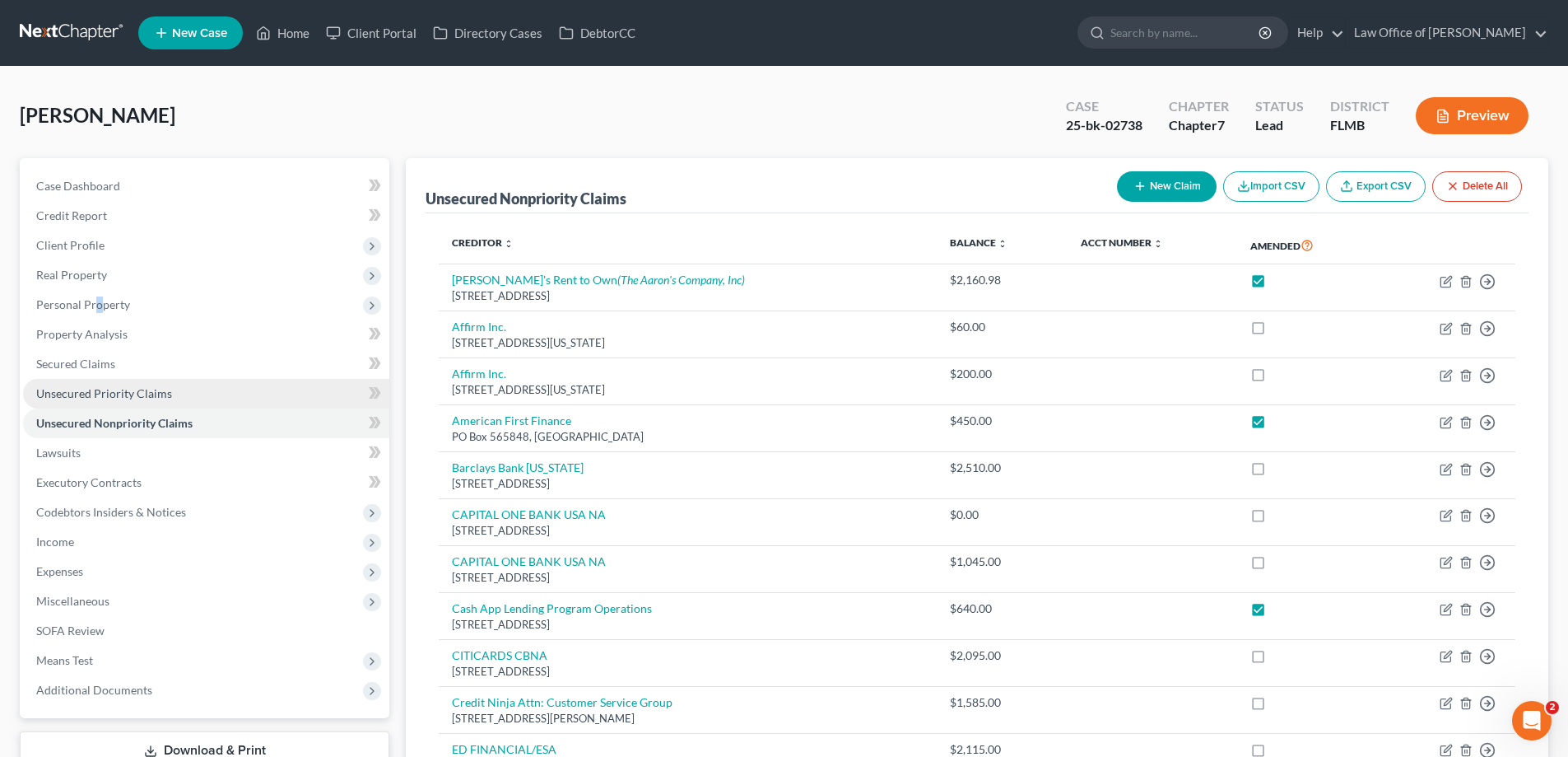
click at [107, 389] on span "Unsecured Priority Claims" at bounding box center [104, 393] width 136 height 14
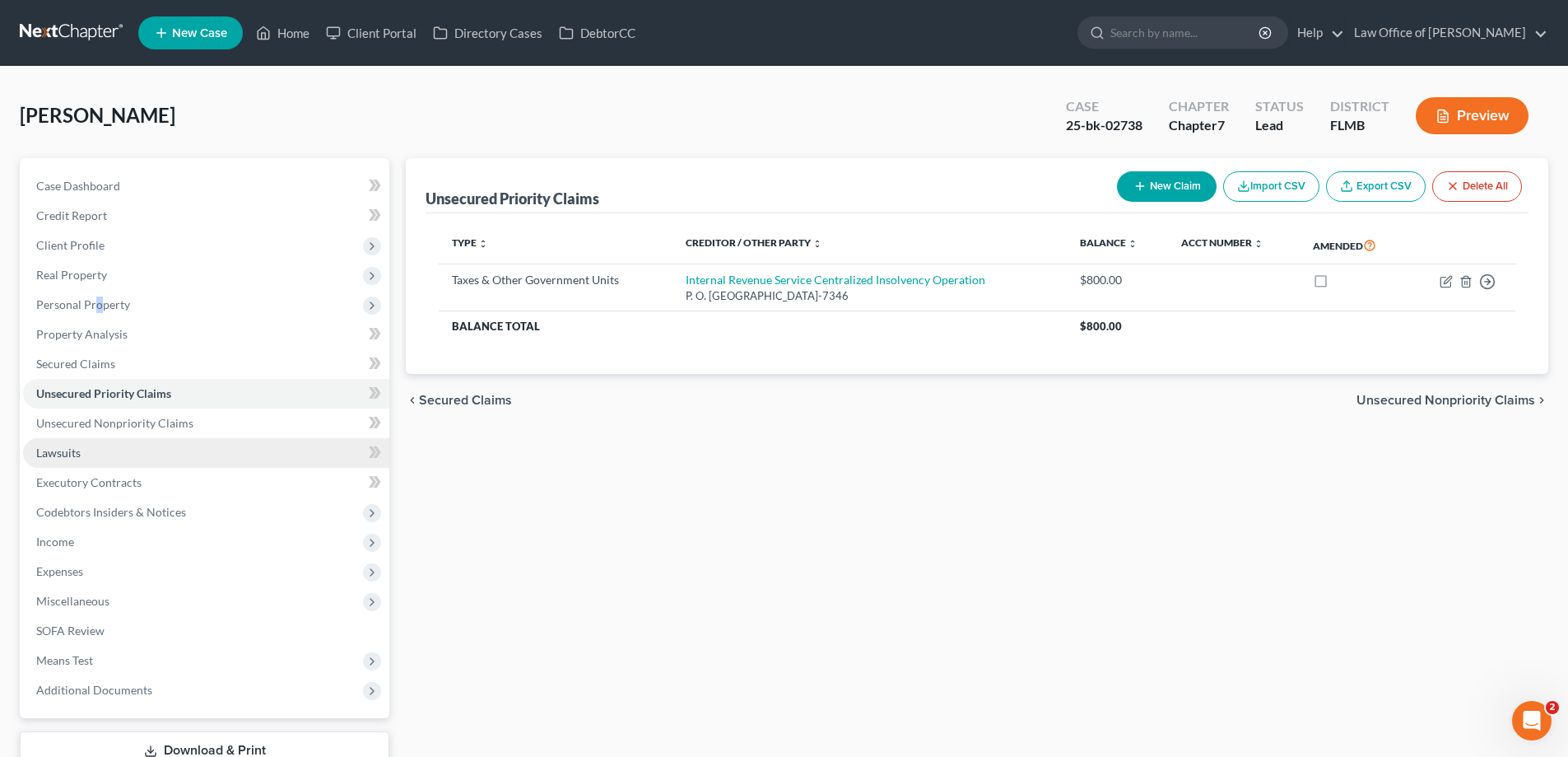
click at [74, 452] on span "Lawsuits" at bounding box center [58, 452] width 45 height 14
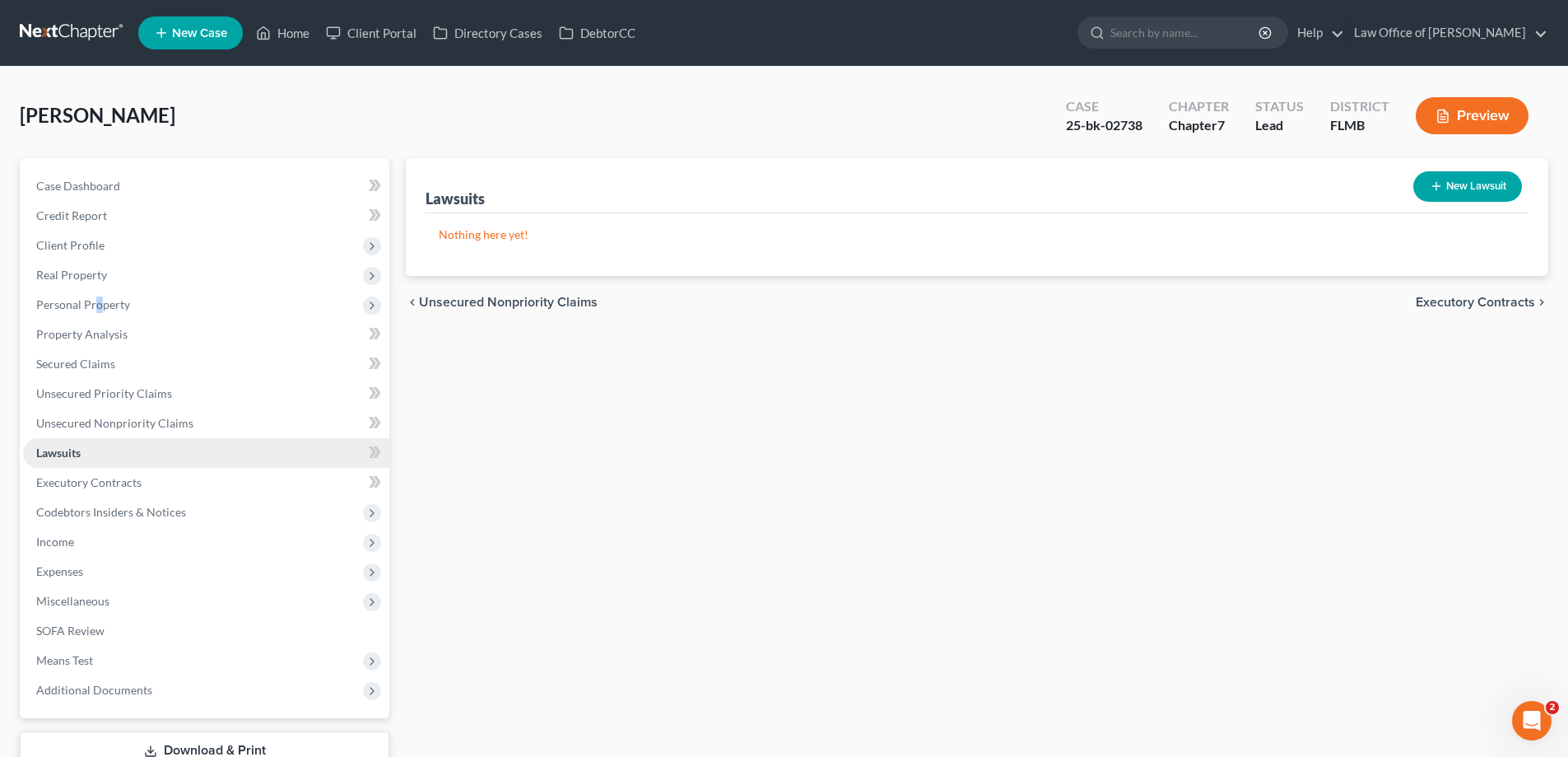
click at [85, 466] on link "Lawsuits" at bounding box center [205, 453] width 366 height 29
click at [86, 475] on span "Executory Contracts" at bounding box center [89, 481] width 105 height 14
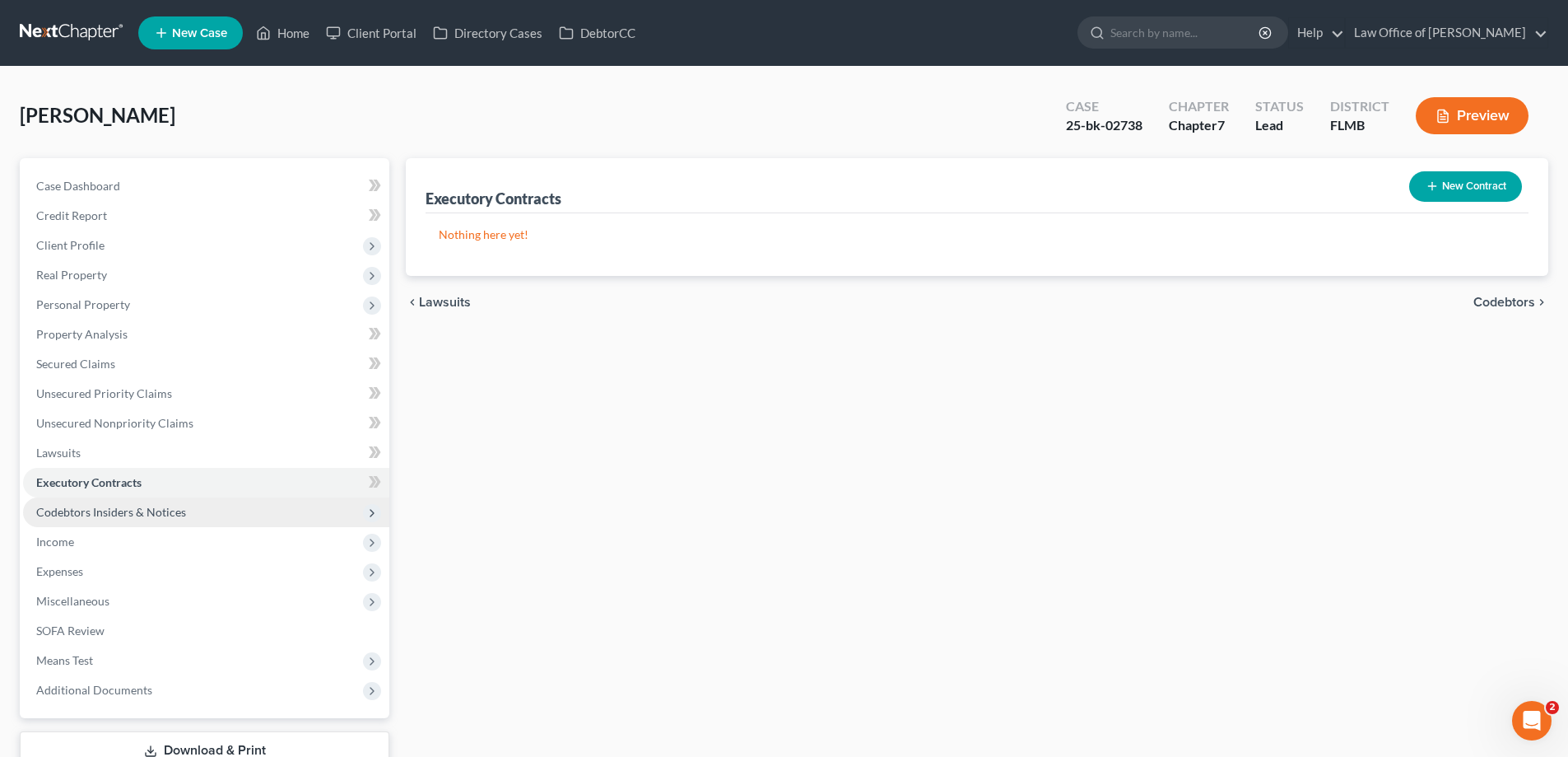
click at [110, 505] on span "Codebtors Insiders & Notices" at bounding box center [111, 511] width 150 height 14
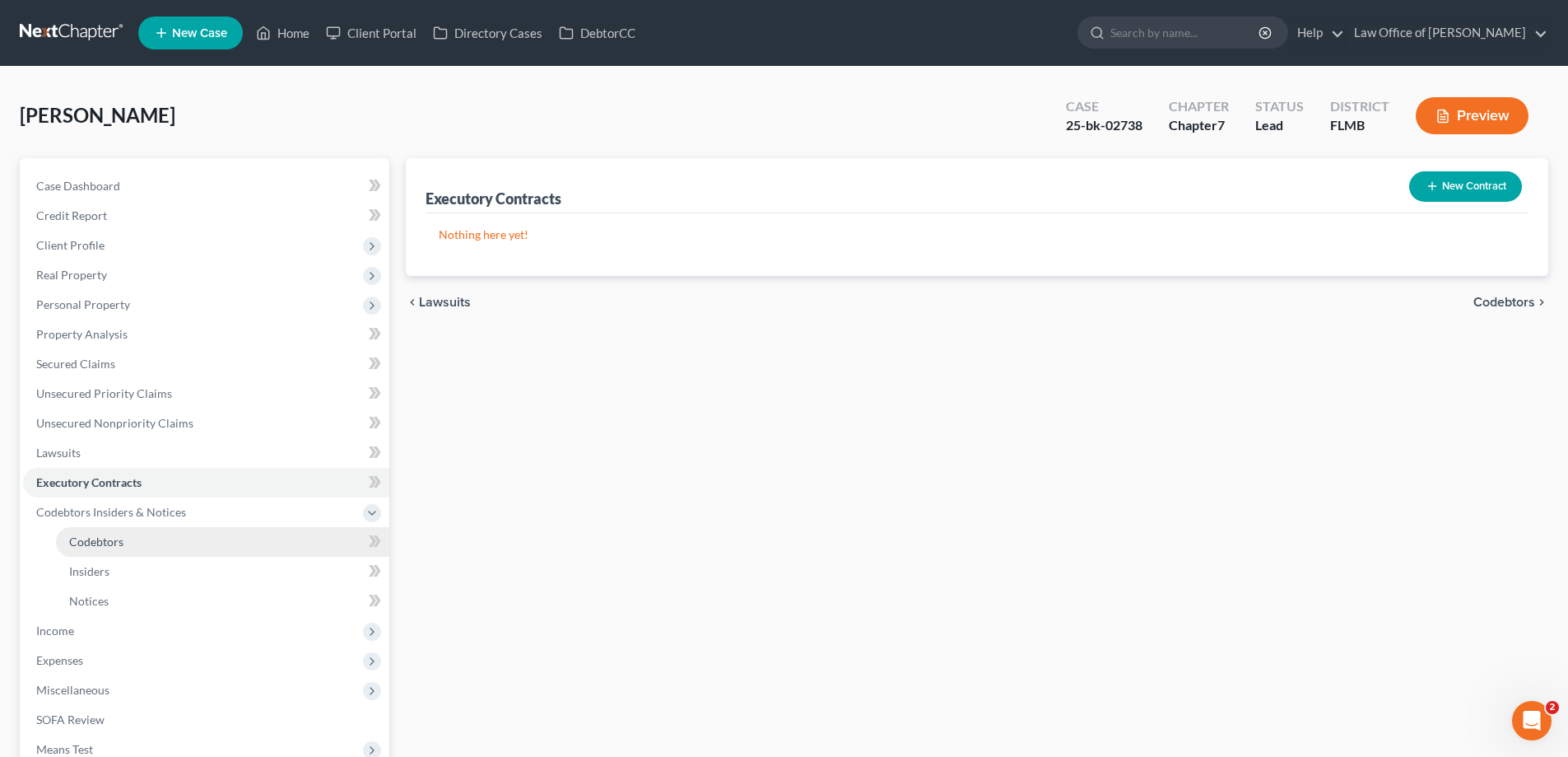
click at [96, 541] on span "Codebtors" at bounding box center [97, 541] width 55 height 14
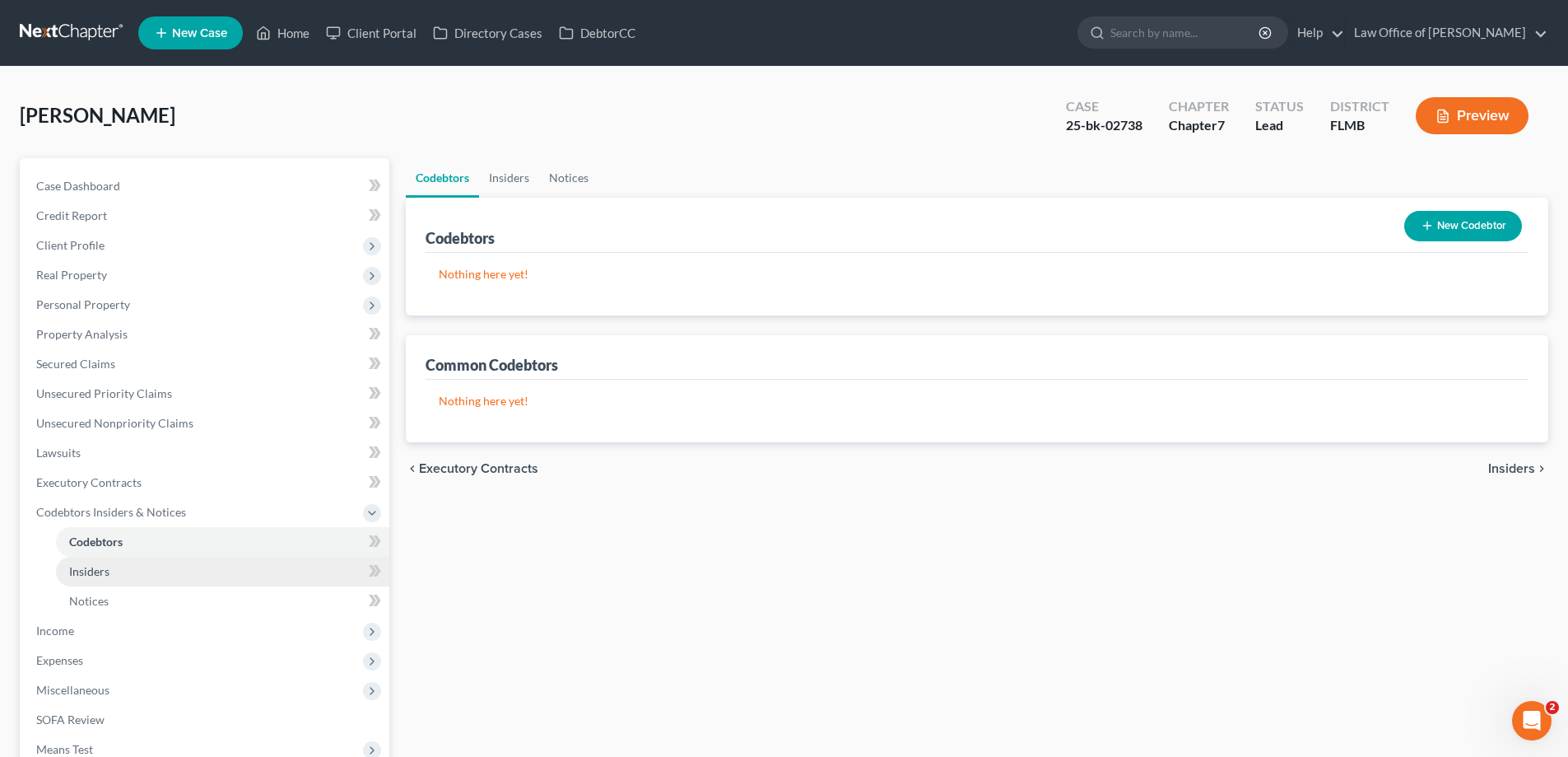
click at [95, 568] on span "Insiders" at bounding box center [89, 571] width 40 height 14
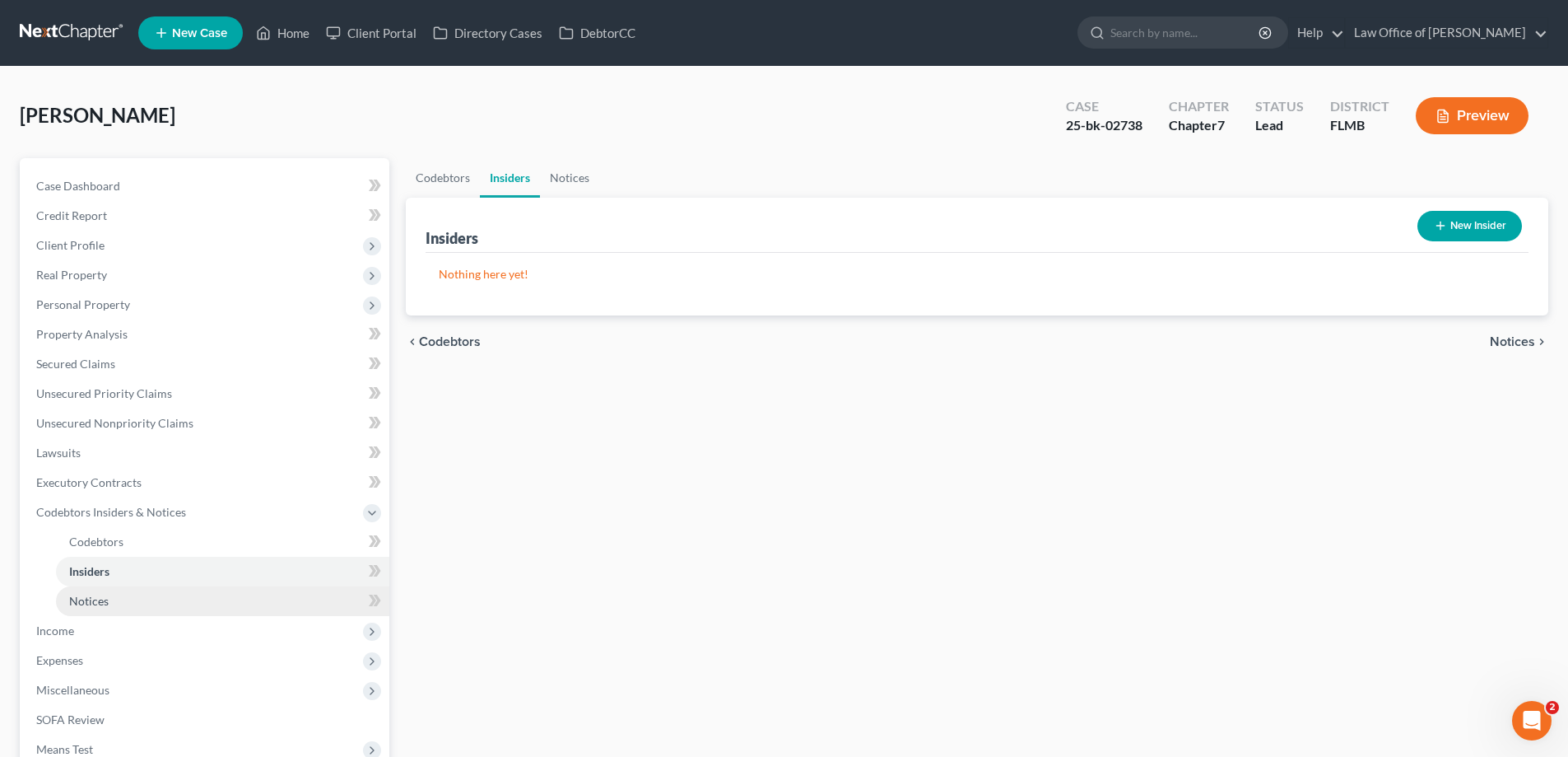
click at [100, 592] on link "Notices" at bounding box center [222, 601] width 333 height 29
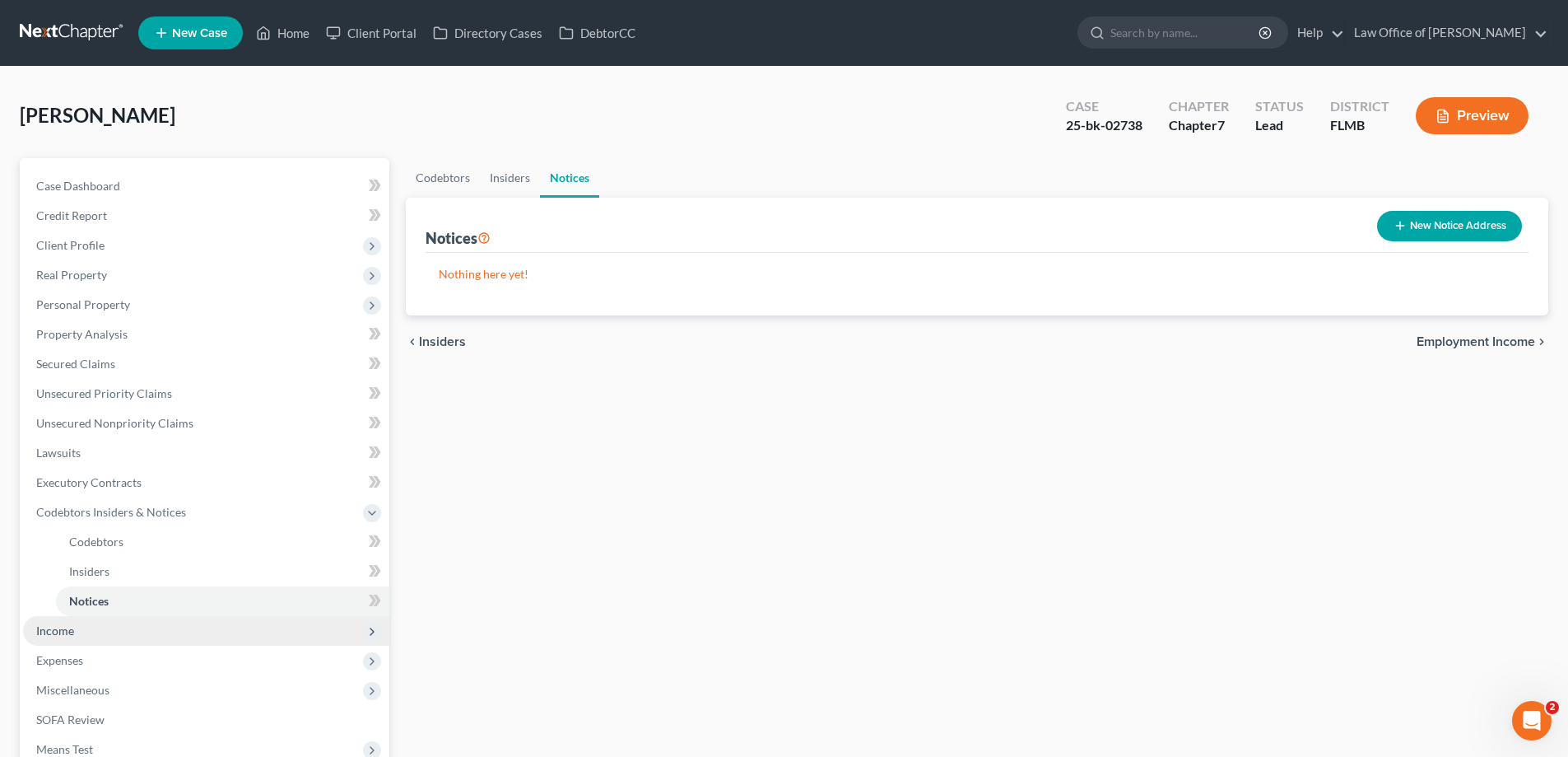
click at [84, 626] on span "Income" at bounding box center [205, 631] width 366 height 29
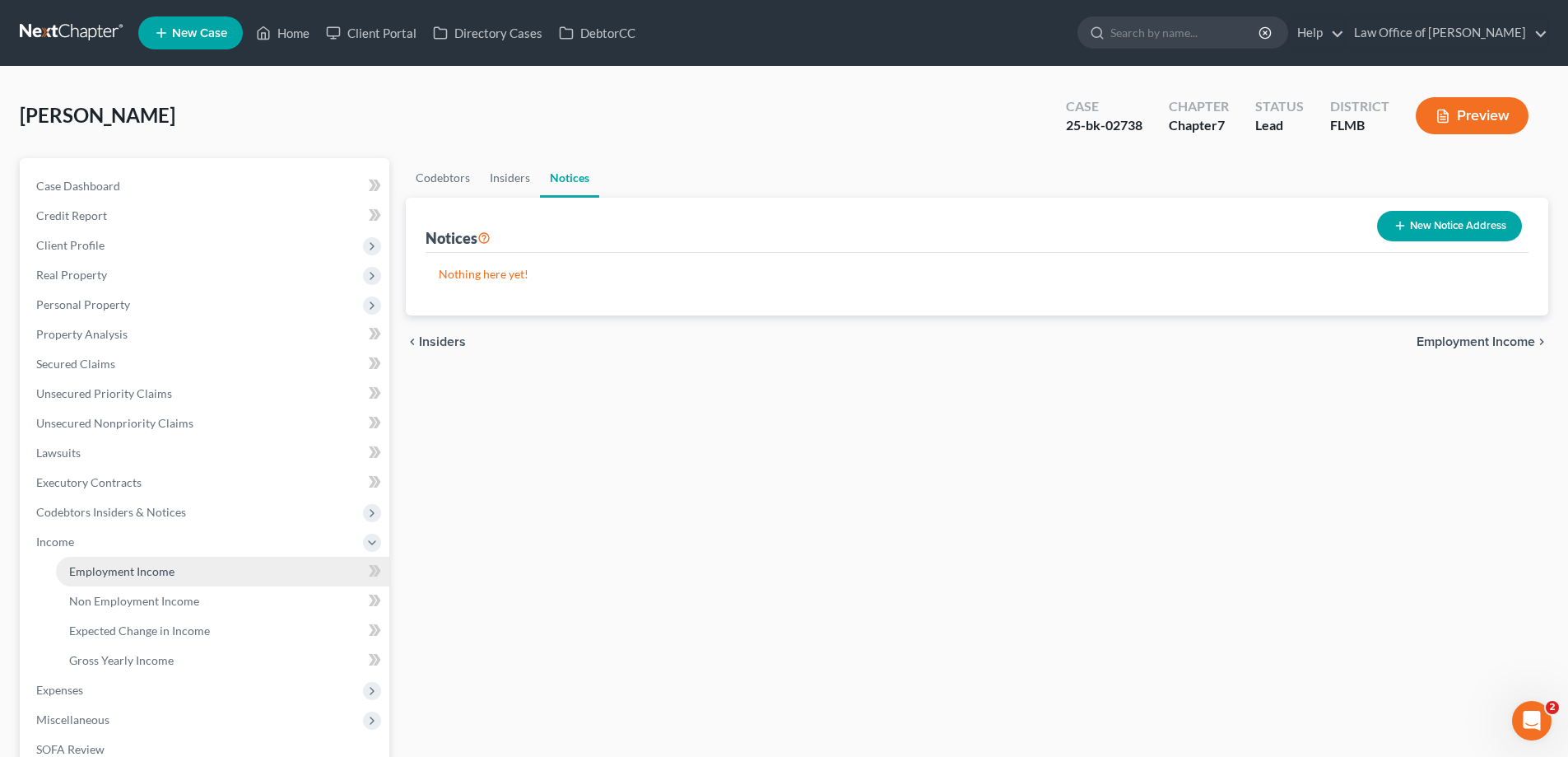
click at [105, 562] on link "Employment Income" at bounding box center [222, 572] width 333 height 29
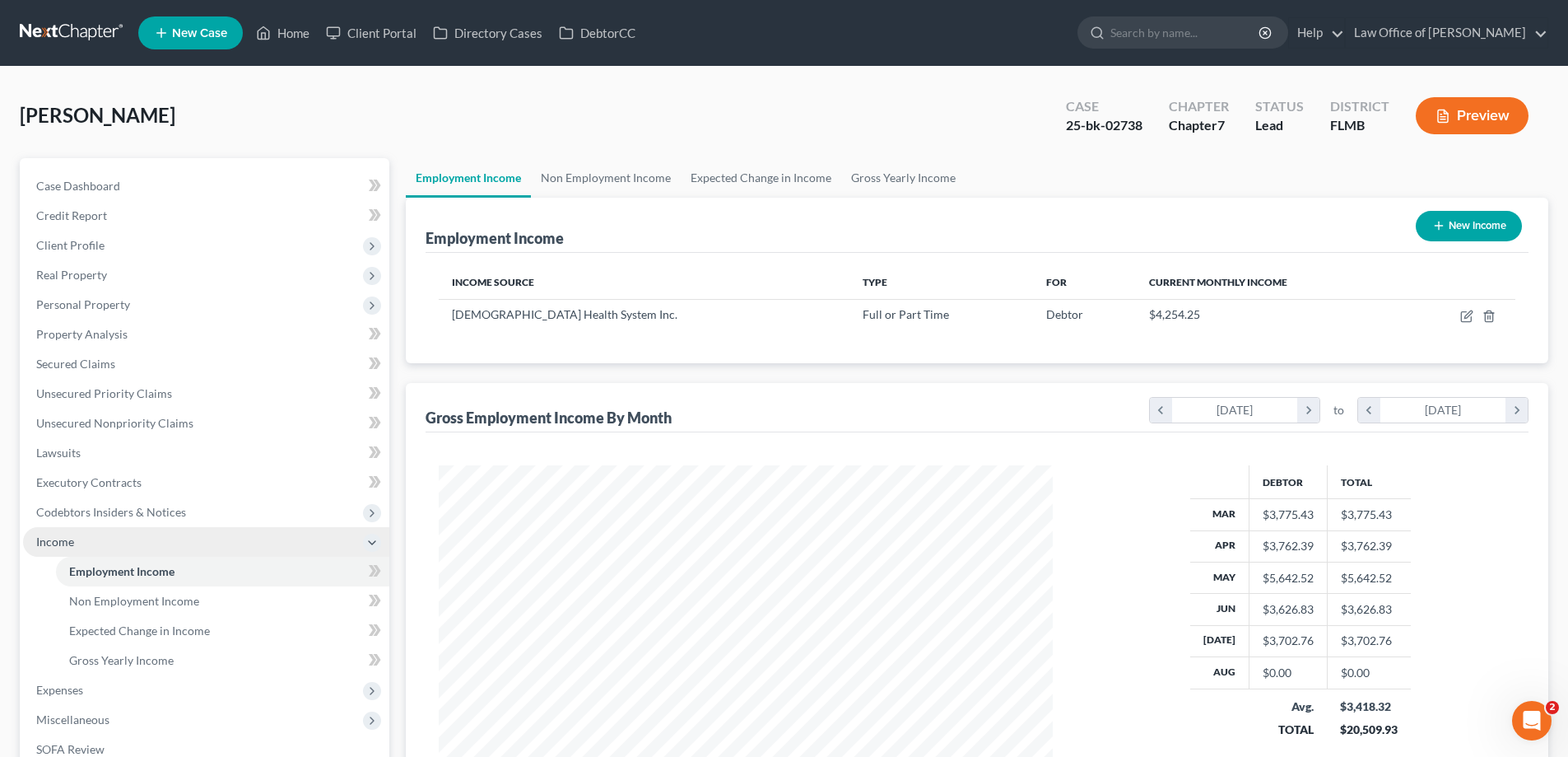
scroll to position [307, 647]
click at [125, 28] on link at bounding box center [72, 33] width 105 height 29
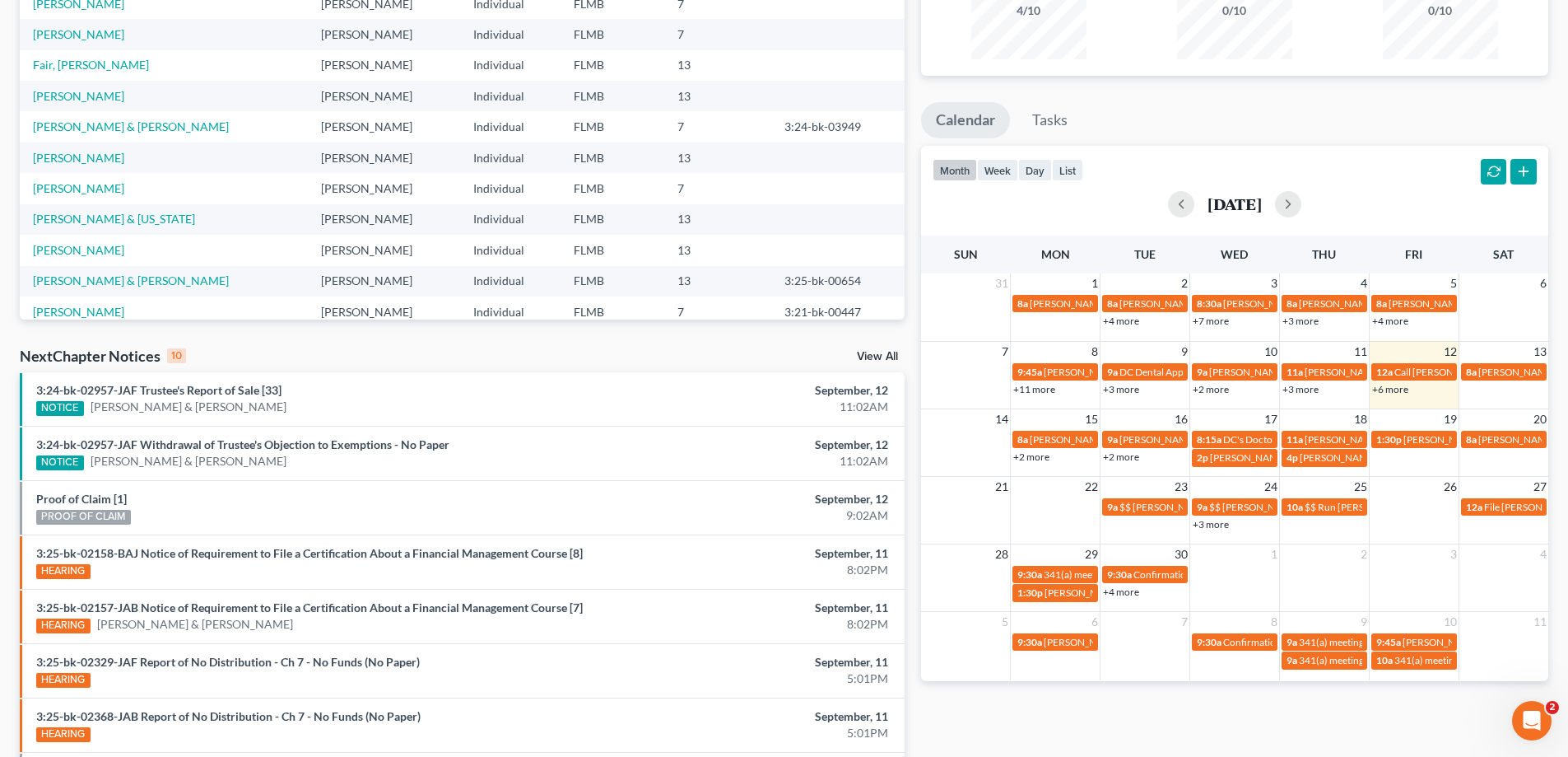
click at [1398, 390] on link "+6 more" at bounding box center [1390, 389] width 37 height 13
